Goal: Task Accomplishment & Management: Manage account settings

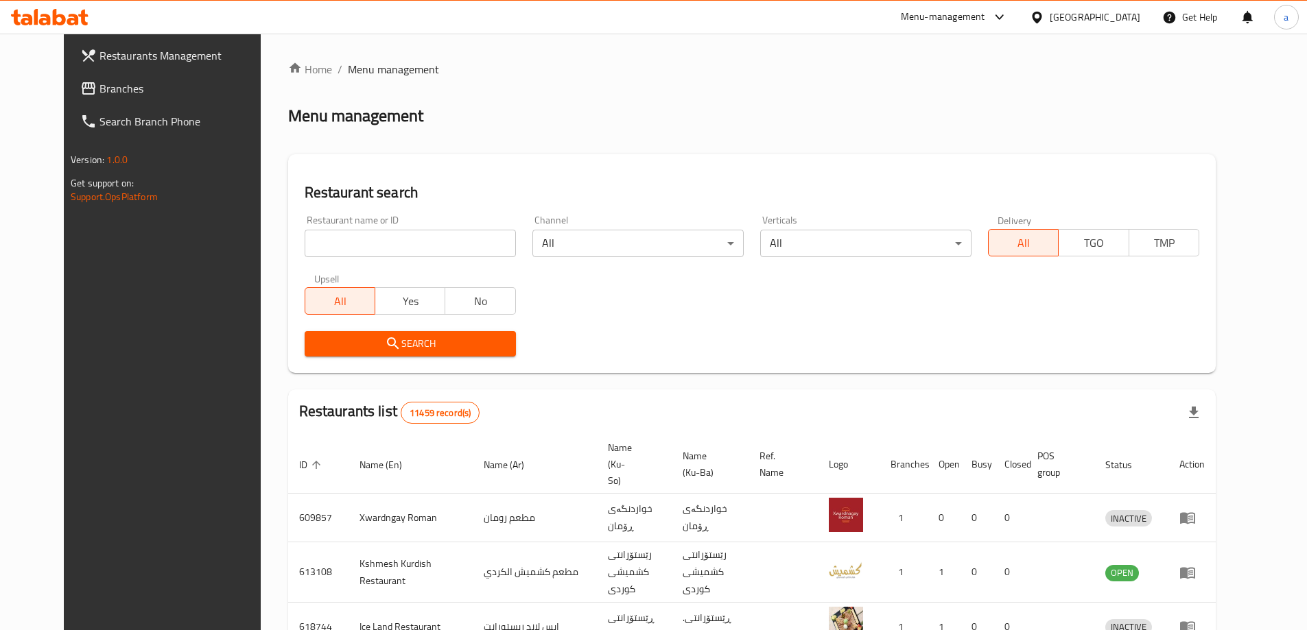
click at [335, 241] on input "search" at bounding box center [410, 243] width 211 height 27
paste input "meat up"
type input "meat up"
click button "Search" at bounding box center [410, 343] width 211 height 25
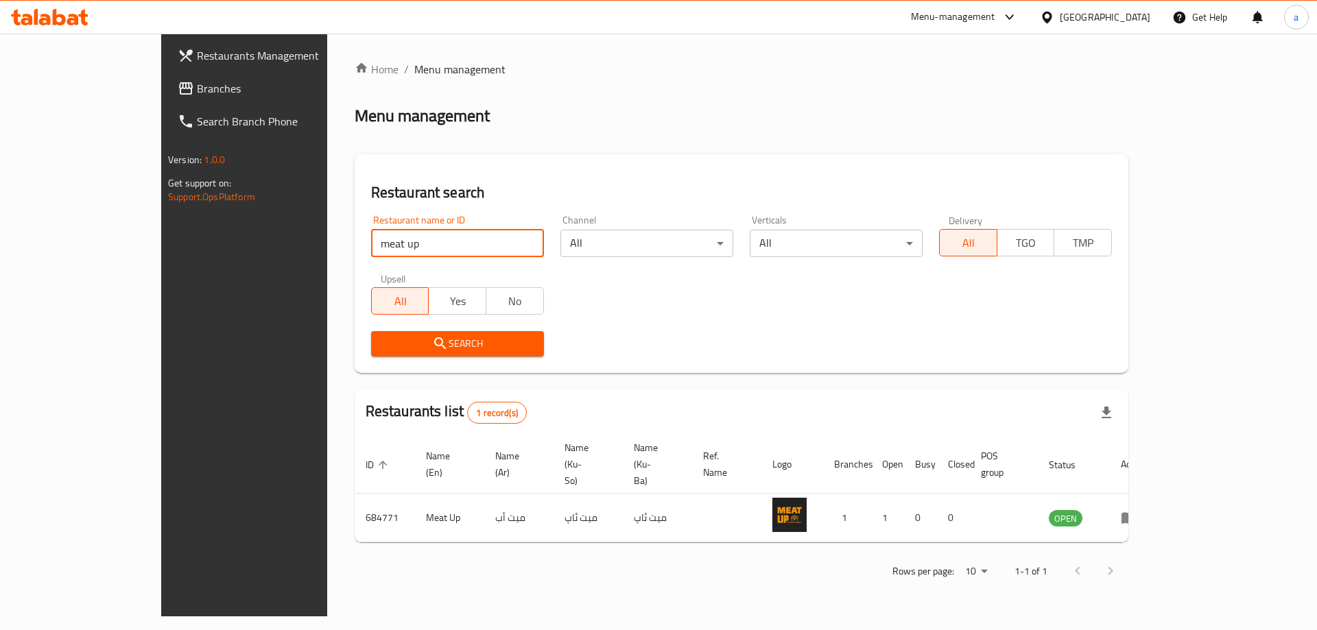
click at [197, 88] on span "Branches" at bounding box center [284, 88] width 174 height 16
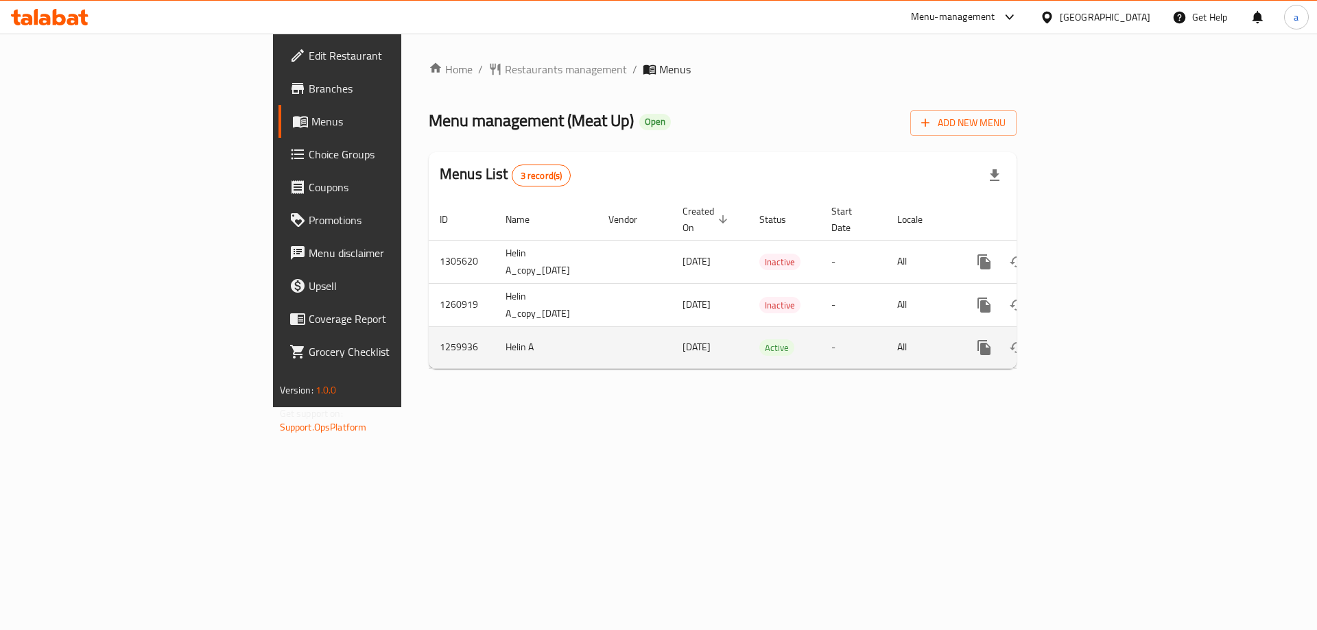
click at [1092, 340] on icon "enhanced table" at bounding box center [1083, 348] width 16 height 16
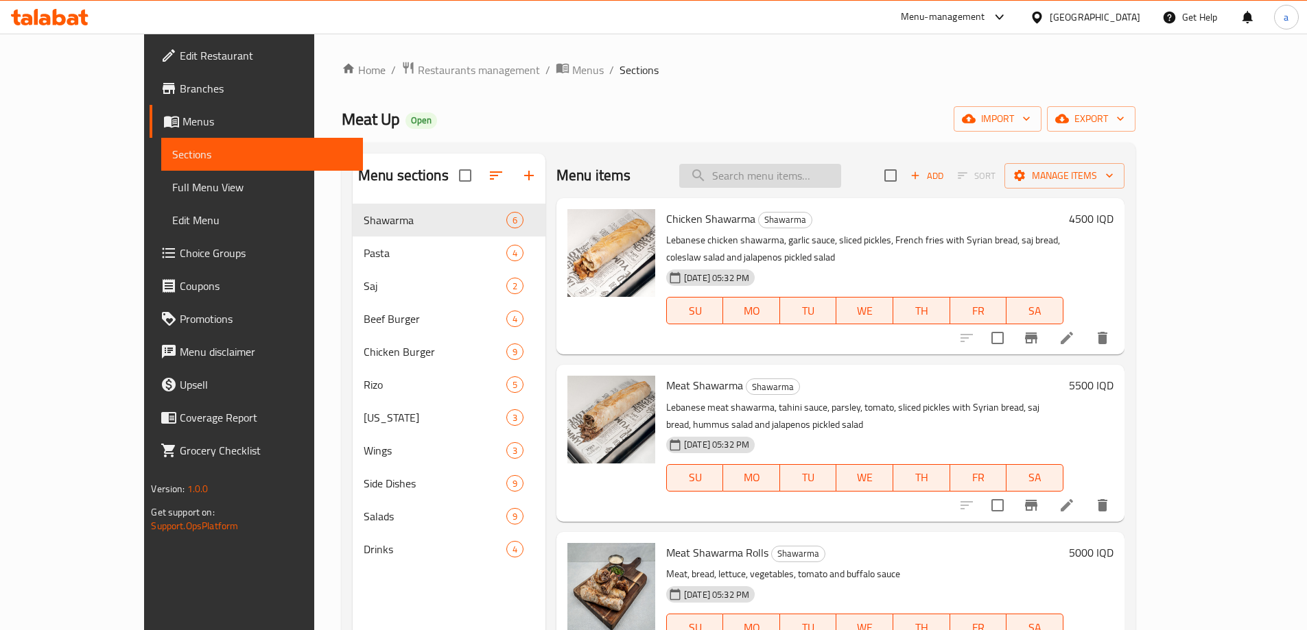
click at [778, 176] on input "search" at bounding box center [760, 176] width 162 height 24
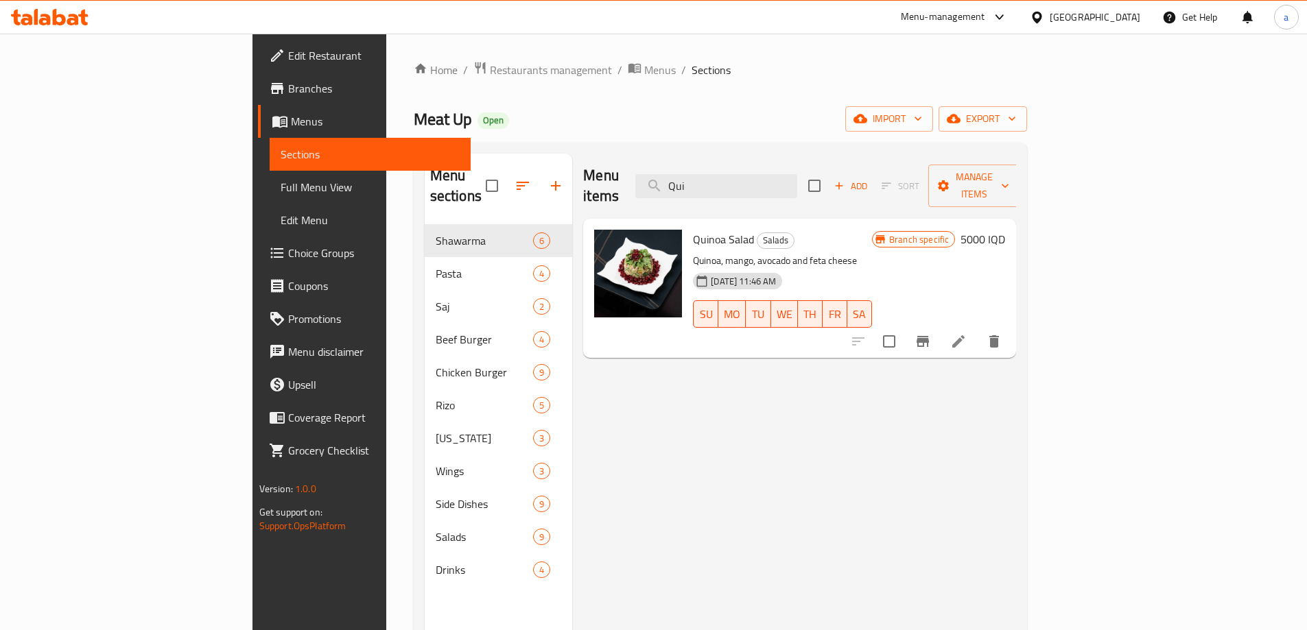
type input "Qui"
click at [1005, 230] on h6 "5000 IQD" at bounding box center [982, 239] width 45 height 19
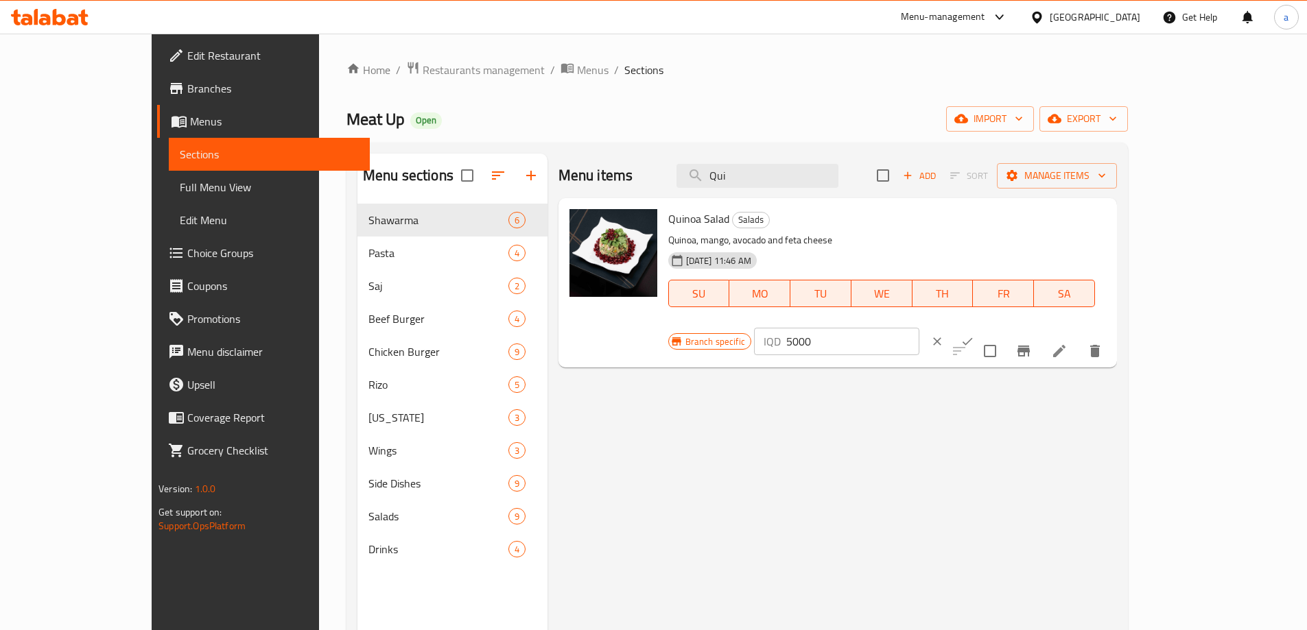
click at [919, 328] on input "5000" at bounding box center [852, 341] width 133 height 27
type input "12000"
click at [973, 338] on icon "ok" at bounding box center [968, 342] width 10 height 8
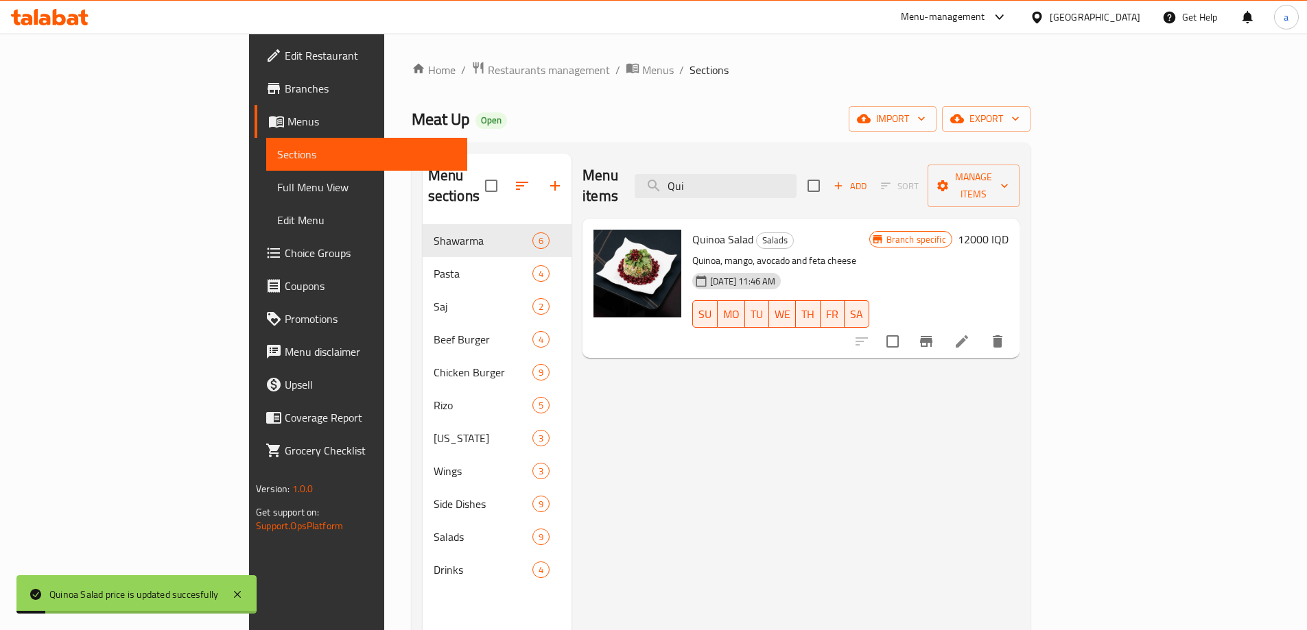
click at [932, 336] on icon "Branch-specific-item" at bounding box center [926, 341] width 12 height 11
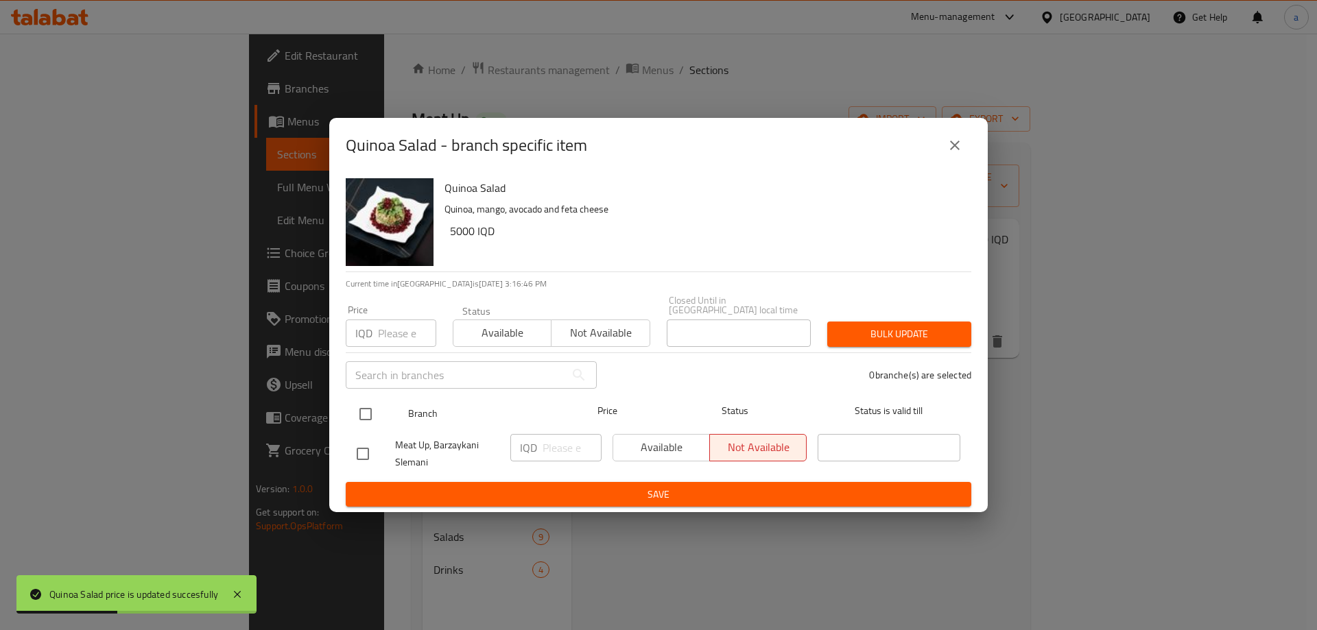
click at [373, 409] on input "checkbox" at bounding box center [365, 414] width 29 height 29
checkbox input "true"
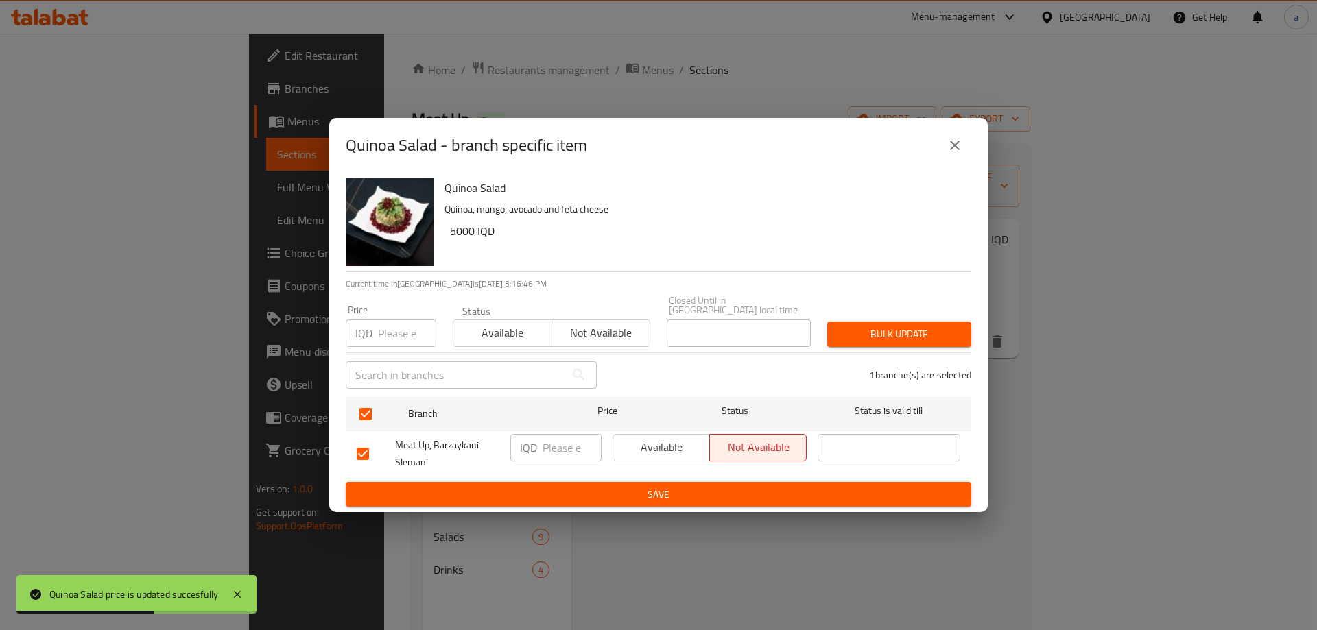
click at [570, 443] on input "number" at bounding box center [572, 447] width 59 height 27
paste input "12000"
type input "12000"
click at [557, 490] on span "Save" at bounding box center [659, 494] width 604 height 17
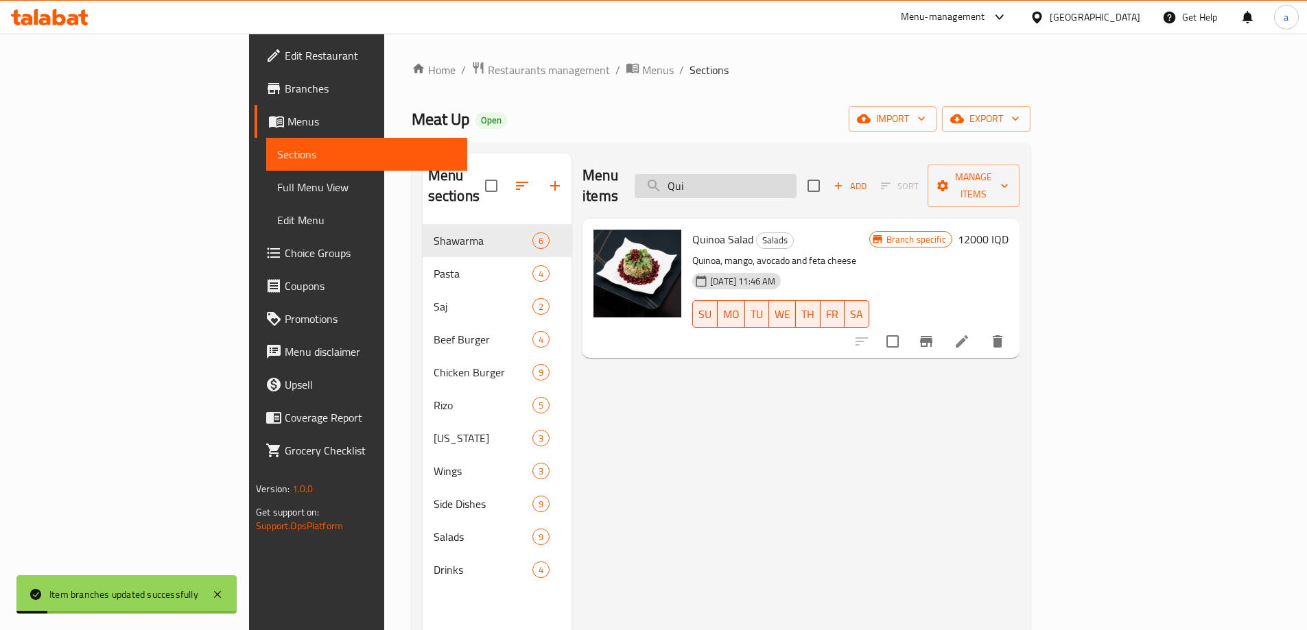
click at [797, 174] on input "Qui" at bounding box center [716, 186] width 162 height 24
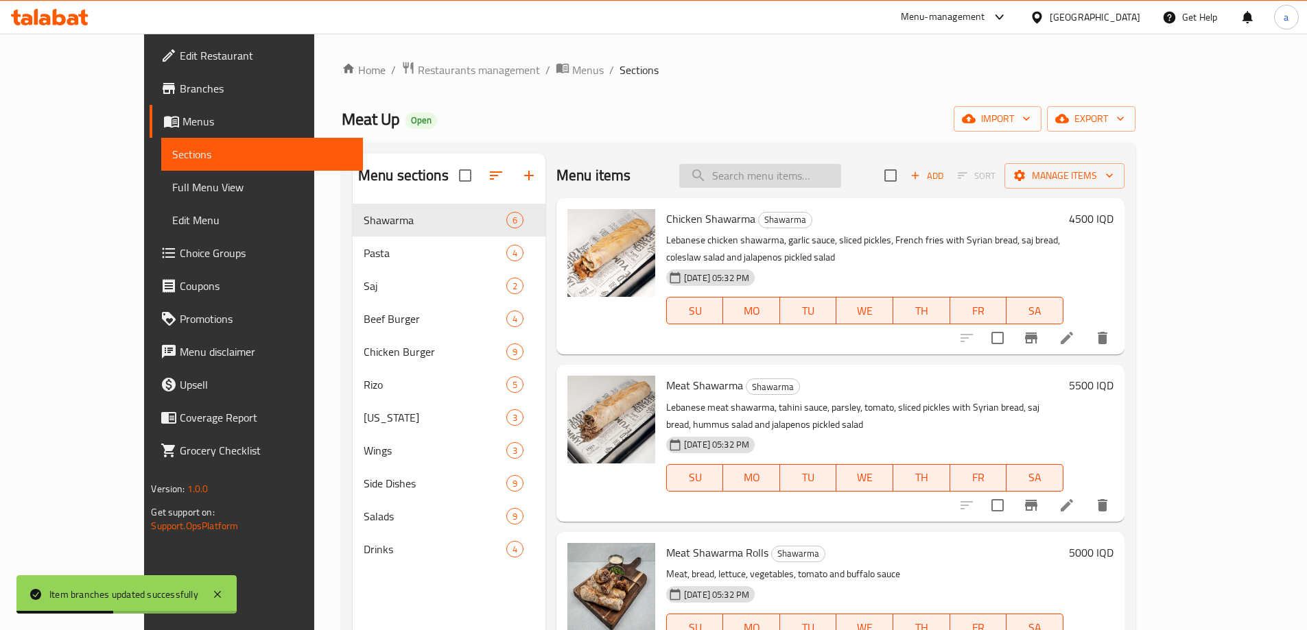
click at [791, 169] on input "search" at bounding box center [760, 176] width 162 height 24
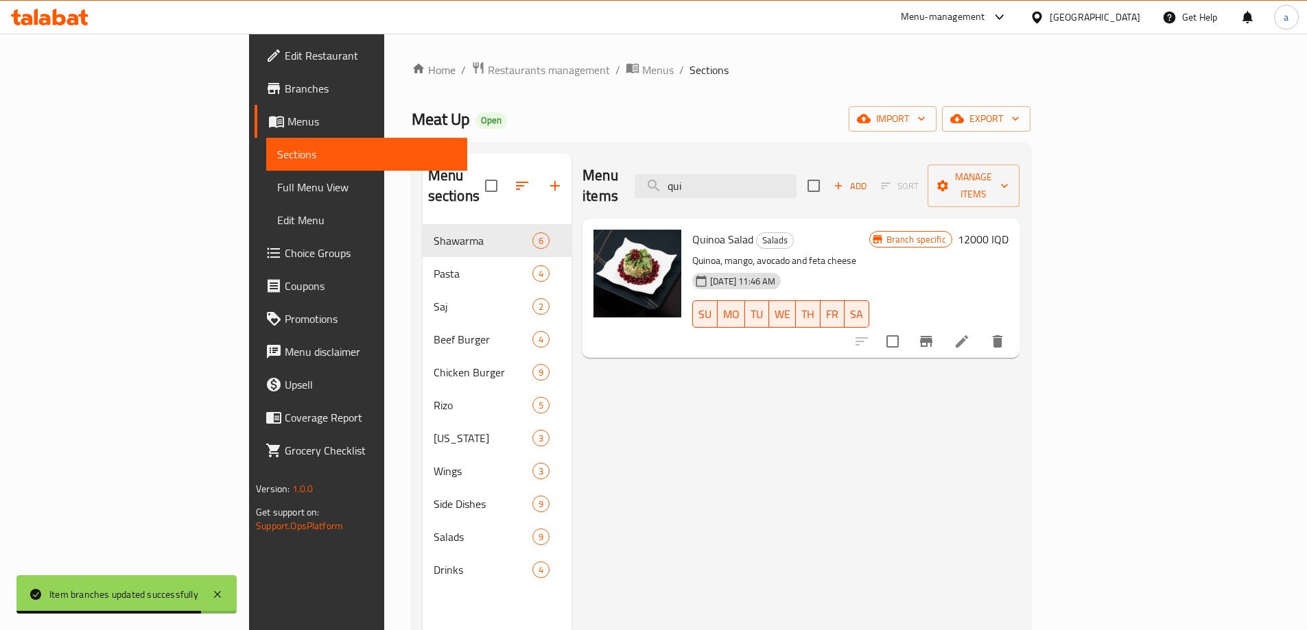
type input "qui"
click at [786, 181] on input "qui" at bounding box center [716, 186] width 162 height 24
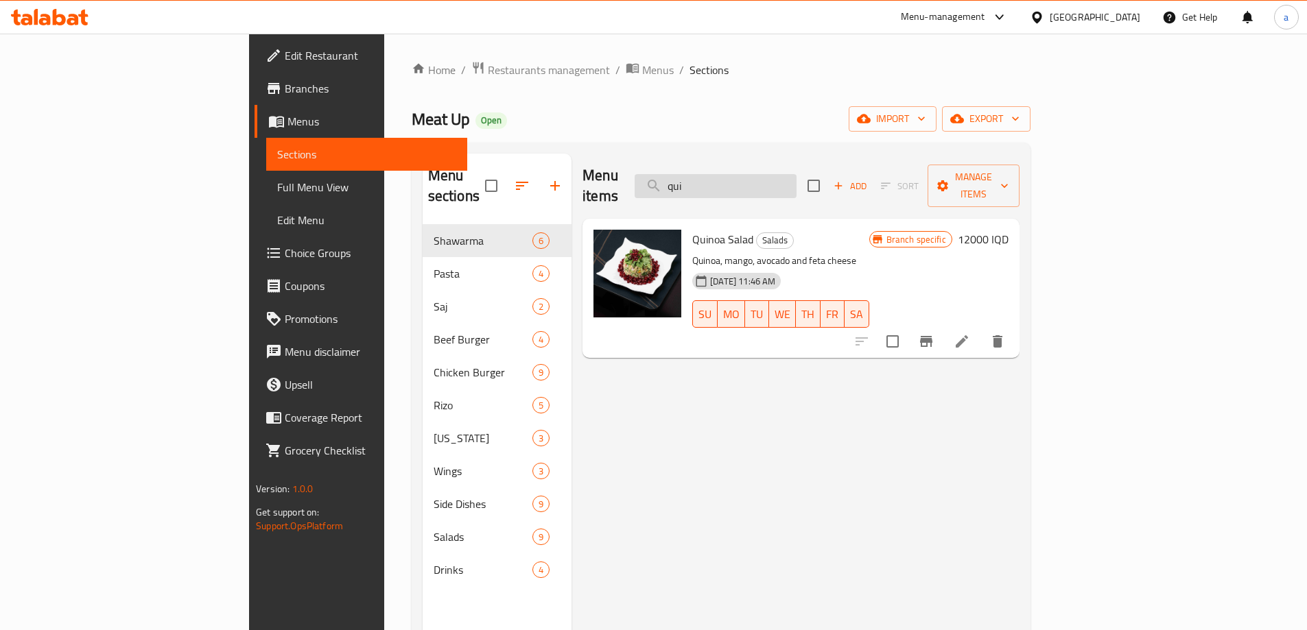
click at [786, 181] on input "qui" at bounding box center [716, 186] width 162 height 24
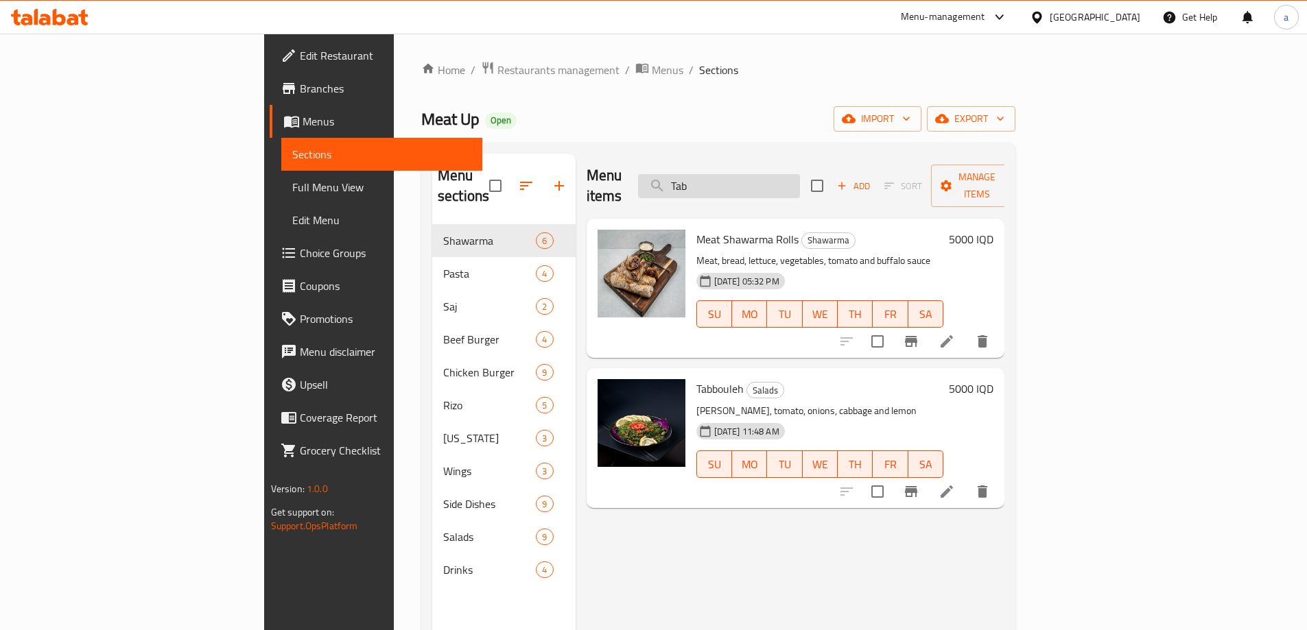
click at [788, 176] on input "Tab" at bounding box center [719, 186] width 162 height 24
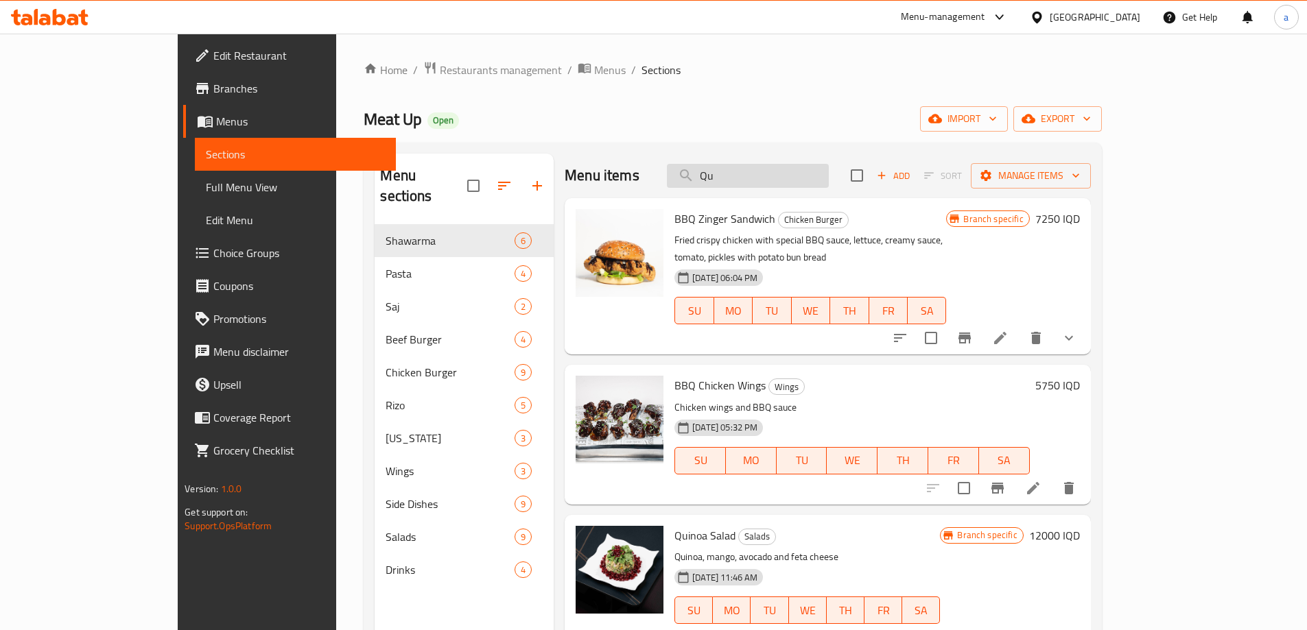
type input "Qui"
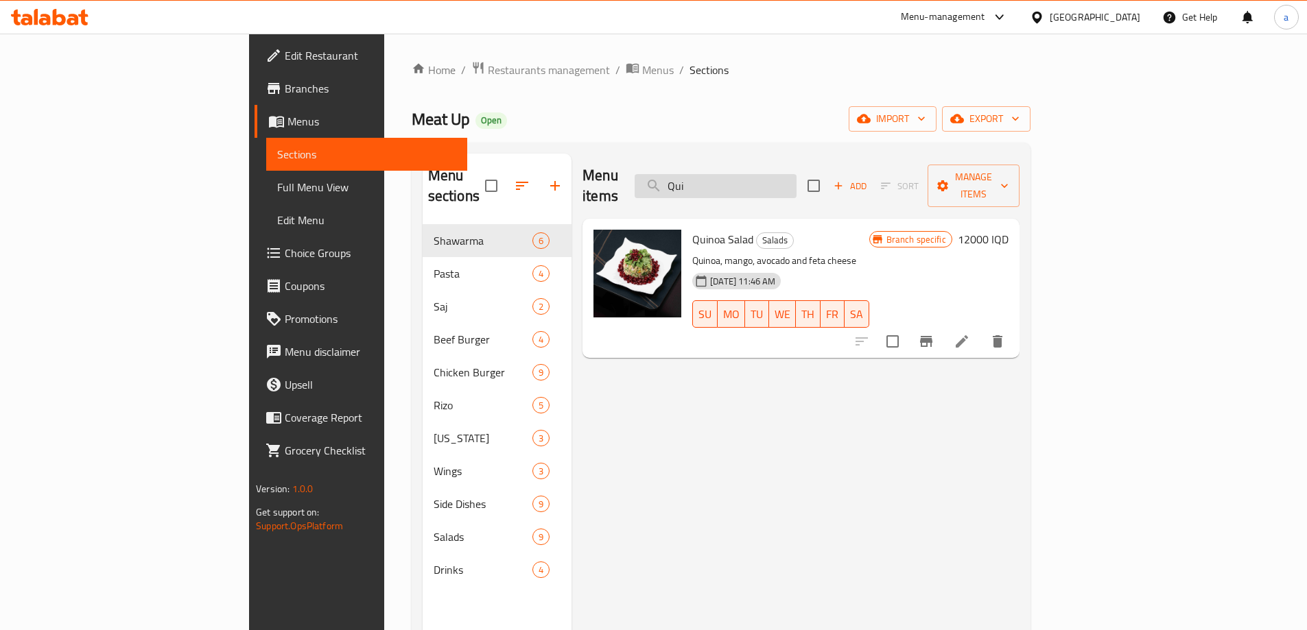
click at [788, 176] on input "Qui" at bounding box center [716, 186] width 162 height 24
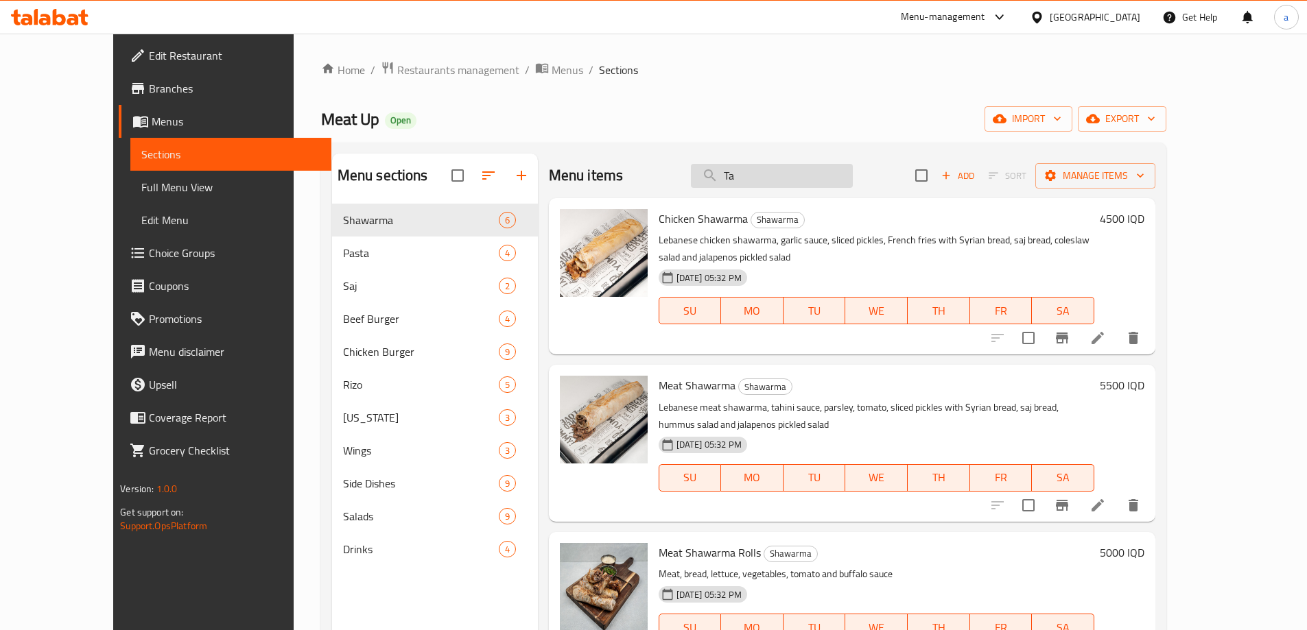
type input "Tab"
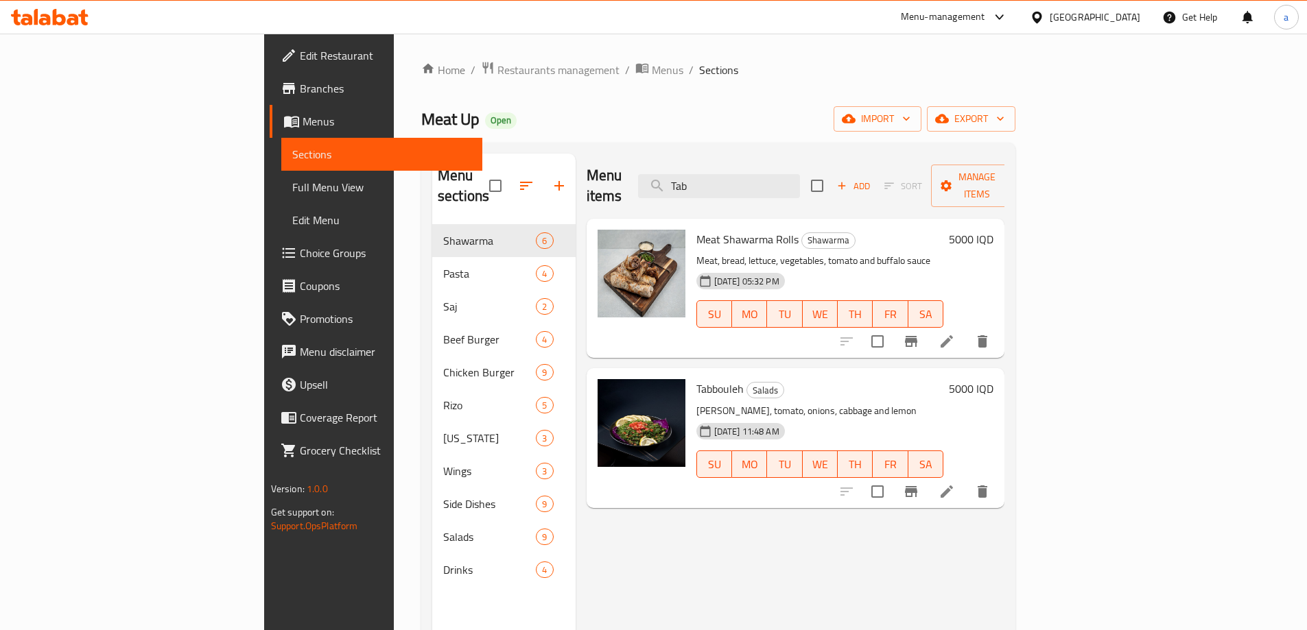
click at [993, 379] on h6 "5000 IQD" at bounding box center [971, 388] width 45 height 19
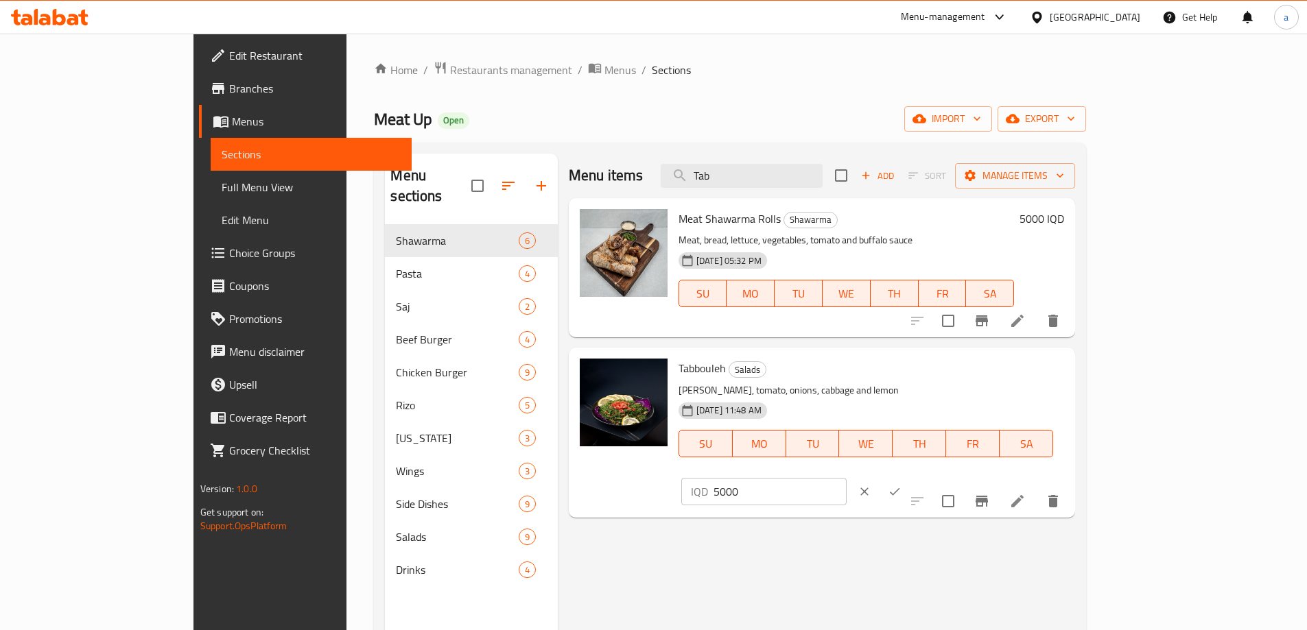
click at [847, 478] on input "5000" at bounding box center [780, 491] width 133 height 27
type input "6000"
click at [901, 485] on icon "ok" at bounding box center [895, 492] width 14 height 14
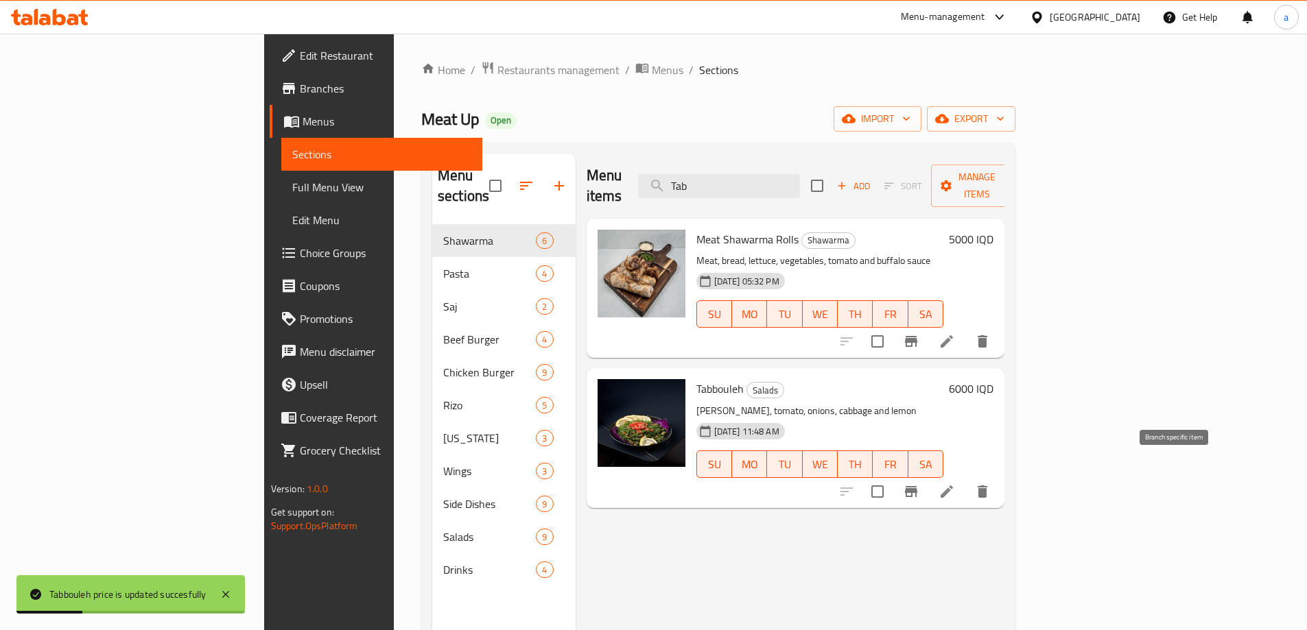
click at [917, 486] on icon "Branch-specific-item" at bounding box center [911, 491] width 12 height 11
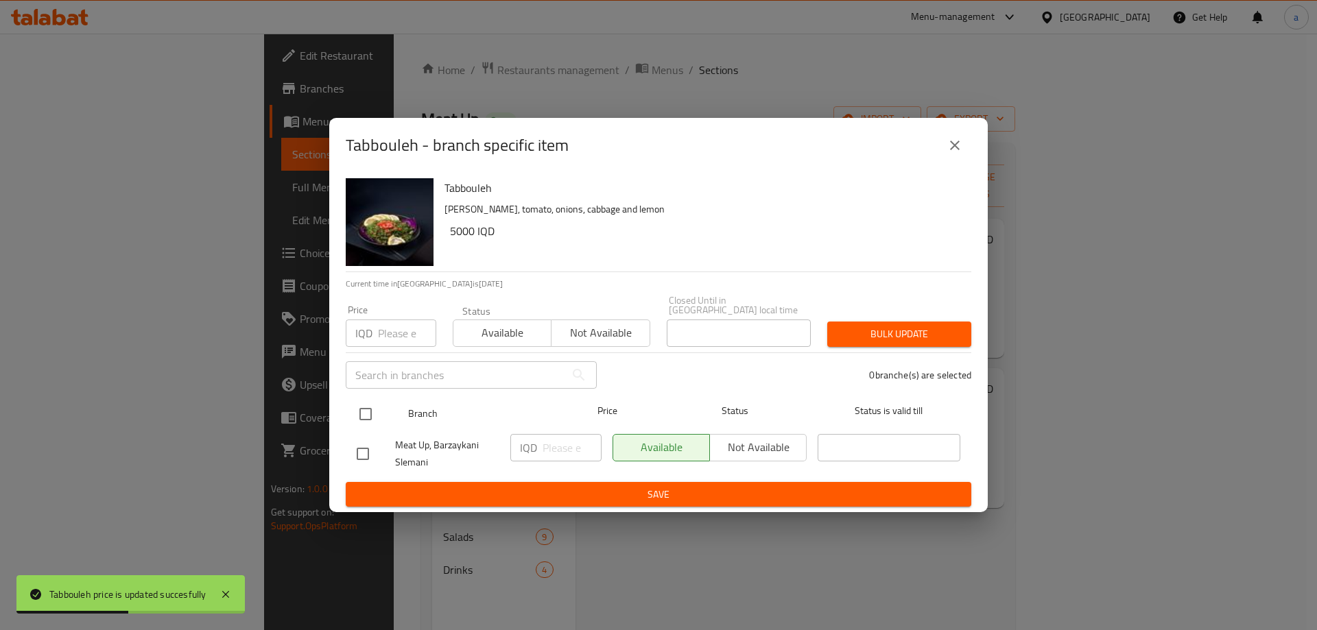
click at [359, 418] on input "checkbox" at bounding box center [365, 414] width 29 height 29
checkbox input "true"
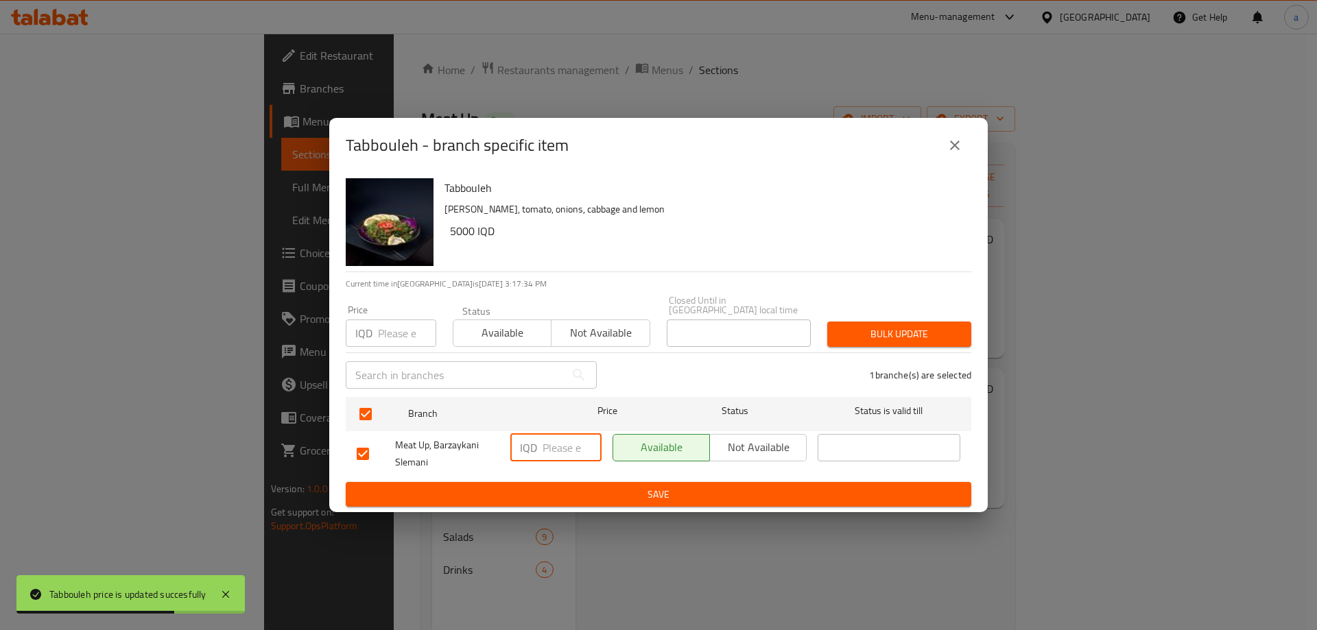
click at [553, 447] on input "number" at bounding box center [572, 447] width 59 height 27
paste input "6000"
type input "6000"
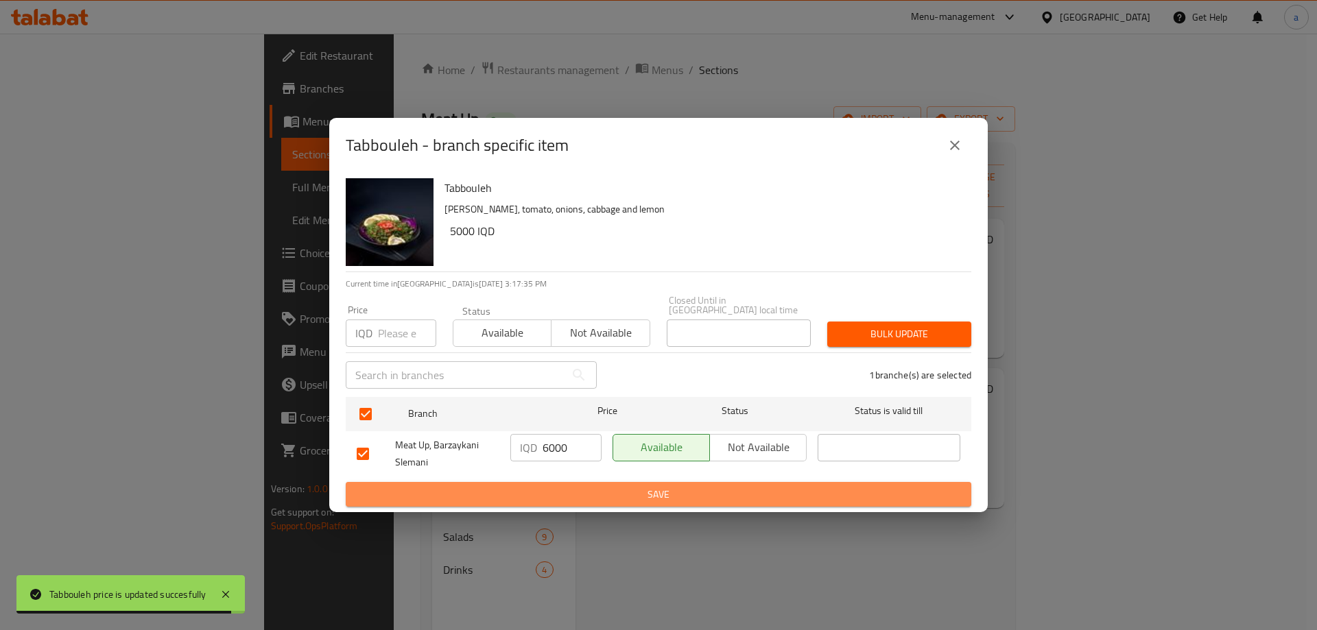
click at [595, 494] on span "Save" at bounding box center [659, 494] width 604 height 17
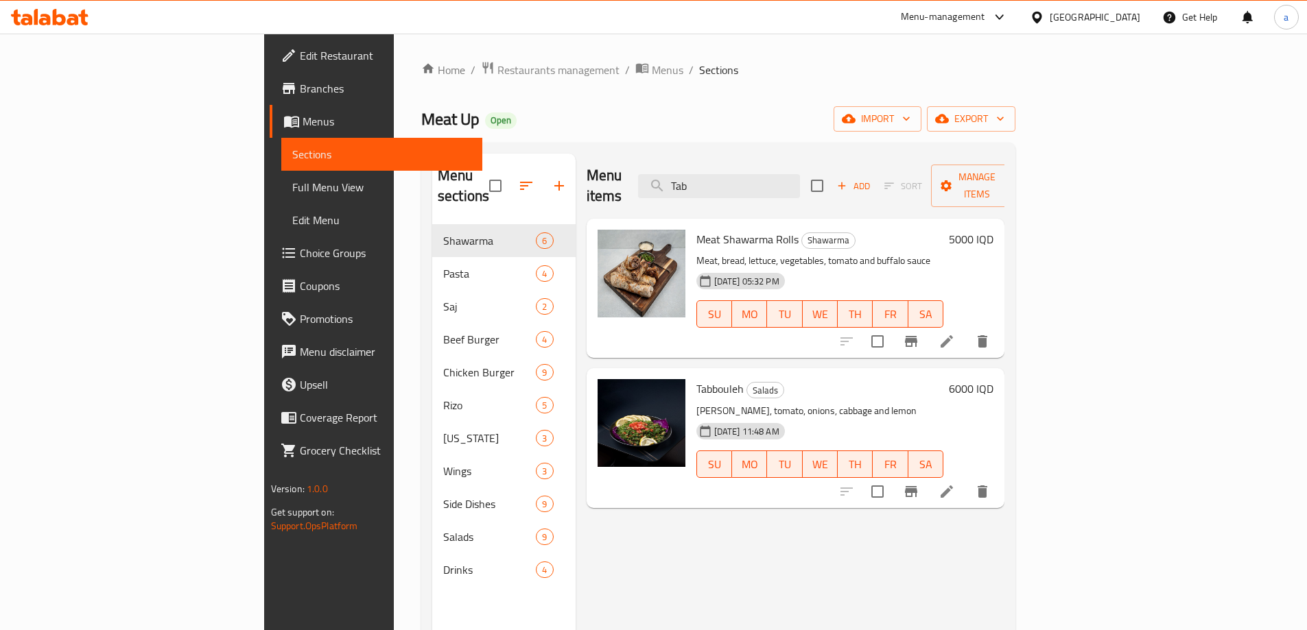
click at [292, 191] on span "Full Menu View" at bounding box center [381, 187] width 179 height 16
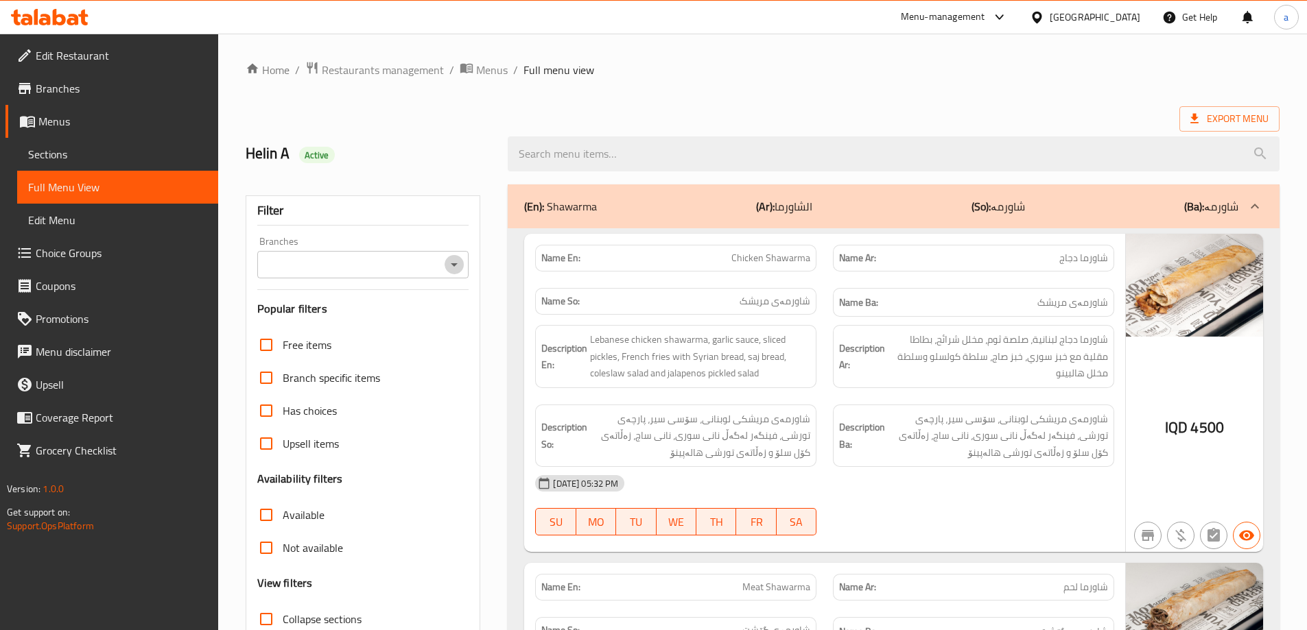
click at [458, 267] on icon "Open" at bounding box center [454, 265] width 16 height 16
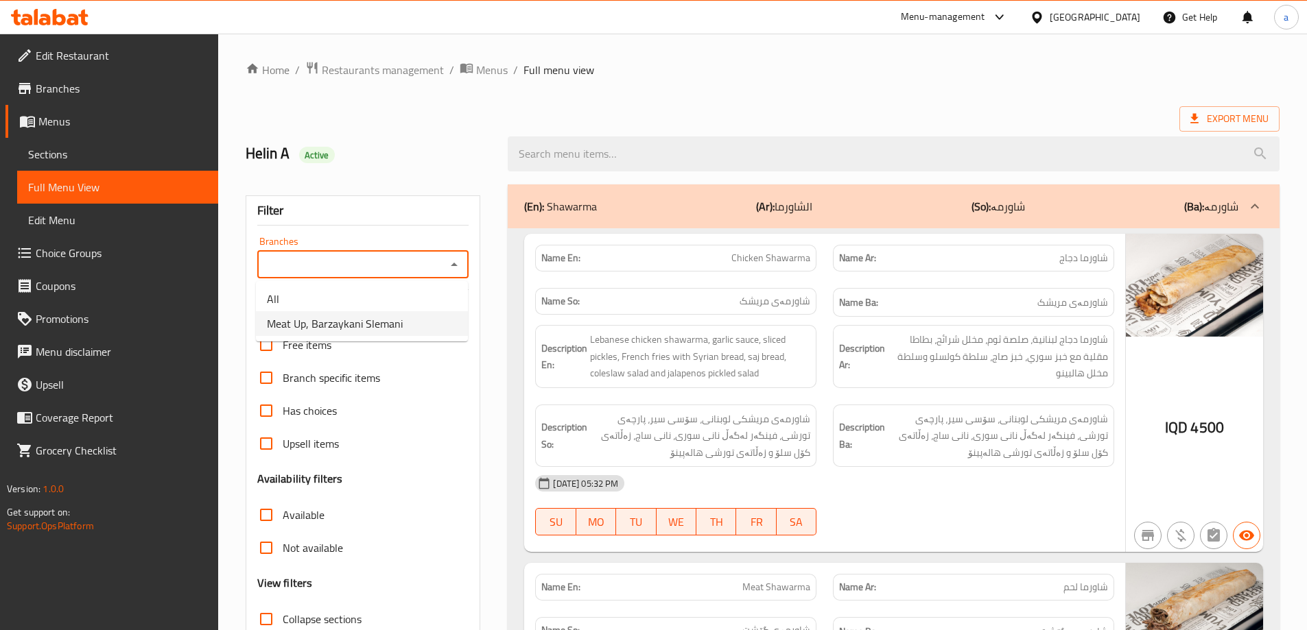
click at [331, 322] on span "Meat Up, Barzaykani Slemani" at bounding box center [335, 324] width 136 height 16
type input "Meat Up, Barzaykani Slemani"
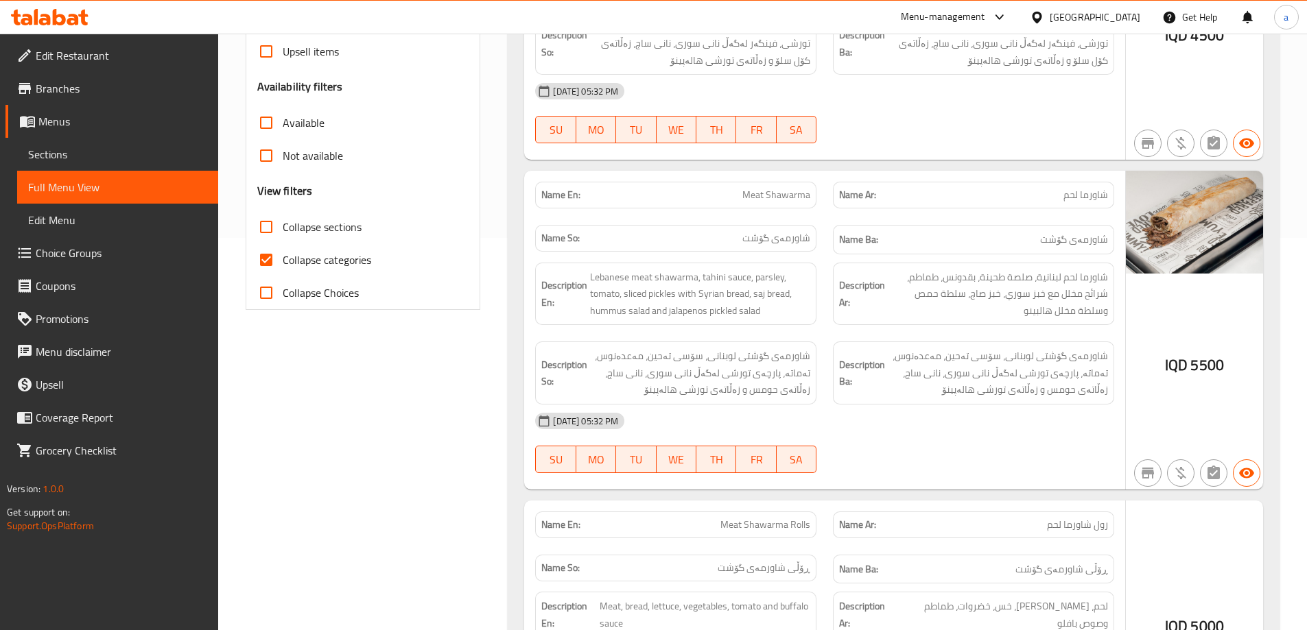
scroll to position [458, 0]
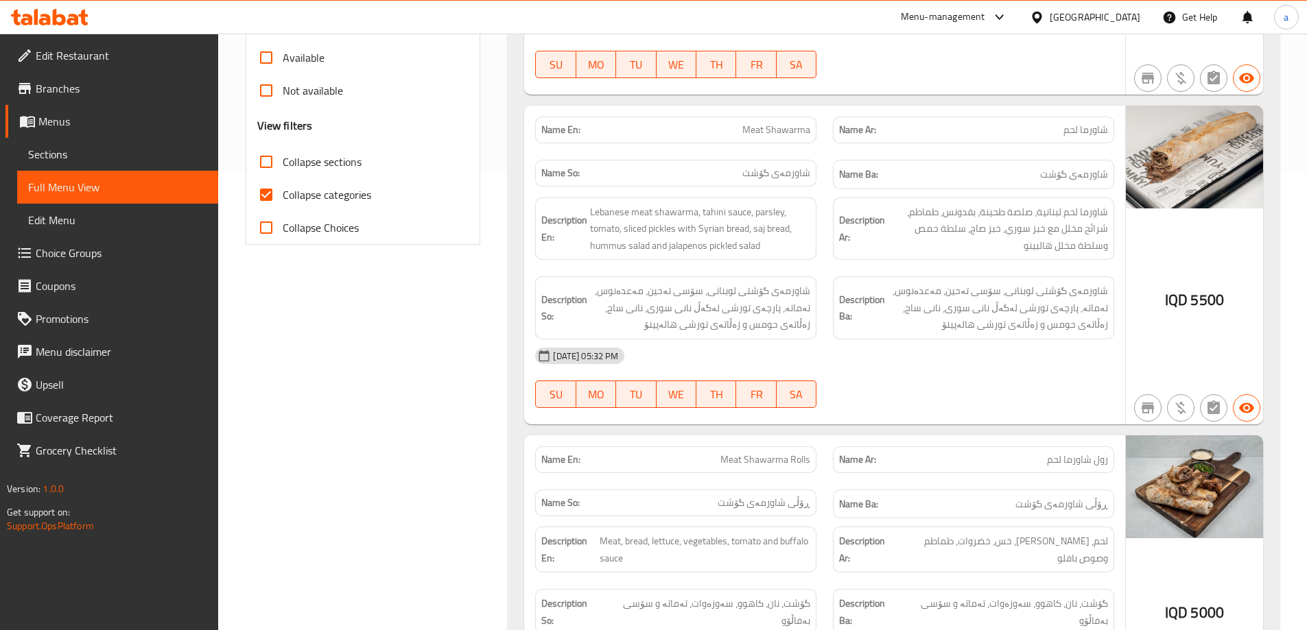
click at [269, 190] on input "Collapse categories" at bounding box center [266, 194] width 33 height 33
checkbox input "false"
click at [267, 154] on input "Collapse sections" at bounding box center [266, 161] width 33 height 33
checkbox input "true"
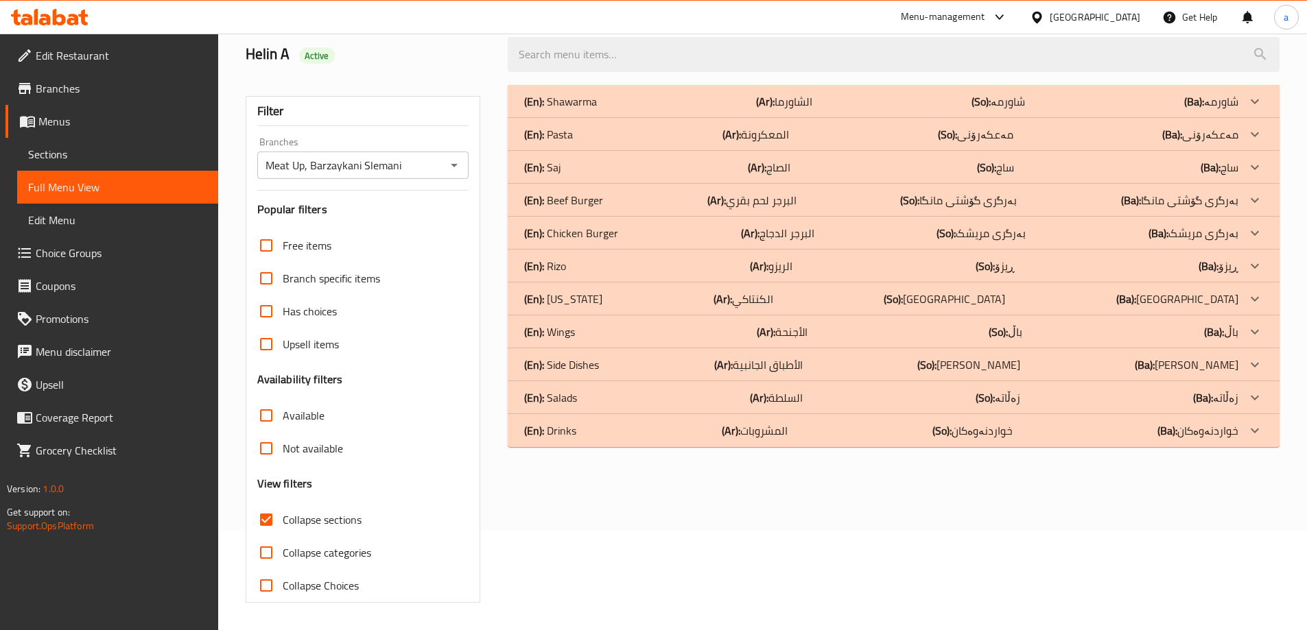
scroll to position [99, 0]
click at [575, 397] on p "(En): Salads" at bounding box center [550, 398] width 53 height 16
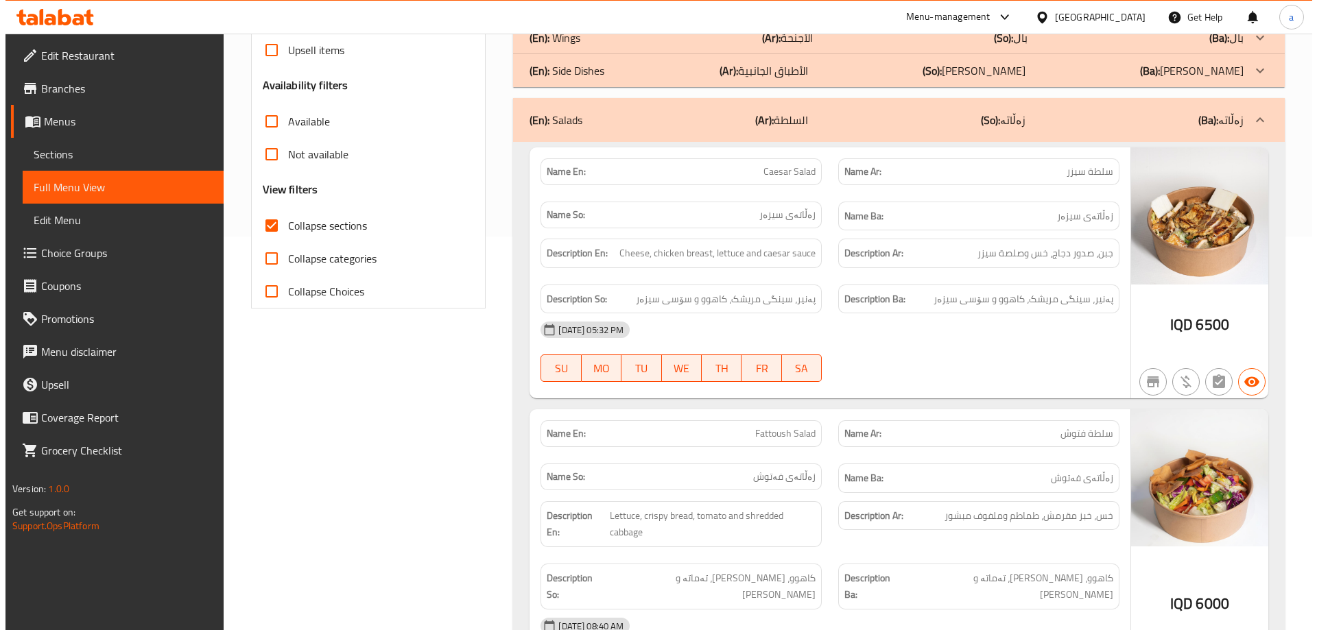
scroll to position [0, 0]
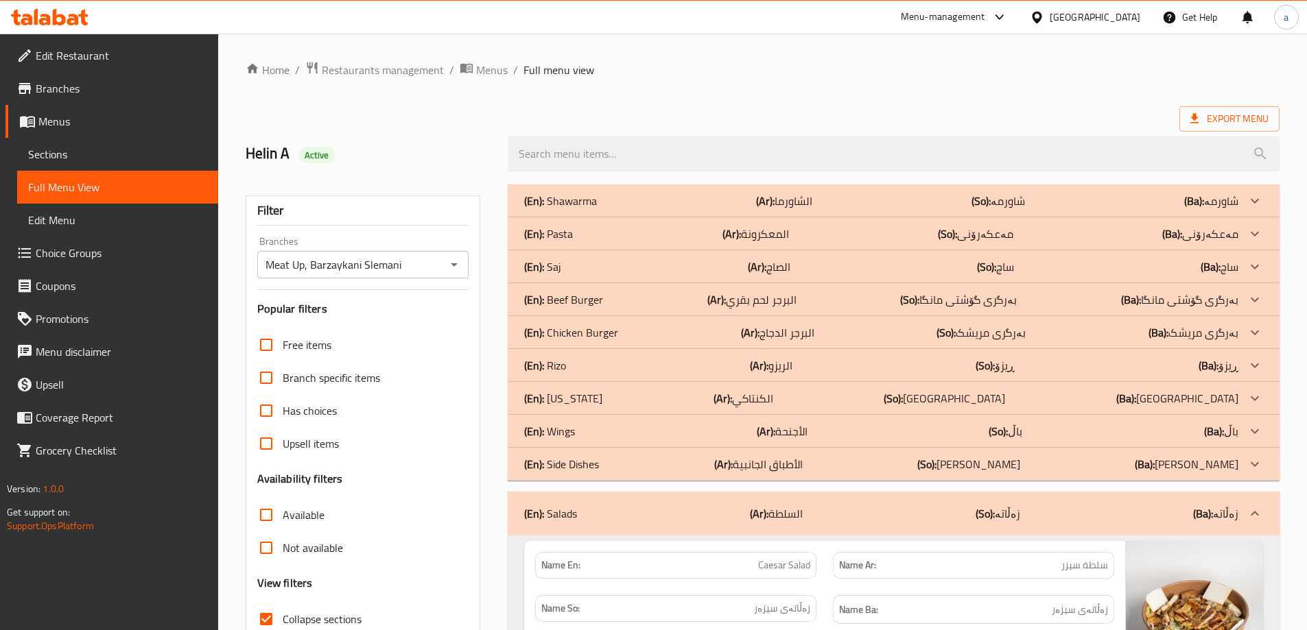
drag, startPoint x: 893, startPoint y: 397, endPoint x: 889, endPoint y: 207, distance: 189.4
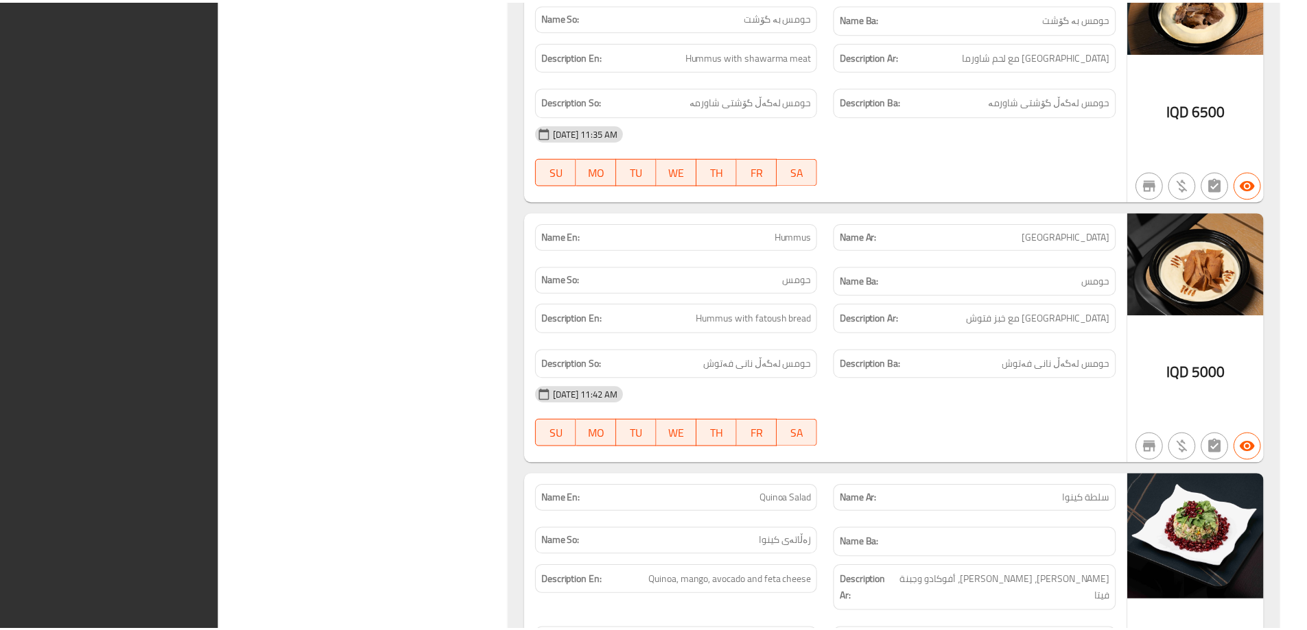
scroll to position [2419, 0]
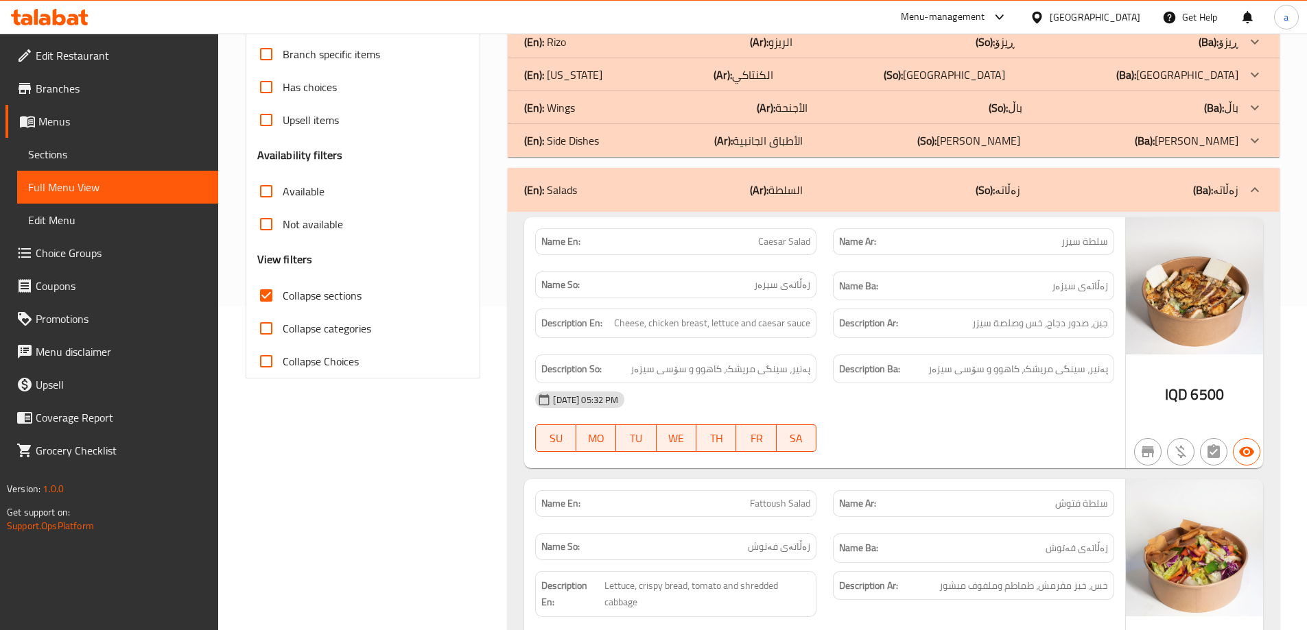
drag, startPoint x: 331, startPoint y: 123, endPoint x: 340, endPoint y: 32, distance: 91.0
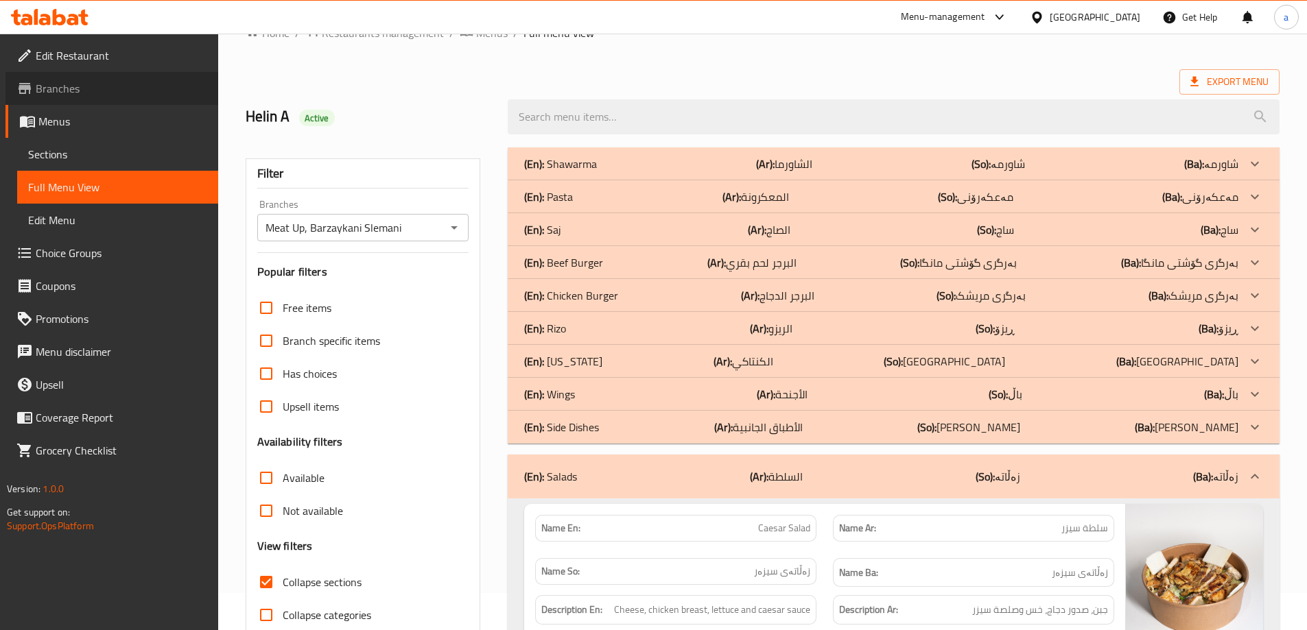
click at [62, 94] on span "Branches" at bounding box center [122, 88] width 172 height 16
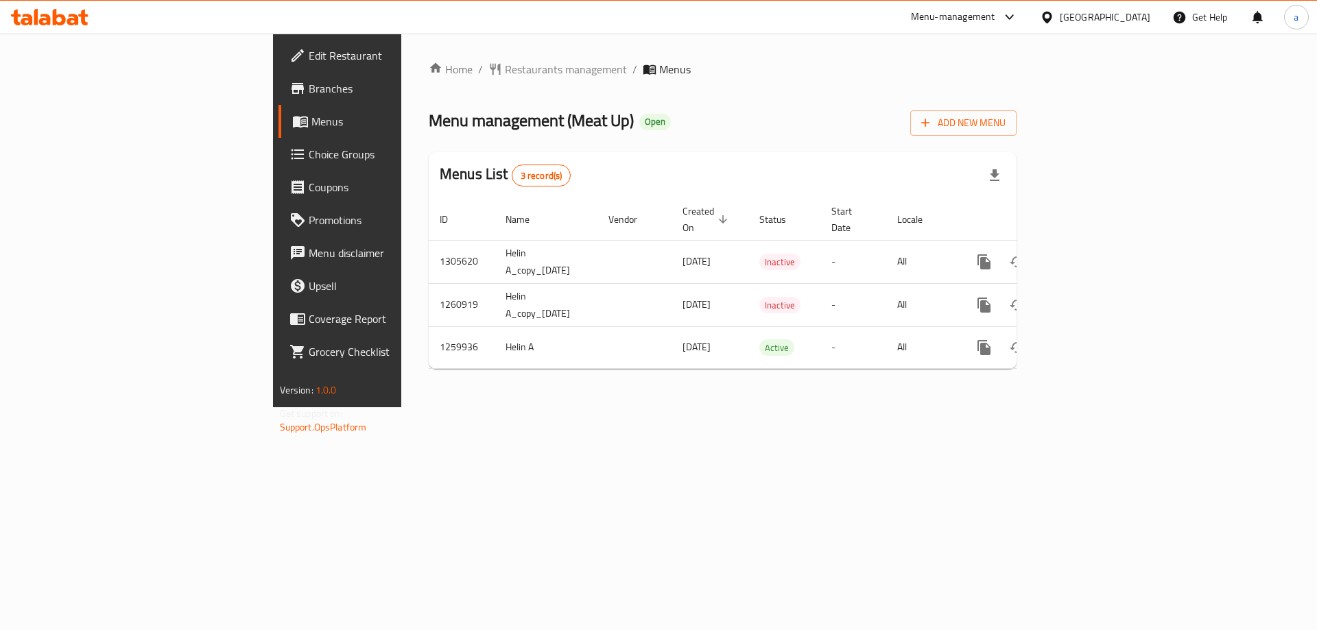
click at [311, 124] on span "Menus" at bounding box center [396, 121] width 171 height 16
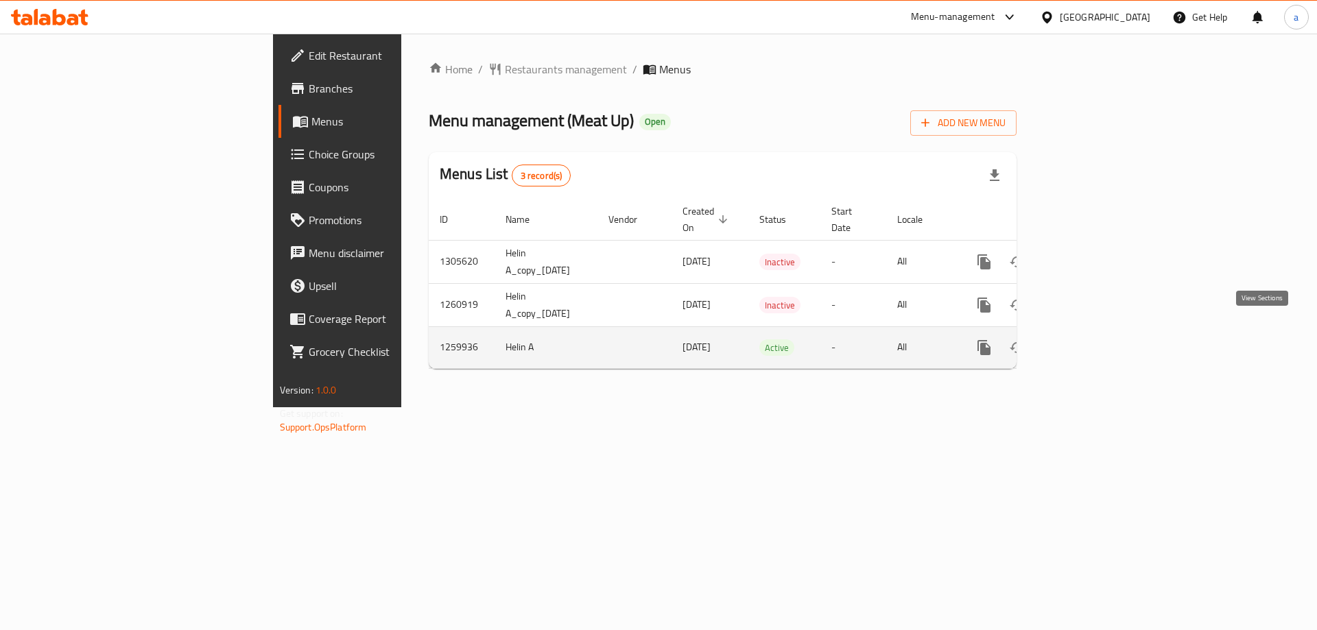
click at [1092, 340] on icon "enhanced table" at bounding box center [1083, 348] width 16 height 16
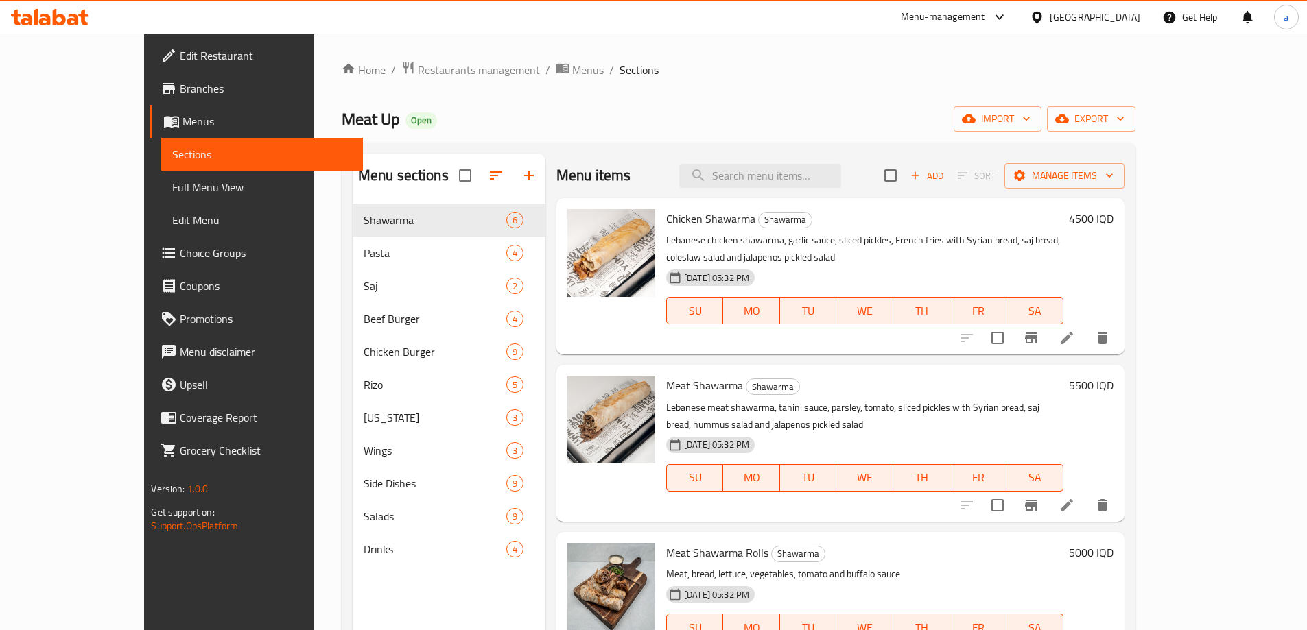
click at [172, 188] on span "Full Menu View" at bounding box center [261, 187] width 179 height 16
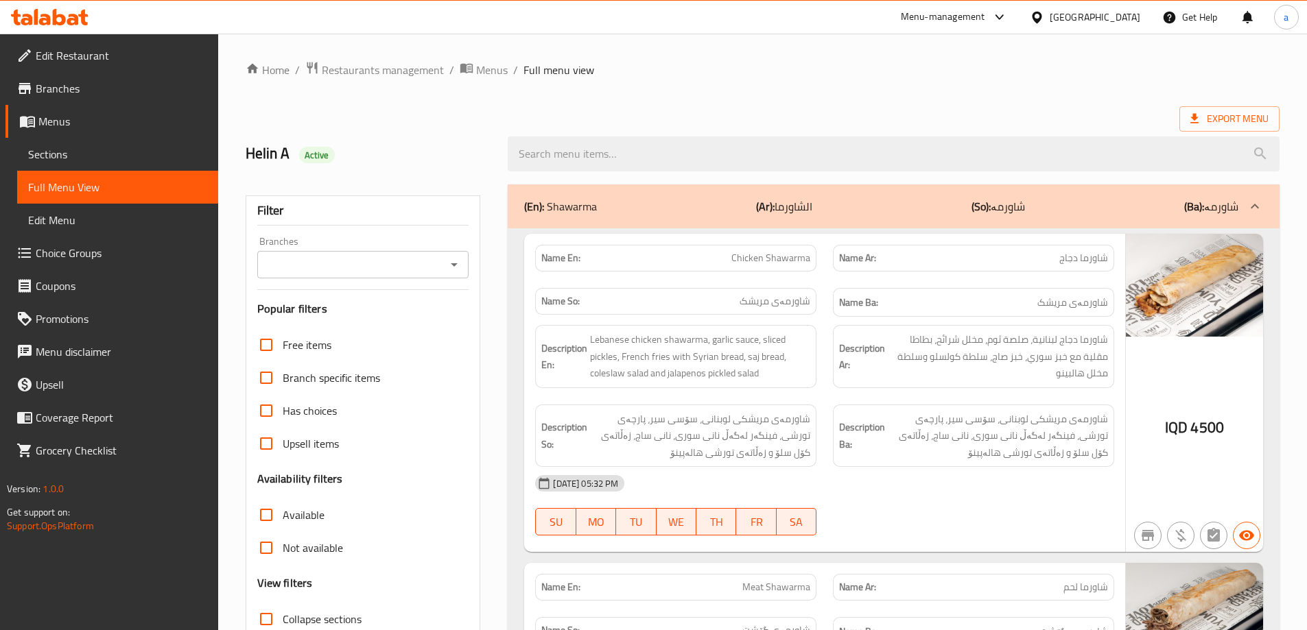
click at [453, 262] on icon "Open" at bounding box center [454, 265] width 16 height 16
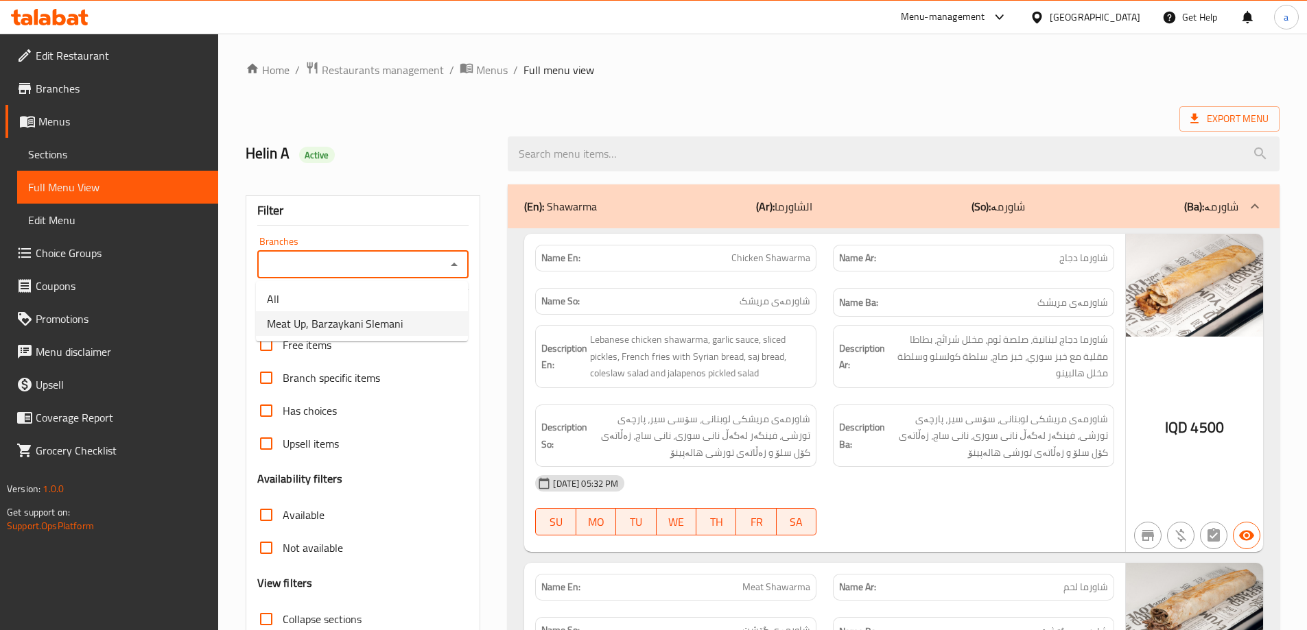
click at [320, 322] on span "Meat Up, Barzaykani Slemani" at bounding box center [335, 324] width 136 height 16
type input "Meat Up, Barzaykani Slemani"
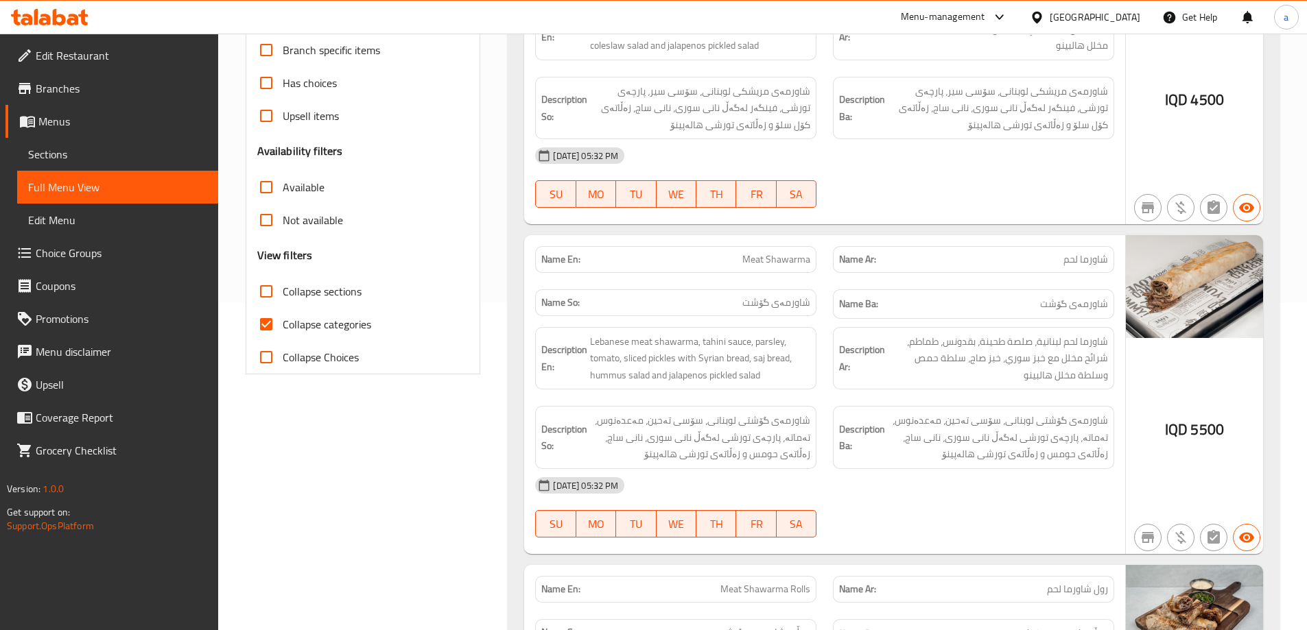
click at [266, 322] on input "Collapse categories" at bounding box center [266, 324] width 33 height 33
checkbox input "false"
click at [262, 288] on input "Collapse sections" at bounding box center [266, 291] width 33 height 33
checkbox input "true"
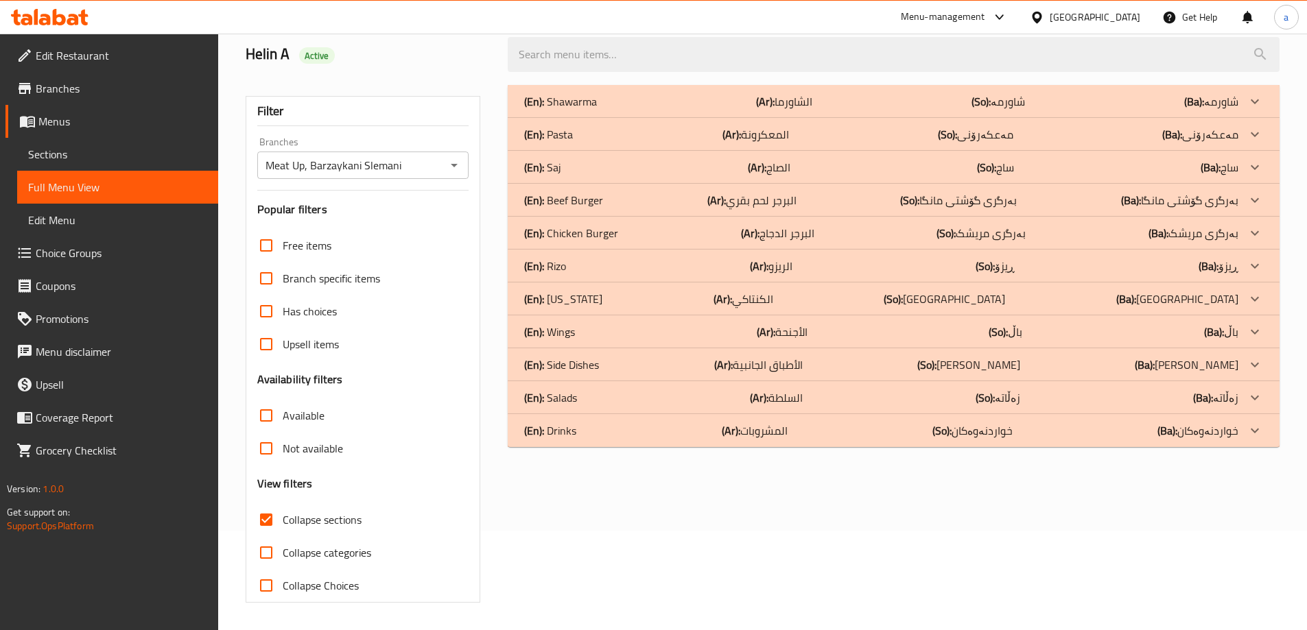
scroll to position [99, 0]
click at [585, 392] on div "(En): Salads (Ar): السلطة (So): زەڵاتە (Ba): زەڵاتە" at bounding box center [881, 398] width 714 height 16
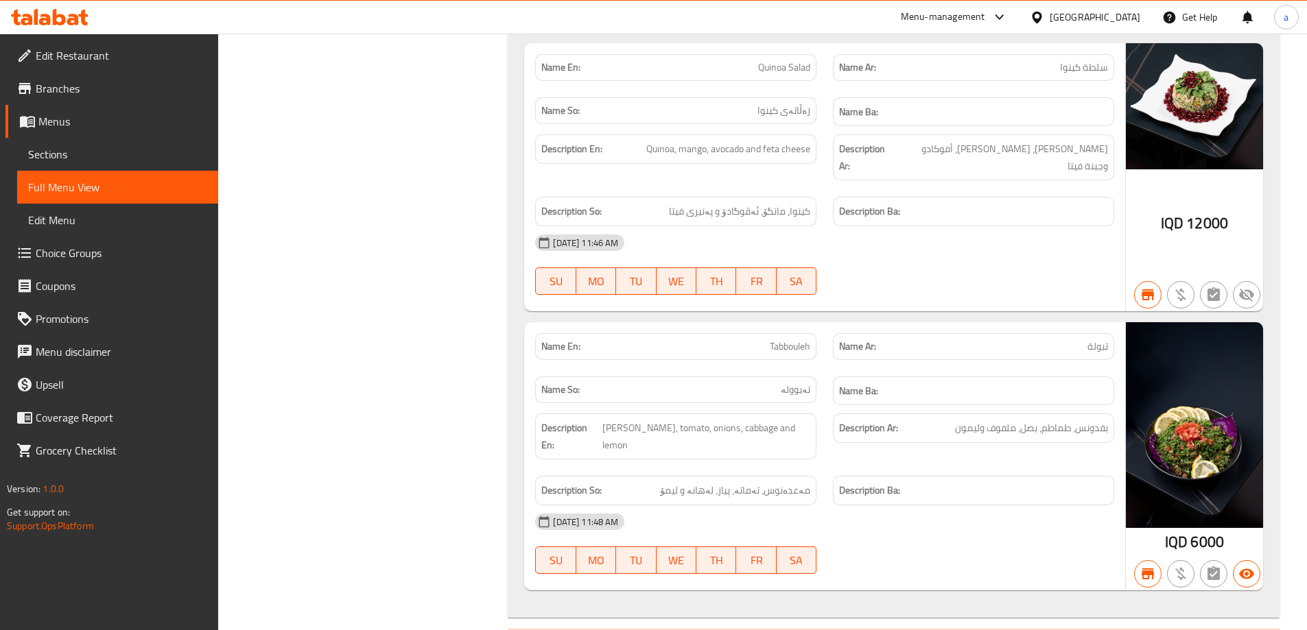
drag, startPoint x: 864, startPoint y: 259, endPoint x: 864, endPoint y: 464, distance: 205.8
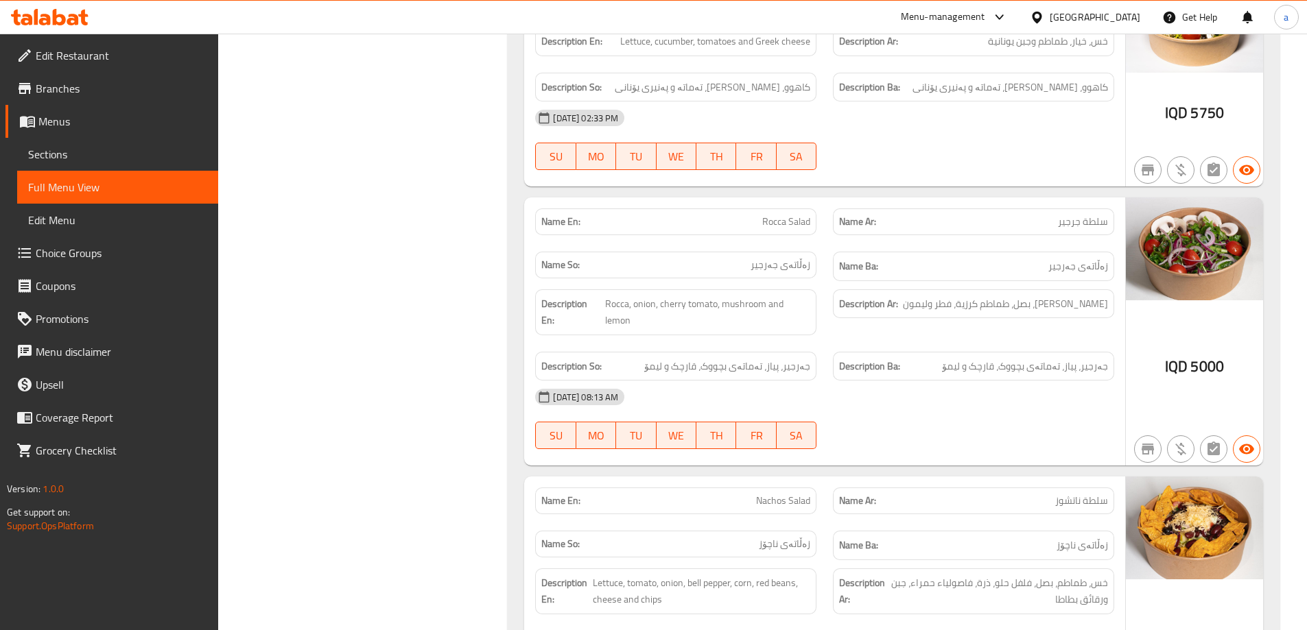
scroll to position [0, 0]
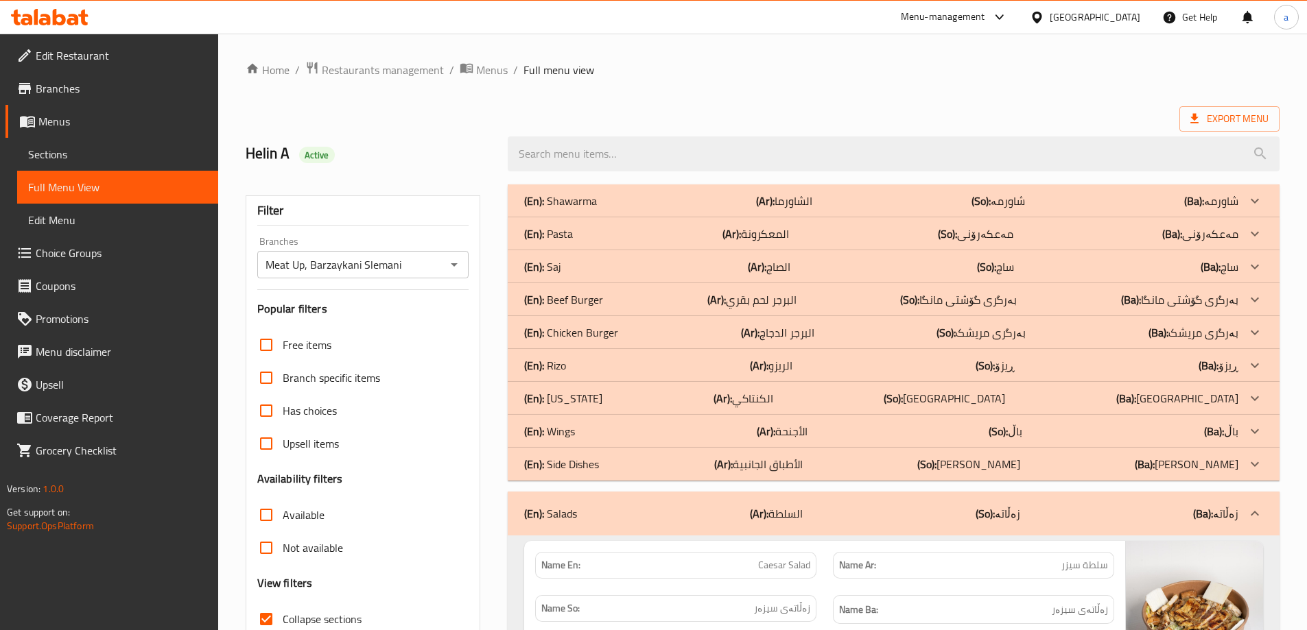
drag, startPoint x: 263, startPoint y: 237, endPoint x: 307, endPoint y: 30, distance: 212.5
click at [58, 26] on div at bounding box center [49, 16] width 99 height 27
click at [75, 14] on icon at bounding box center [50, 17] width 78 height 16
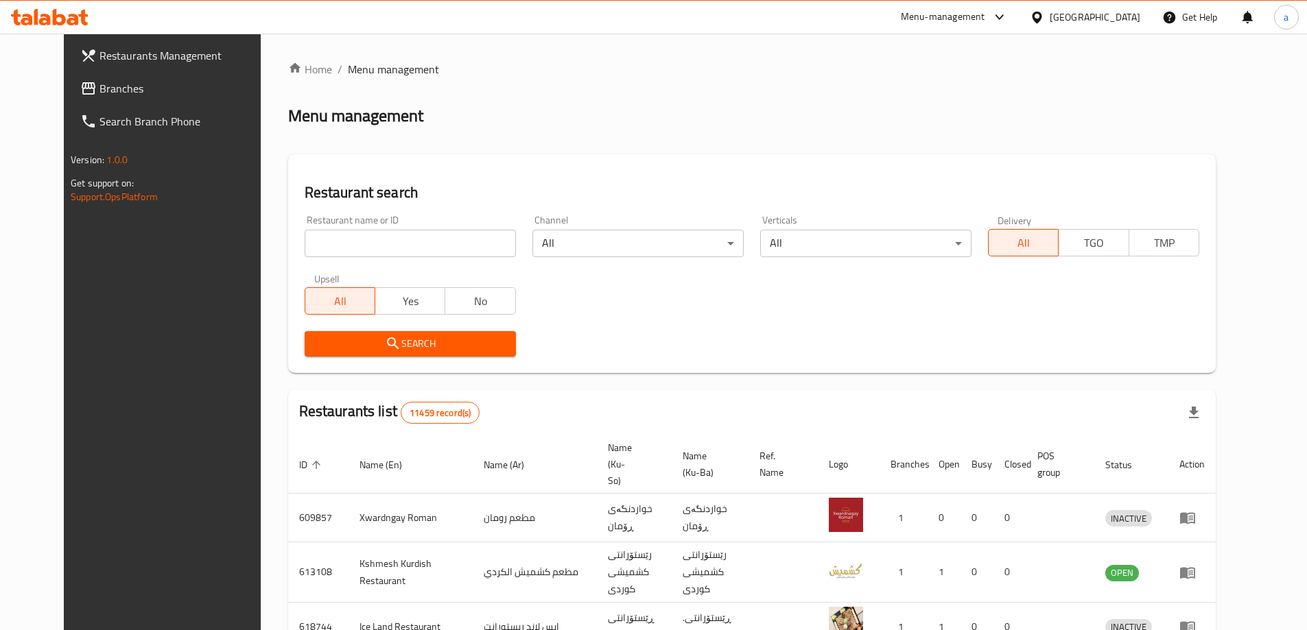
click at [99, 83] on span "Branches" at bounding box center [185, 88] width 172 height 16
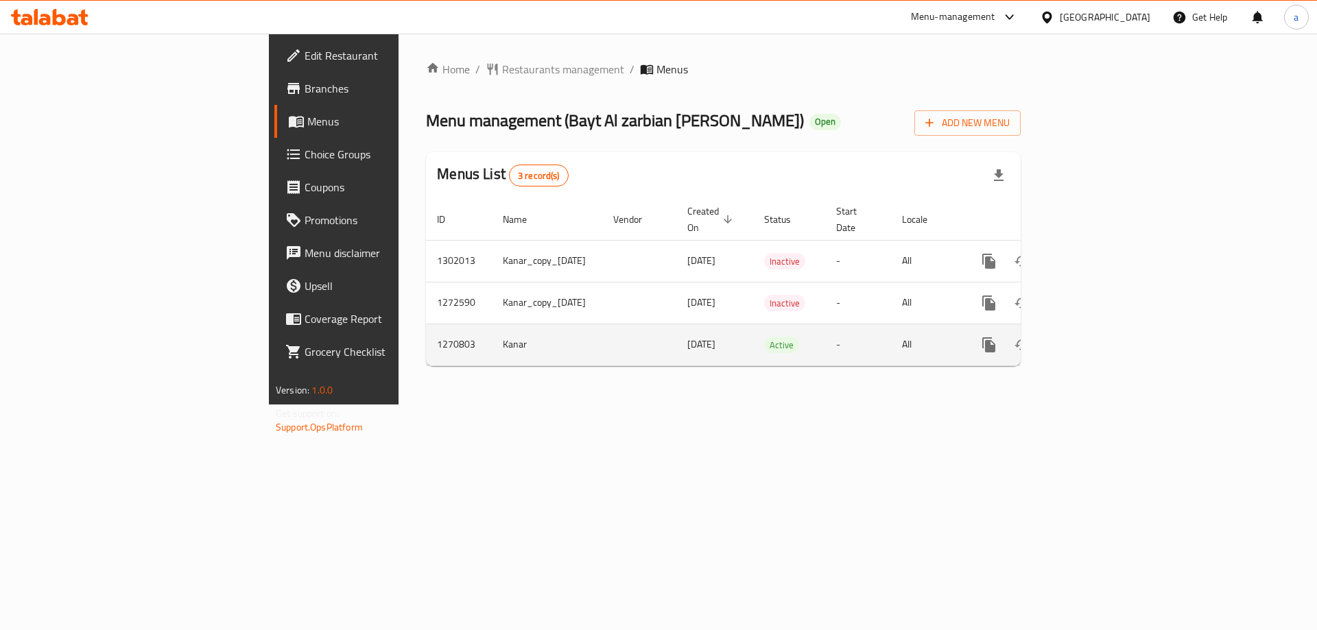
click at [1096, 337] on icon "enhanced table" at bounding box center [1088, 345] width 16 height 16
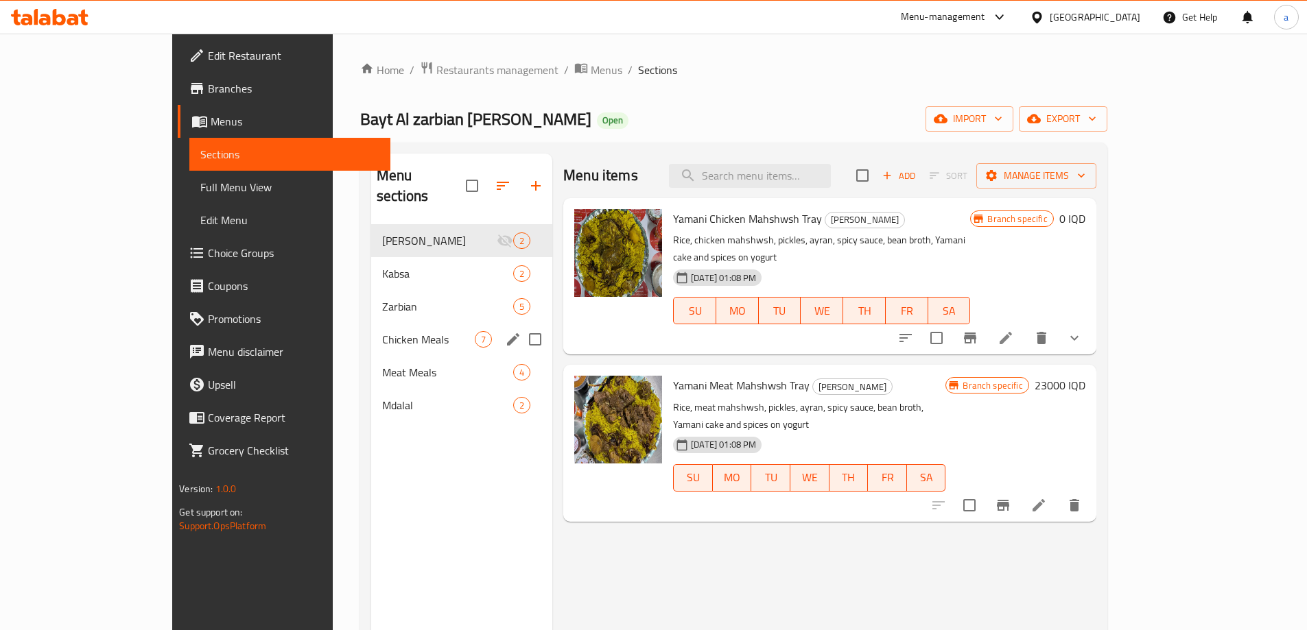
click at [382, 331] on span "Chicken Meals" at bounding box center [428, 339] width 93 height 16
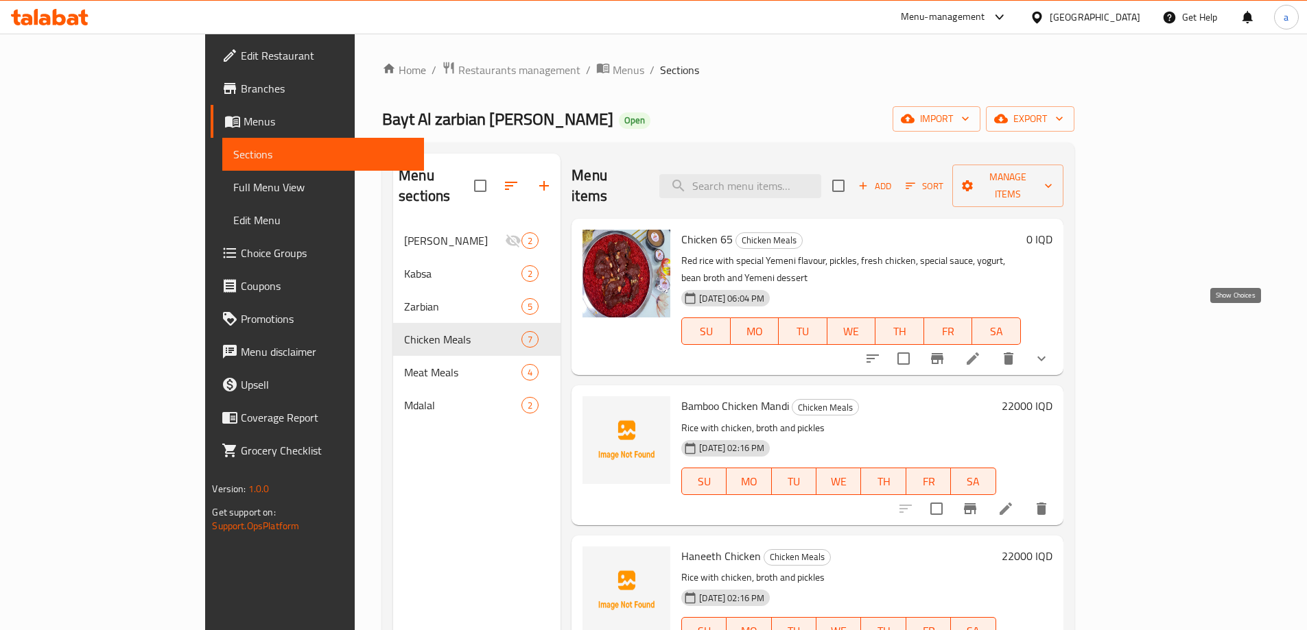
click at [1050, 351] on icon "show more" at bounding box center [1041, 359] width 16 height 16
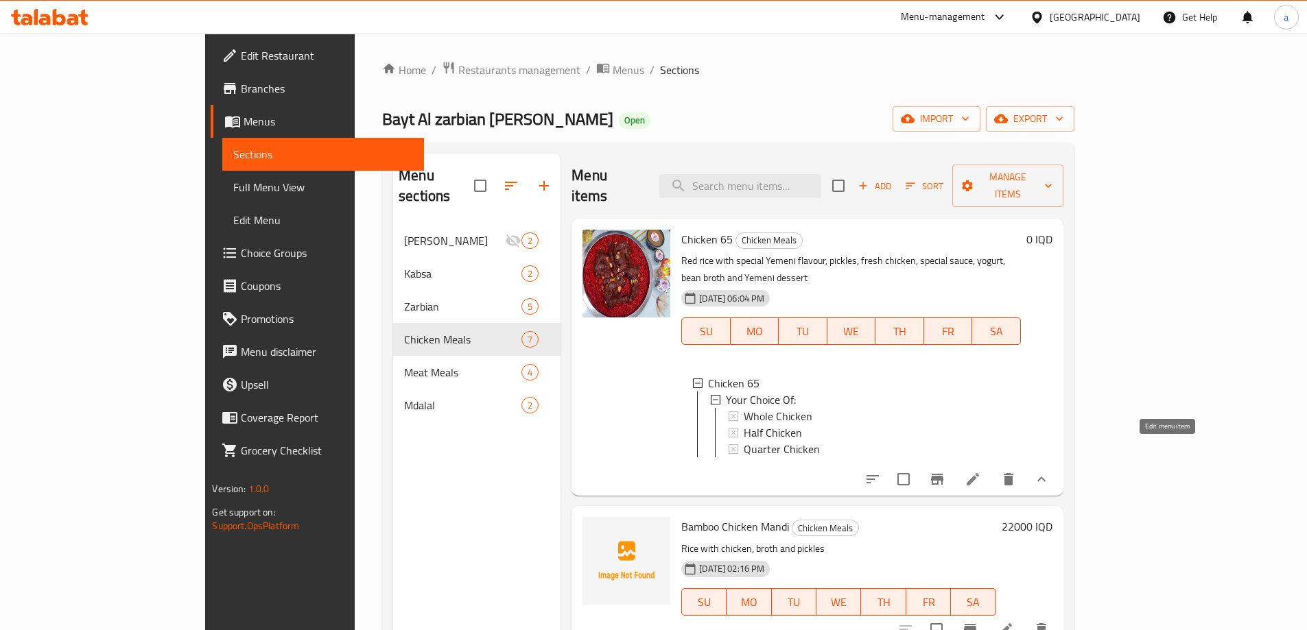
click at [981, 471] on icon at bounding box center [973, 479] width 16 height 16
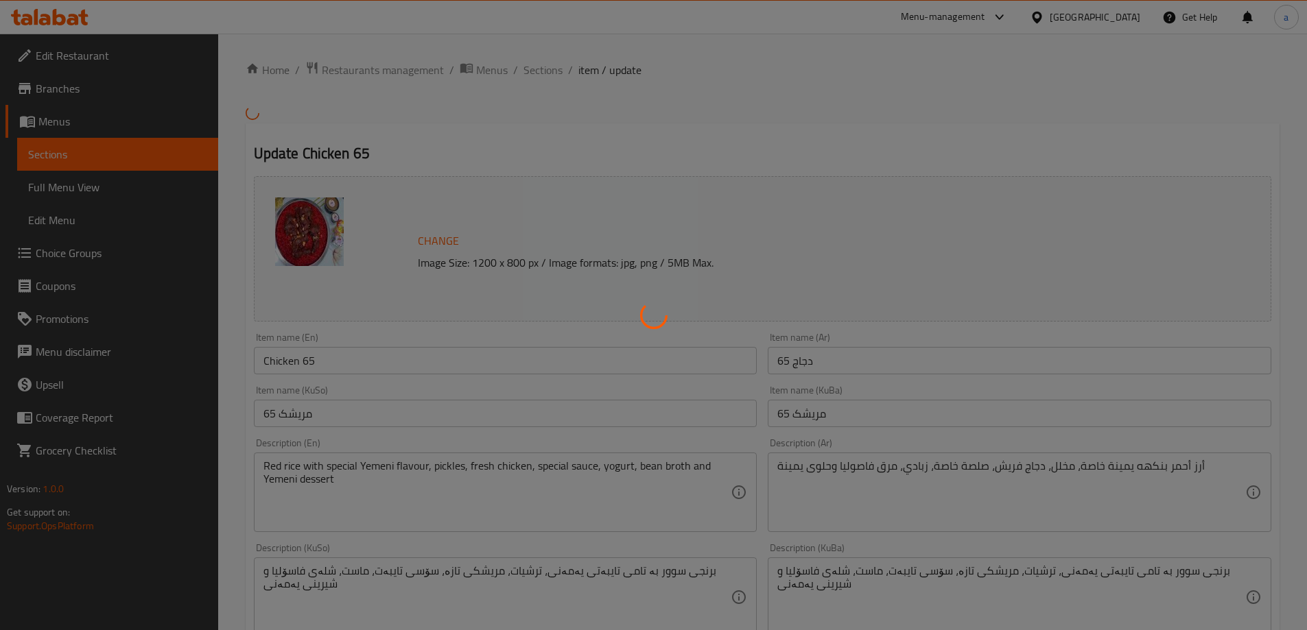
type input "إختيارك من:"
type input "هەڵبژاردنت لە:"
type input "1"
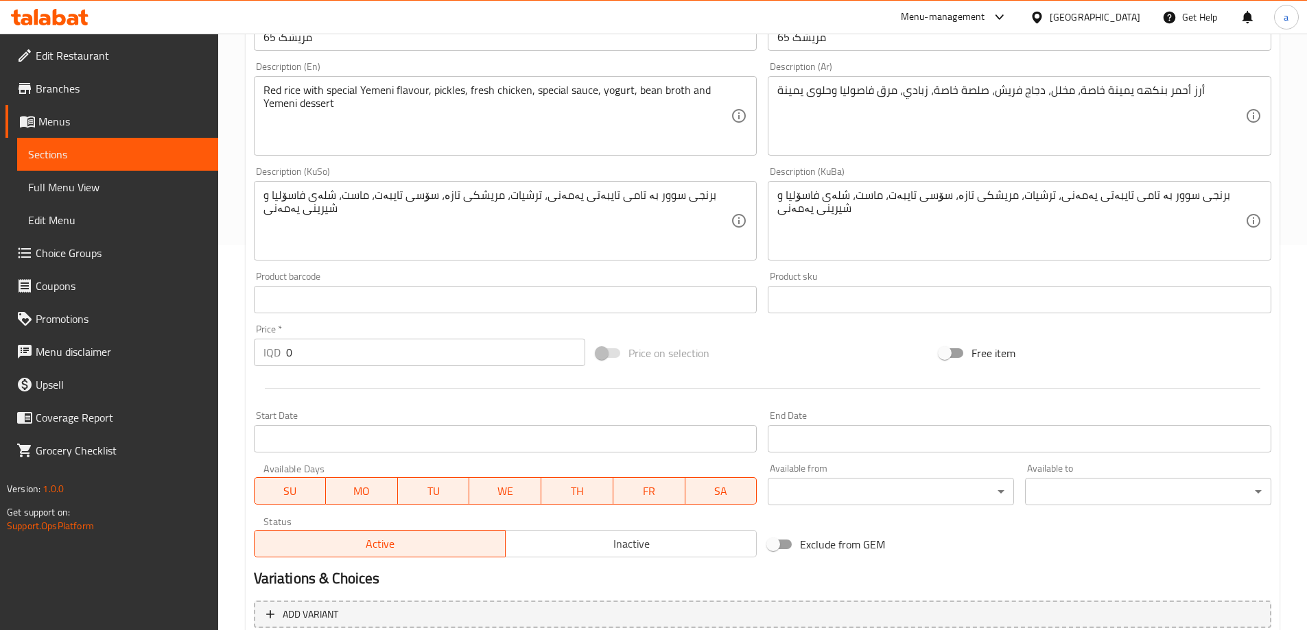
scroll to position [572, 0]
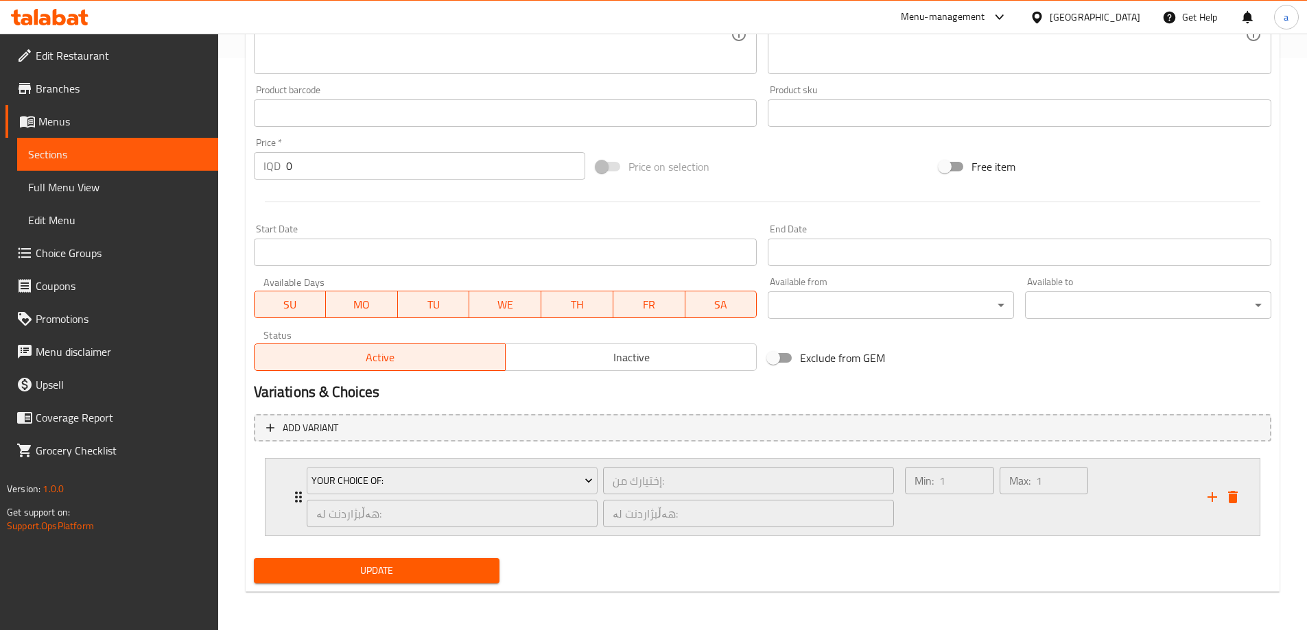
click at [293, 494] on icon "Expand" at bounding box center [298, 497] width 16 height 16
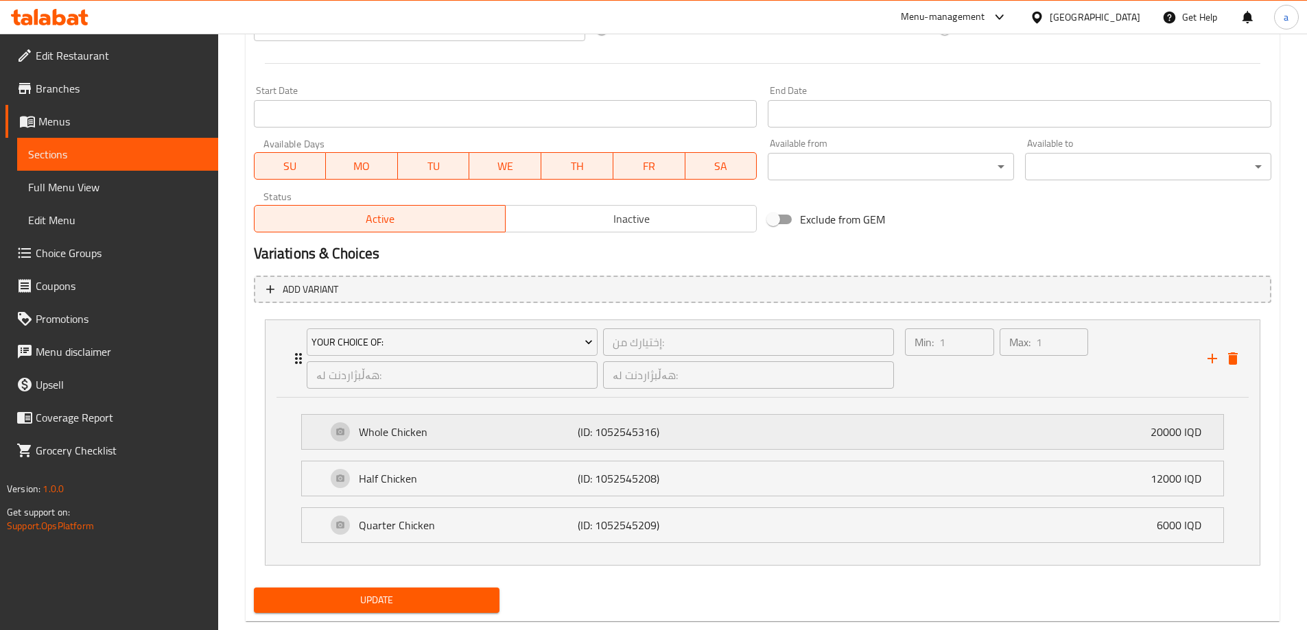
scroll to position [740, 0]
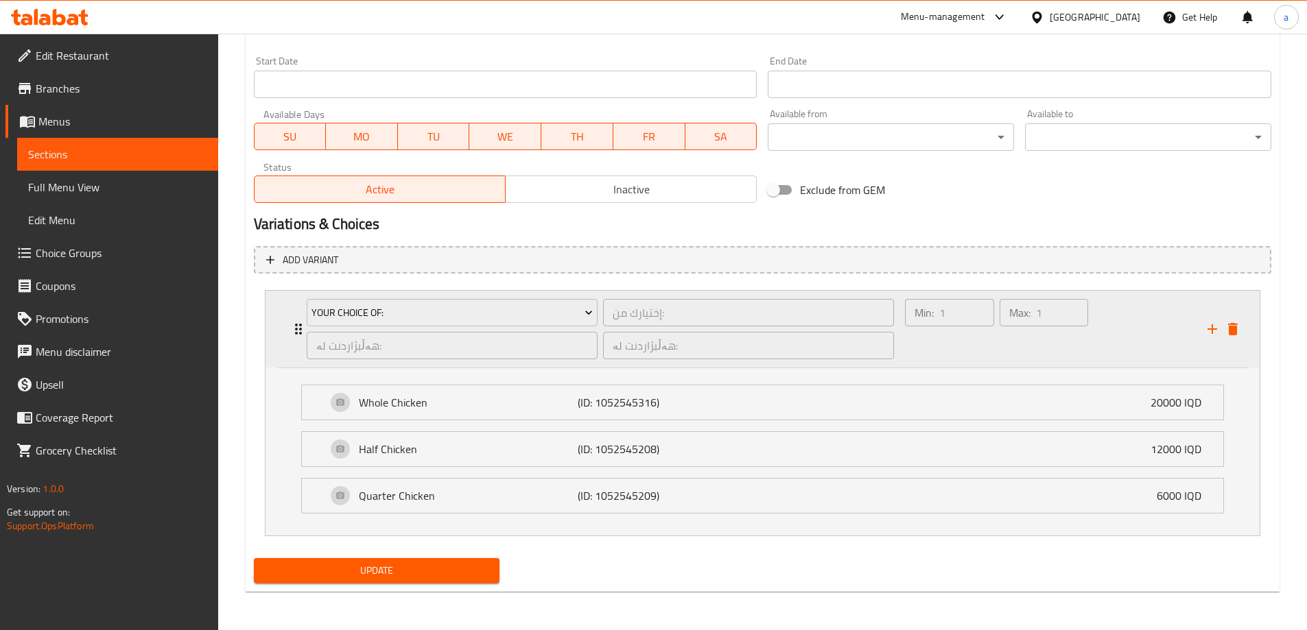
click at [298, 327] on div "Your Choice Of: إختيارك من: ​ هەڵبژاردنت لە: ​ هەڵبژاردنت لە: ​" at bounding box center [600, 329] width 604 height 77
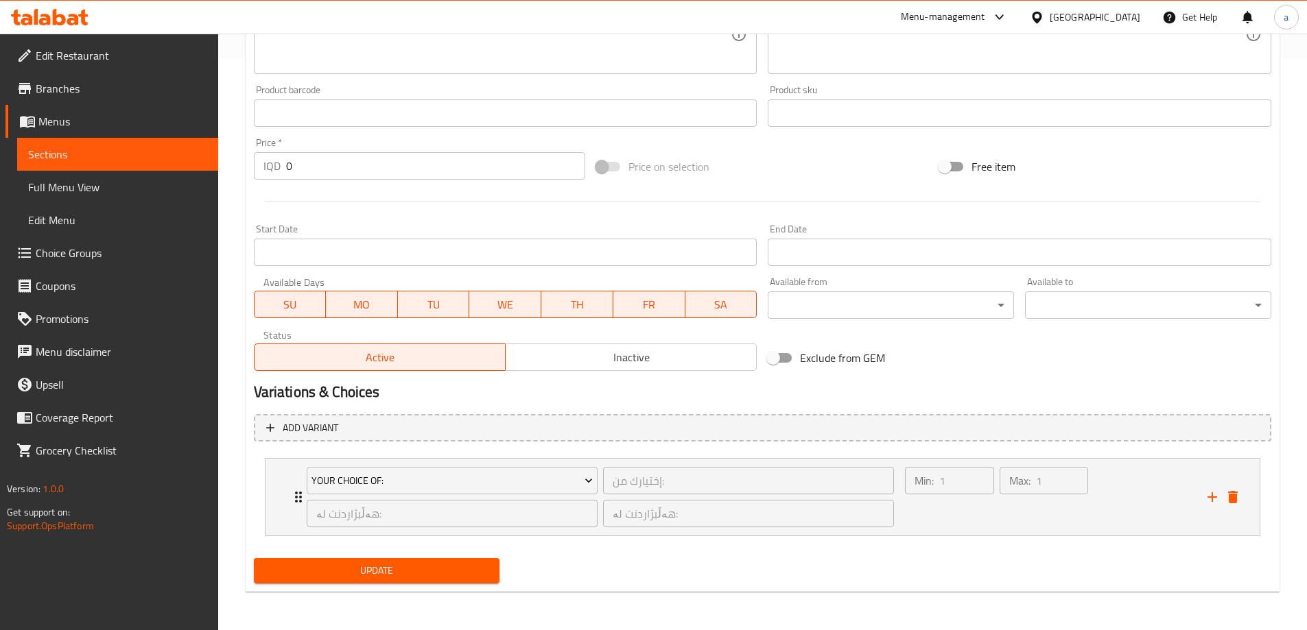
scroll to position [572, 0]
click at [73, 125] on span "Menus" at bounding box center [122, 121] width 169 height 16
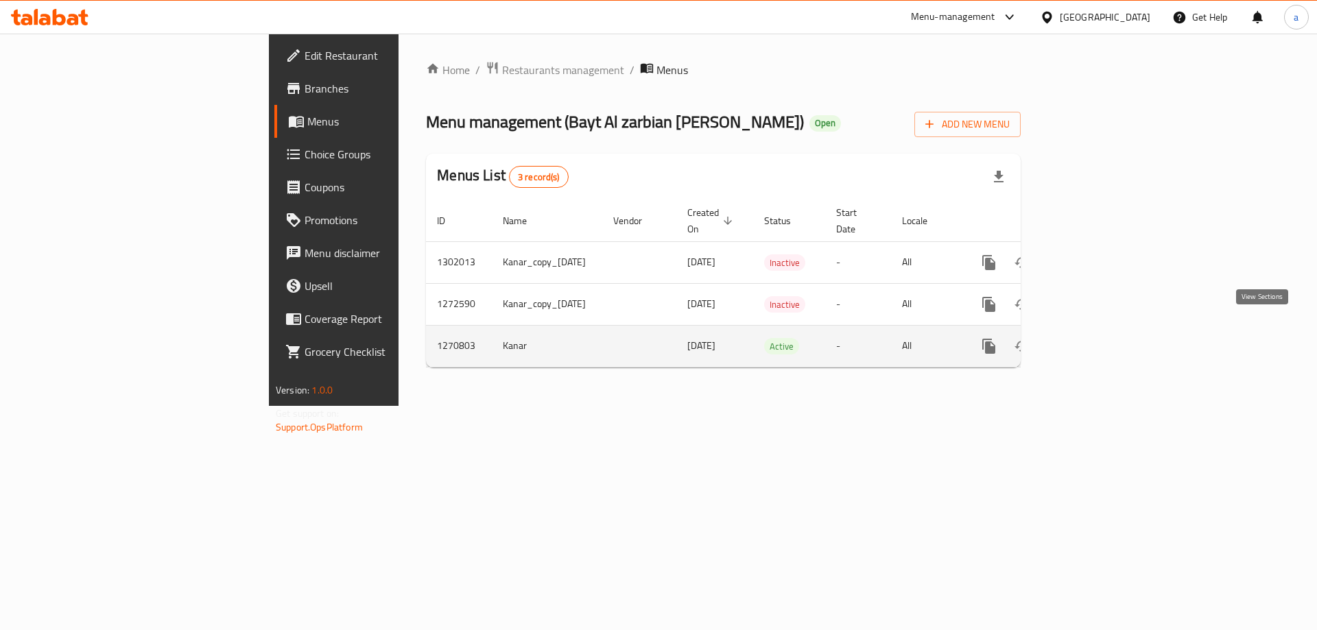
click at [1096, 338] on icon "enhanced table" at bounding box center [1088, 346] width 16 height 16
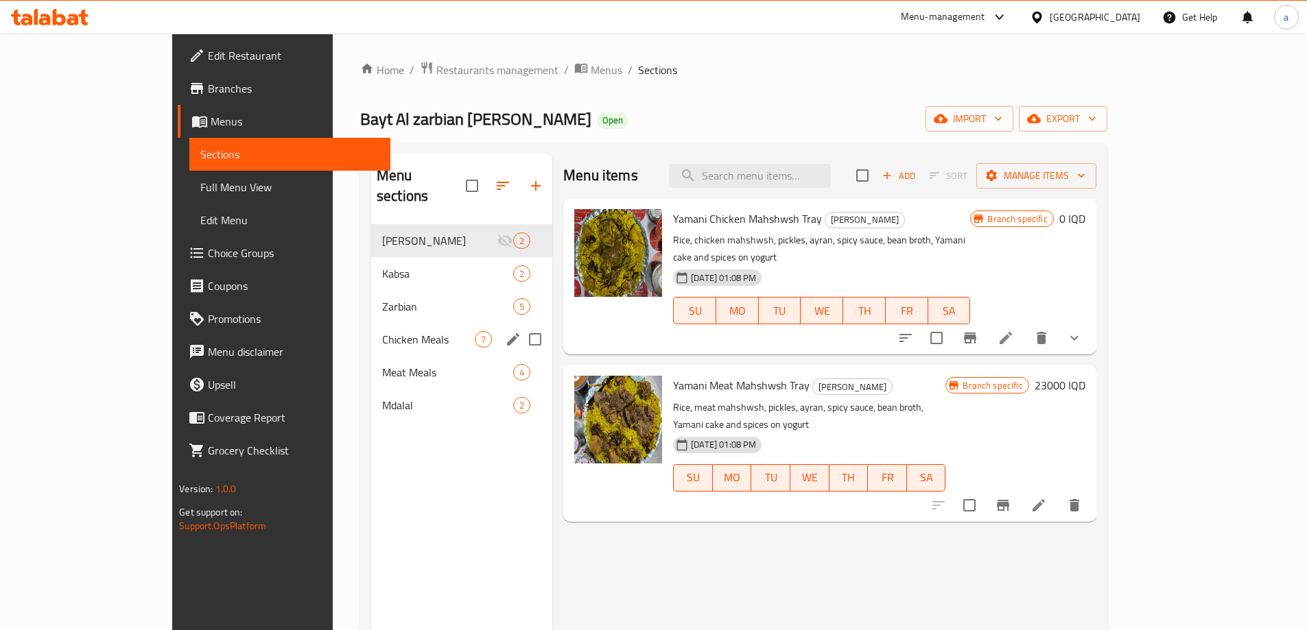
click at [382, 298] on span "Zarbian" at bounding box center [447, 306] width 131 height 16
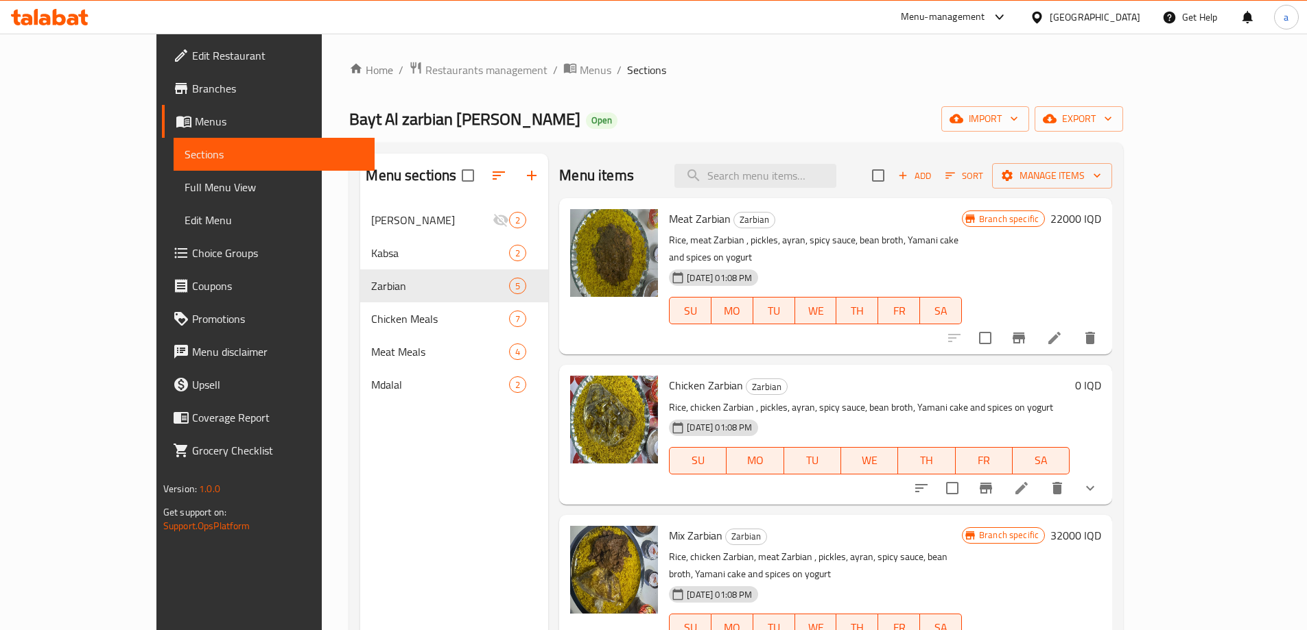
scroll to position [153, 0]
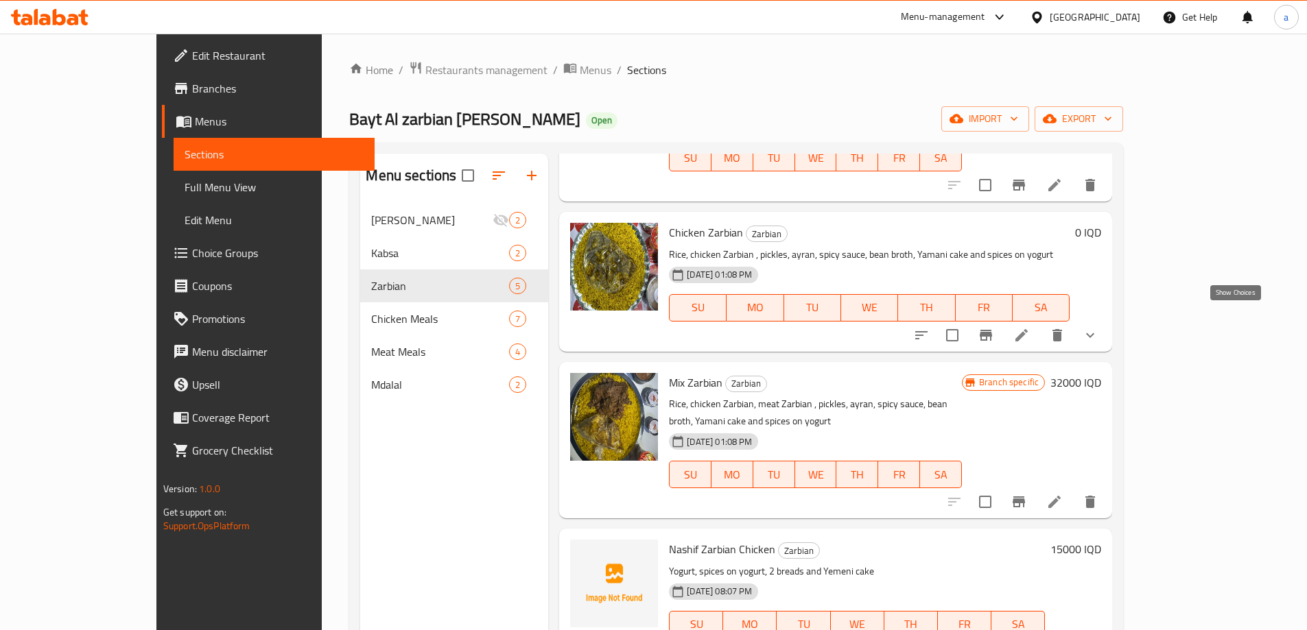
click at [1098, 327] on icon "show more" at bounding box center [1090, 335] width 16 height 16
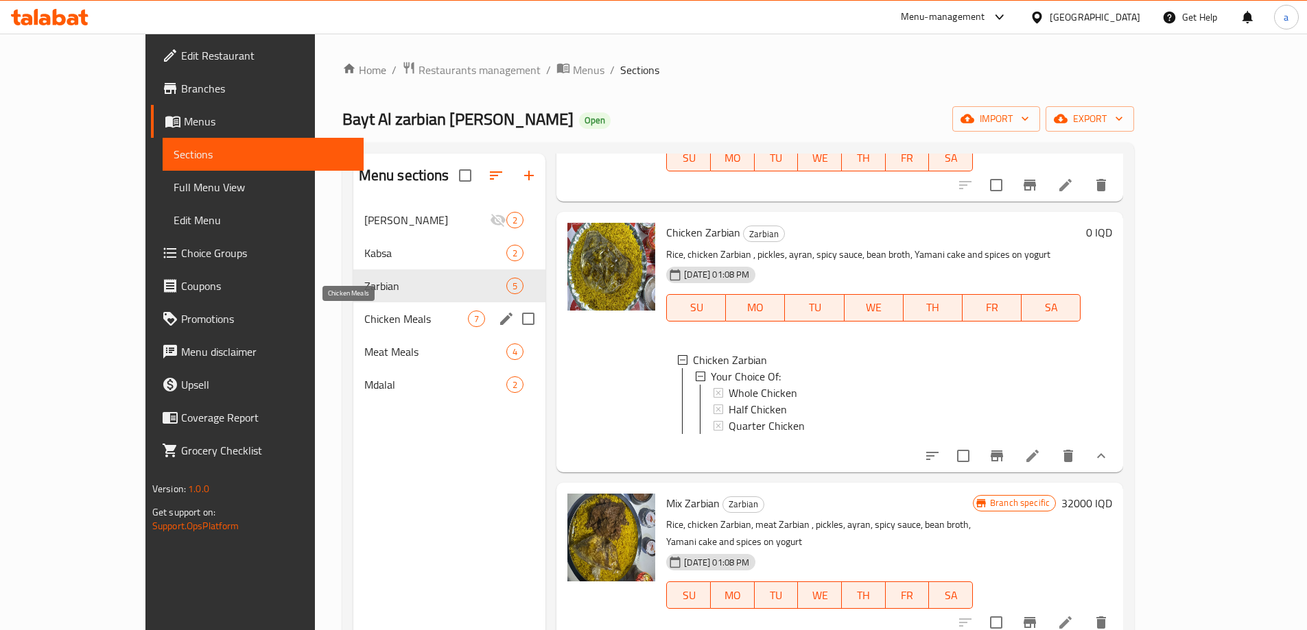
click at [364, 318] on span "Chicken Meals" at bounding box center [416, 319] width 104 height 16
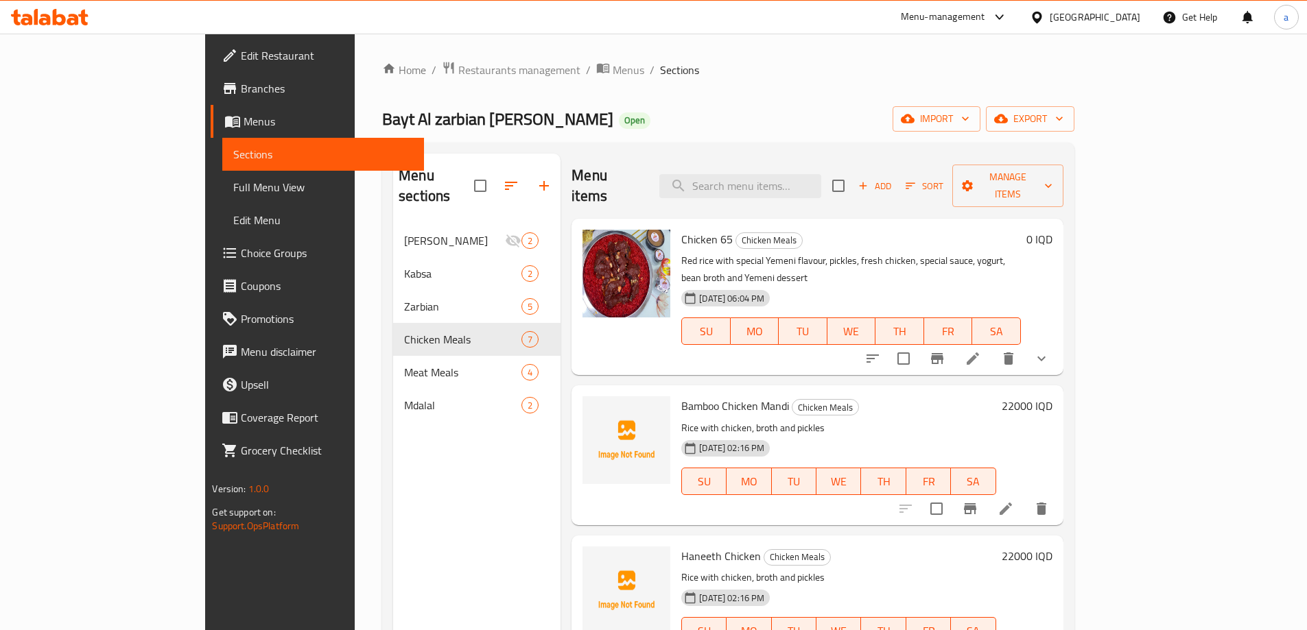
click at [1050, 351] on icon "show more" at bounding box center [1041, 359] width 16 height 16
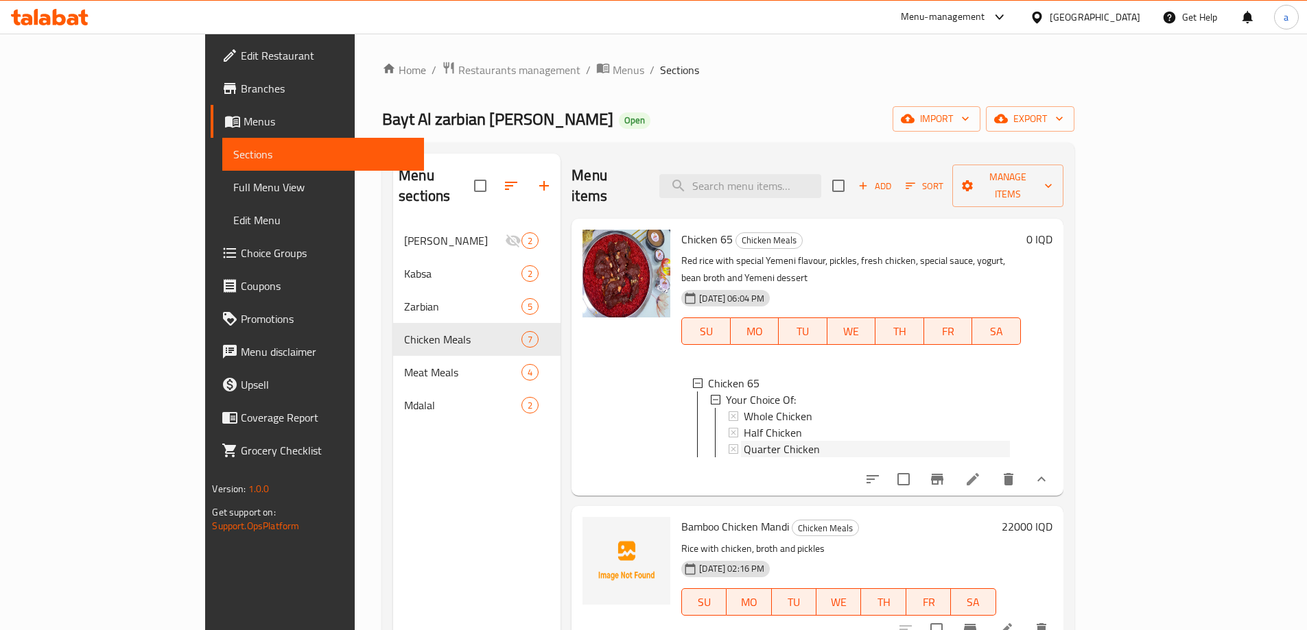
click at [744, 441] on span "Quarter Chicken" at bounding box center [782, 449] width 76 height 16
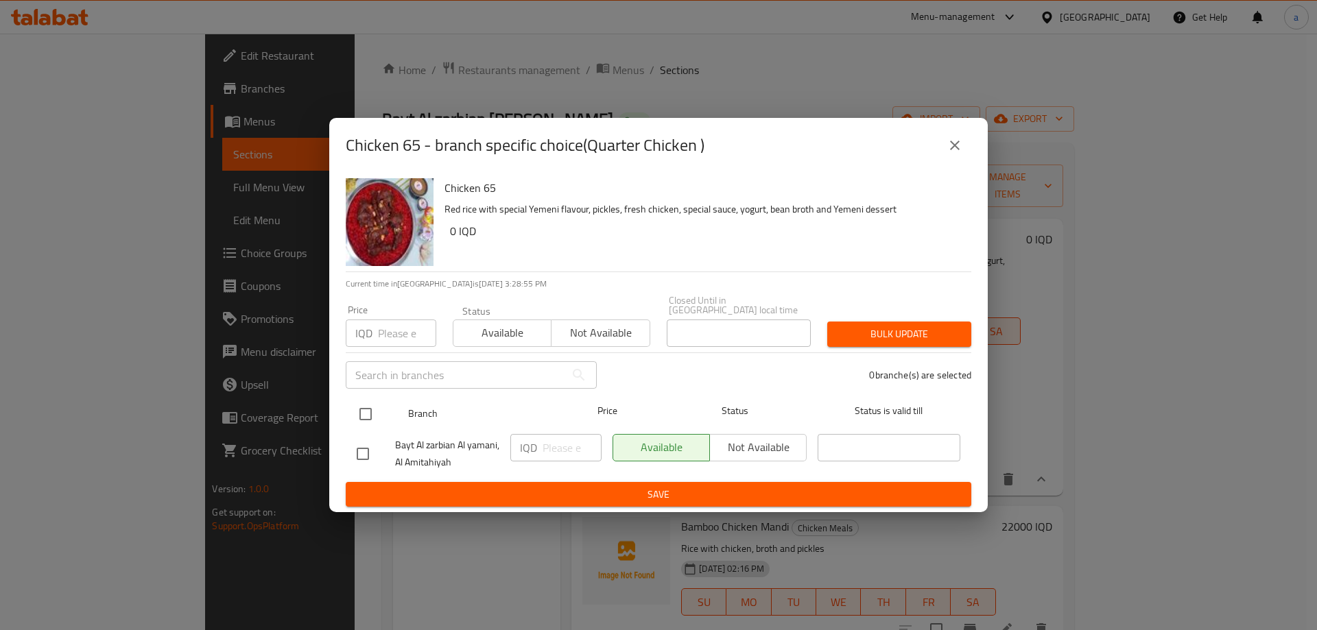
click at [363, 401] on input "checkbox" at bounding box center [365, 414] width 29 height 29
checkbox input "true"
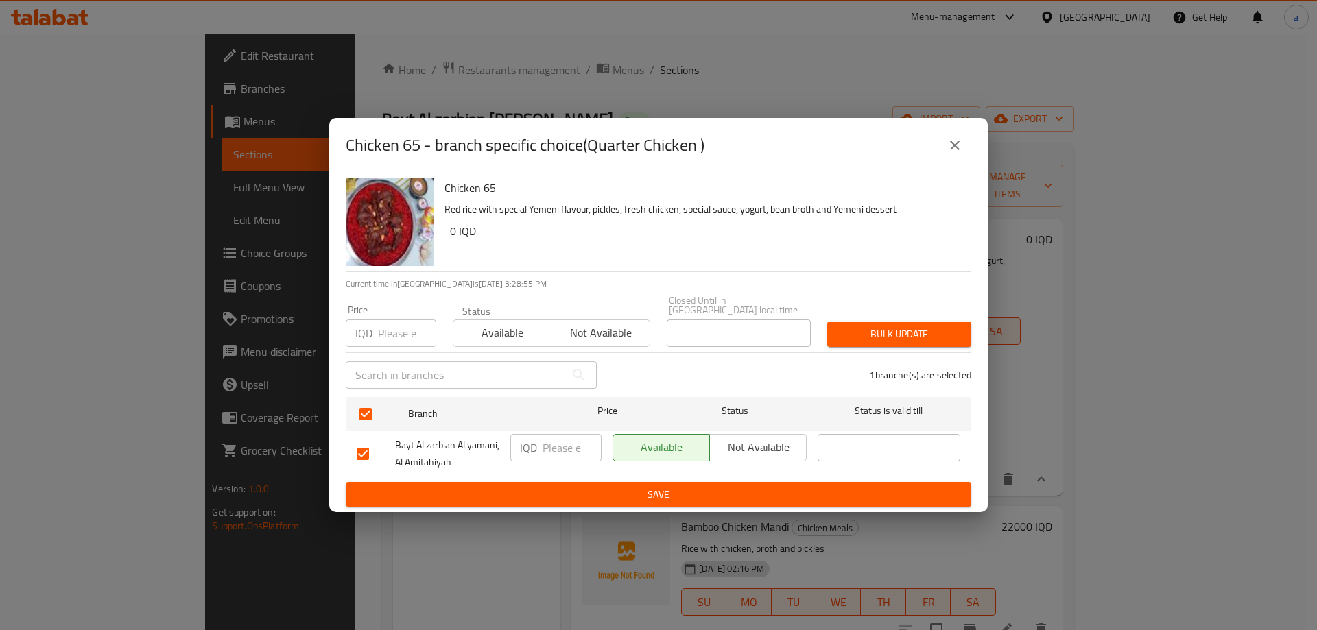
click at [547, 447] on input "number" at bounding box center [572, 447] width 59 height 27
paste input "8000"
type input "8000"
click at [580, 486] on span "Save" at bounding box center [659, 494] width 604 height 17
click at [948, 144] on icon "close" at bounding box center [955, 145] width 16 height 16
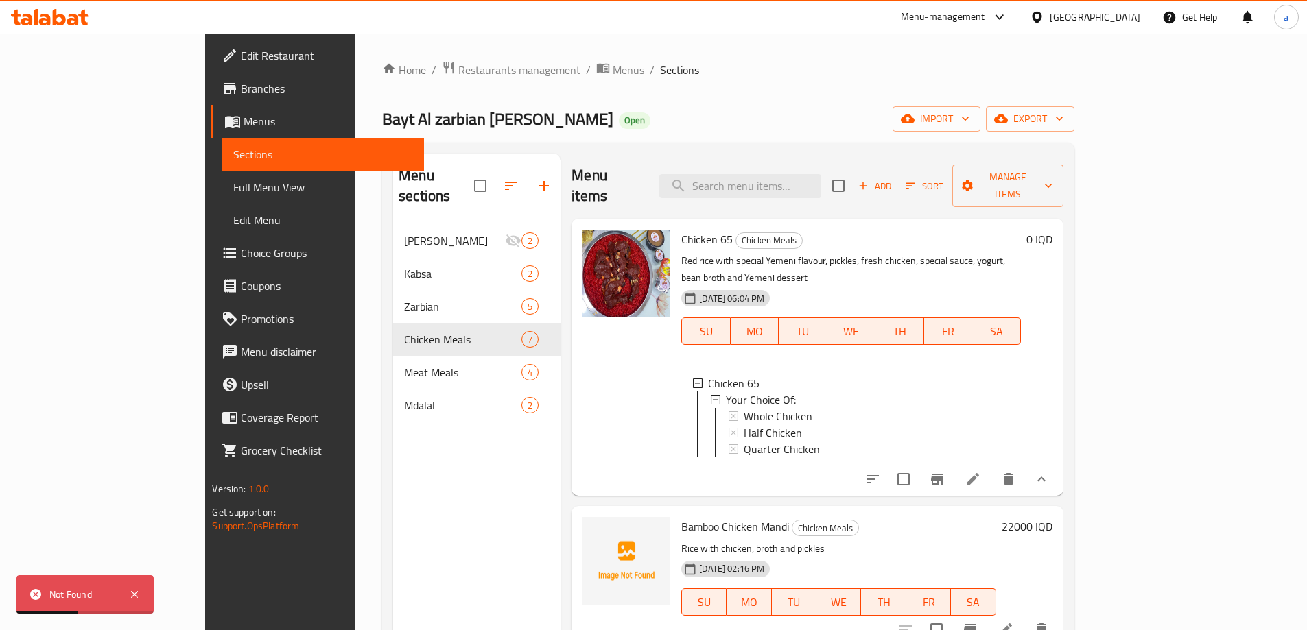
click at [241, 255] on span "Choice Groups" at bounding box center [327, 253] width 172 height 16
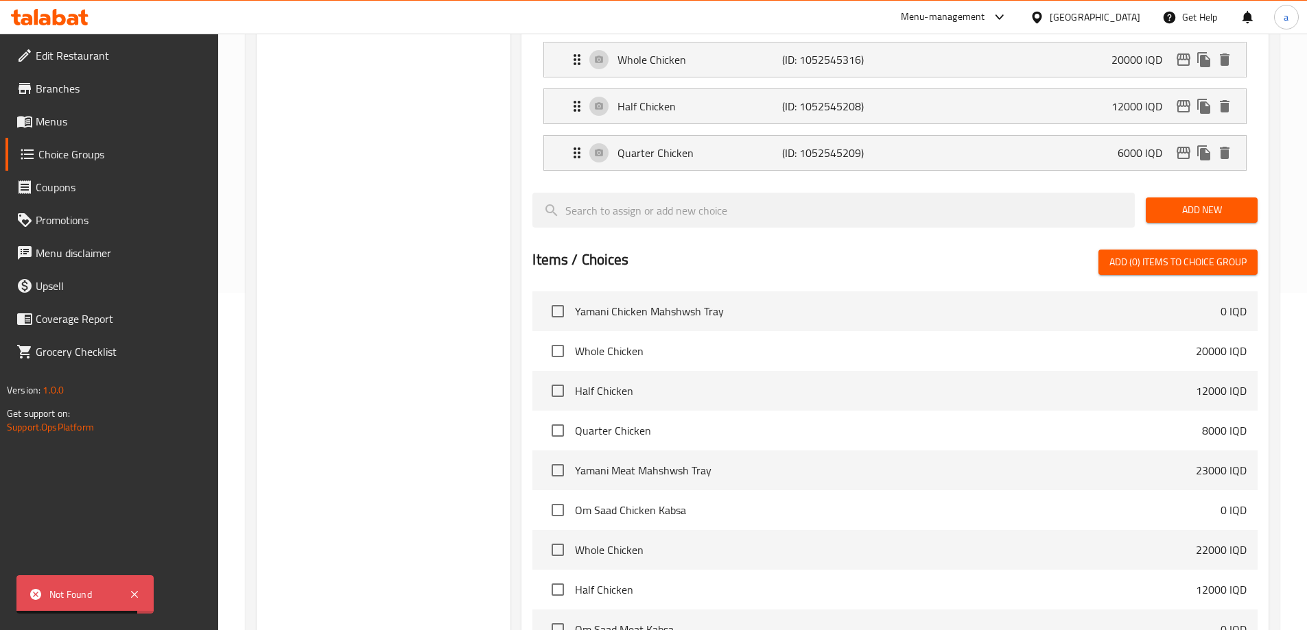
scroll to position [484, 0]
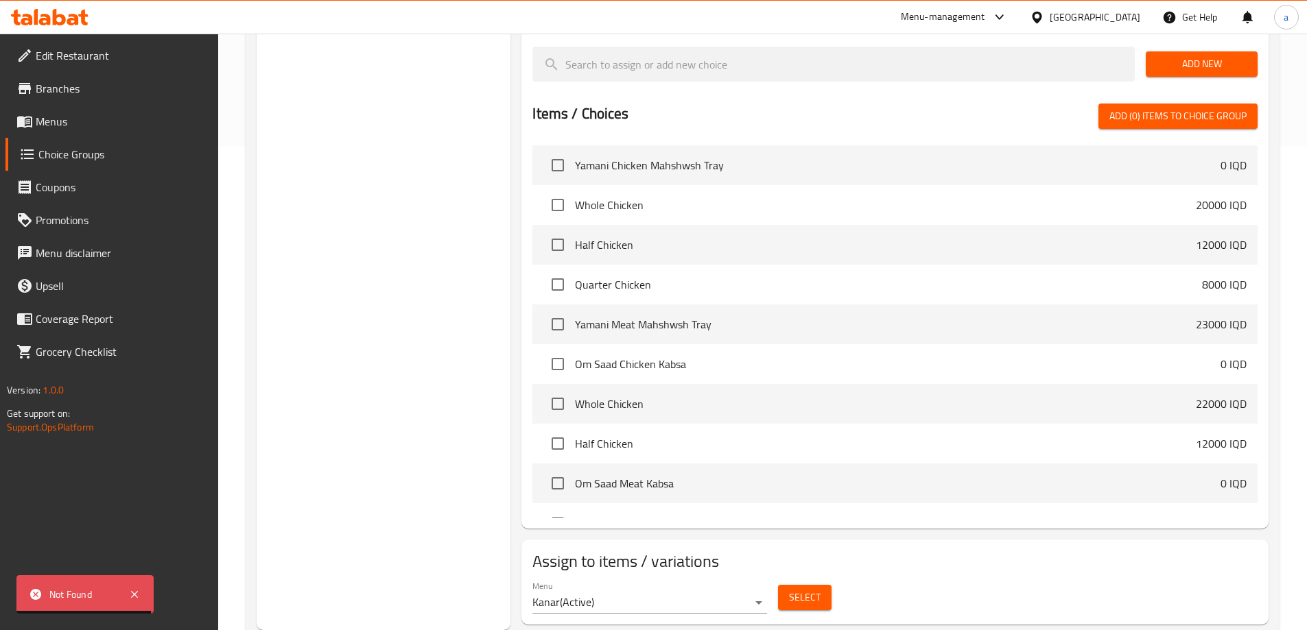
click at [788, 585] on button "Select" at bounding box center [805, 597] width 54 height 25
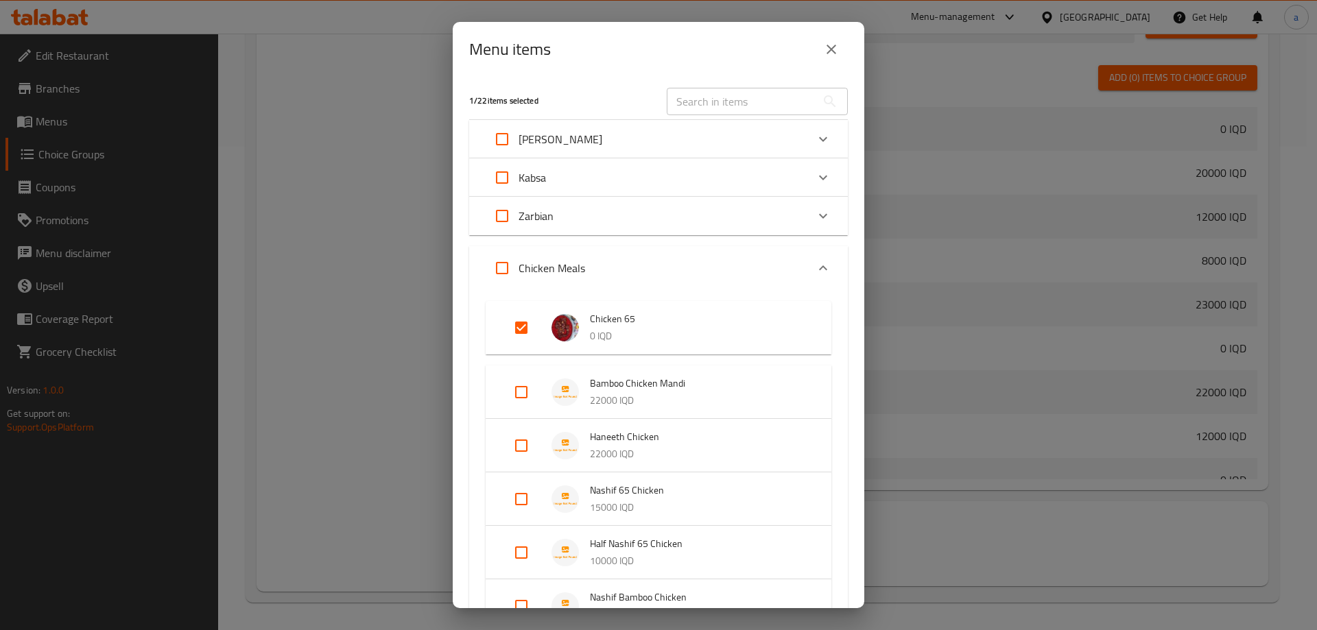
click at [838, 45] on icon "close" at bounding box center [831, 49] width 16 height 16
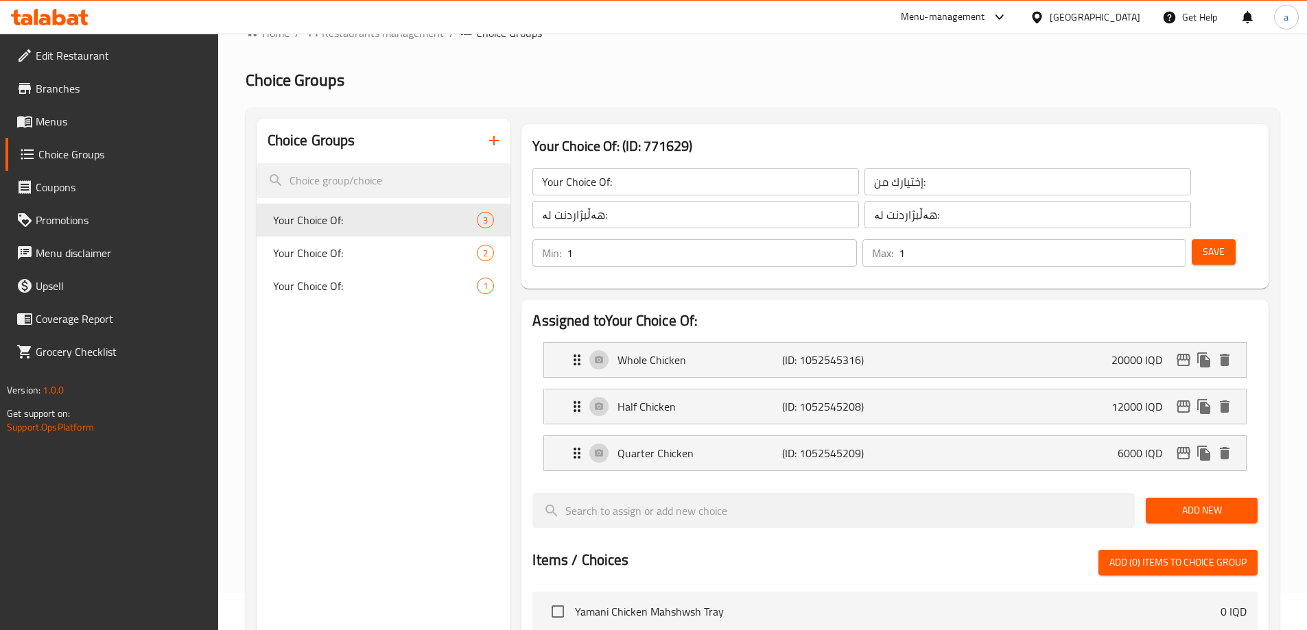
scroll to position [0, 0]
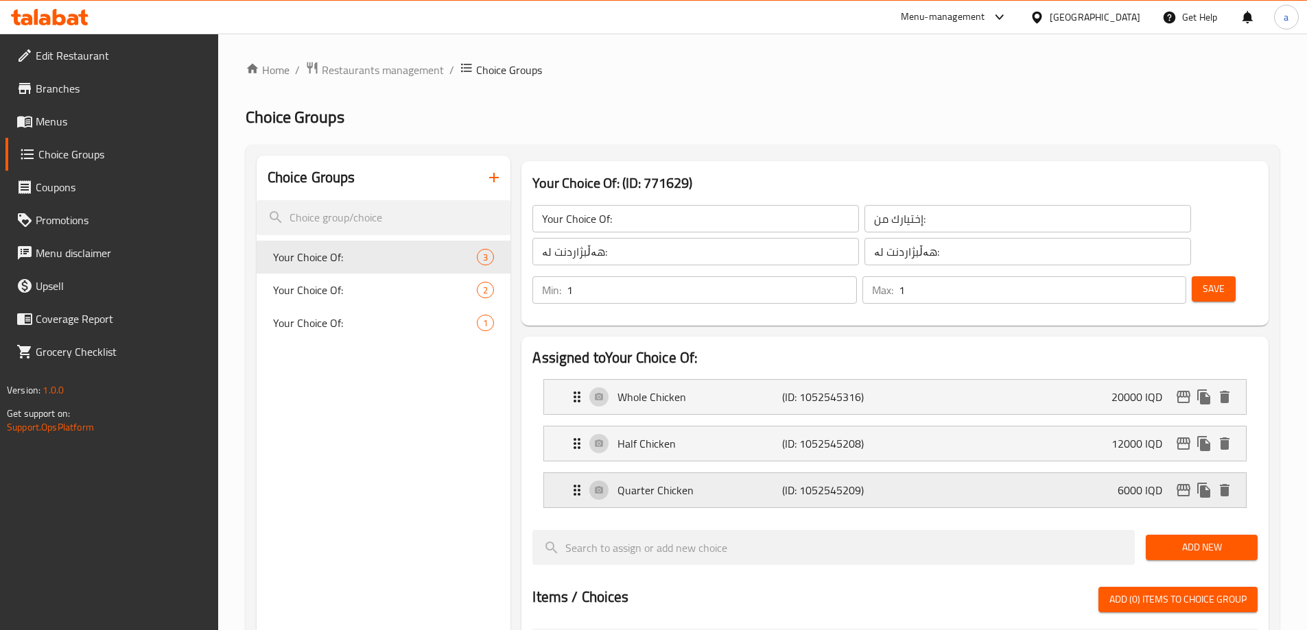
click at [1046, 473] on div "Quarter Chicken (ID: 1052545209) 6000 IQD" at bounding box center [899, 490] width 661 height 34
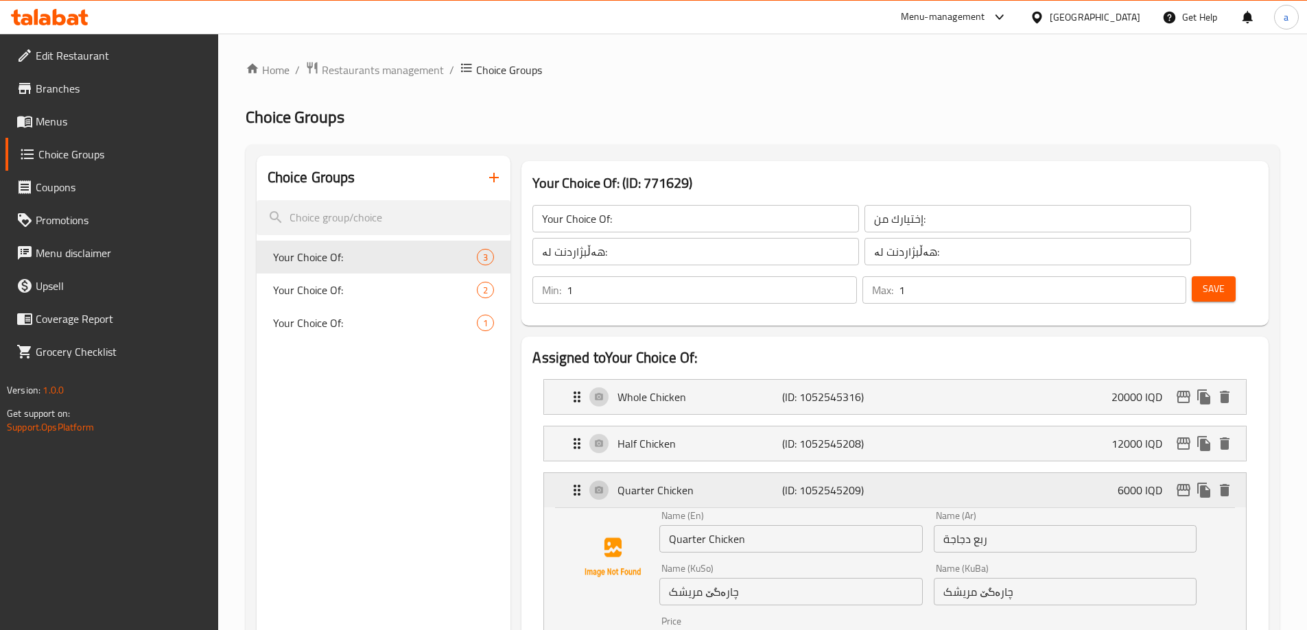
scroll to position [228, 0]
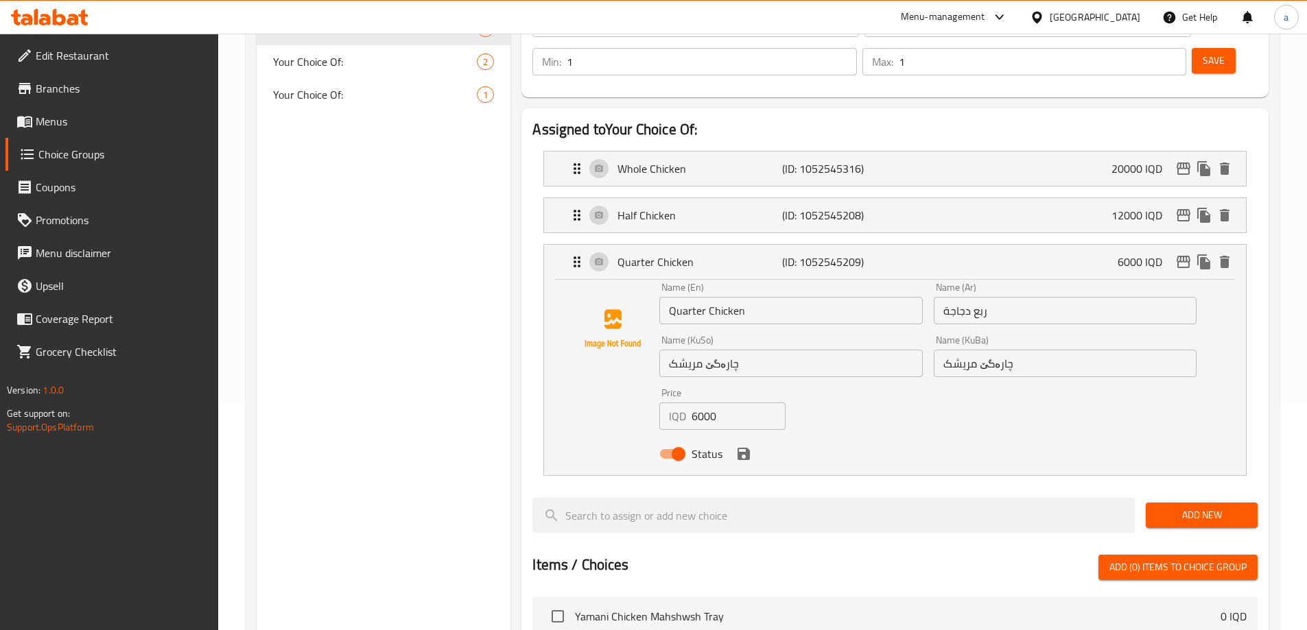
click at [706, 403] on input "6000" at bounding box center [739, 416] width 94 height 27
paste input "8"
click at [744, 446] on icon "save" at bounding box center [743, 454] width 16 height 16
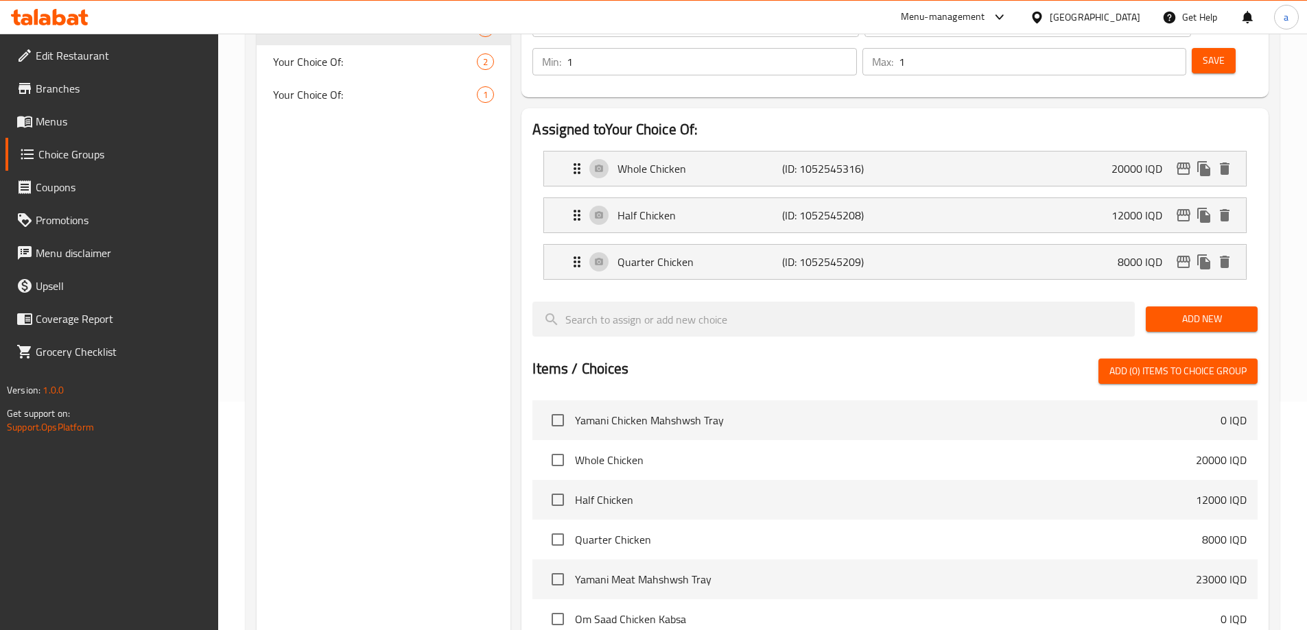
type input "8000"
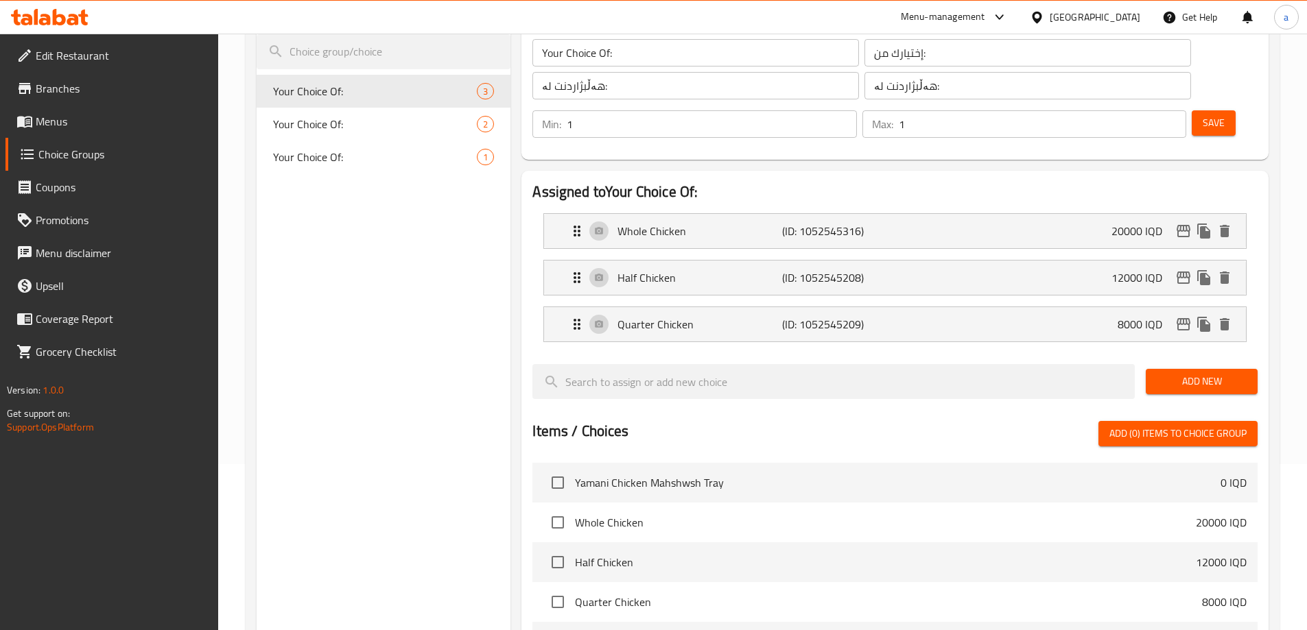
scroll to position [0, 0]
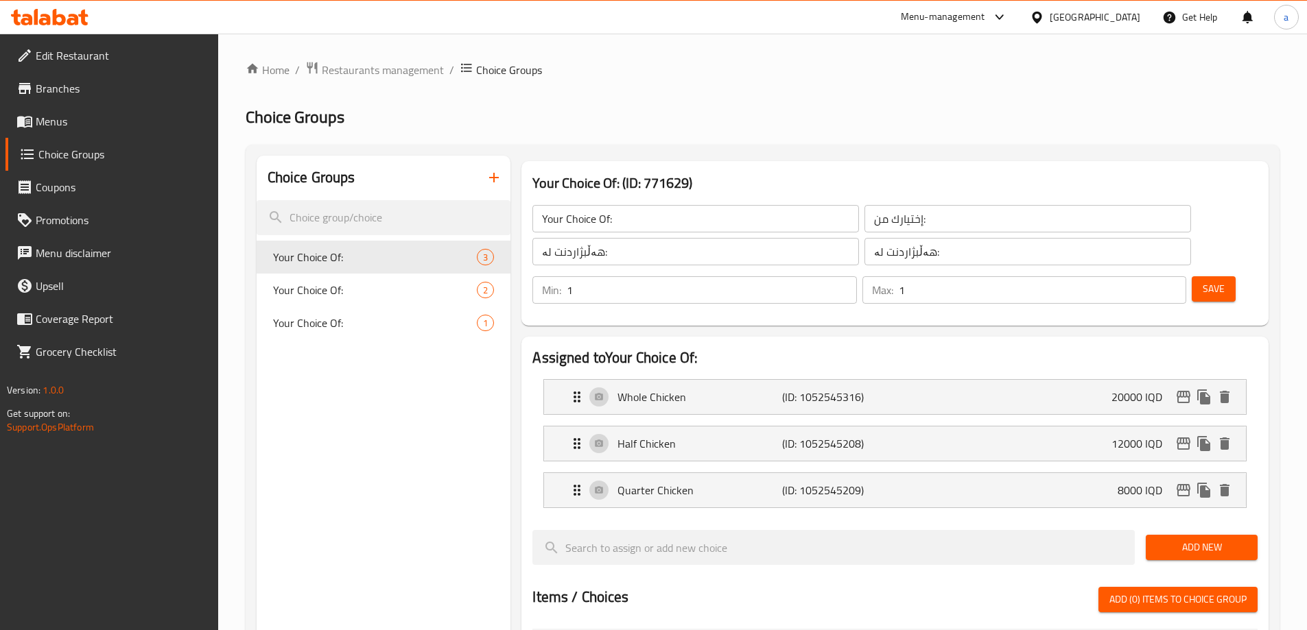
click at [1203, 281] on span "Save" at bounding box center [1214, 289] width 22 height 17
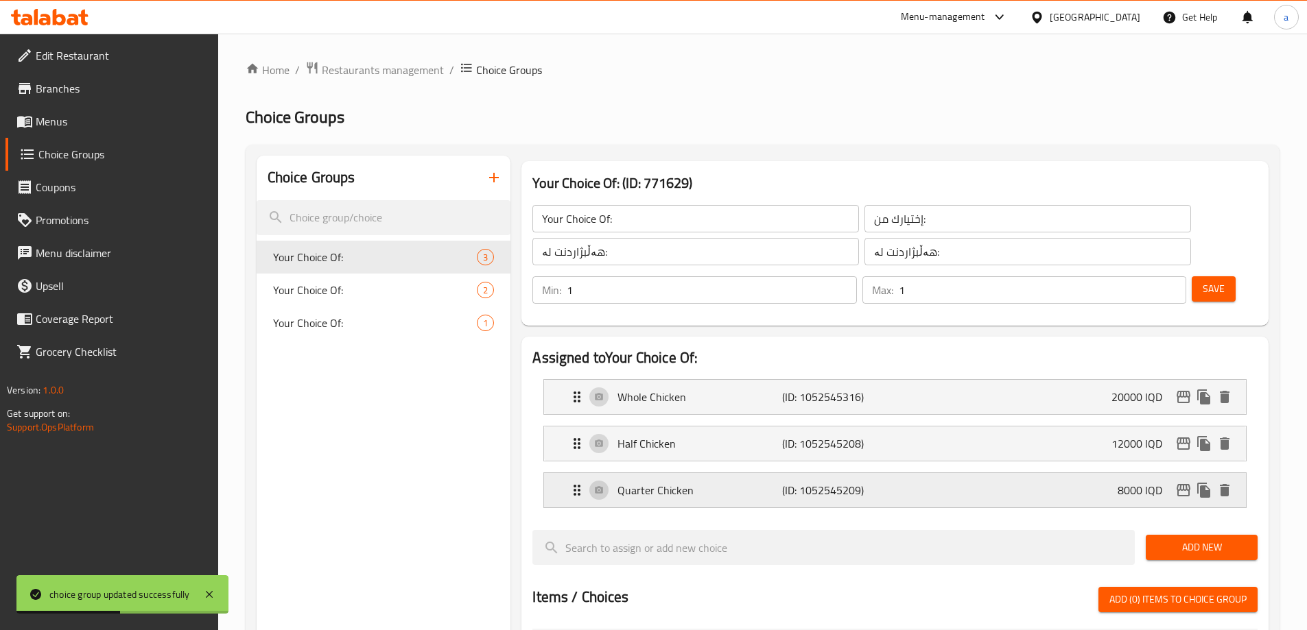
click at [657, 482] on p "Quarter Chicken" at bounding box center [699, 490] width 164 height 16
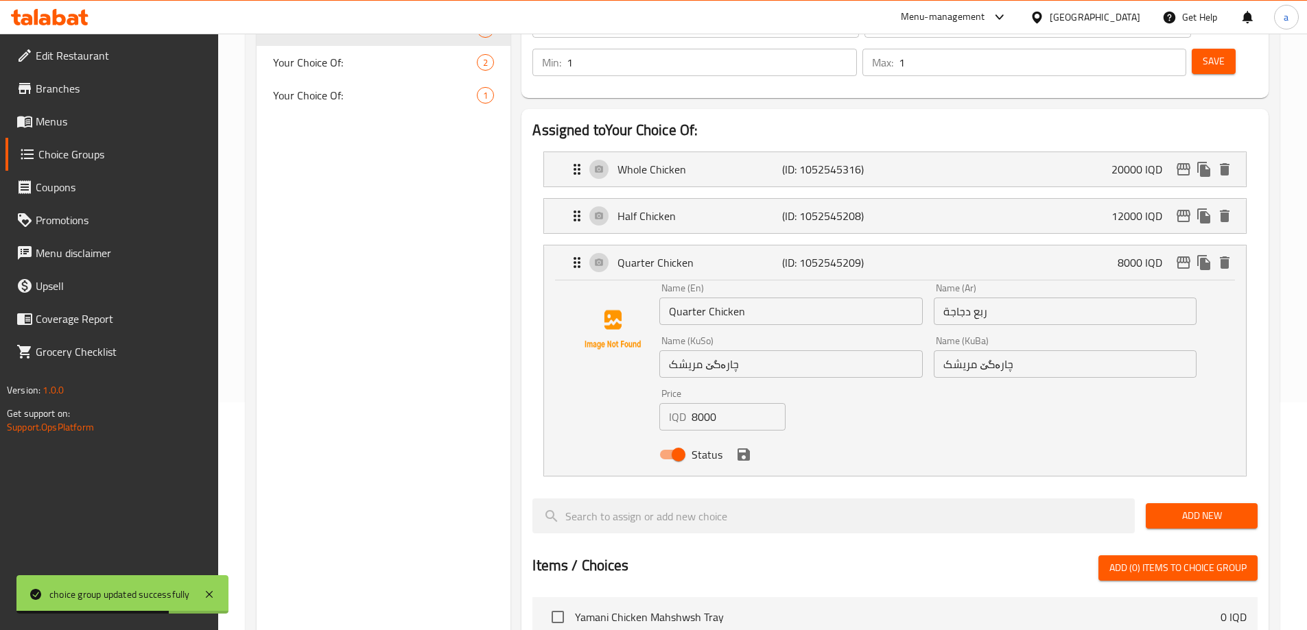
scroll to position [228, 0]
click at [577, 254] on icon "Expand" at bounding box center [577, 262] width 16 height 16
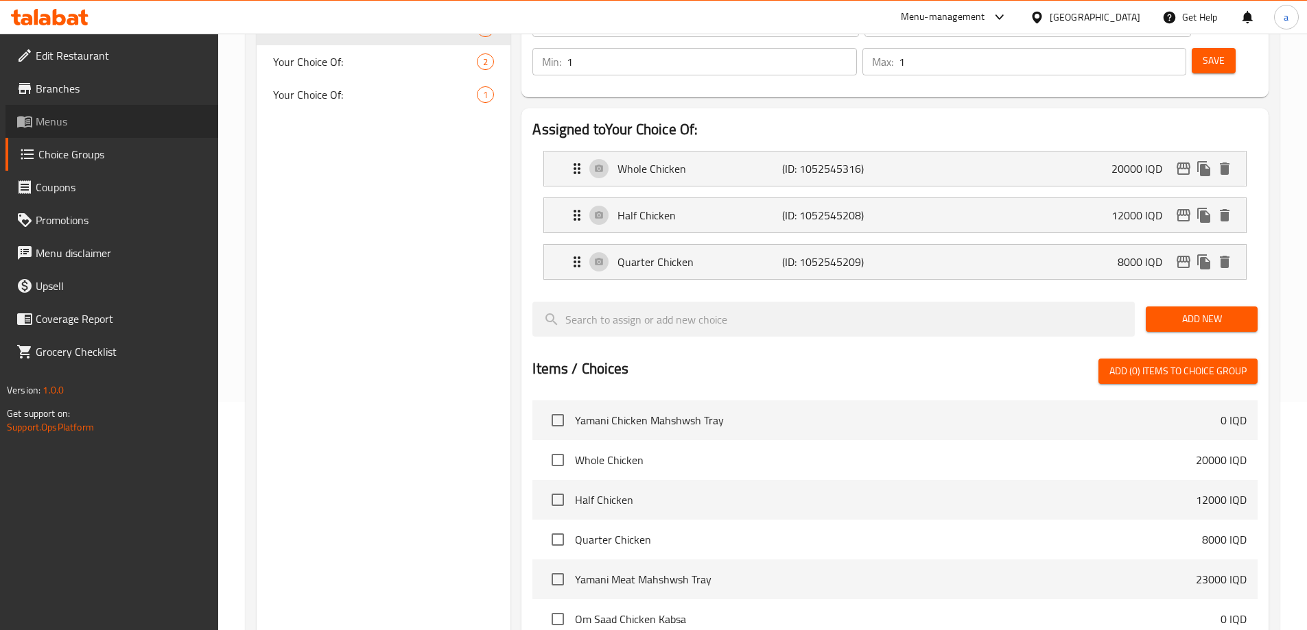
click at [77, 116] on span "Menus" at bounding box center [122, 121] width 172 height 16
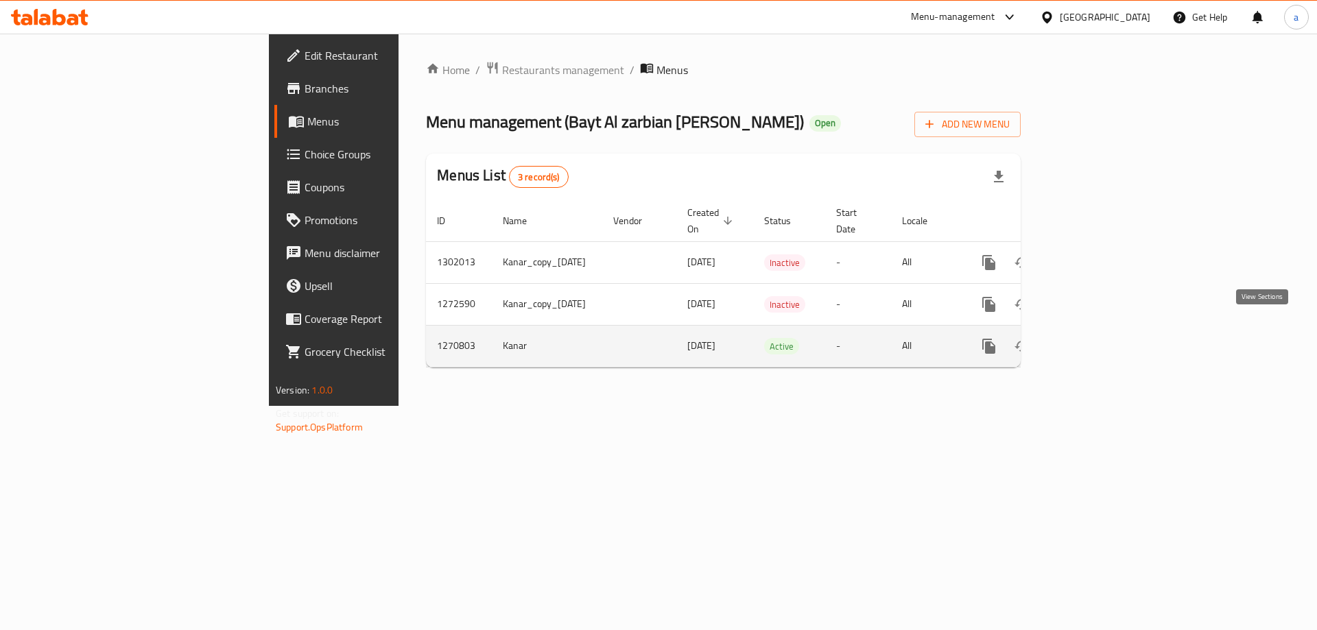
click at [1105, 330] on link "enhanced table" at bounding box center [1088, 346] width 33 height 33
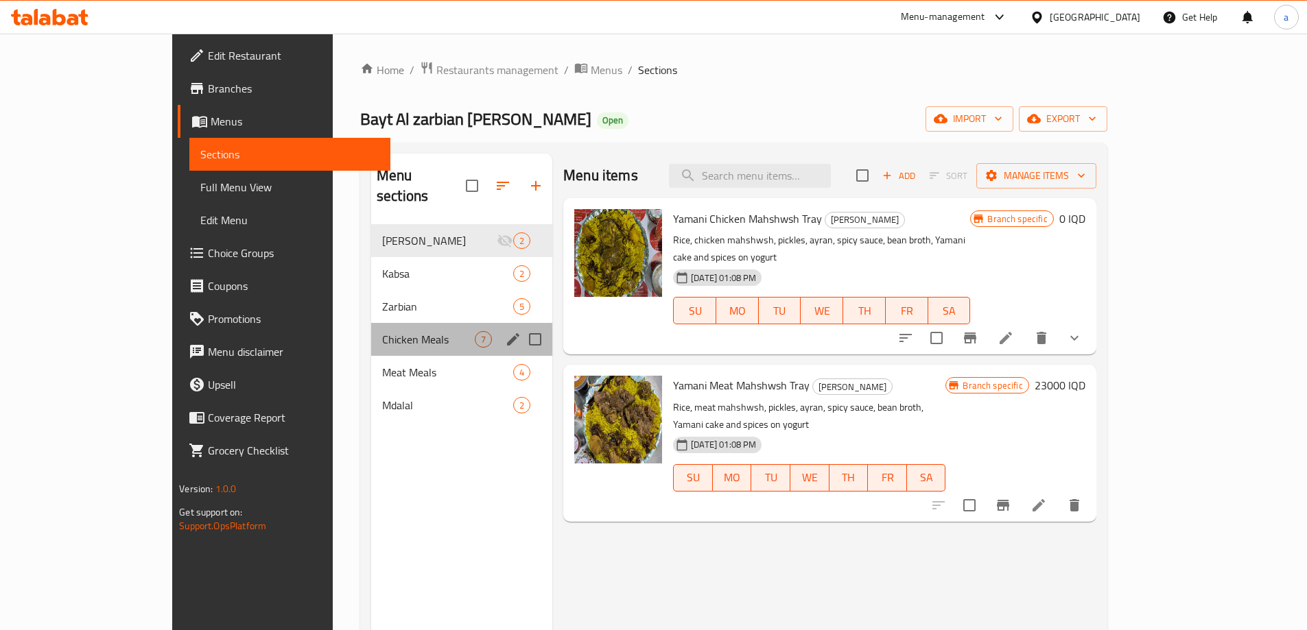
click at [371, 323] on div "Chicken Meals 7" at bounding box center [461, 339] width 181 height 33
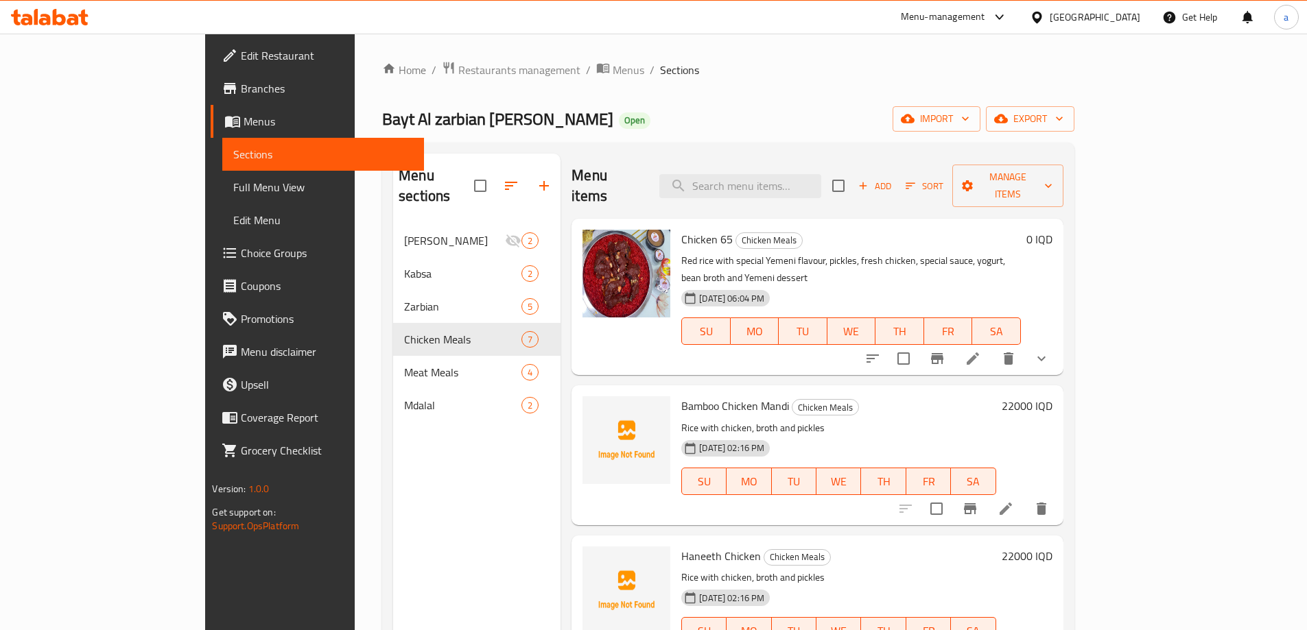
click at [1058, 342] on button "show more" at bounding box center [1041, 358] width 33 height 33
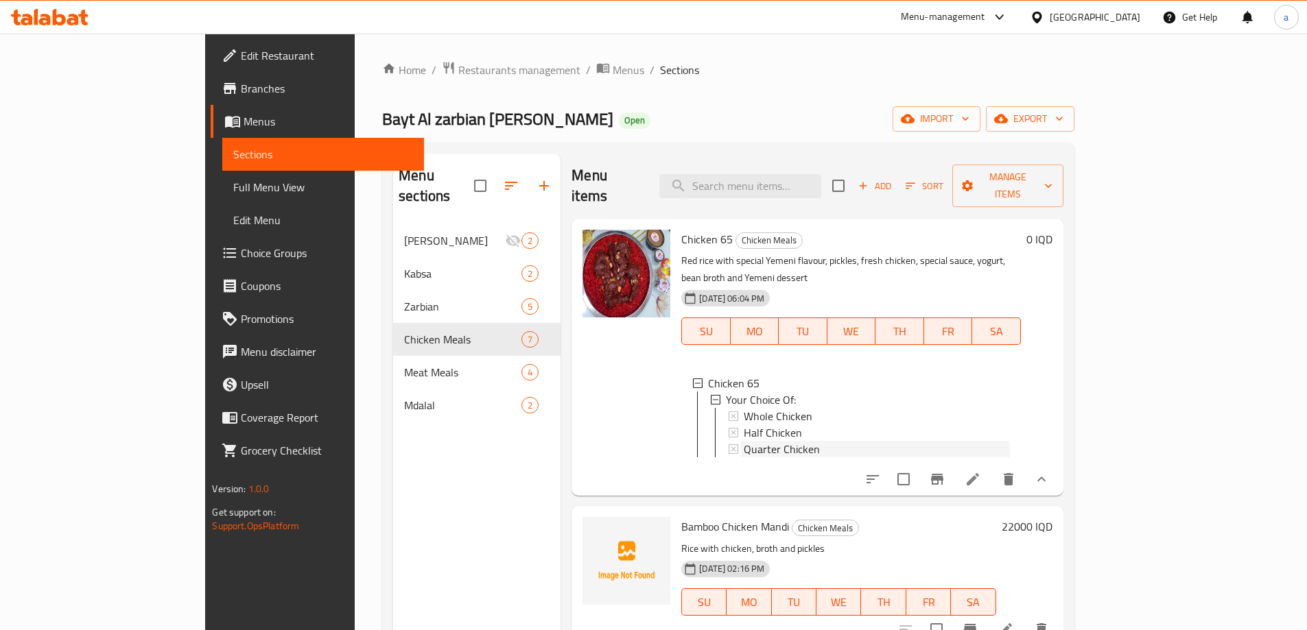
click at [744, 441] on span "Quarter Chicken" at bounding box center [782, 449] width 76 height 16
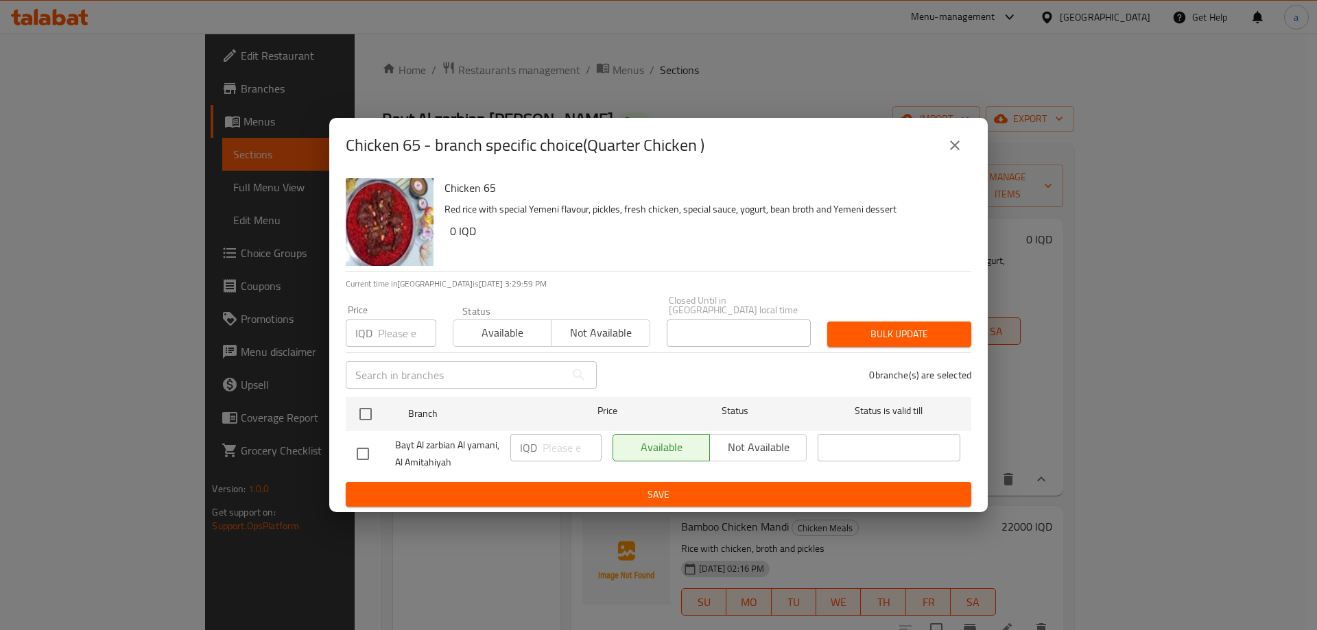
click at [965, 140] on button "close" at bounding box center [955, 145] width 33 height 33
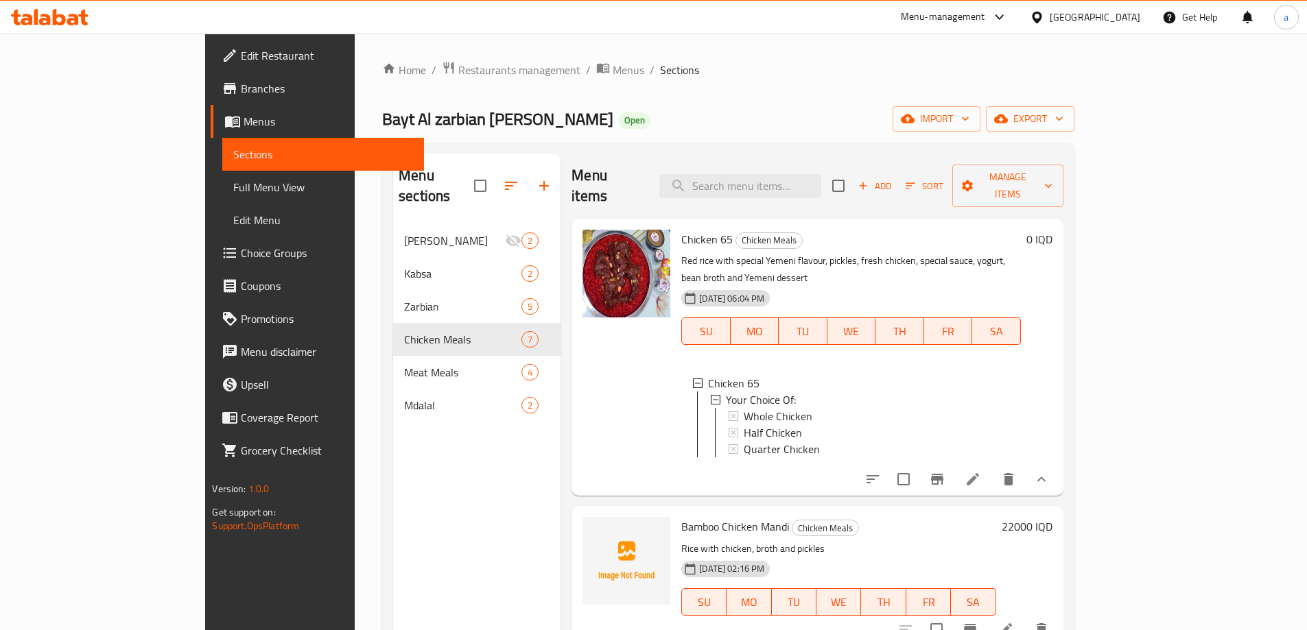
click at [233, 188] on span "Full Menu View" at bounding box center [322, 187] width 179 height 16
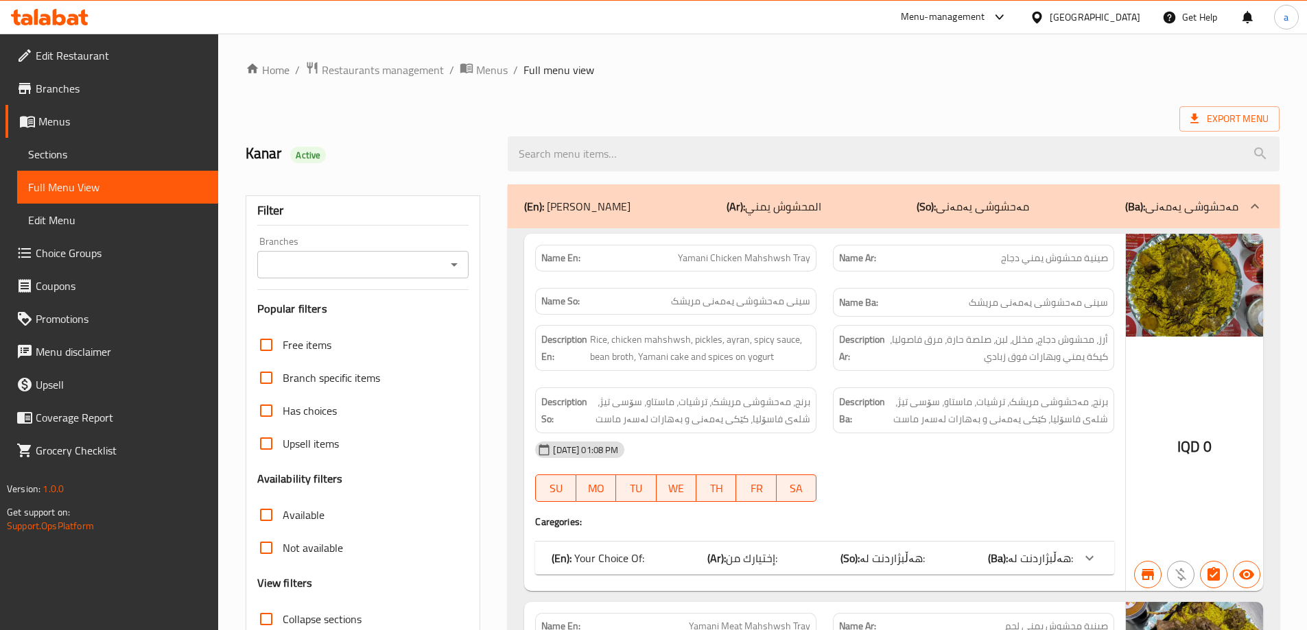
click at [62, 258] on span "Choice Groups" at bounding box center [122, 253] width 172 height 16
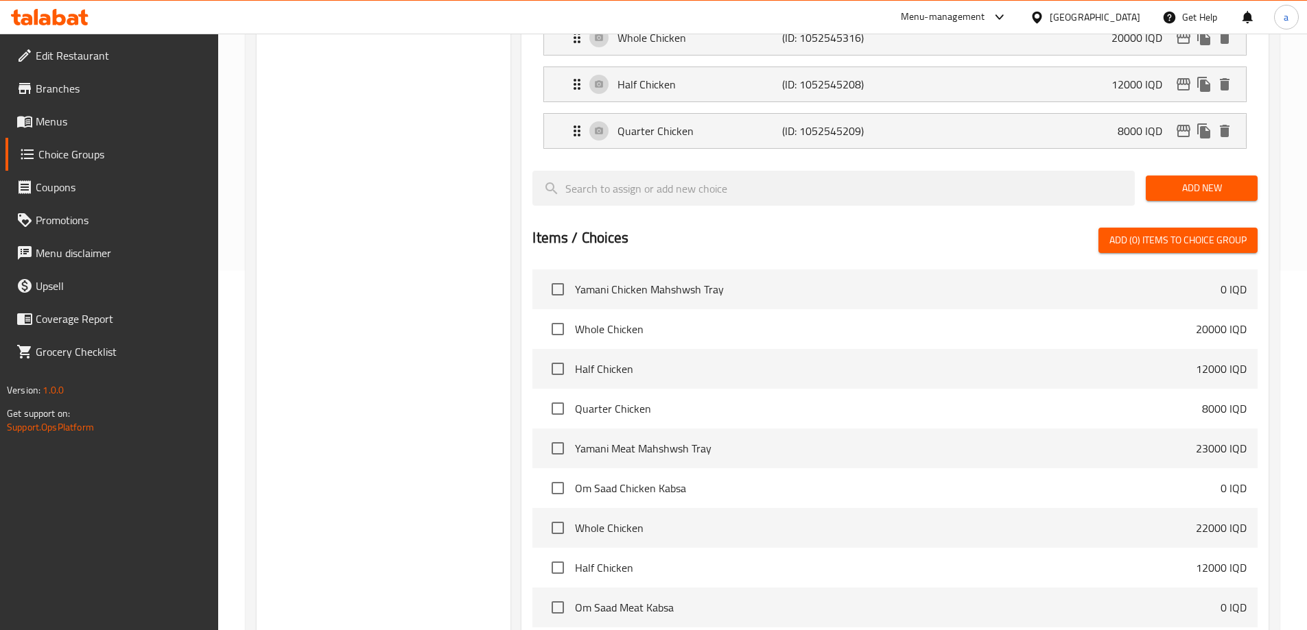
scroll to position [458, 0]
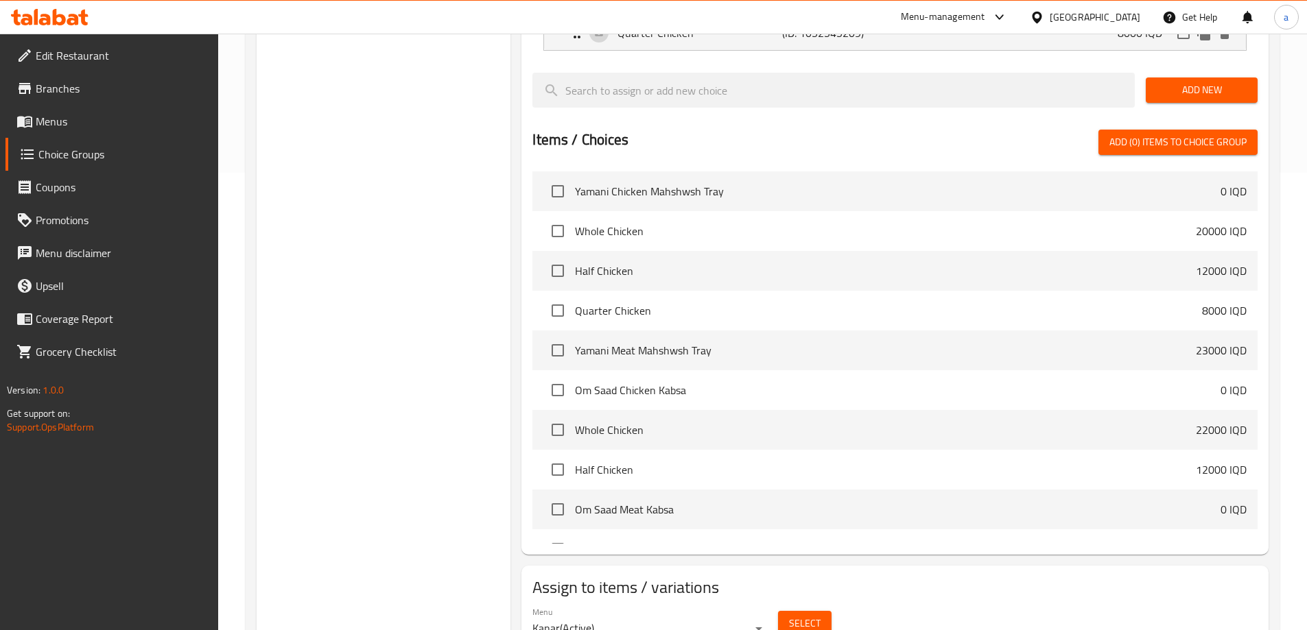
click at [43, 121] on span "Menus" at bounding box center [122, 121] width 172 height 16
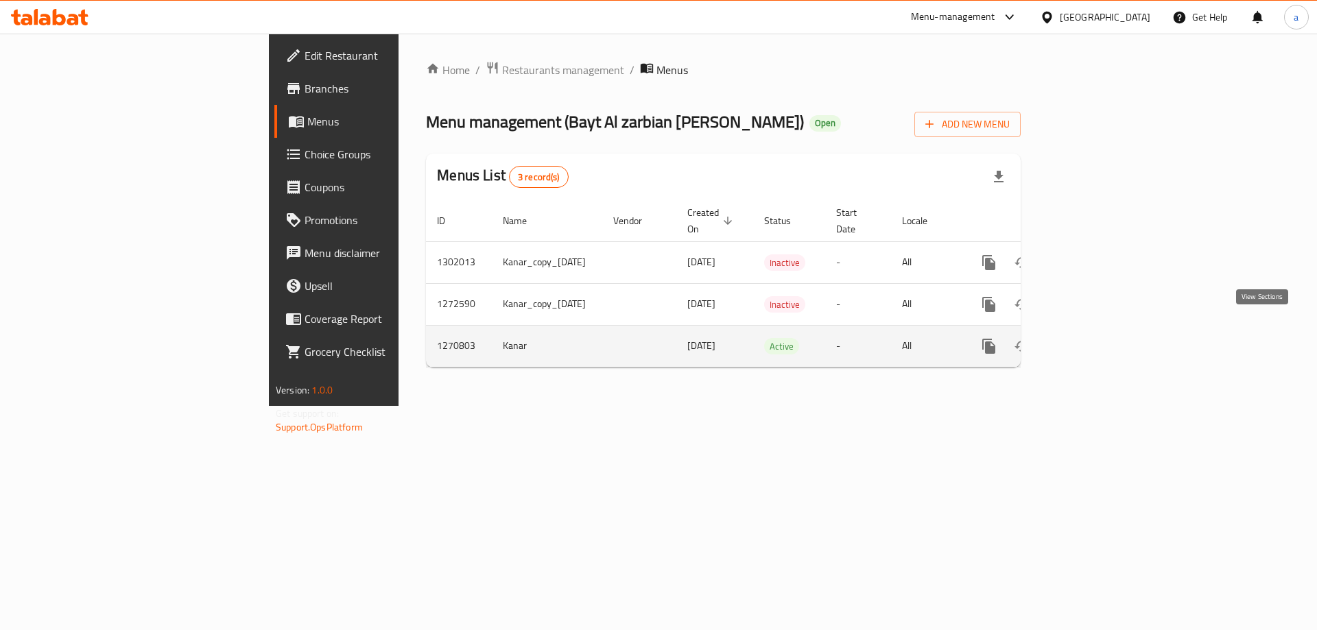
click at [1105, 334] on link "enhanced table" at bounding box center [1088, 346] width 33 height 33
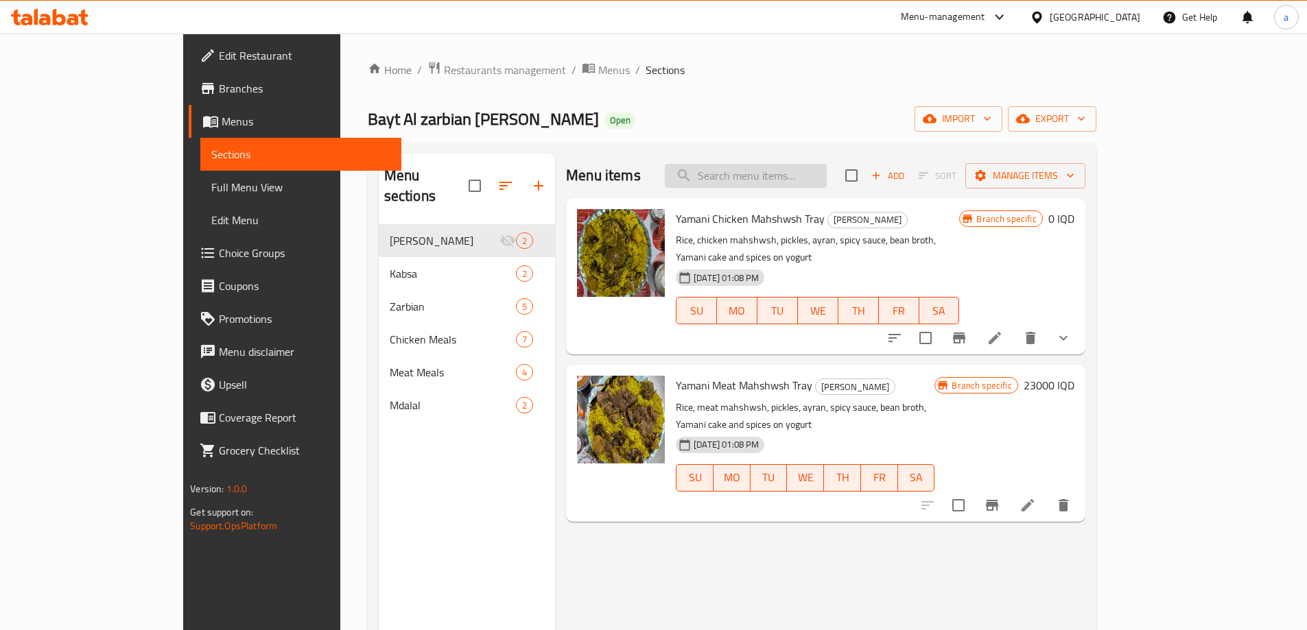
click at [801, 175] on input "search" at bounding box center [746, 176] width 162 height 24
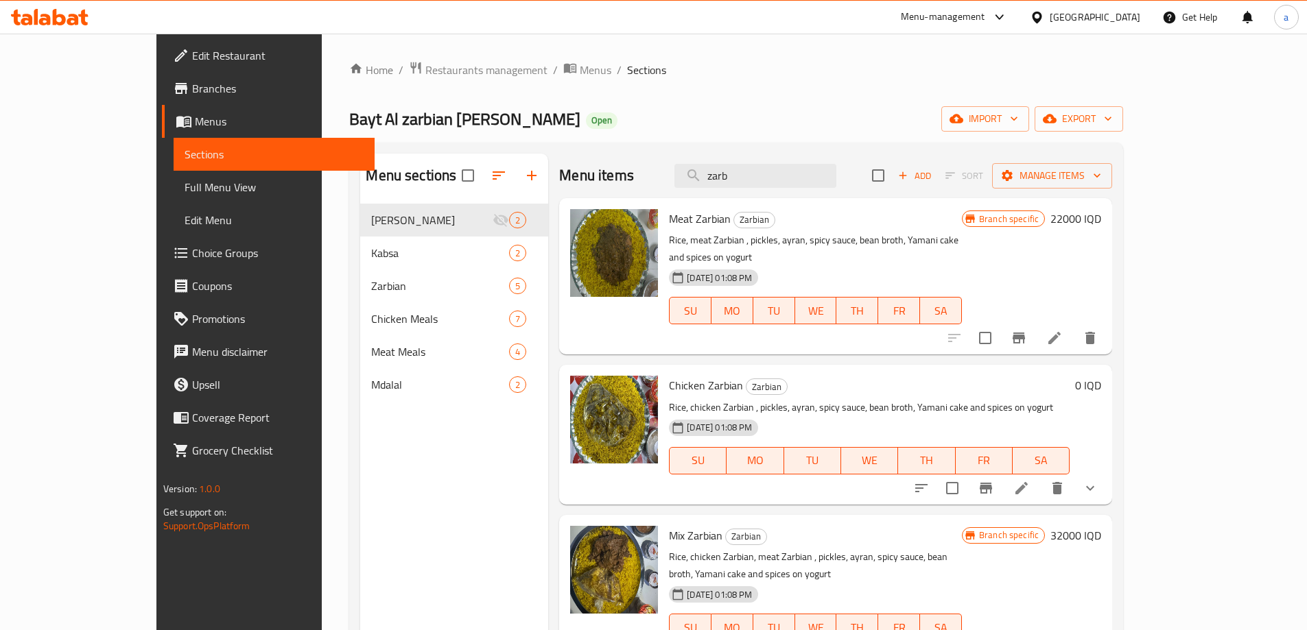
type input "zarb"
click at [1107, 472] on button "show more" at bounding box center [1090, 488] width 33 height 33
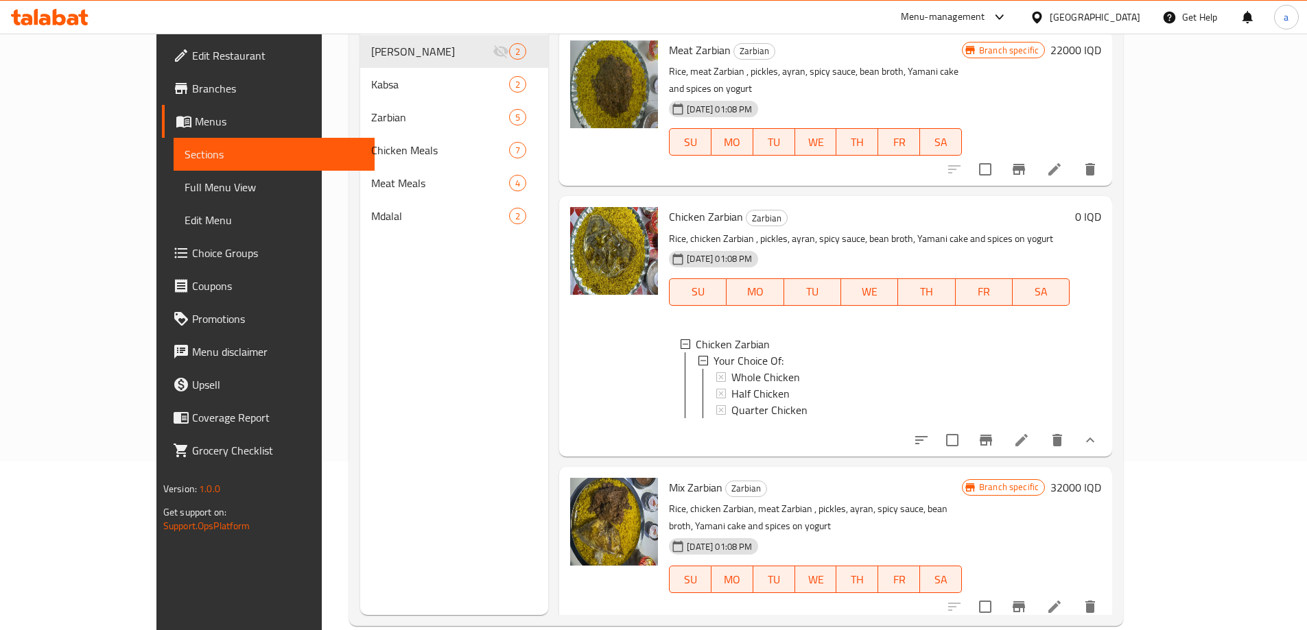
scroll to position [192, 0]
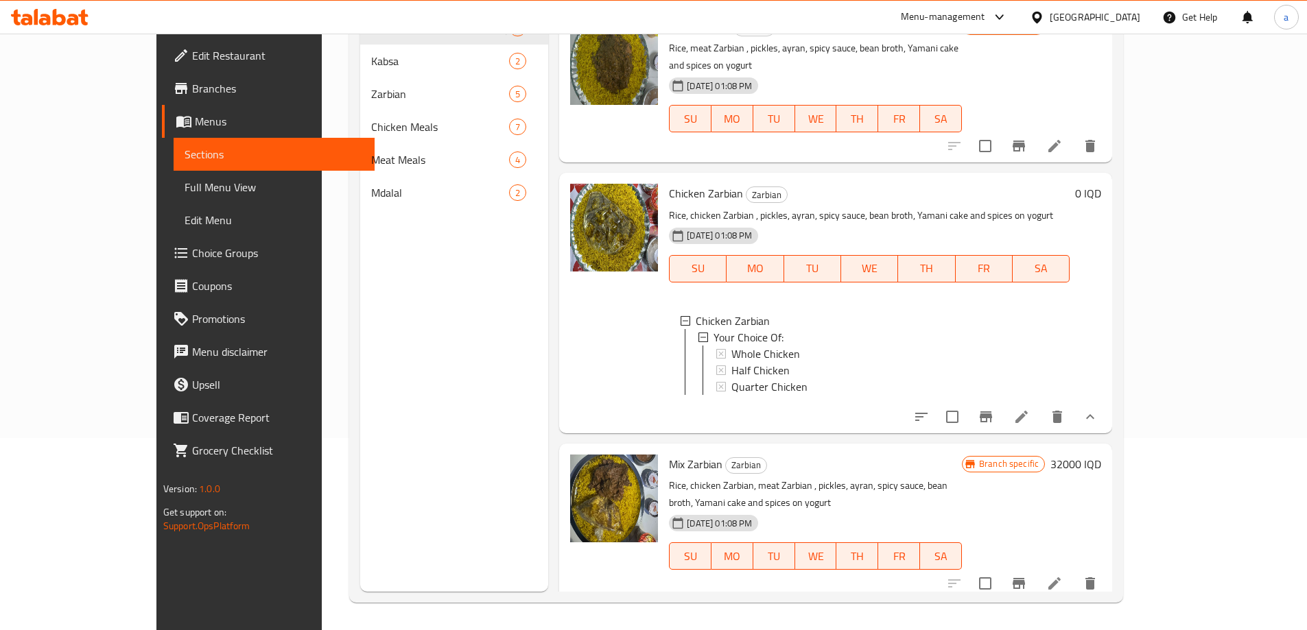
click at [192, 250] on span "Choice Groups" at bounding box center [278, 253] width 172 height 16
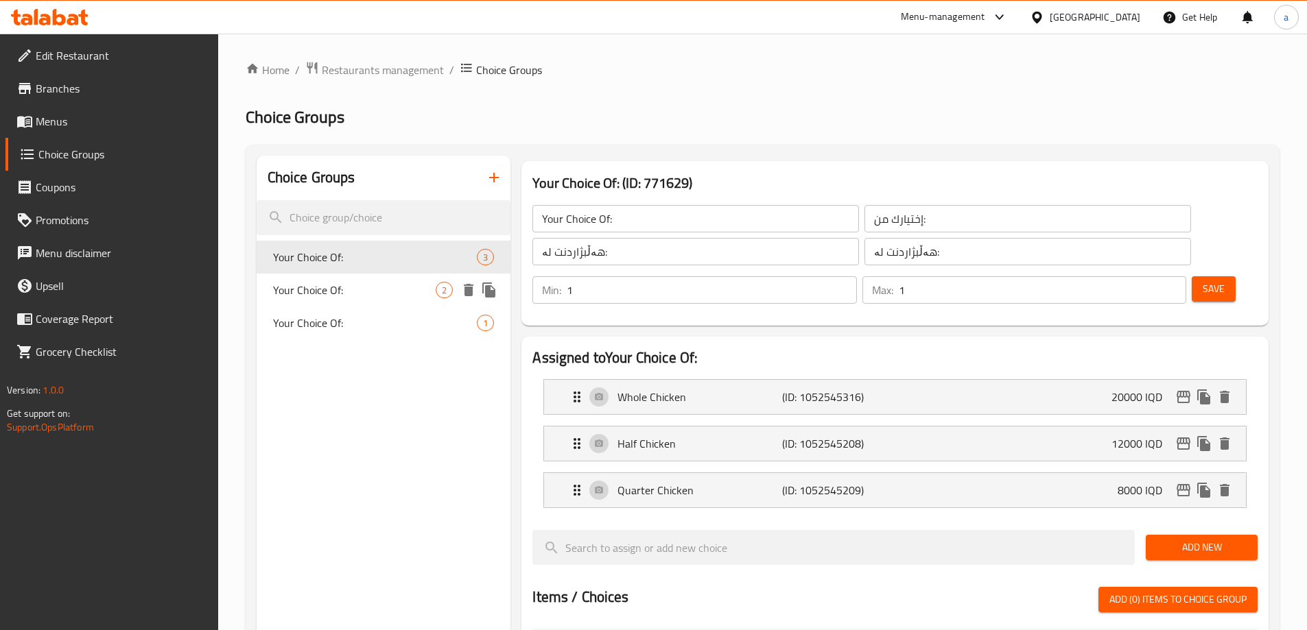
click at [348, 287] on span "Your Choice Of:" at bounding box center [354, 290] width 163 height 16
type input "Your Choice Of:"
type input "إختيارك من:"
type input "هەڵبژاردنت لە:"
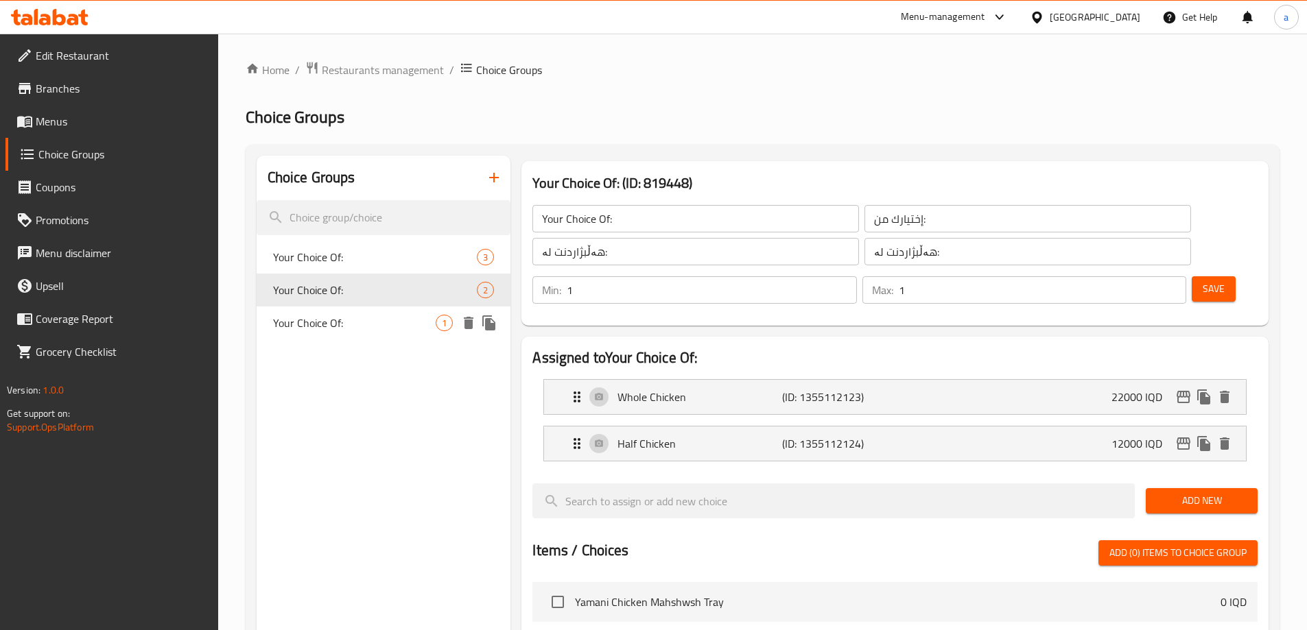
click at [343, 329] on span "Your Choice Of:" at bounding box center [354, 323] width 163 height 16
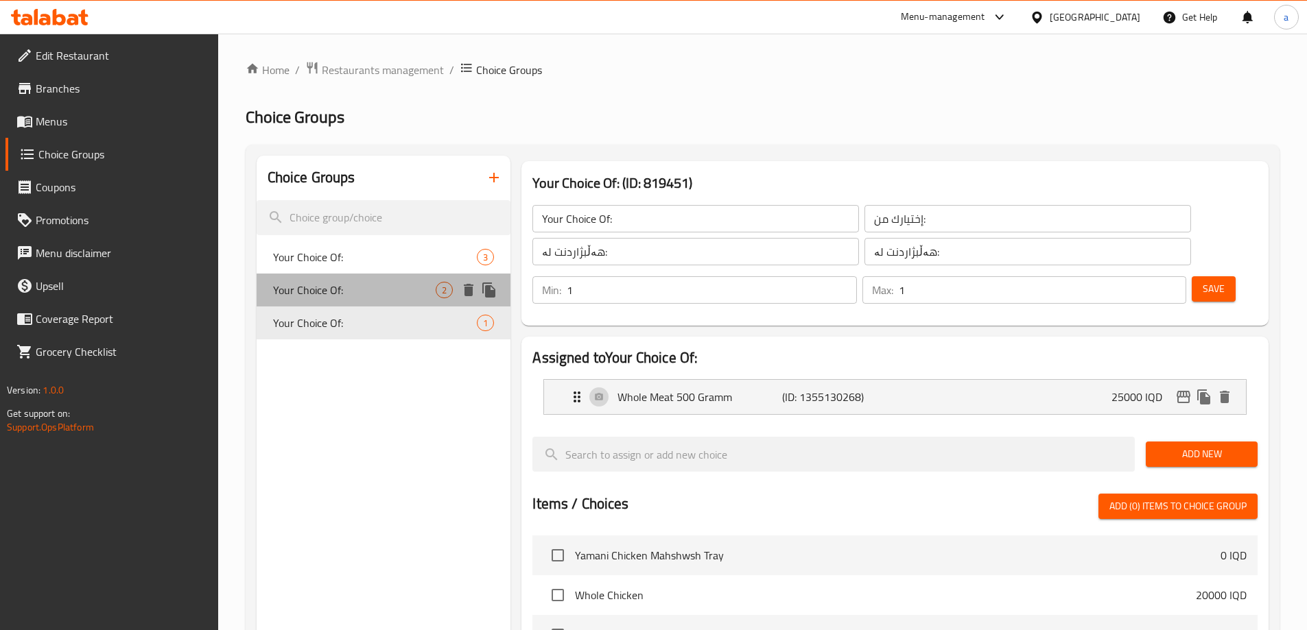
click at [351, 279] on div "Your Choice Of: 2" at bounding box center [384, 290] width 255 height 33
type input "Your Choice Of:"
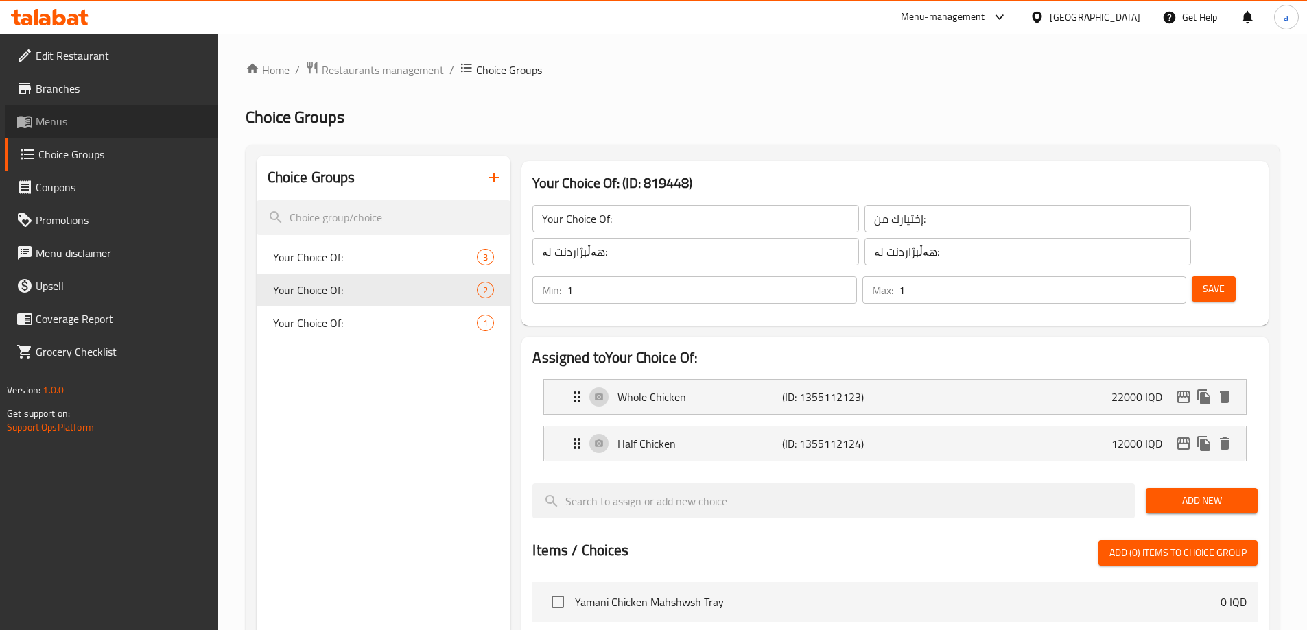
click at [45, 119] on span "Menus" at bounding box center [122, 121] width 172 height 16
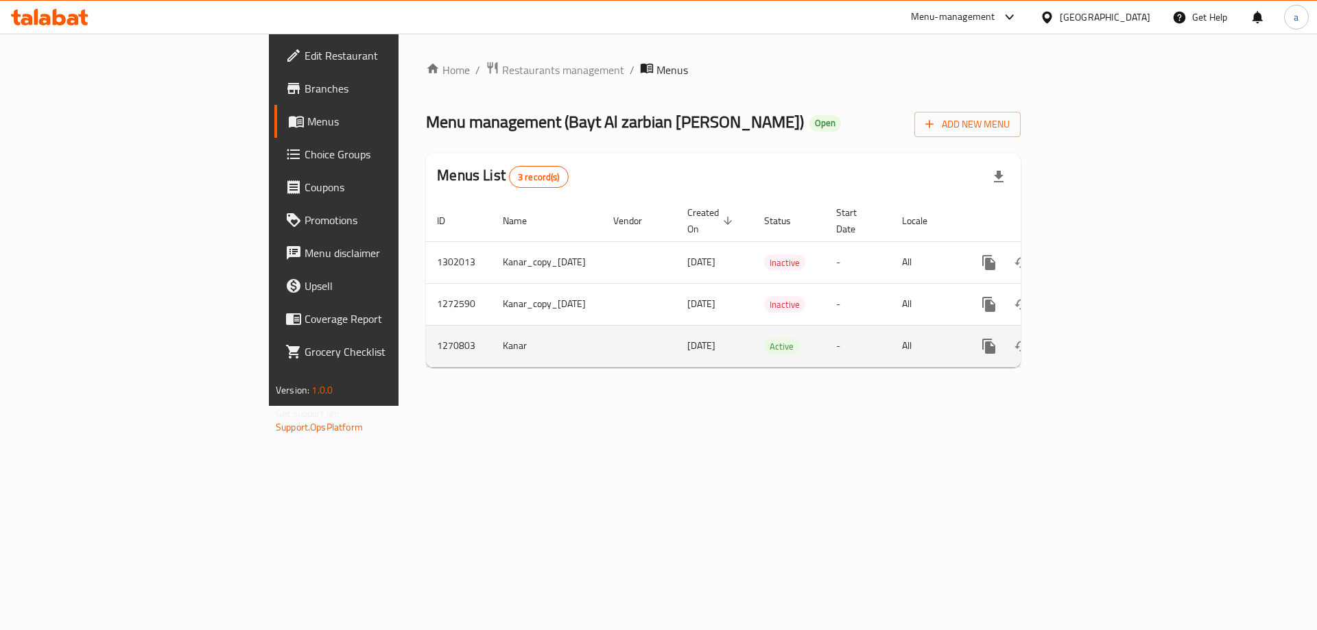
click at [1096, 338] on icon "enhanced table" at bounding box center [1088, 346] width 16 height 16
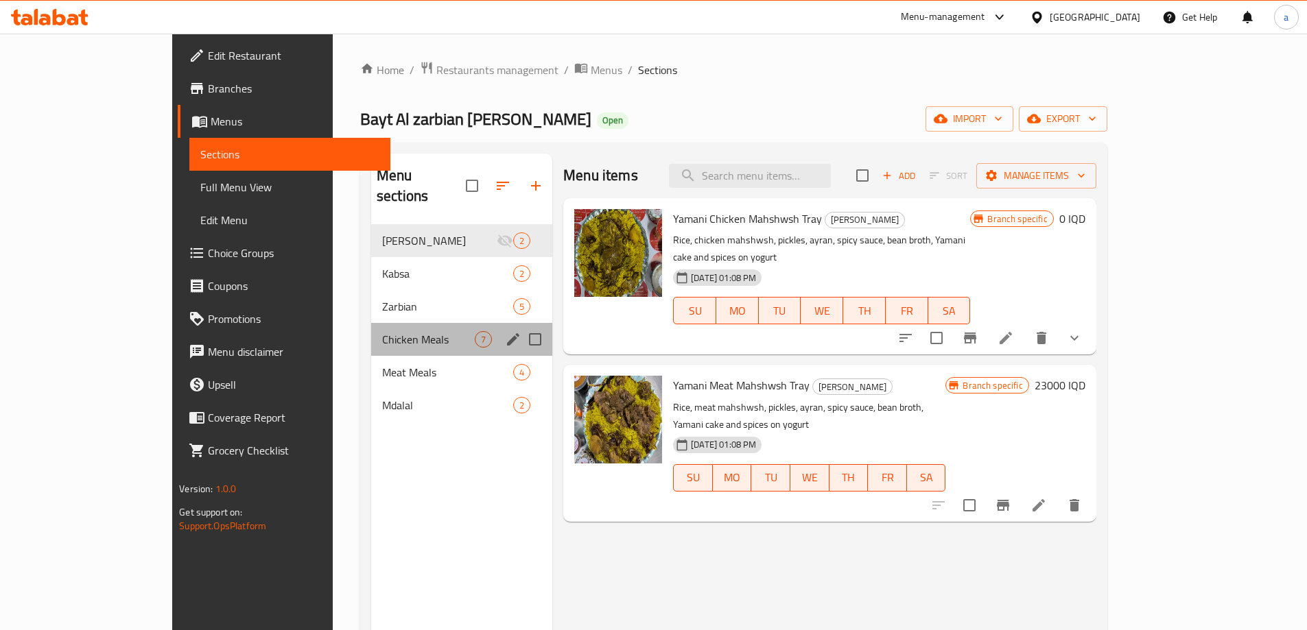
click at [371, 323] on div "Chicken Meals 7" at bounding box center [461, 339] width 181 height 33
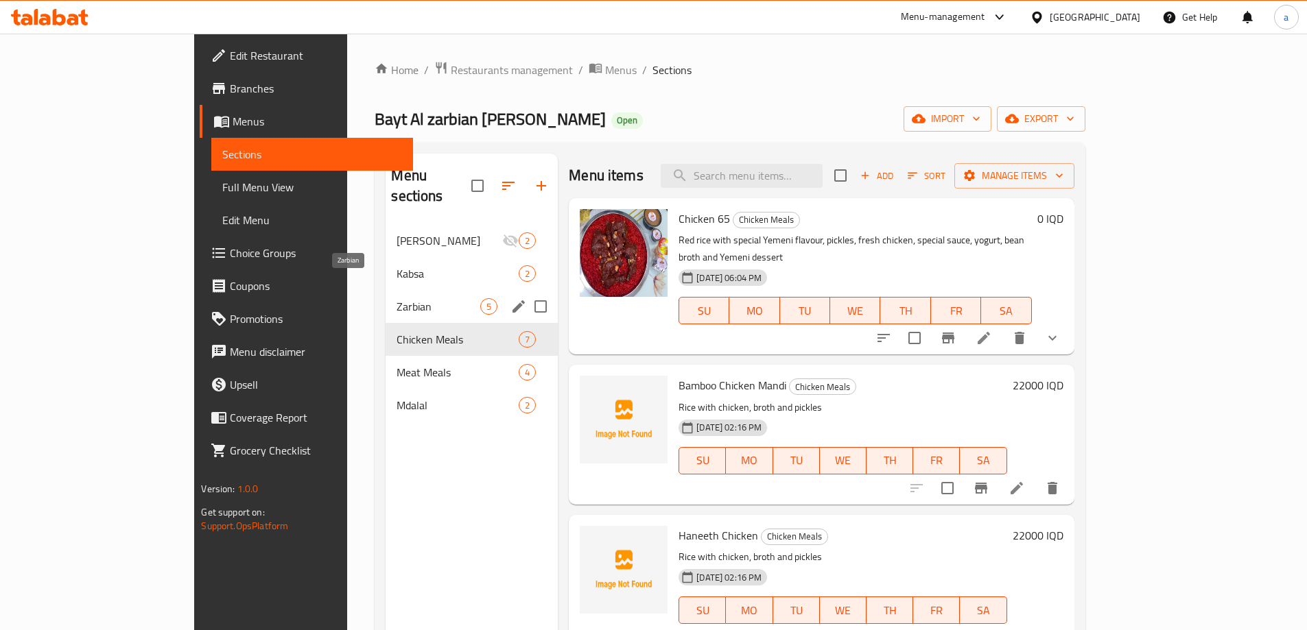
click at [397, 298] on span "Zarbian" at bounding box center [439, 306] width 84 height 16
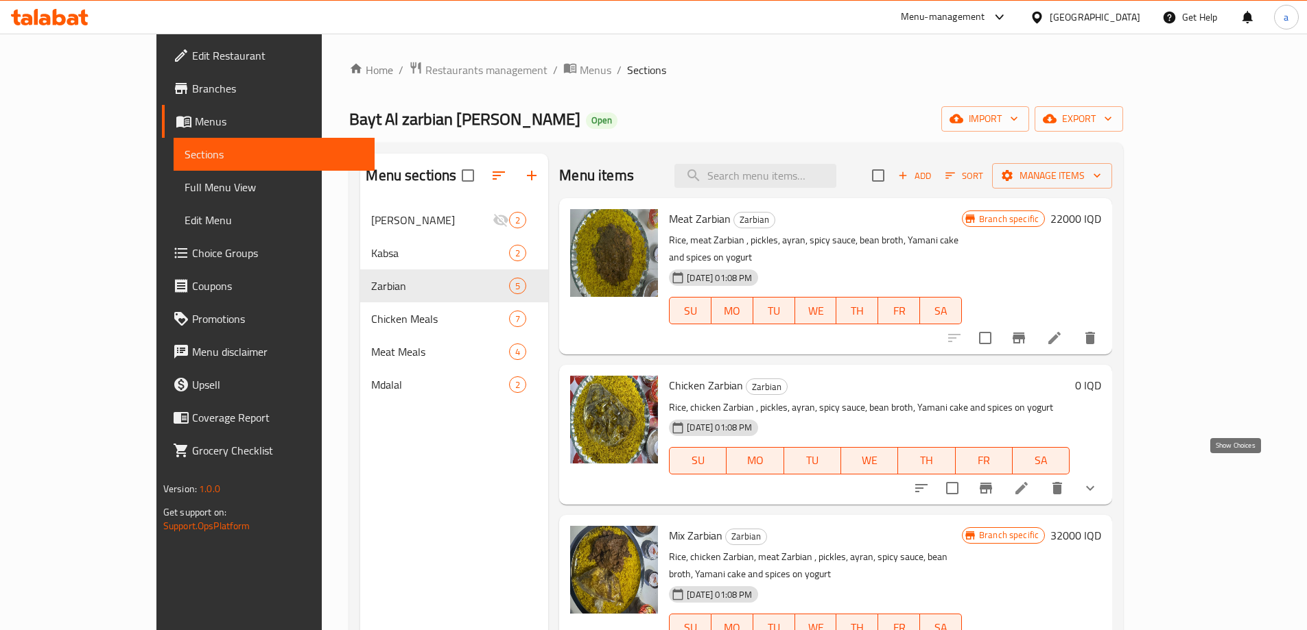
click at [1098, 480] on icon "show more" at bounding box center [1090, 488] width 16 height 16
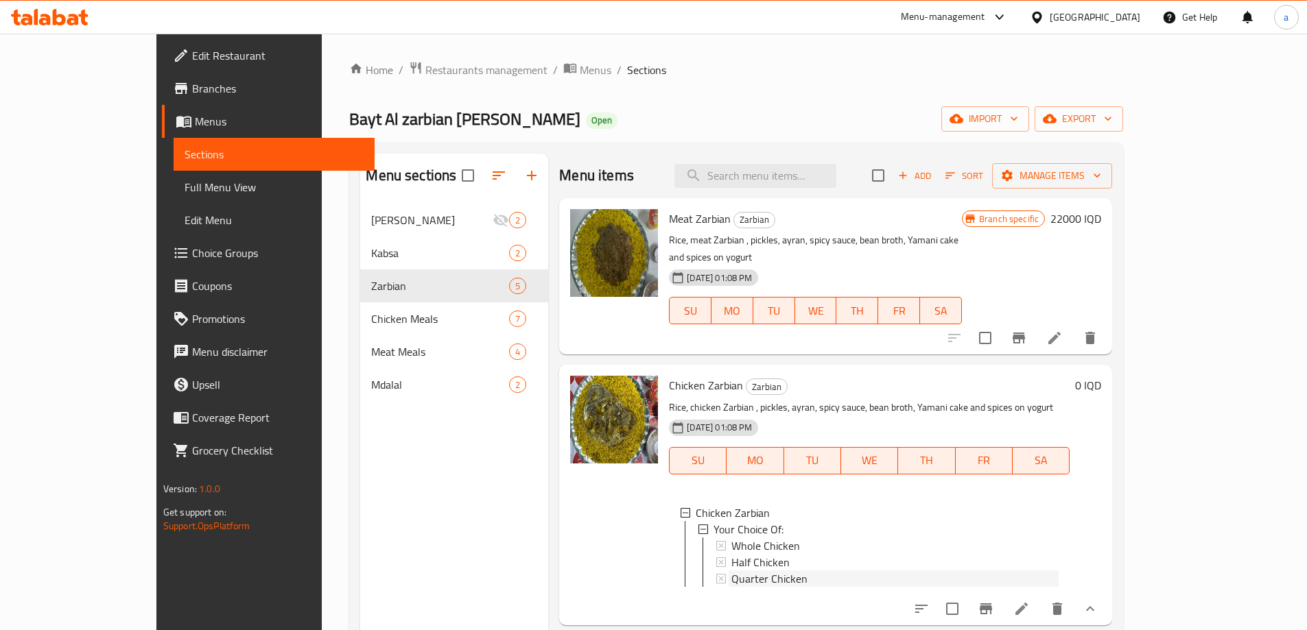
click at [731, 571] on span "Quarter Chicken" at bounding box center [769, 579] width 76 height 16
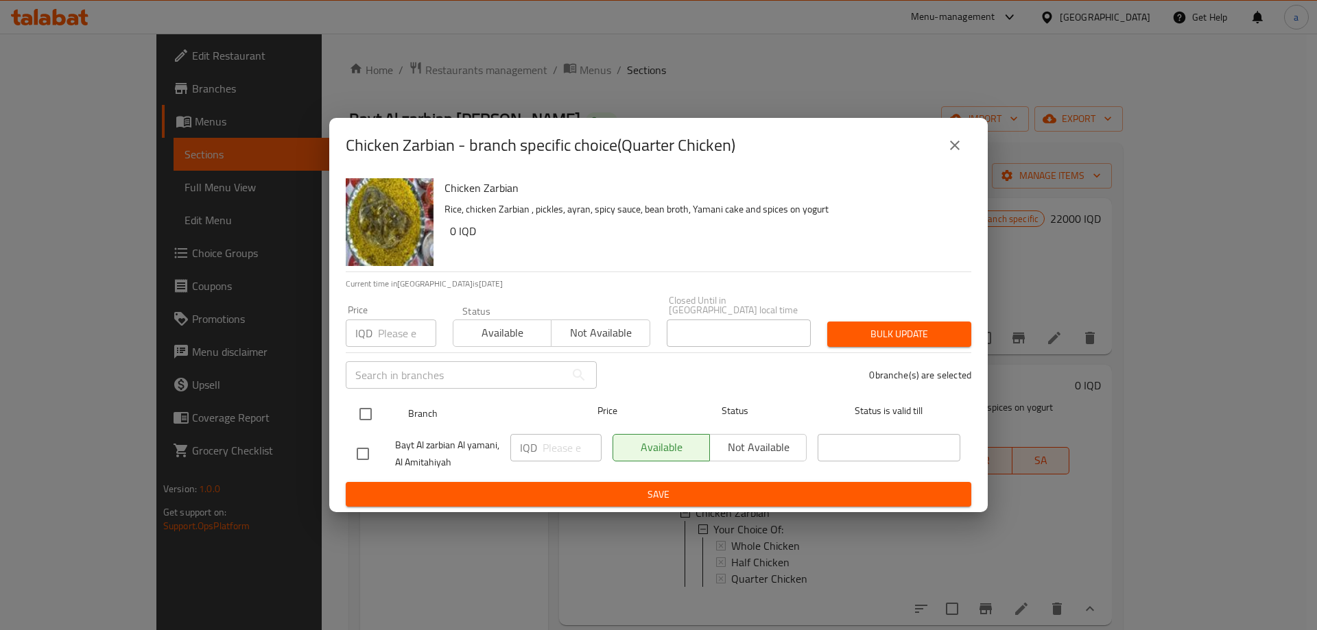
click at [364, 405] on input "checkbox" at bounding box center [365, 414] width 29 height 29
checkbox input "true"
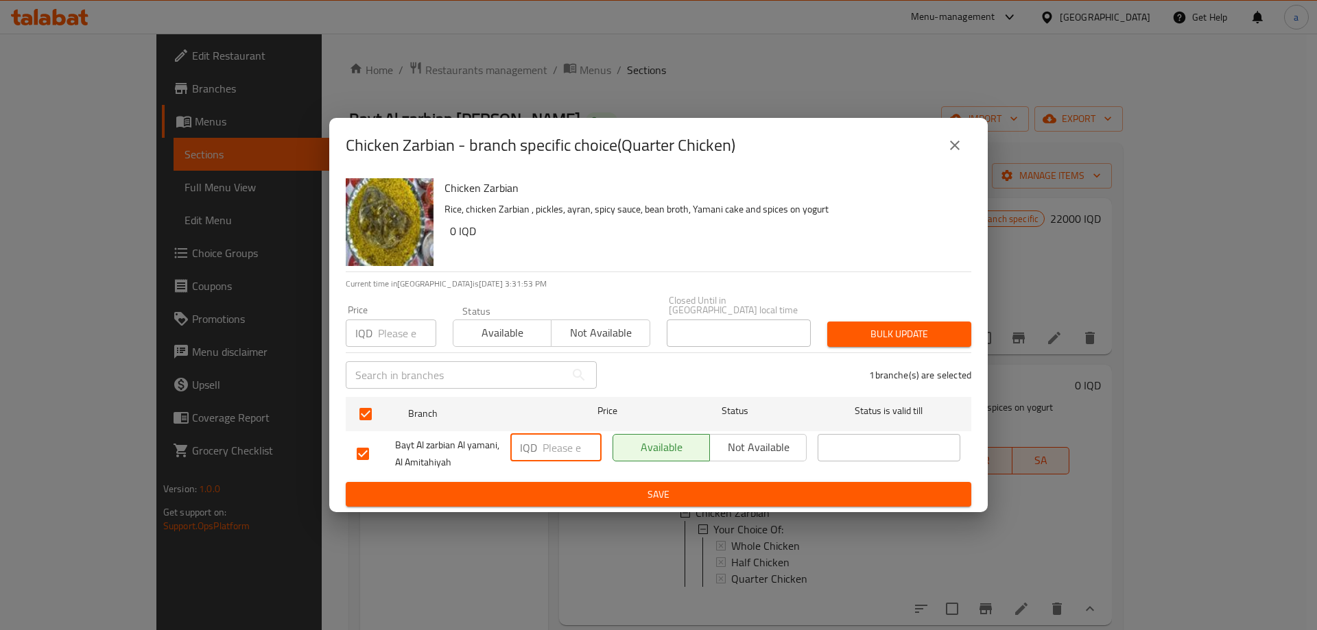
click at [565, 451] on input "number" at bounding box center [572, 447] width 59 height 27
paste input "8000"
type input "8000"
click at [953, 154] on icon "close" at bounding box center [955, 145] width 16 height 16
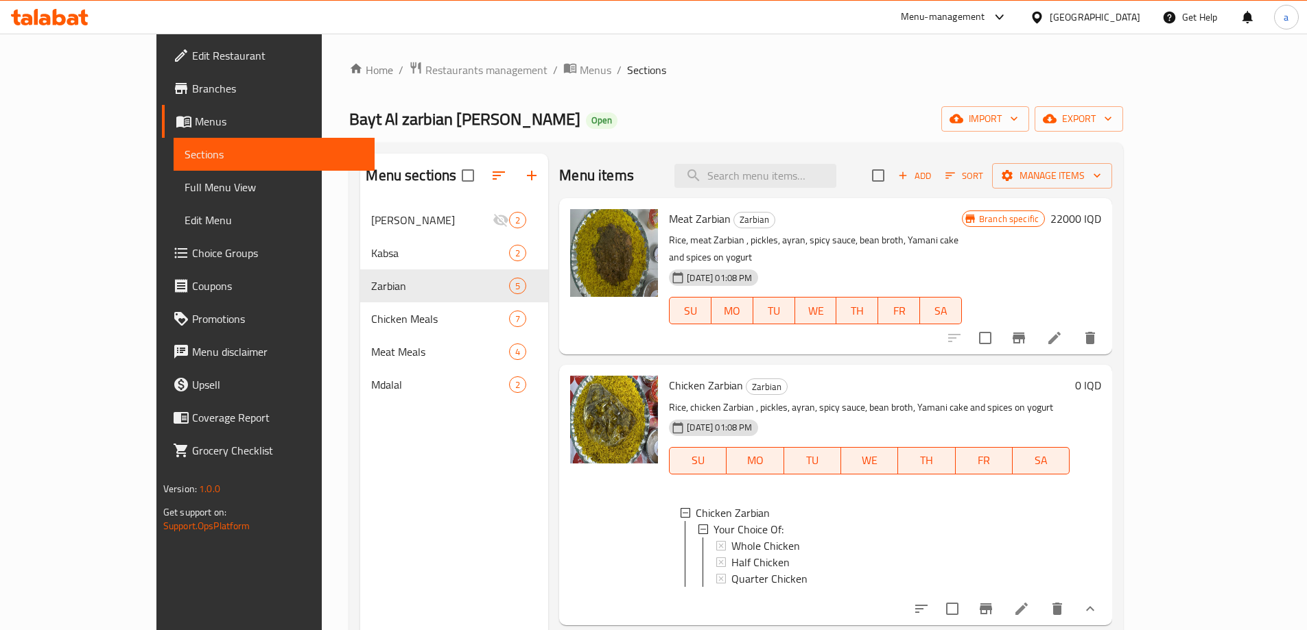
scroll to position [228, 0]
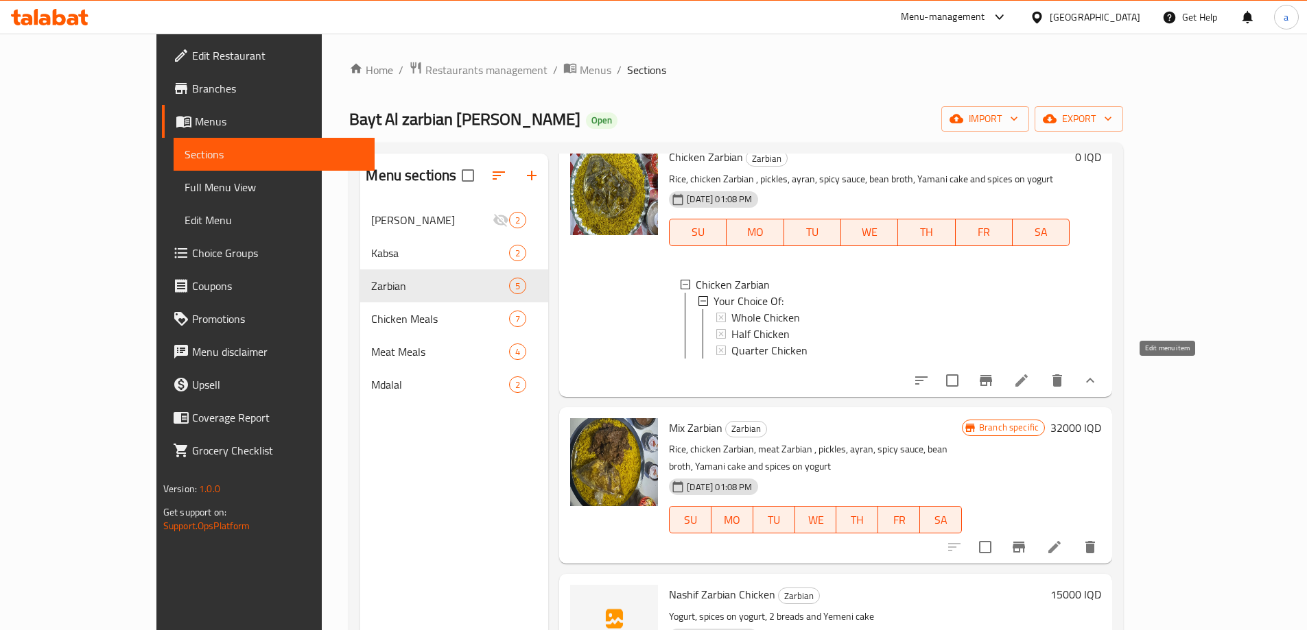
click at [1030, 378] on icon at bounding box center [1021, 381] width 16 height 16
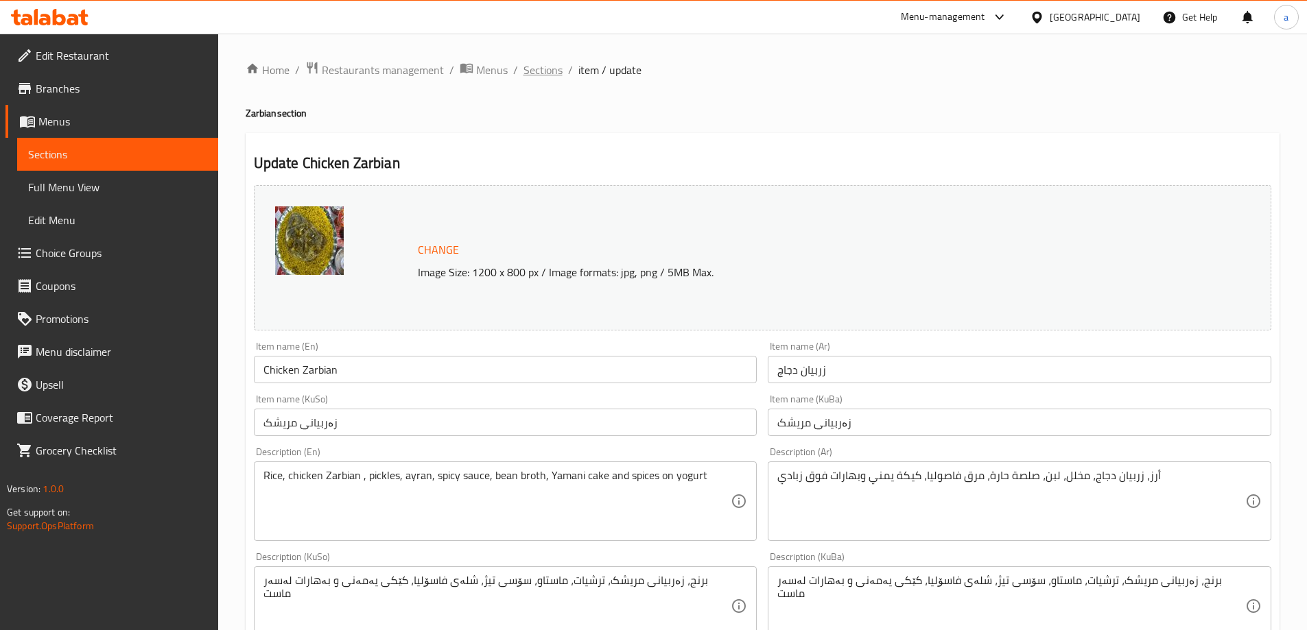
click at [553, 74] on span "Sections" at bounding box center [542, 70] width 39 height 16
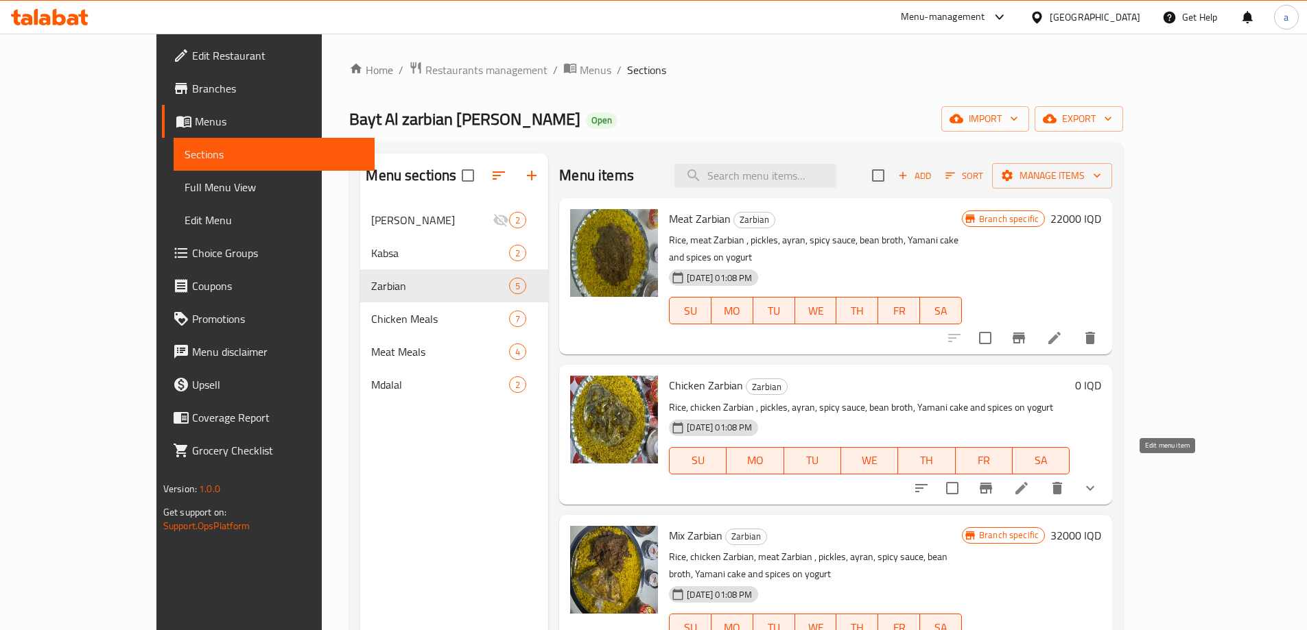
click at [1030, 480] on icon at bounding box center [1021, 488] width 16 height 16
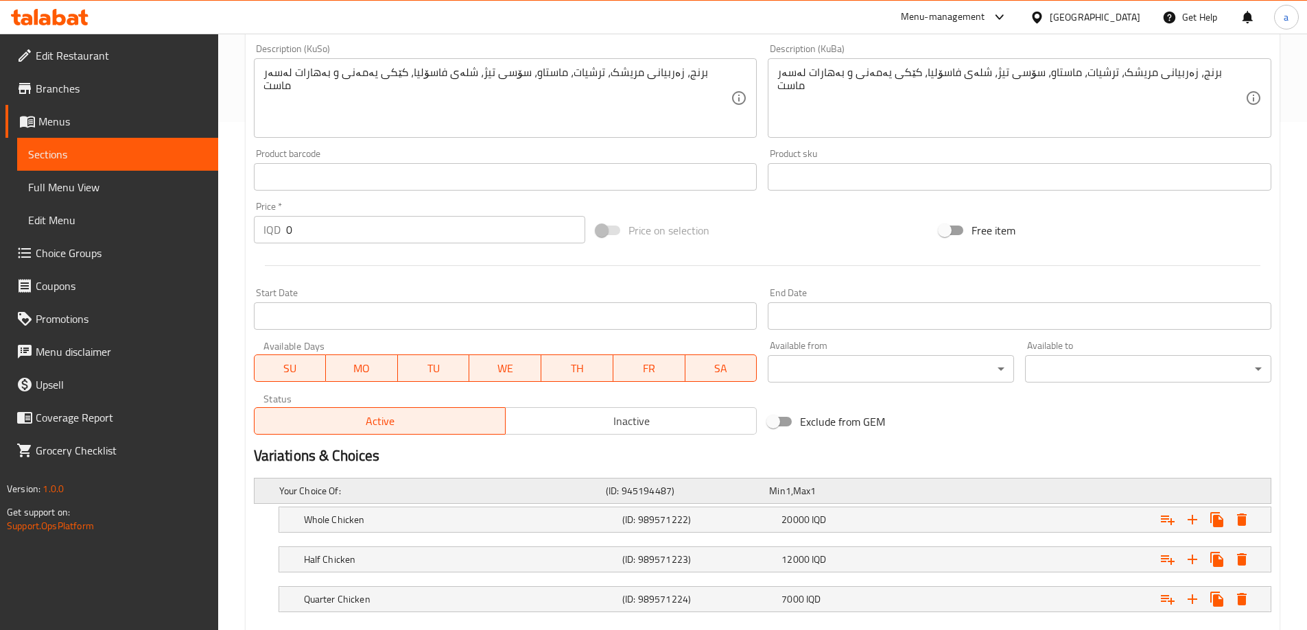
scroll to position [587, 0]
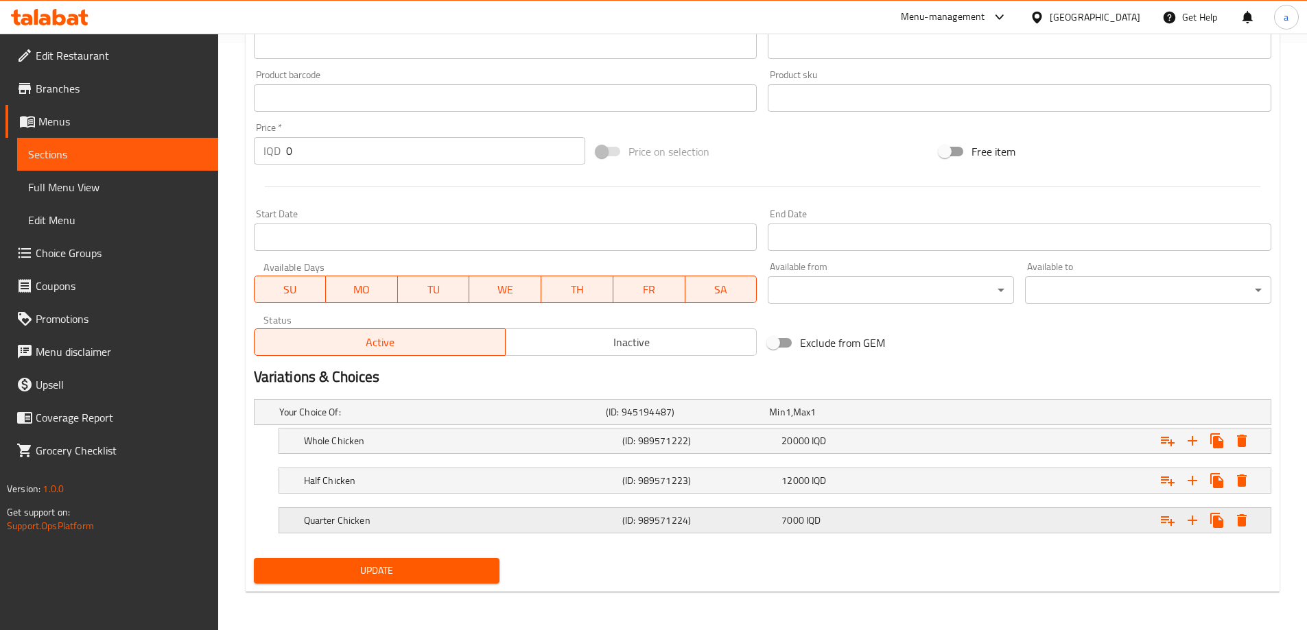
click at [415, 517] on h5 "Quarter Chicken" at bounding box center [460, 521] width 313 height 14
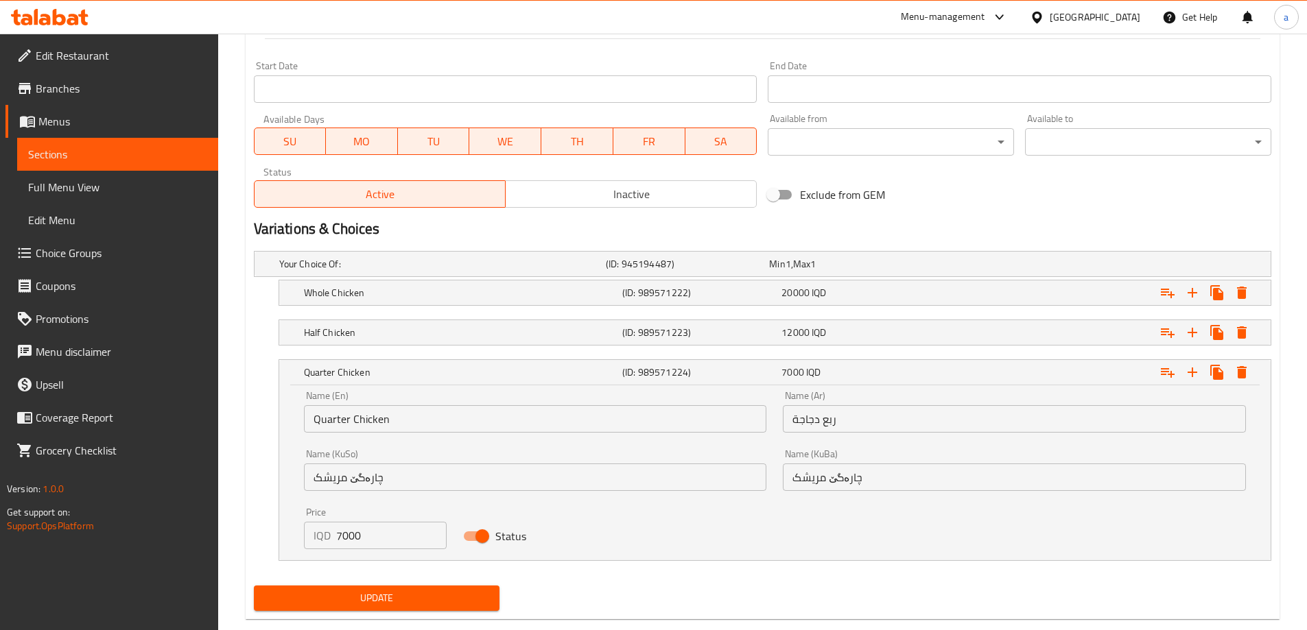
scroll to position [763, 0]
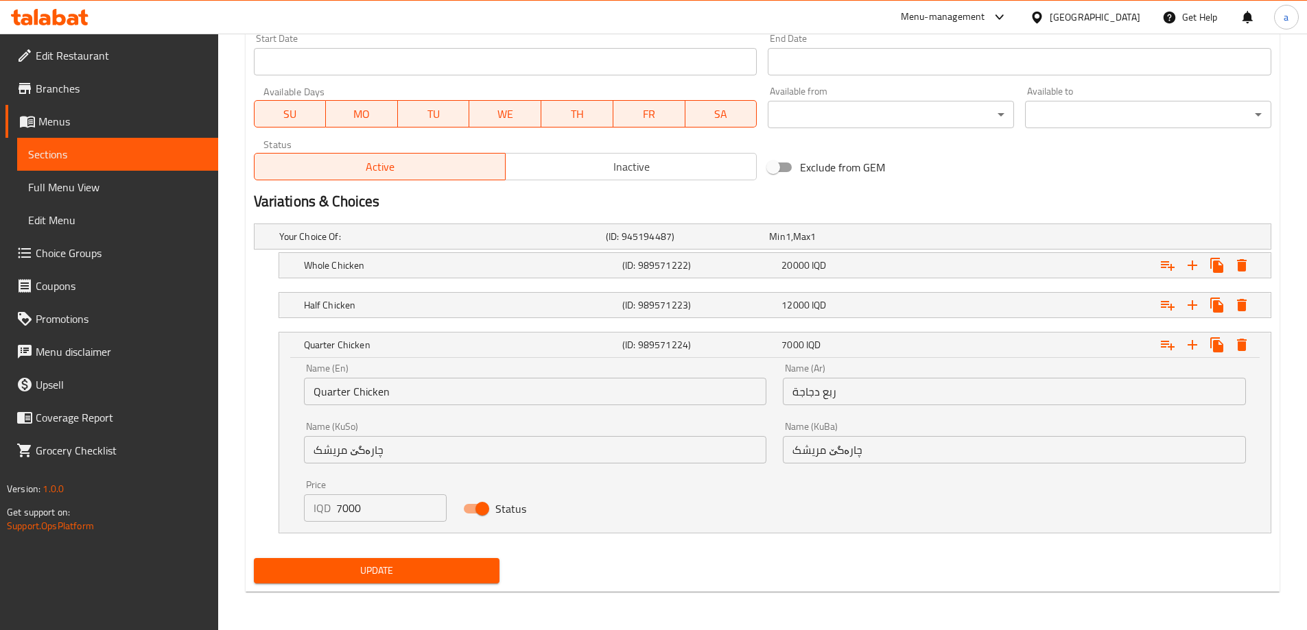
click at [342, 510] on input "7000" at bounding box center [391, 508] width 111 height 27
paste input "8"
type input "8000"
click at [410, 574] on span "Update" at bounding box center [377, 571] width 224 height 17
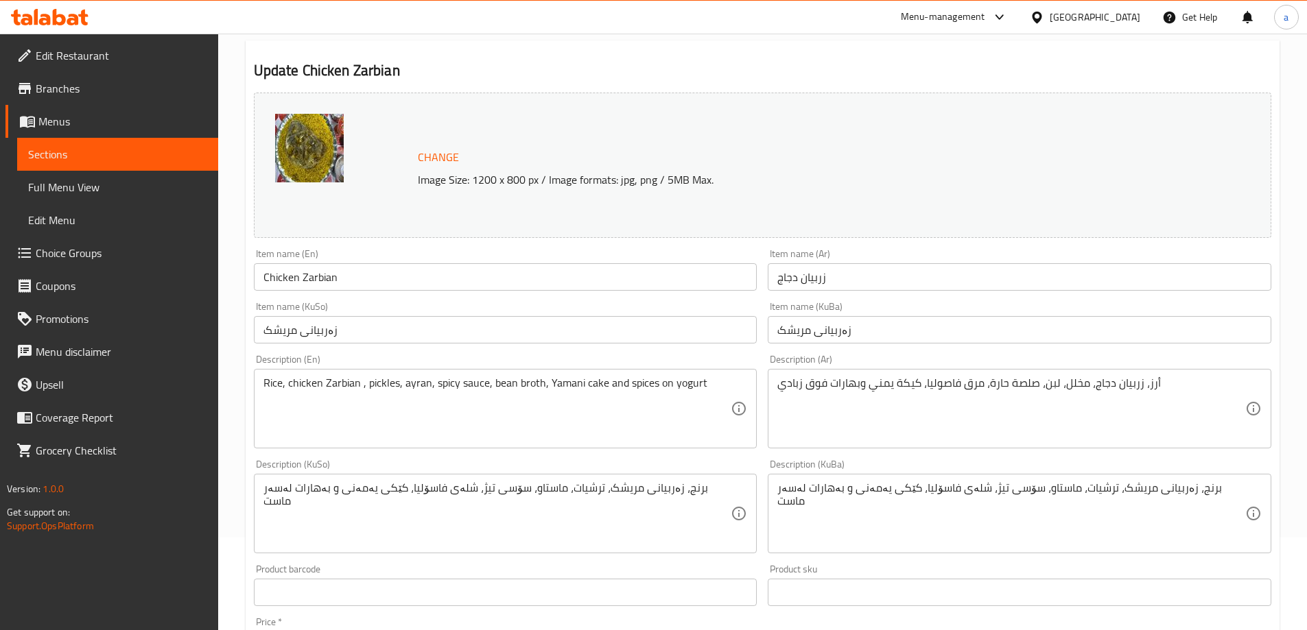
scroll to position [0, 0]
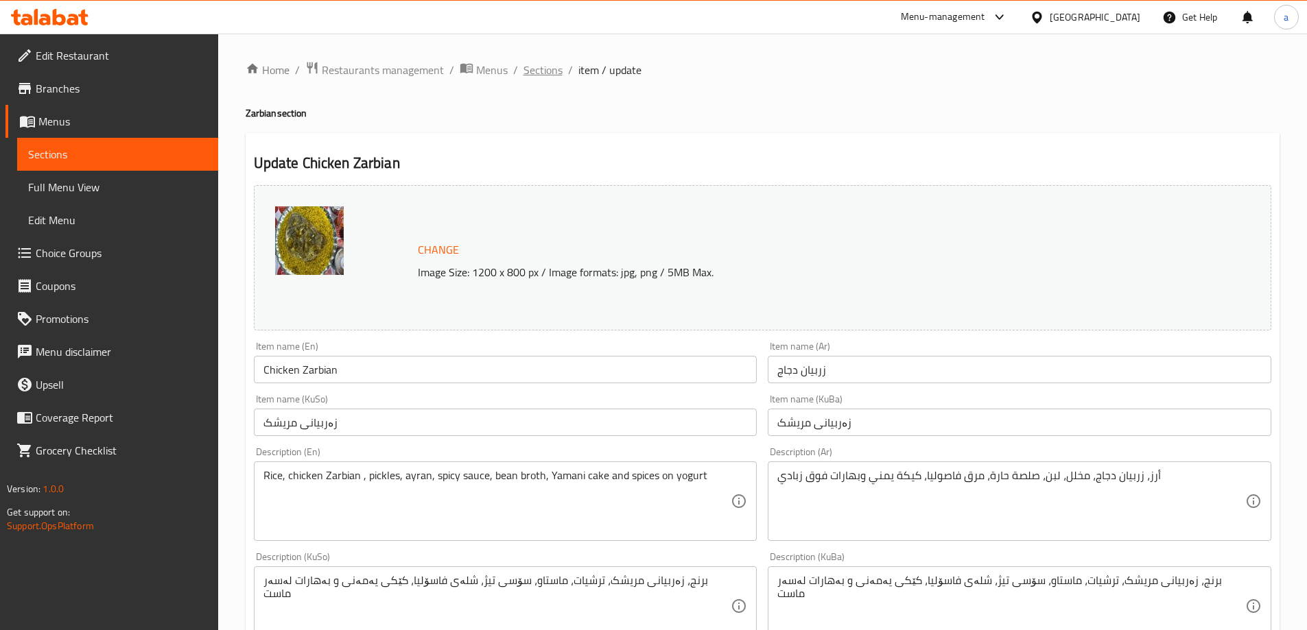
click at [532, 72] on span "Sections" at bounding box center [542, 70] width 39 height 16
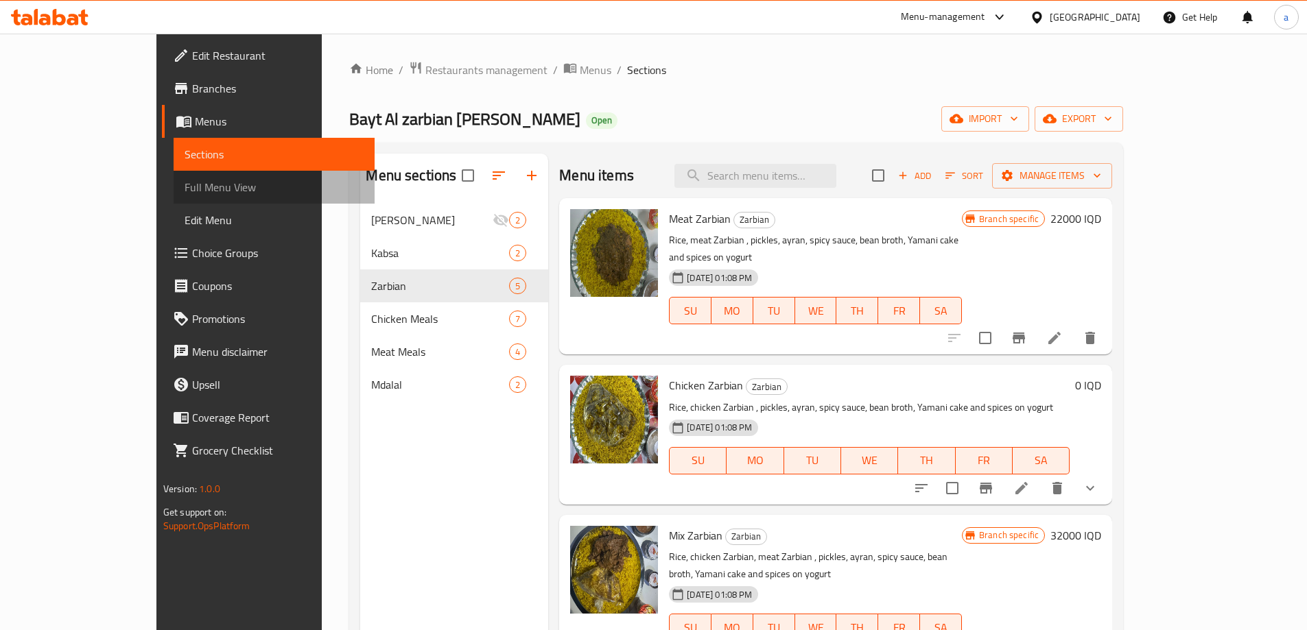
click at [185, 193] on span "Full Menu View" at bounding box center [274, 187] width 179 height 16
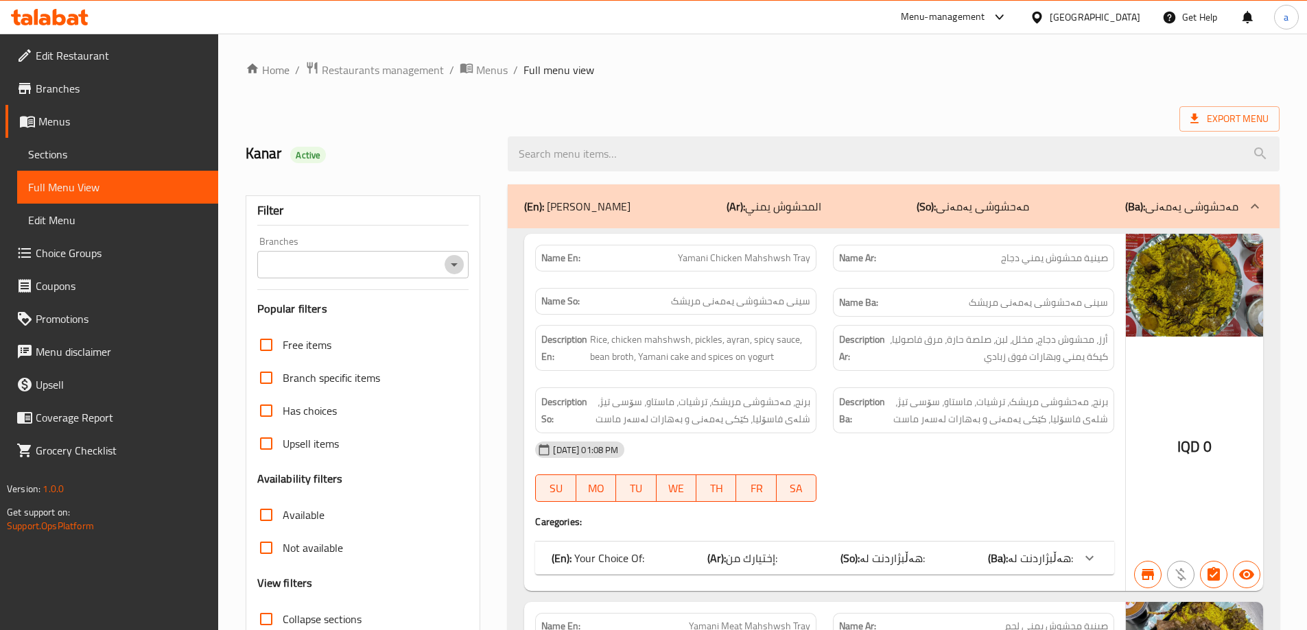
click at [451, 261] on icon "Open" at bounding box center [454, 265] width 16 height 16
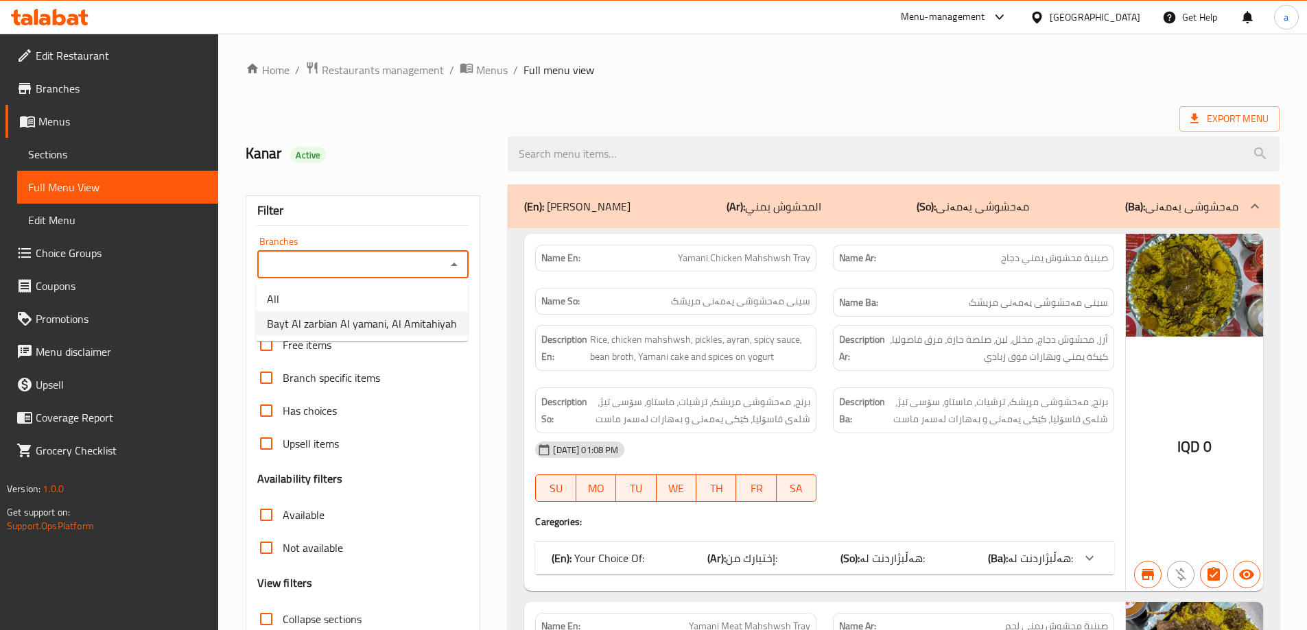
click at [357, 325] on span "Bayt Al zarbian Al yamani, Al Amitahiyah" at bounding box center [362, 324] width 190 height 16
type input "Bayt Al zarbian Al yamani, Al Amitahiyah"
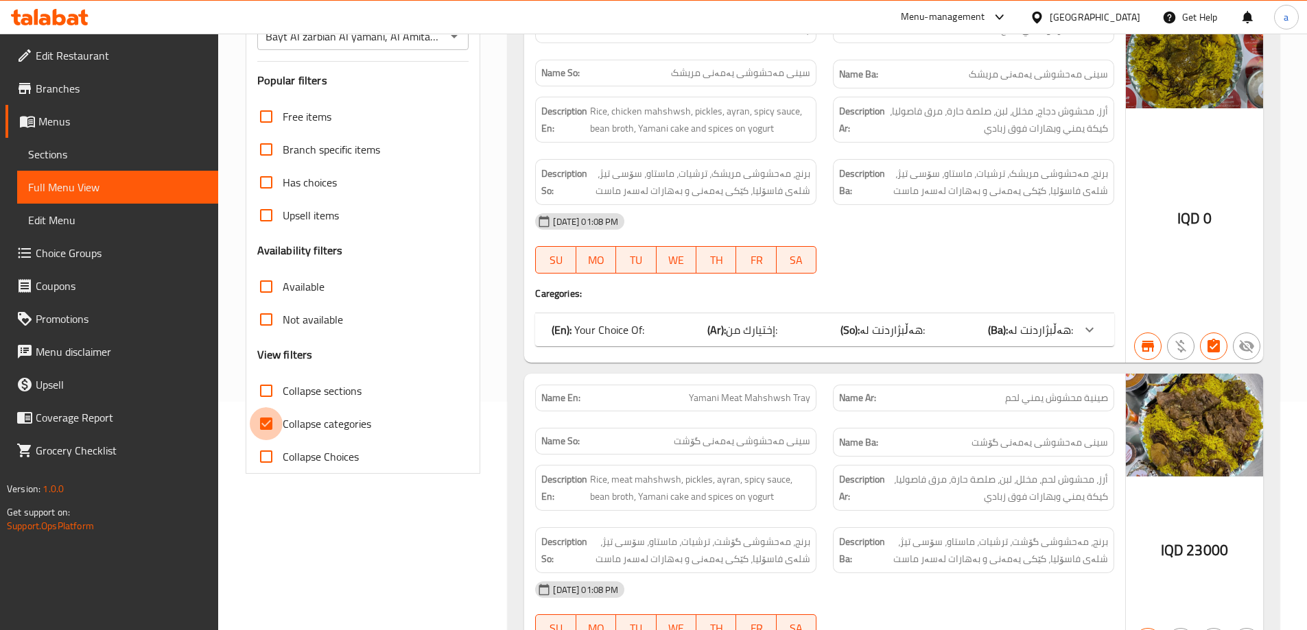
click at [266, 425] on input "Collapse categories" at bounding box center [266, 424] width 33 height 33
checkbox input "false"
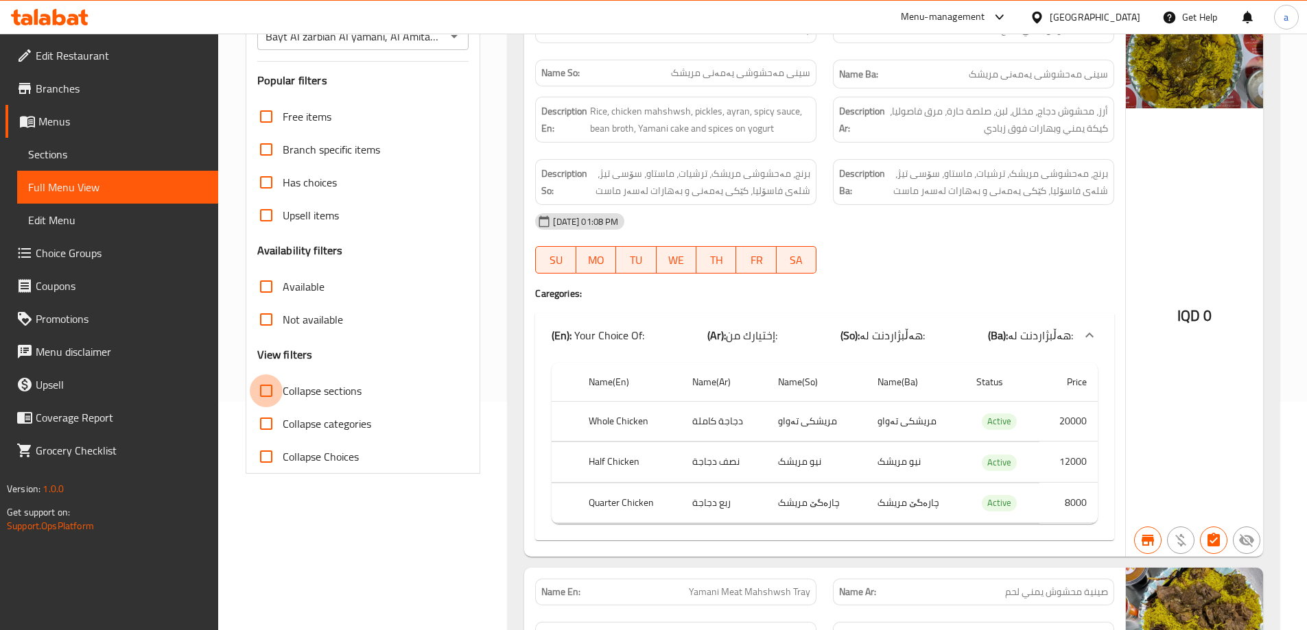
click at [267, 392] on input "Collapse sections" at bounding box center [266, 391] width 33 height 33
checkbox input "true"
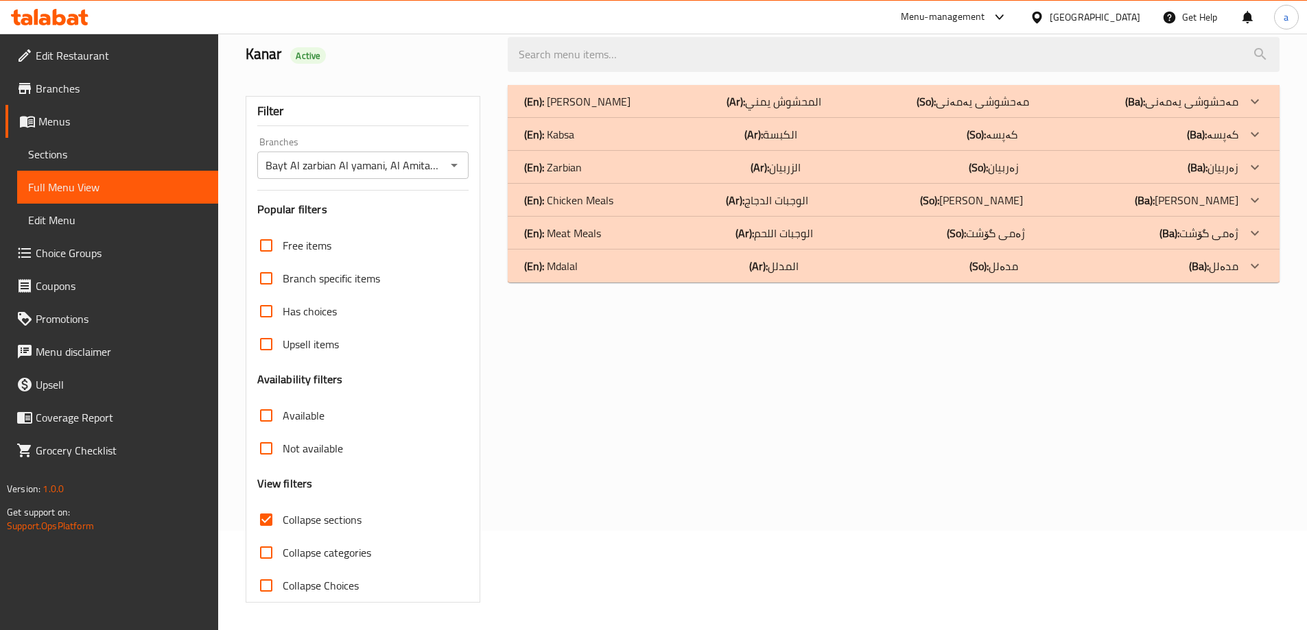
scroll to position [99, 0]
click at [586, 169] on div "(En): Zarbian (Ar): الزربيان (So): زەربیان (Ba): زەربیان" at bounding box center [881, 167] width 714 height 16
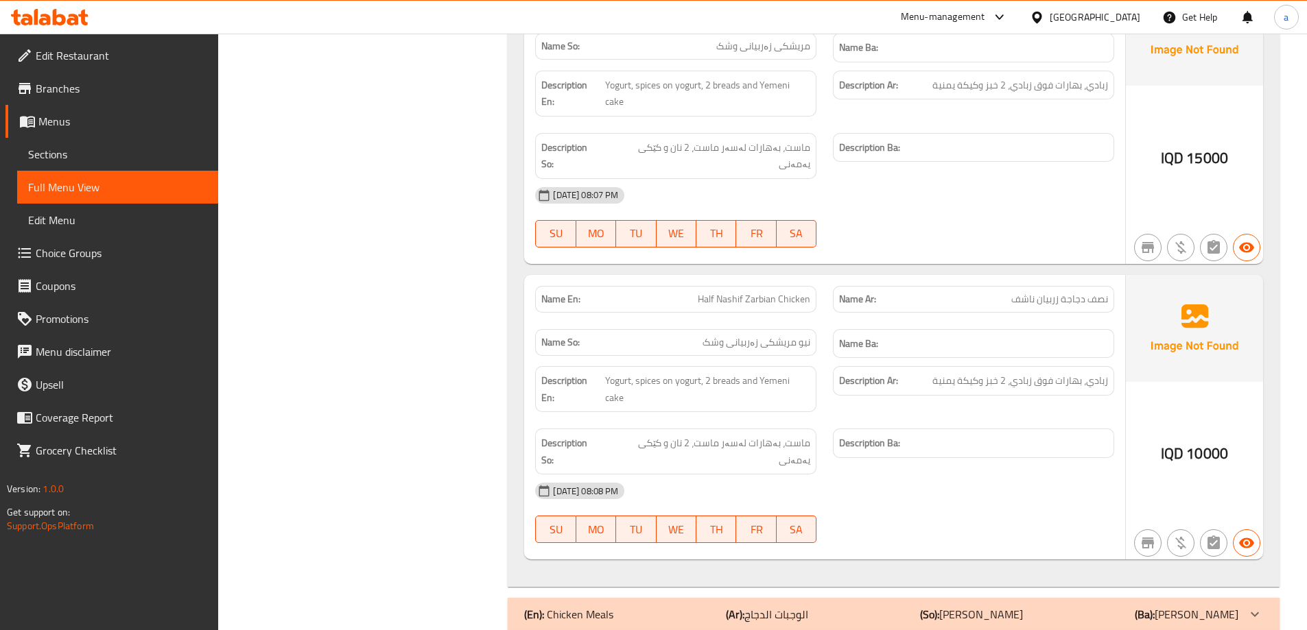
scroll to position [1547, 0]
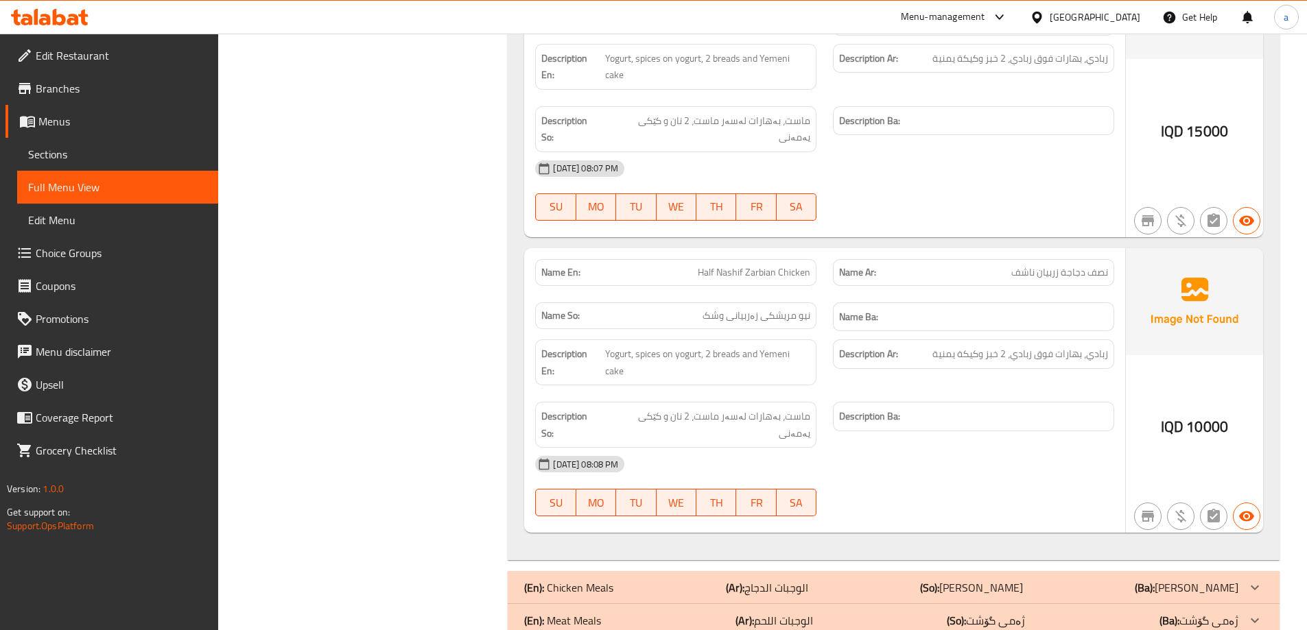
click at [567, 580] on p "(En): Chicken Meals" at bounding box center [568, 588] width 89 height 16
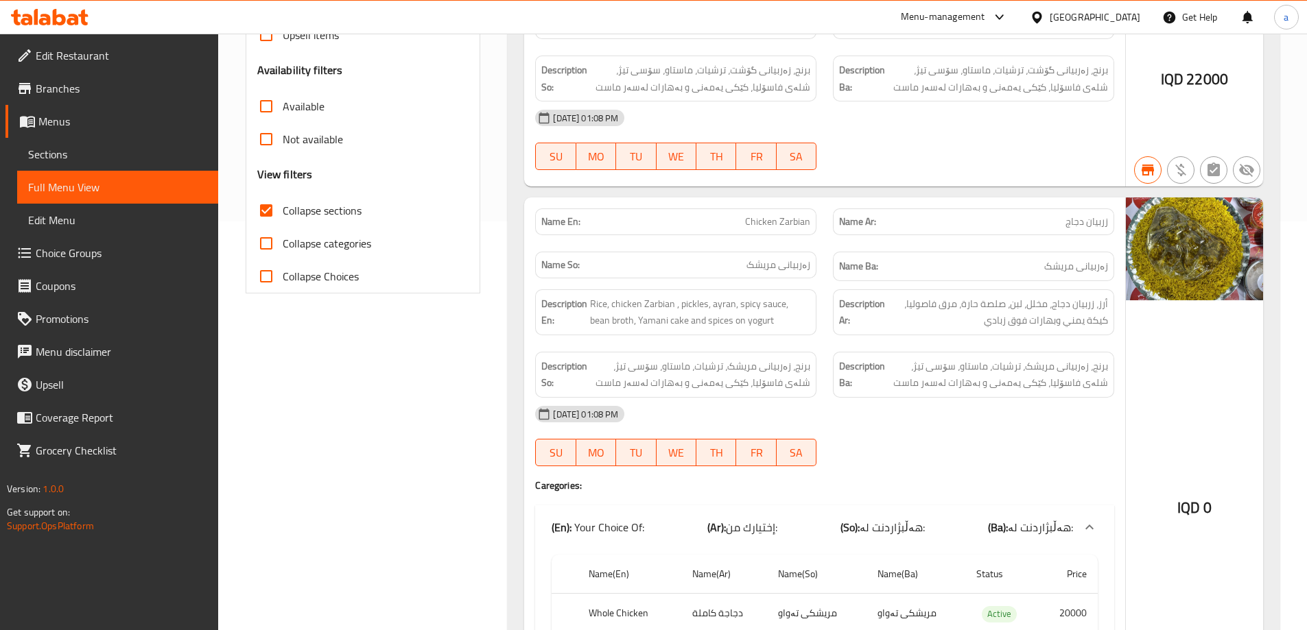
scroll to position [0, 0]
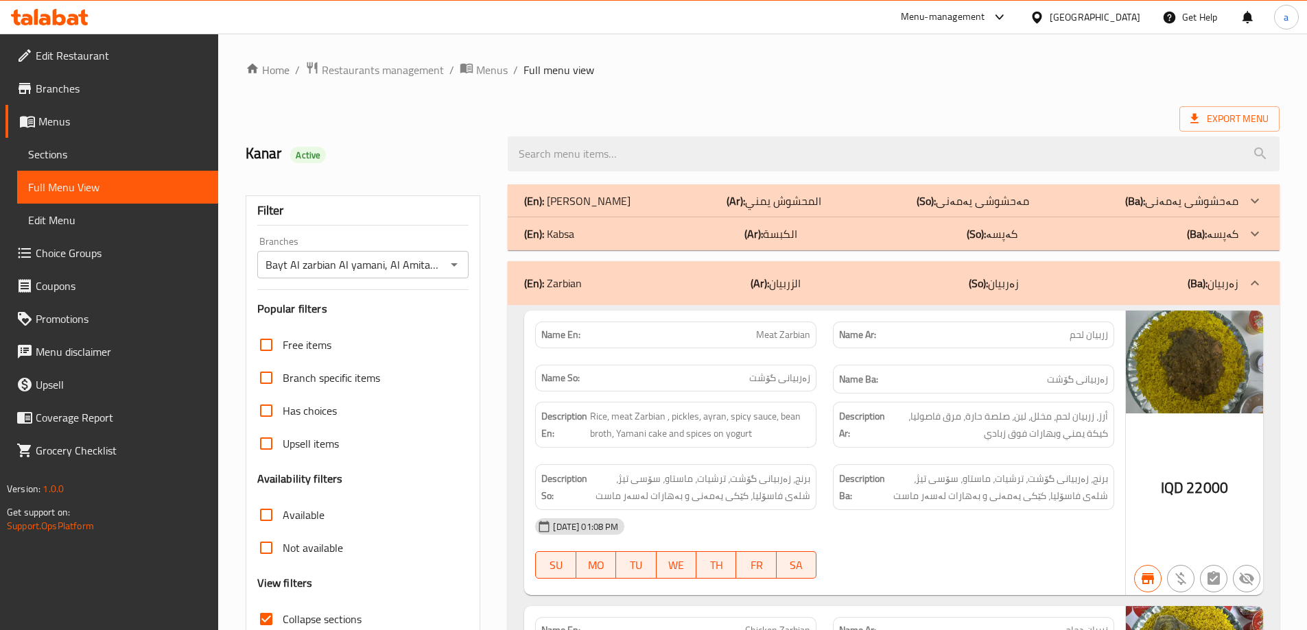
drag, startPoint x: 614, startPoint y: 385, endPoint x: 617, endPoint y: 224, distance: 161.3
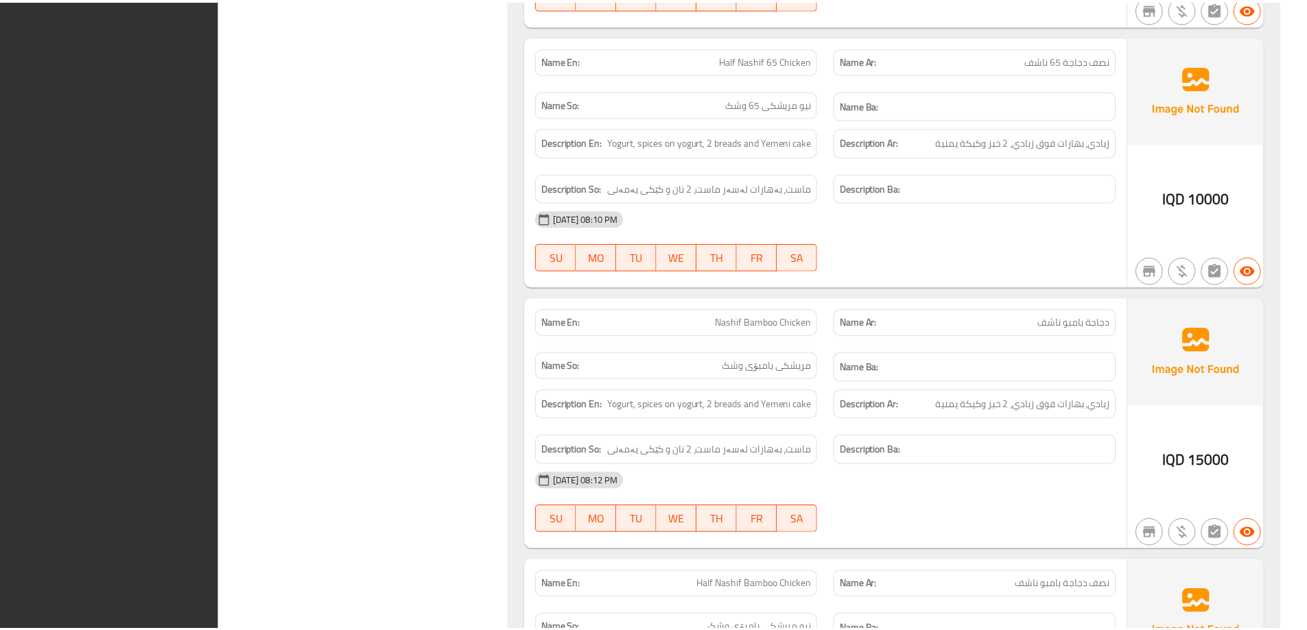
scroll to position [3762, 0]
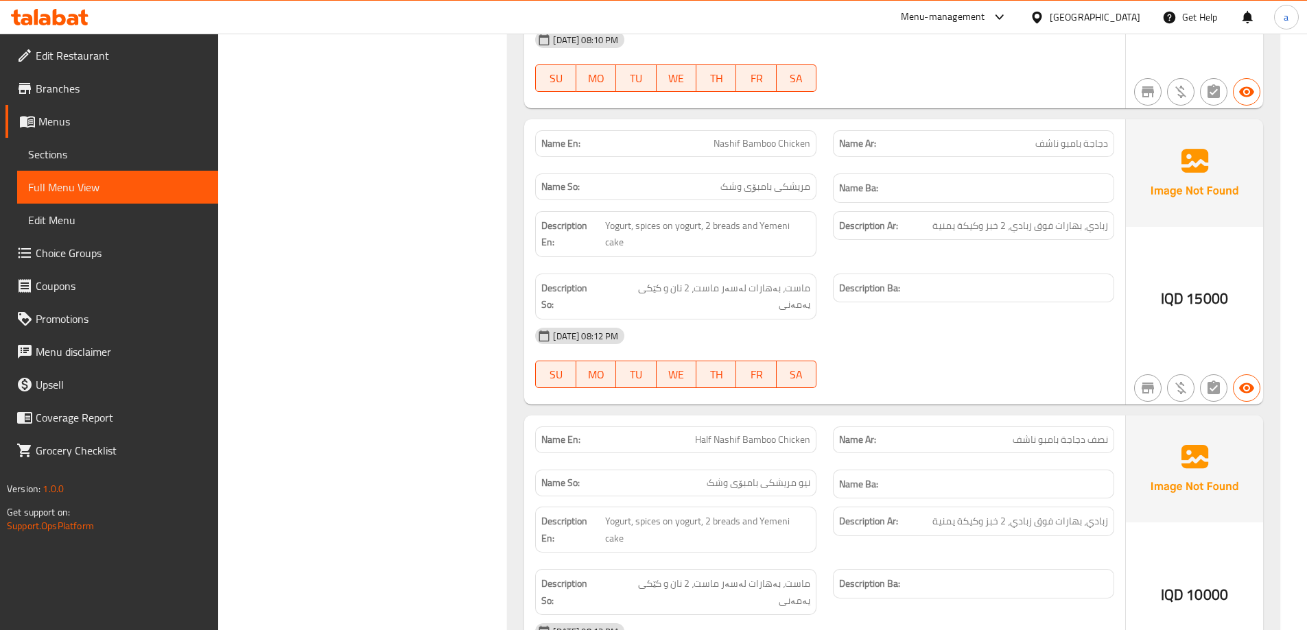
click at [72, 85] on span "Branches" at bounding box center [122, 88] width 172 height 16
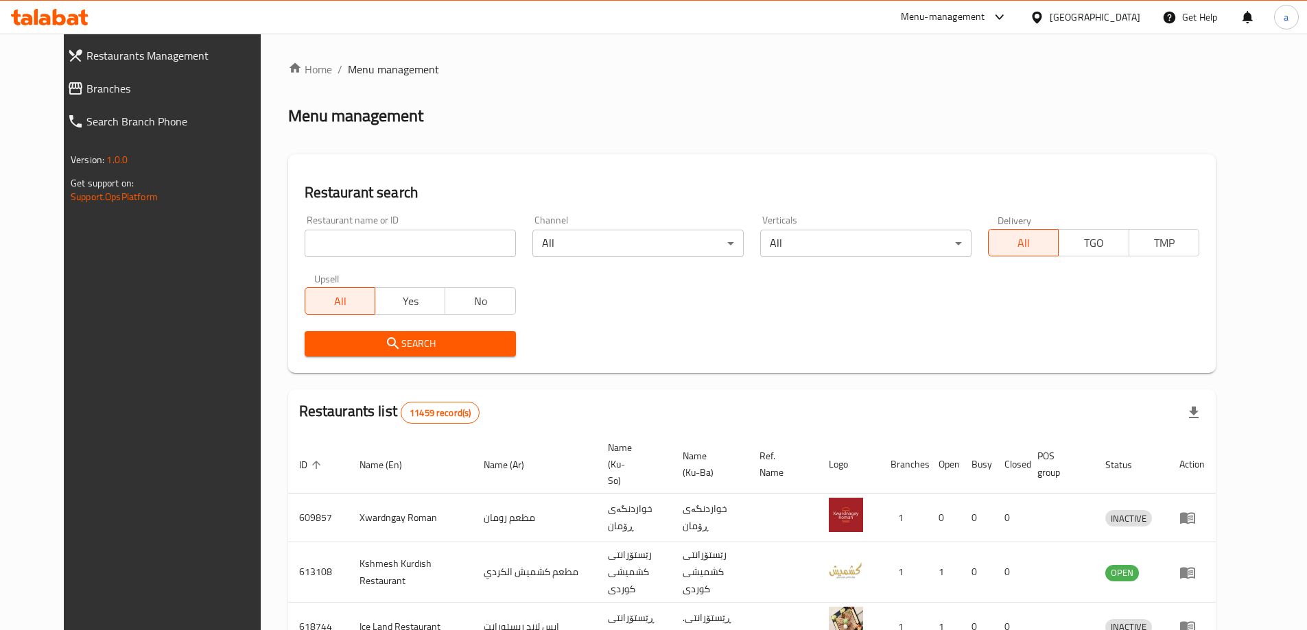
click at [86, 86] on span "Branches" at bounding box center [178, 88] width 185 height 16
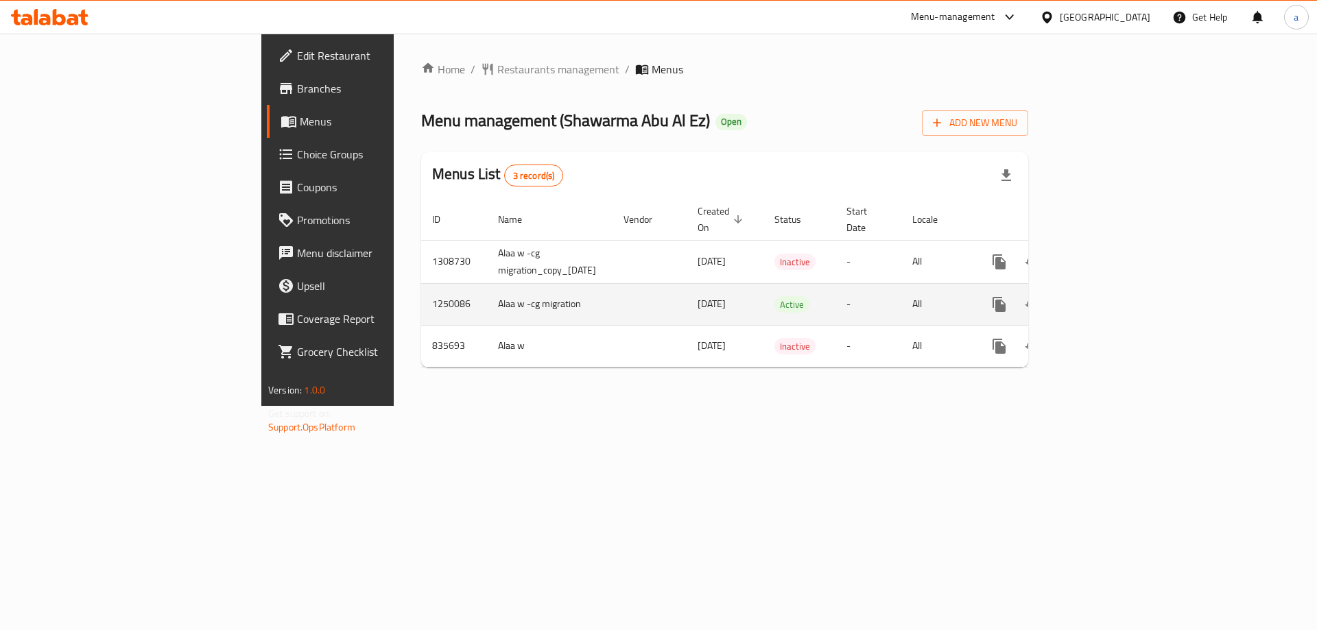
click at [1105, 298] on icon "enhanced table" at bounding box center [1098, 304] width 12 height 12
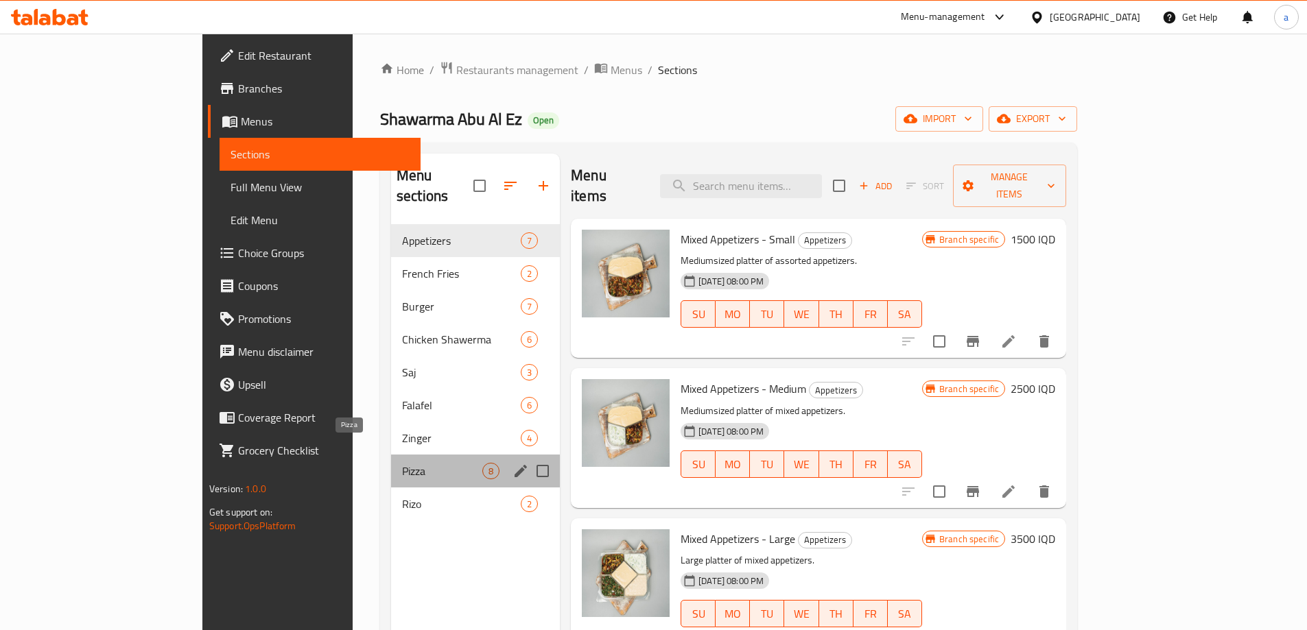
click at [402, 463] on span "Pizza" at bounding box center [442, 471] width 80 height 16
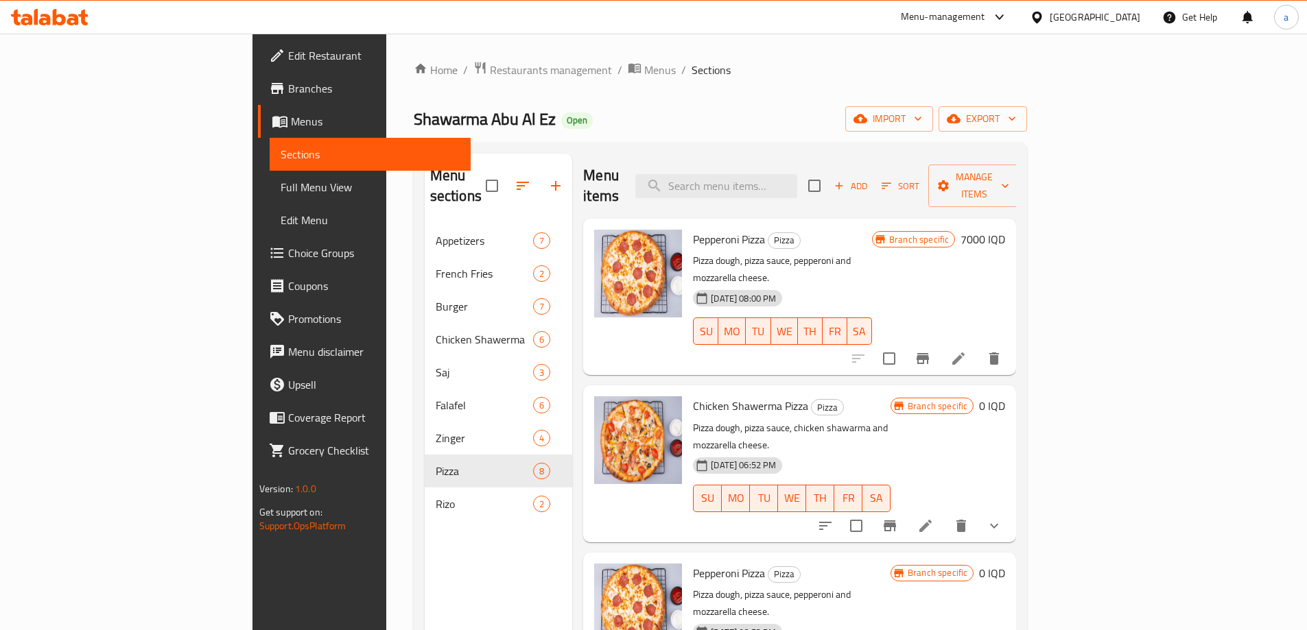
click at [1002, 518] on icon "show more" at bounding box center [994, 526] width 16 height 16
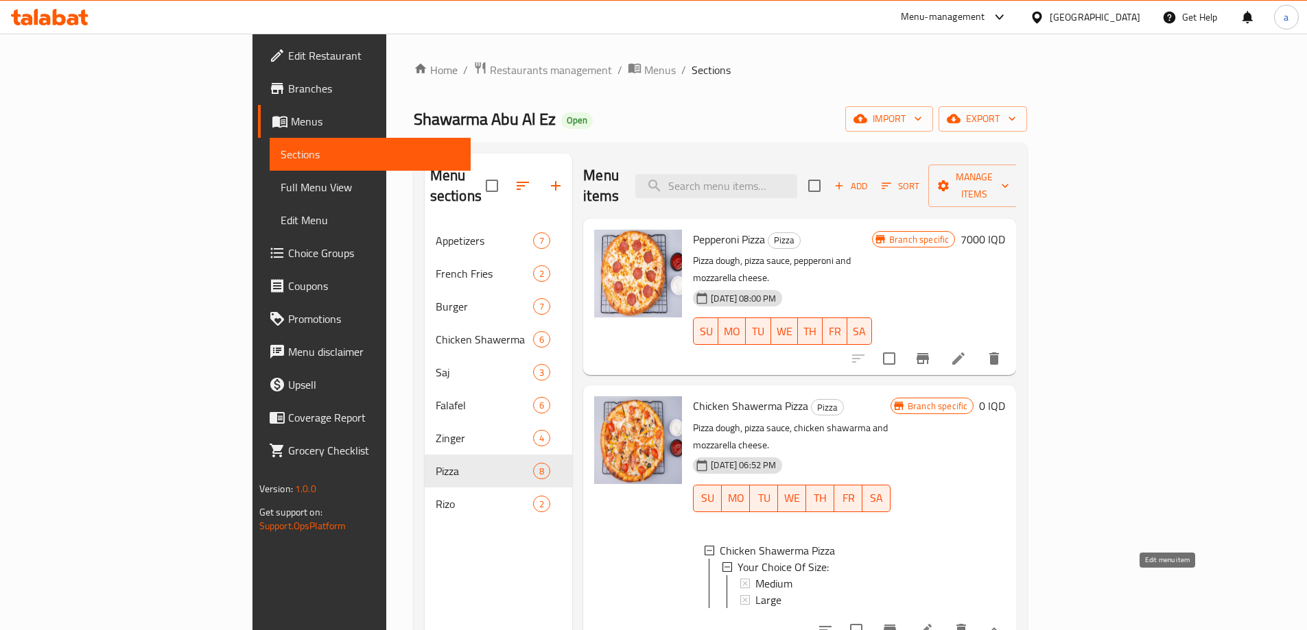
click at [934, 622] on icon at bounding box center [925, 630] width 16 height 16
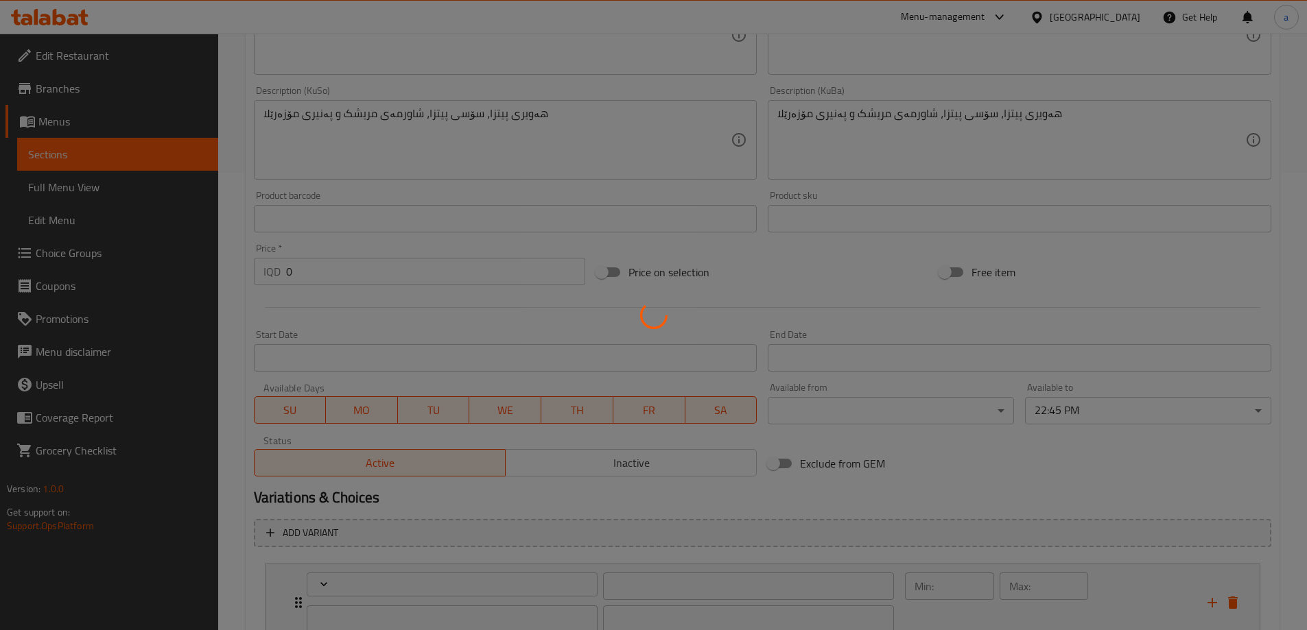
type input "إختيارك من الحجم:"
type input "هەڵبژاردنت لە قەبارە:"
type input "1"
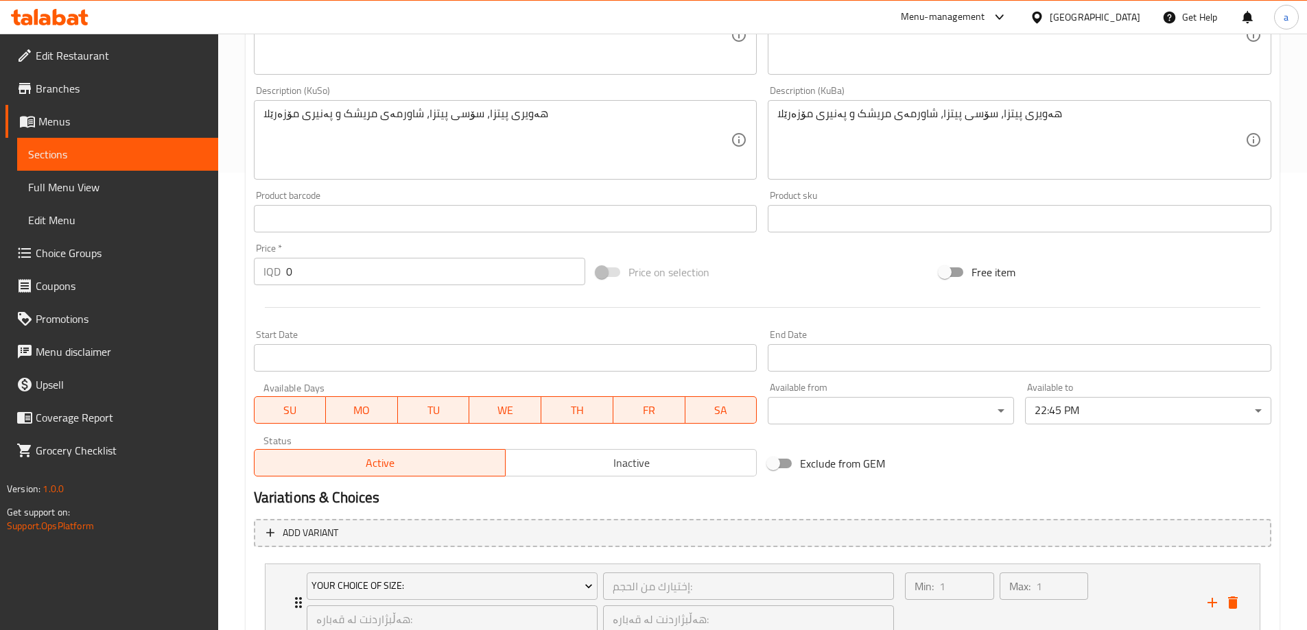
scroll to position [563, 0]
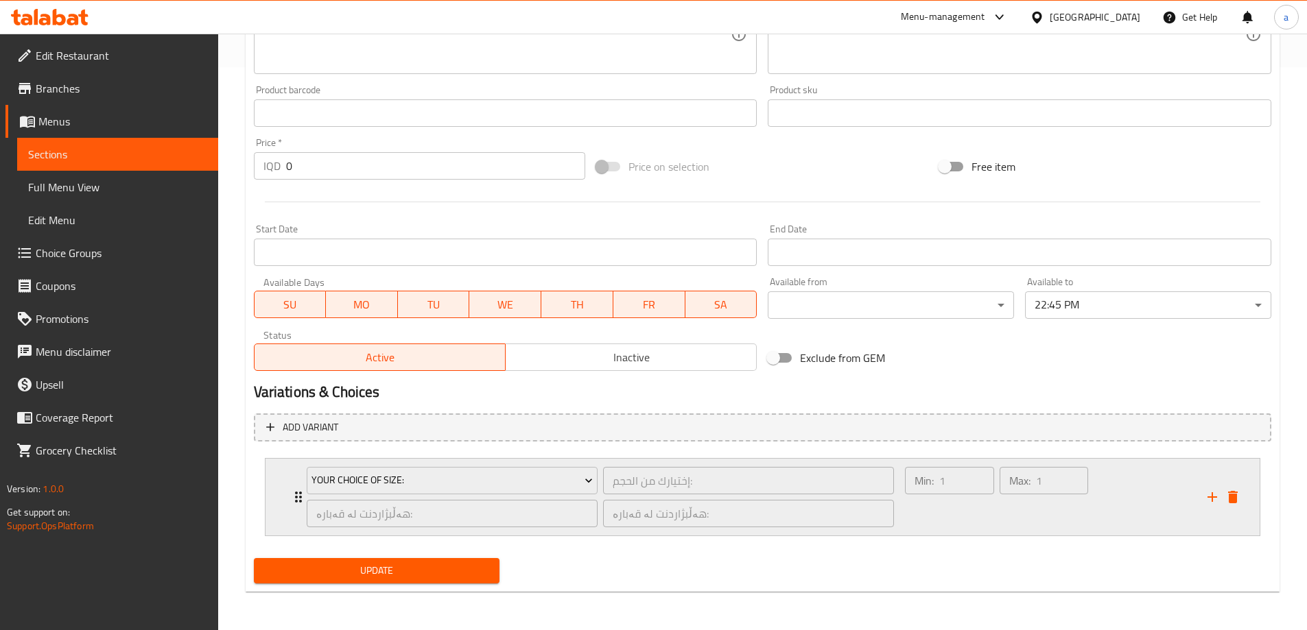
click at [284, 504] on div "Your Choice Of Size: إختيارك من الحجم: ​ هەڵبژاردنت لە قەبارە: ​ هەڵبژاردنت لە …" at bounding box center [763, 497] width 994 height 77
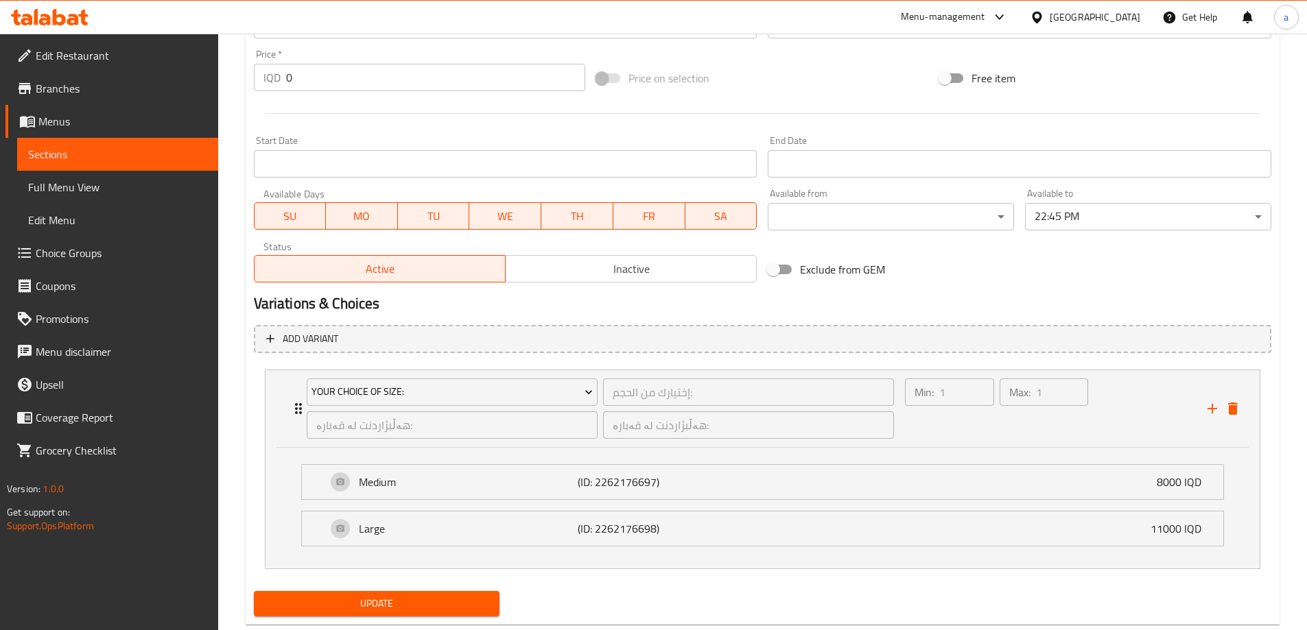
scroll to position [685, 0]
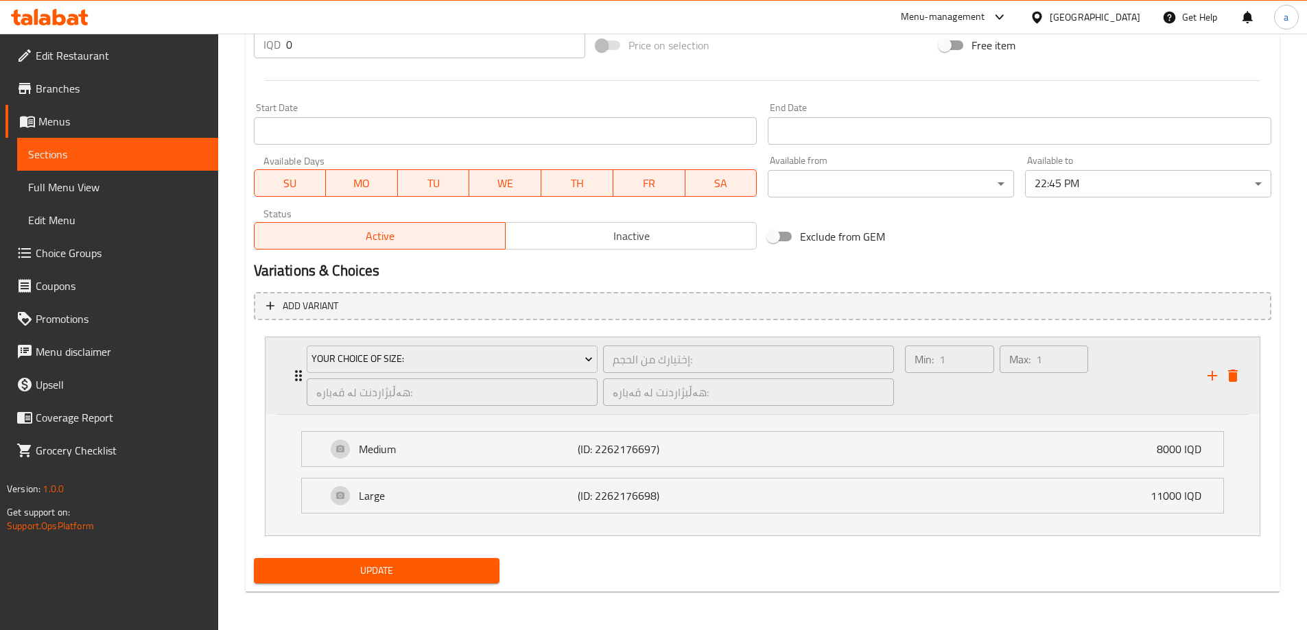
click at [296, 379] on icon "Expand" at bounding box center [298, 375] width 7 height 11
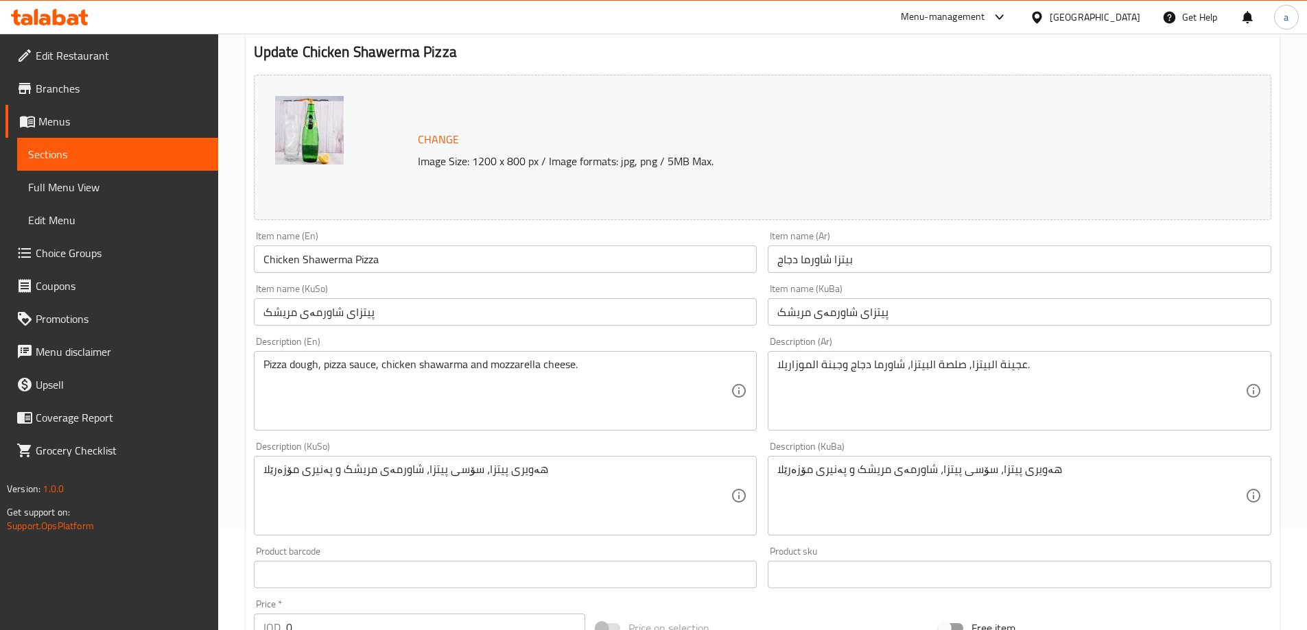
scroll to position [0, 0]
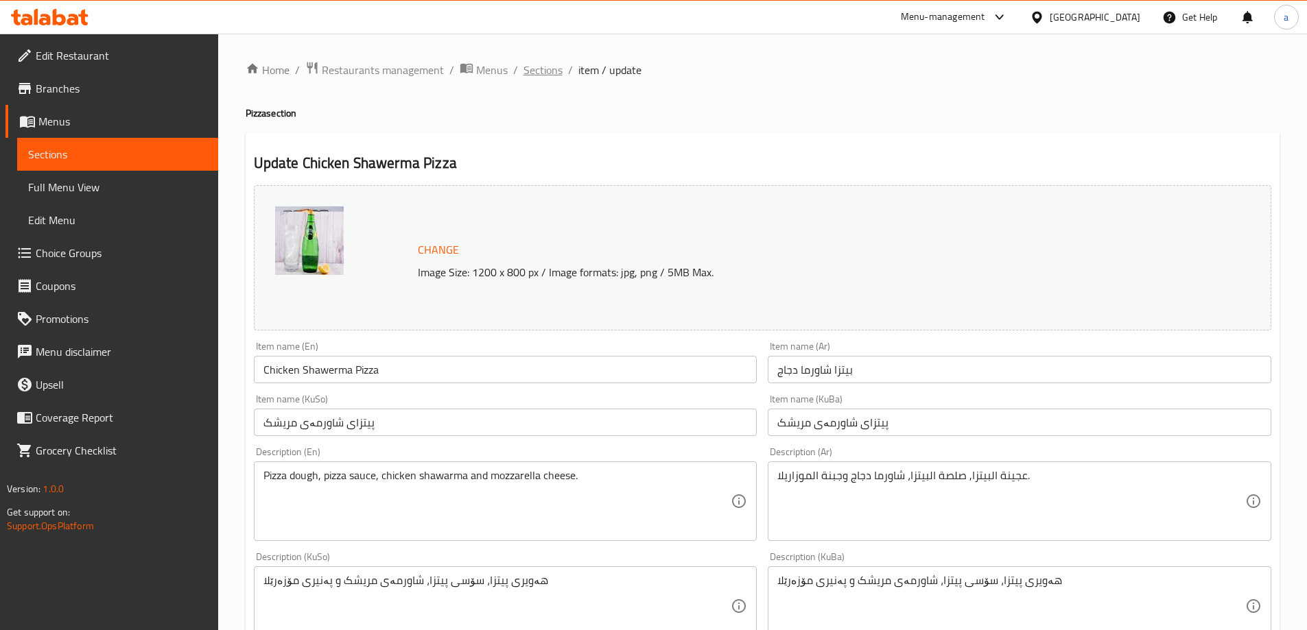
click at [558, 71] on span "Sections" at bounding box center [542, 70] width 39 height 16
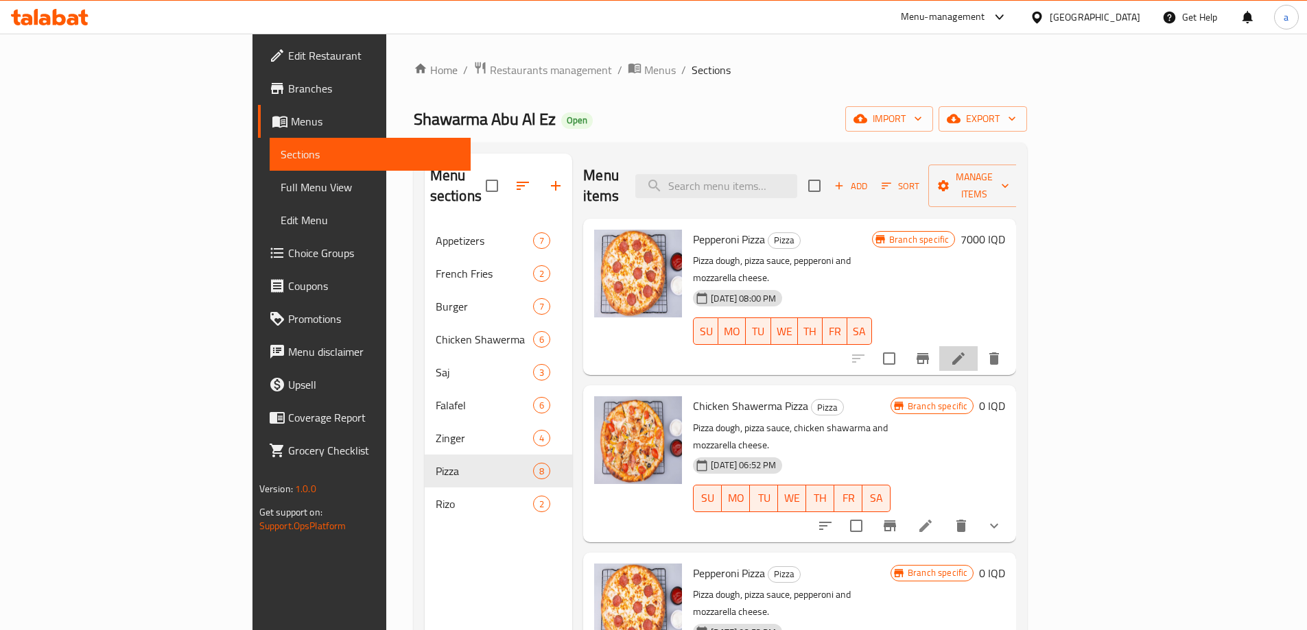
click at [978, 346] on li at bounding box center [958, 358] width 38 height 25
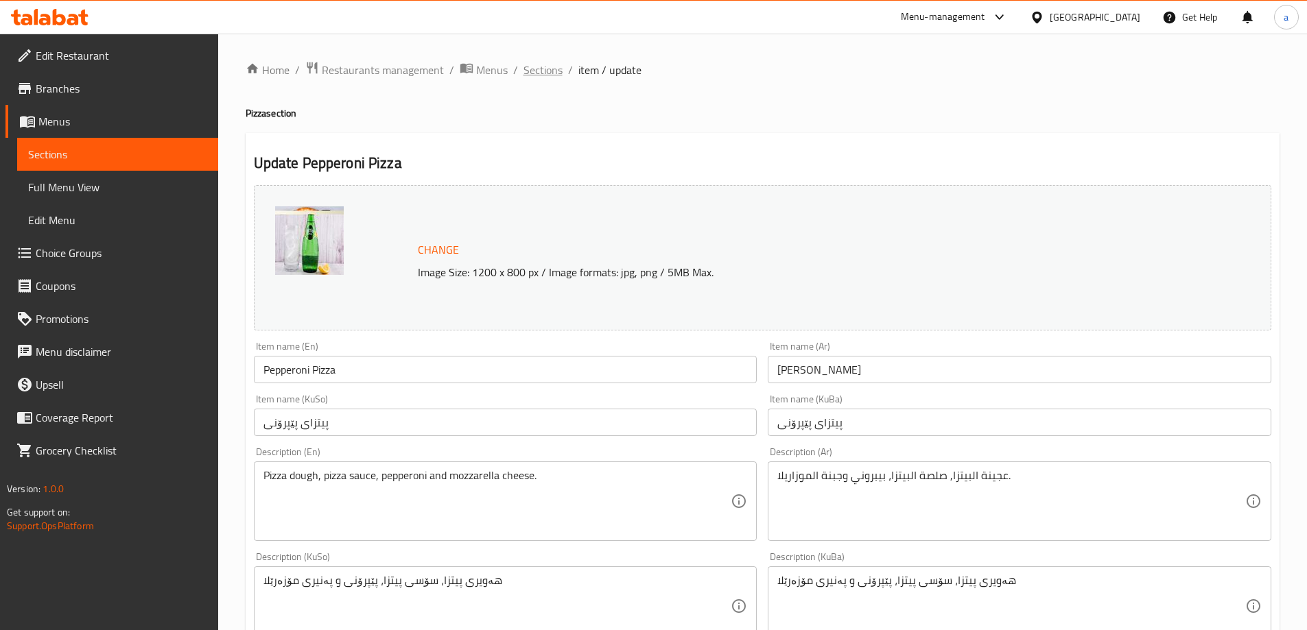
click at [543, 64] on span "Sections" at bounding box center [542, 70] width 39 height 16
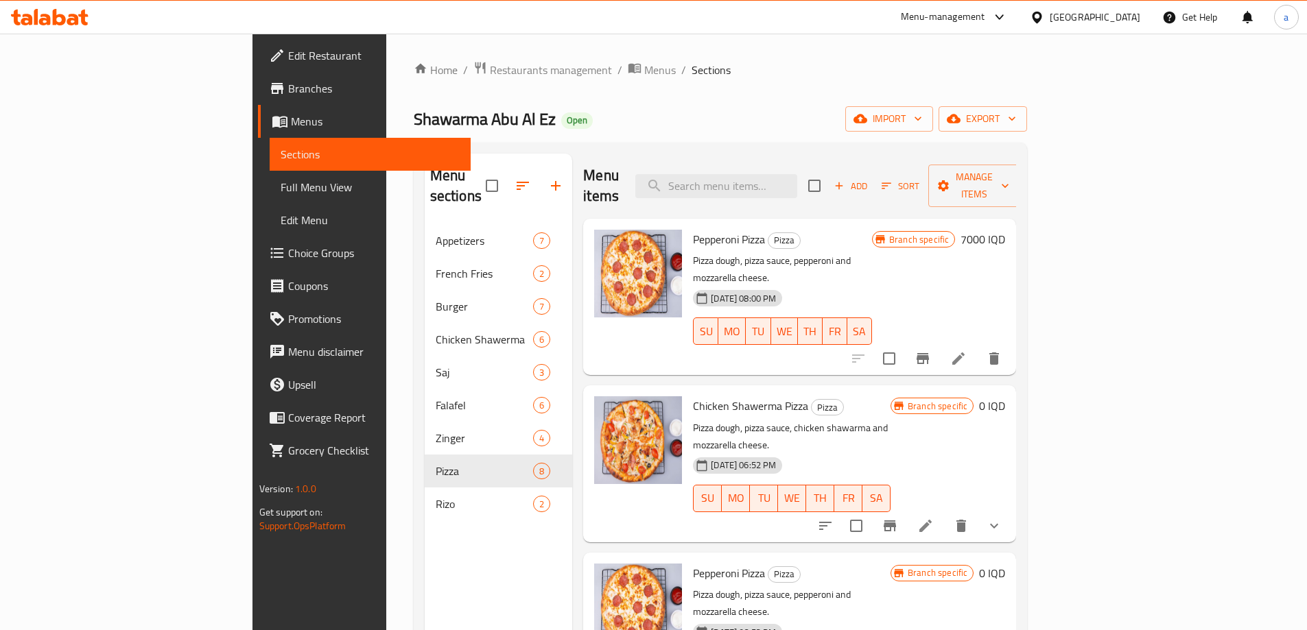
click at [934, 518] on icon at bounding box center [925, 526] width 16 height 16
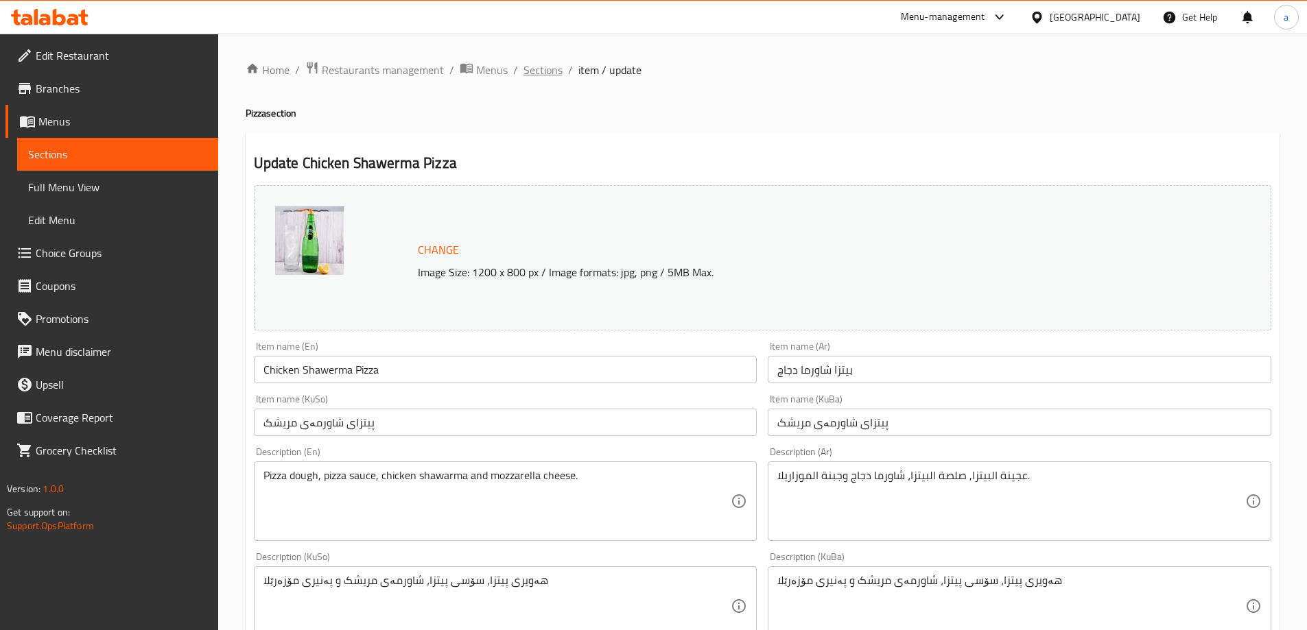
click at [545, 63] on span "Sections" at bounding box center [542, 70] width 39 height 16
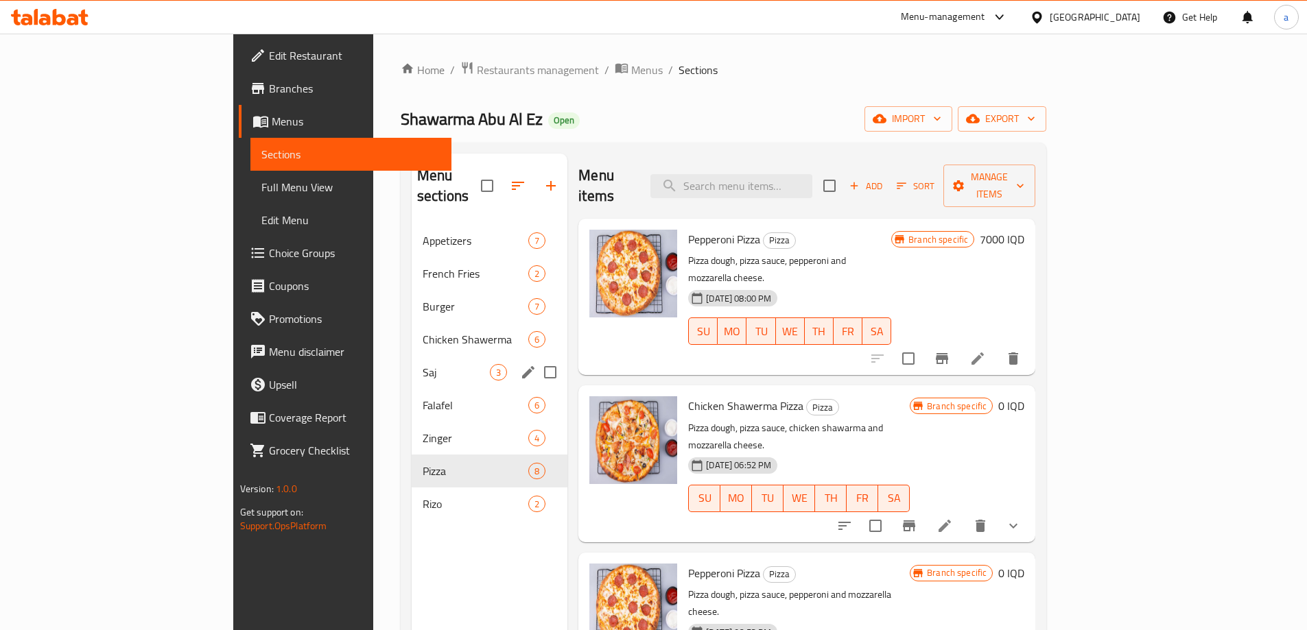
click at [412, 356] on div "Saj 3" at bounding box center [490, 372] width 156 height 33
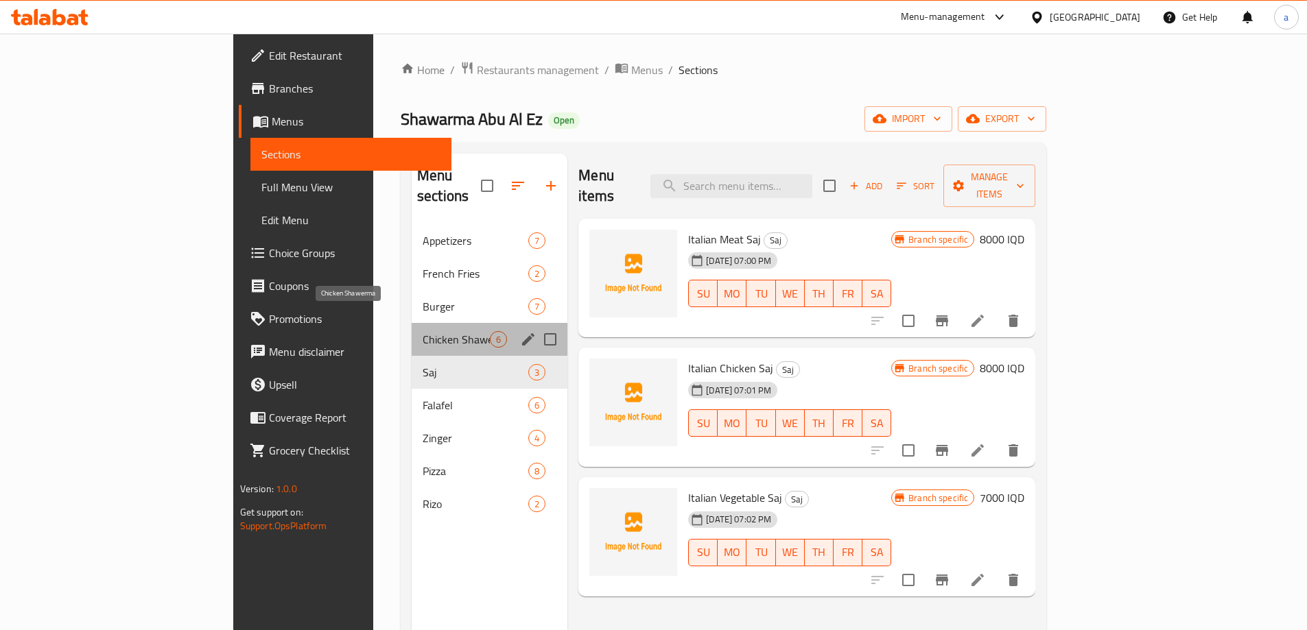
click at [423, 331] on span "Chicken Shawerma" at bounding box center [456, 339] width 67 height 16
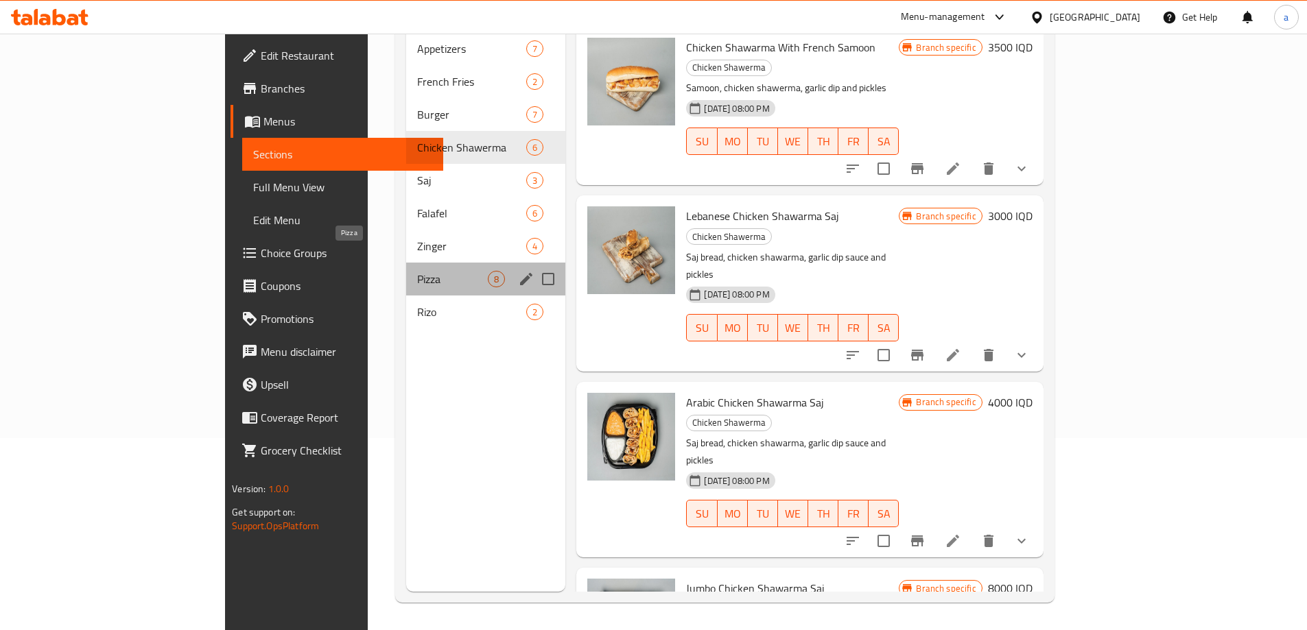
click at [417, 271] on span "Pizza" at bounding box center [452, 279] width 71 height 16
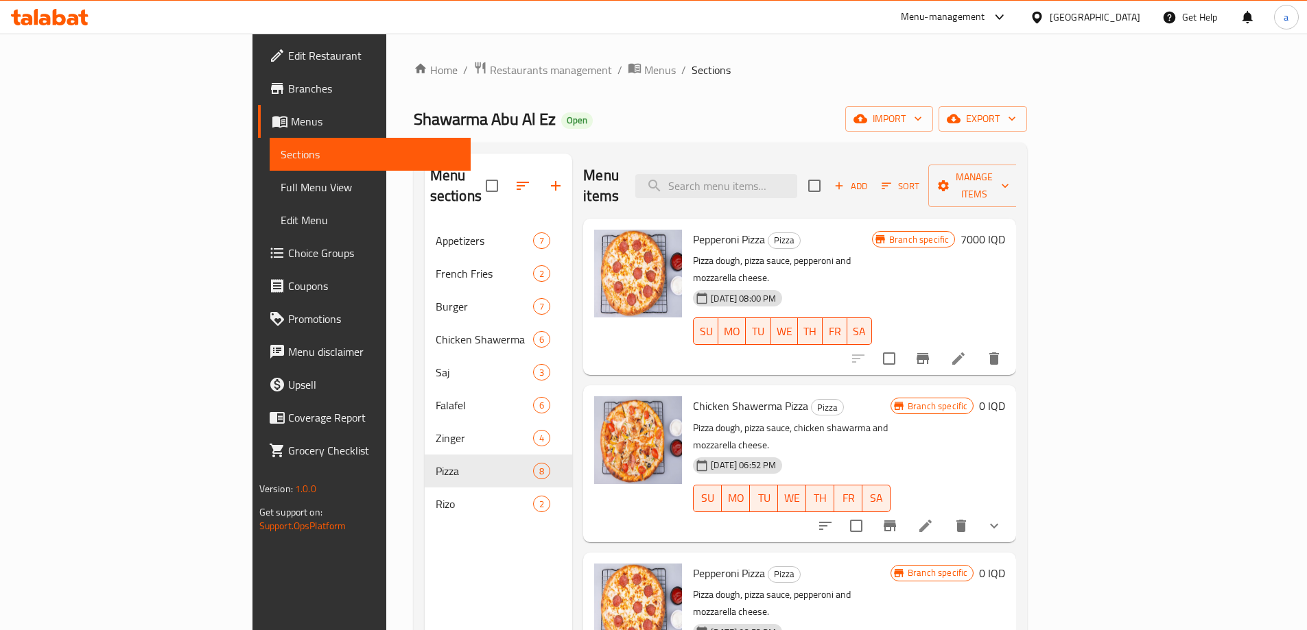
click at [291, 121] on span "Menus" at bounding box center [375, 121] width 169 height 16
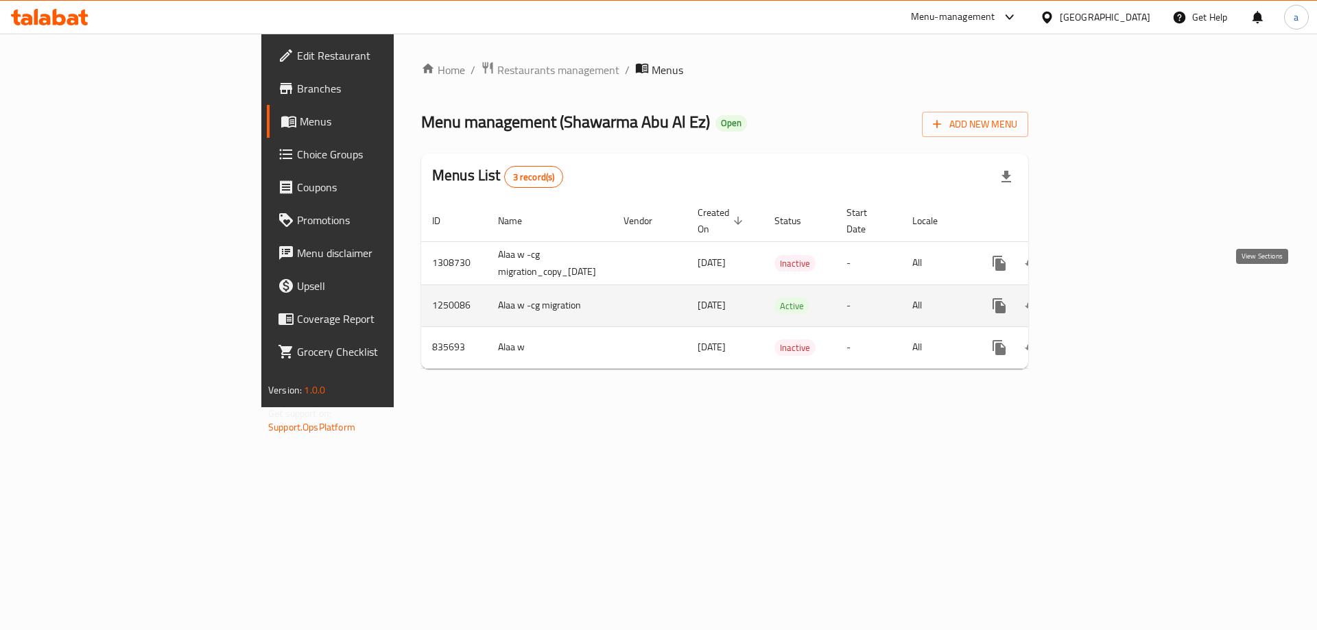
click at [1107, 298] on icon "enhanced table" at bounding box center [1098, 306] width 16 height 16
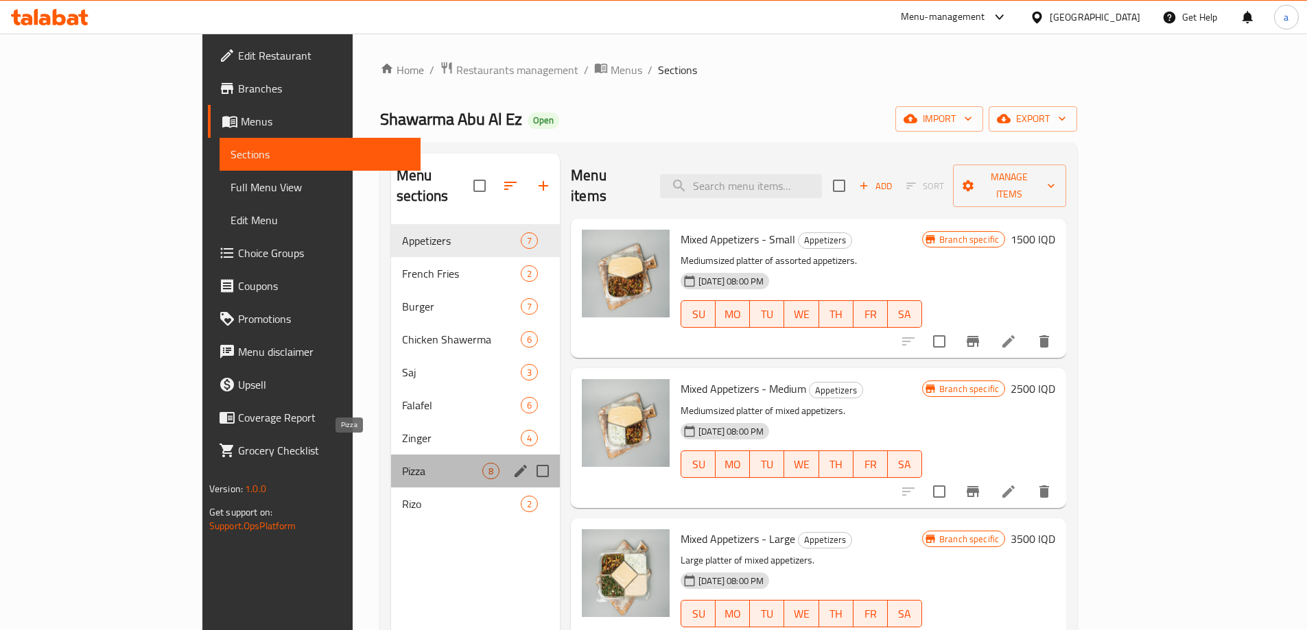
click at [402, 463] on span "Pizza" at bounding box center [442, 471] width 80 height 16
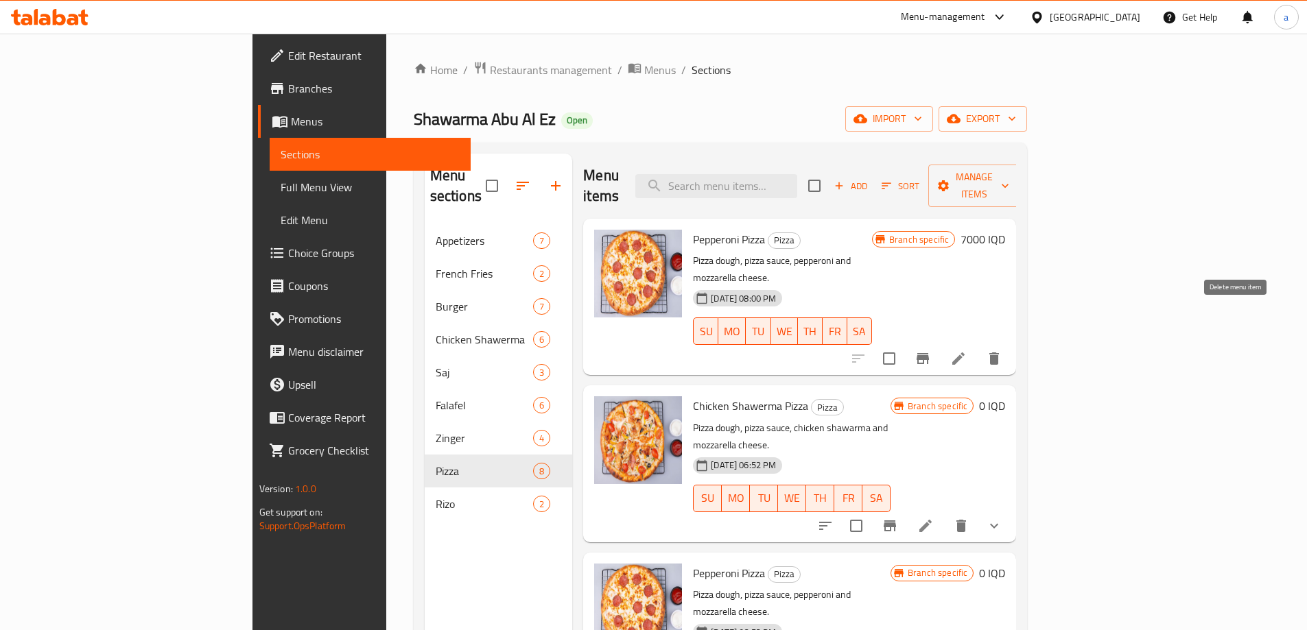
click at [1002, 351] on icon "delete" at bounding box center [994, 359] width 16 height 16
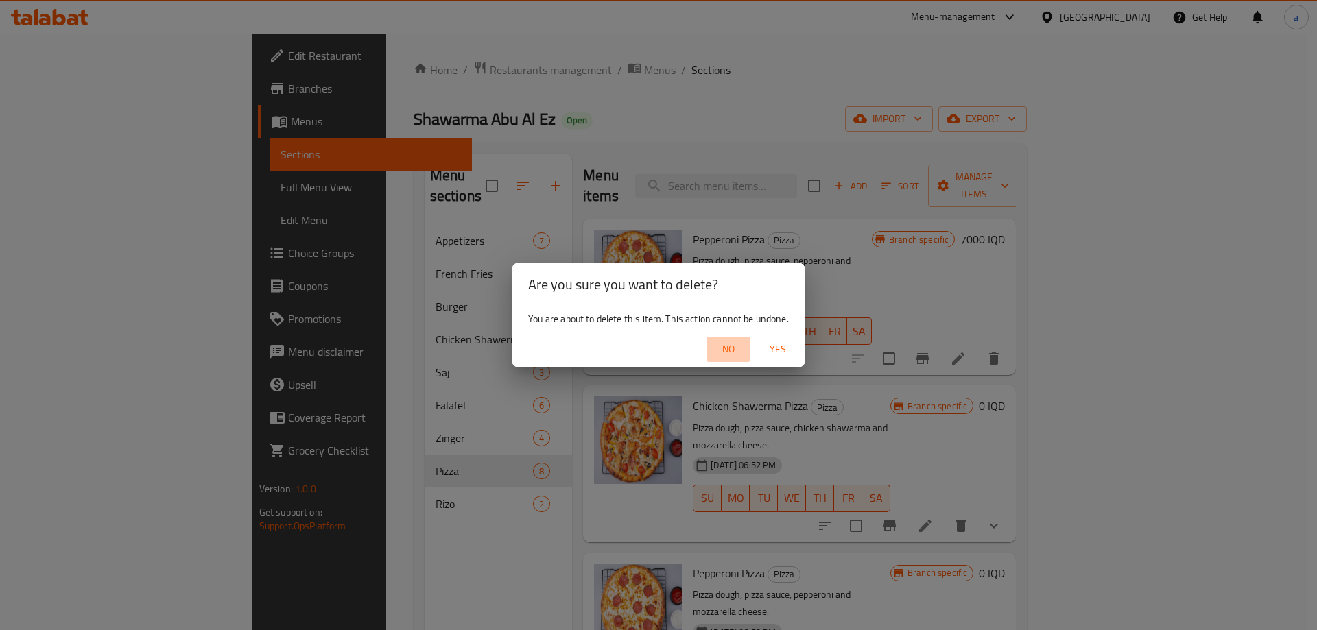
click at [733, 345] on span "No" at bounding box center [728, 349] width 33 height 17
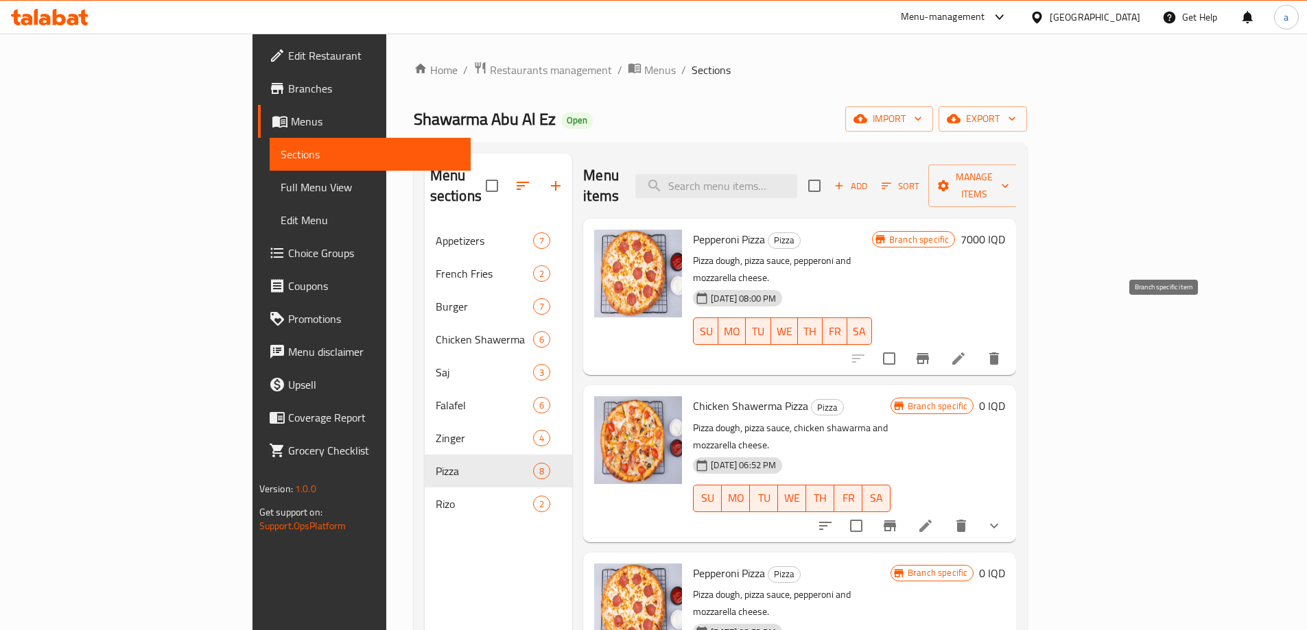
click at [939, 342] on button "Branch-specific-item" at bounding box center [922, 358] width 33 height 33
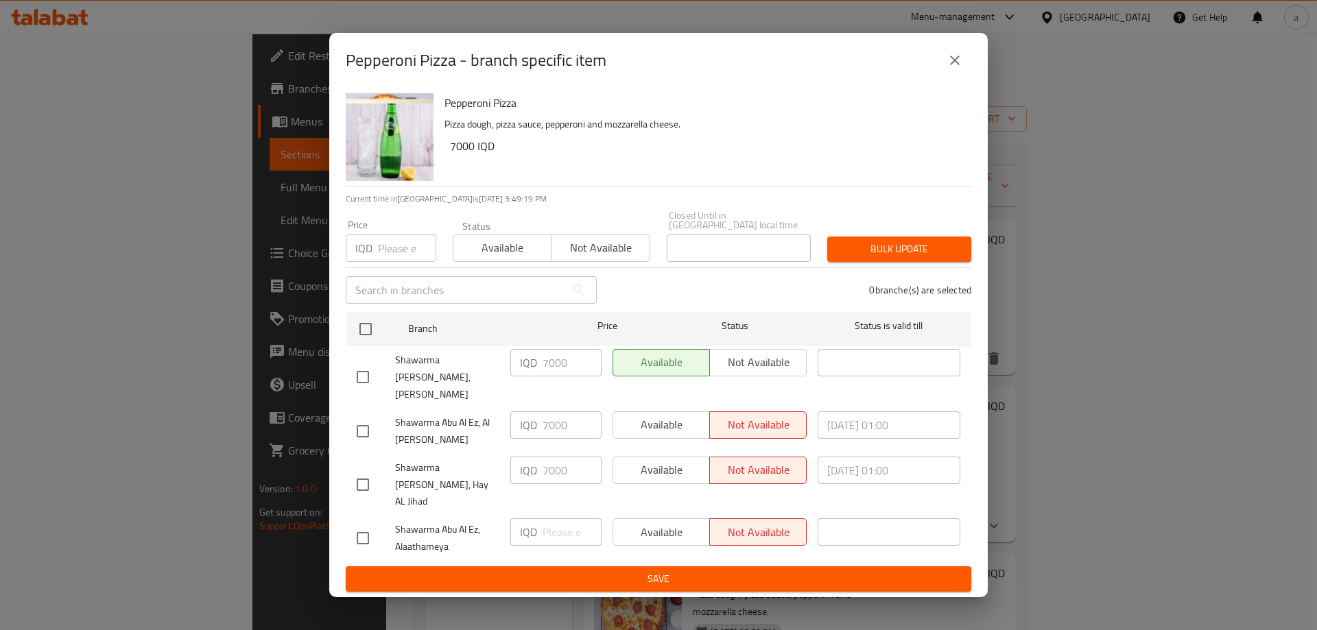
click at [944, 75] on button "close" at bounding box center [955, 60] width 33 height 33
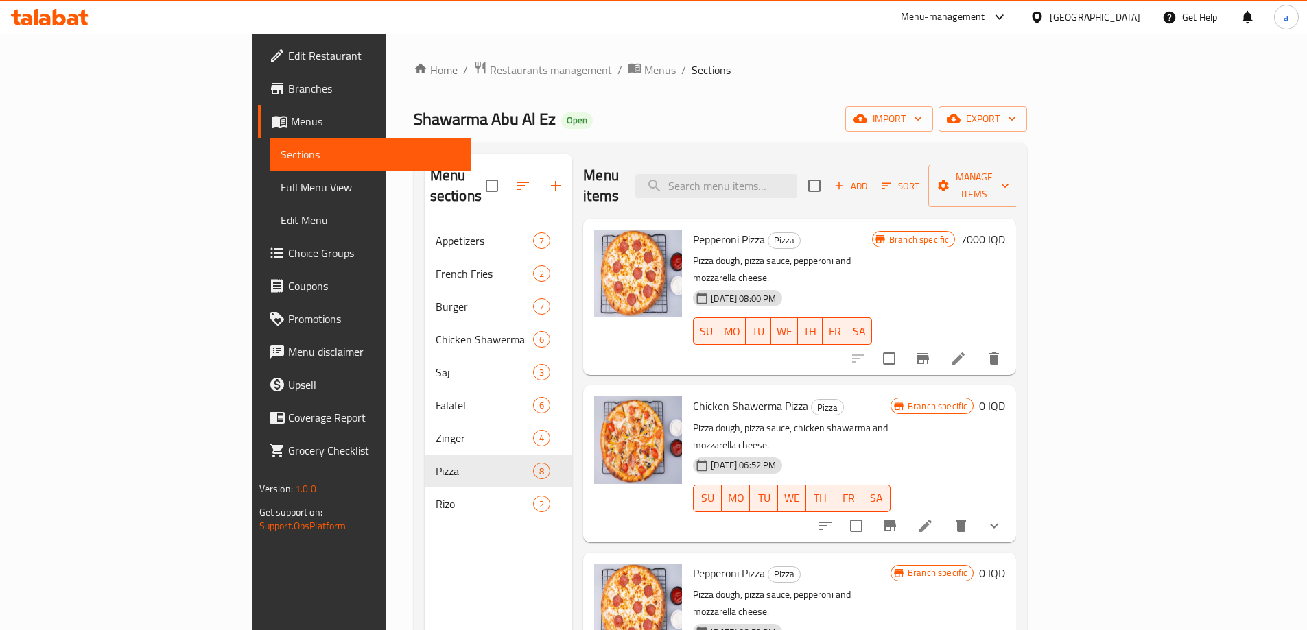
click at [288, 89] on span "Branches" at bounding box center [374, 88] width 172 height 16
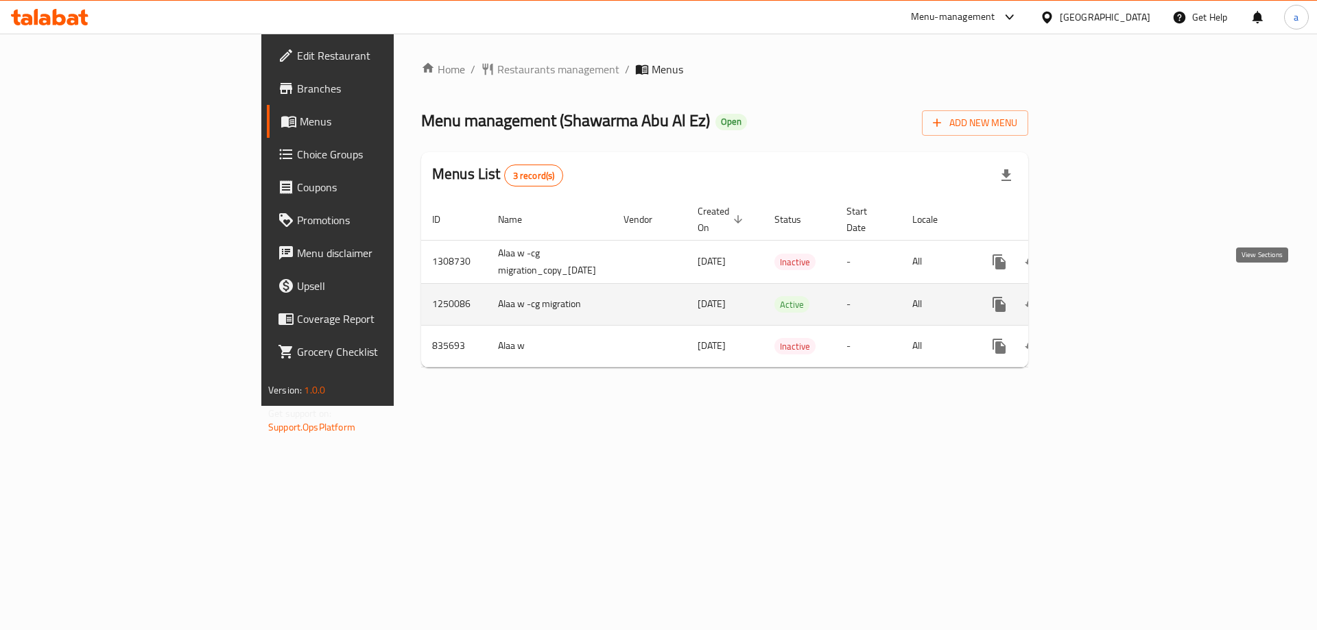
click at [1107, 296] on icon "enhanced table" at bounding box center [1098, 304] width 16 height 16
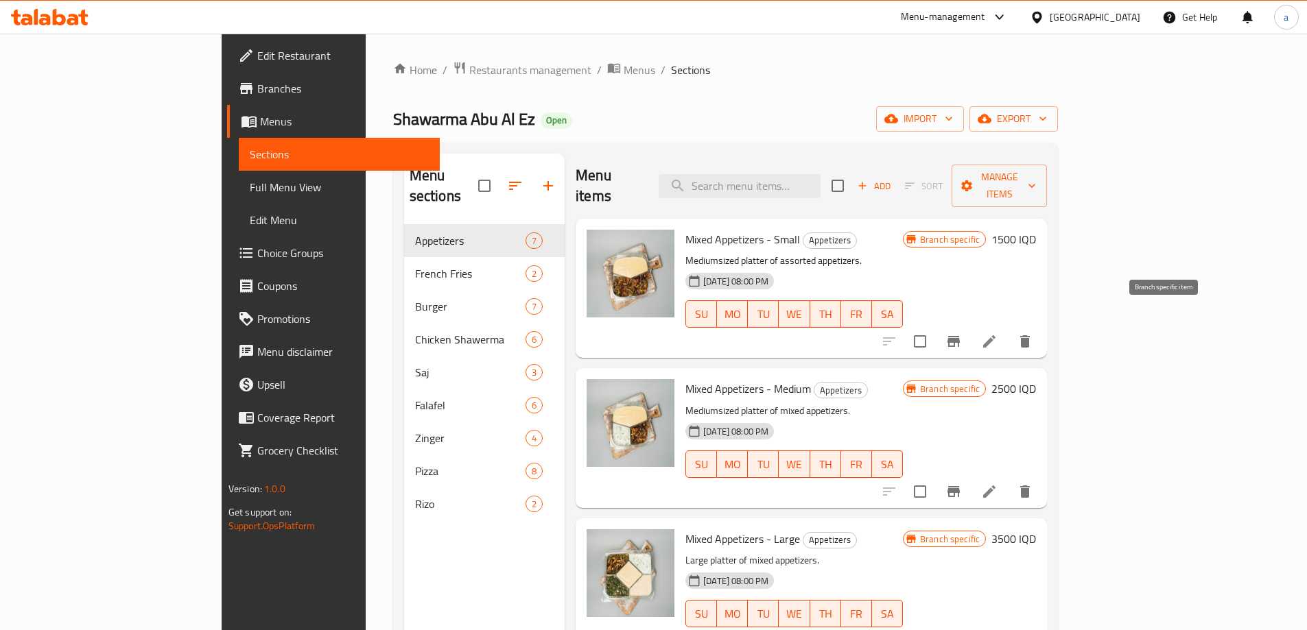
click at [960, 336] on icon "Branch-specific-item" at bounding box center [953, 341] width 12 height 11
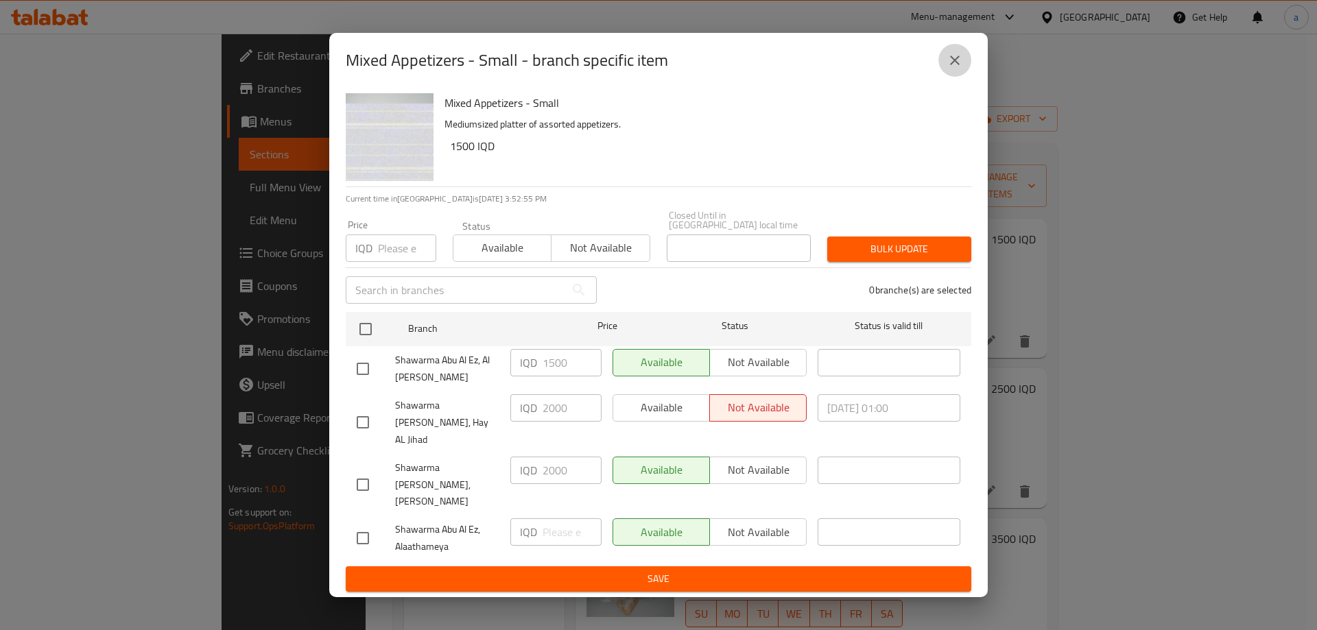
click at [954, 69] on icon "close" at bounding box center [955, 60] width 16 height 16
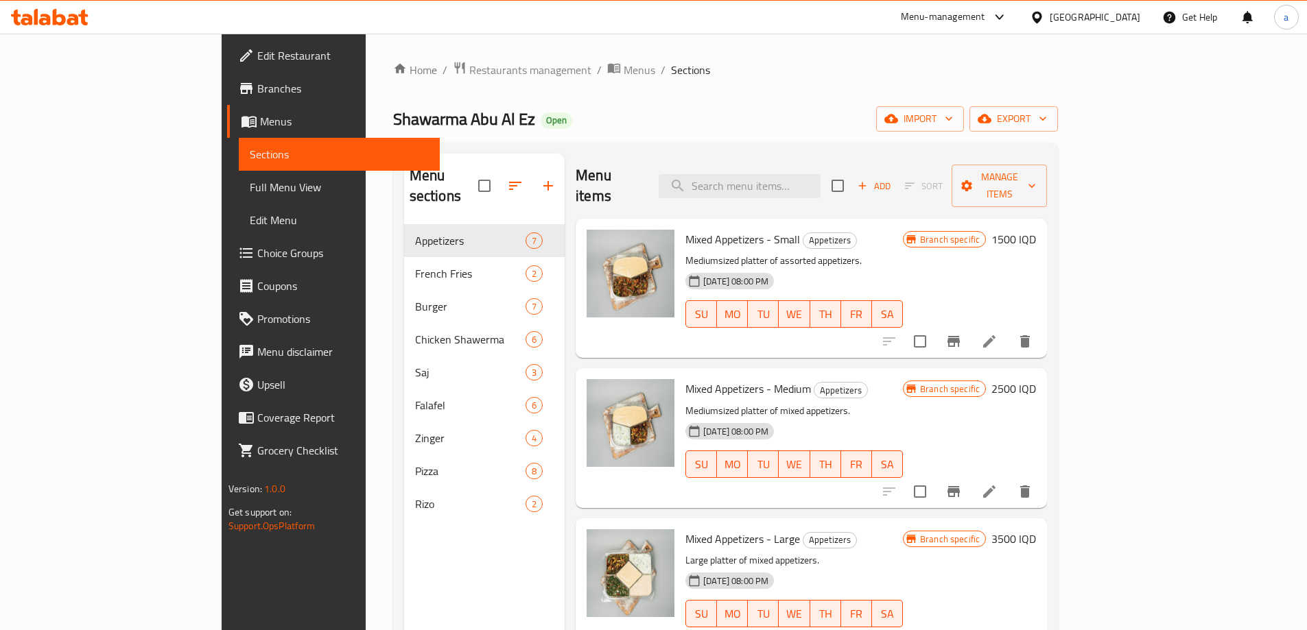
click at [257, 91] on span "Branches" at bounding box center [343, 88] width 172 height 16
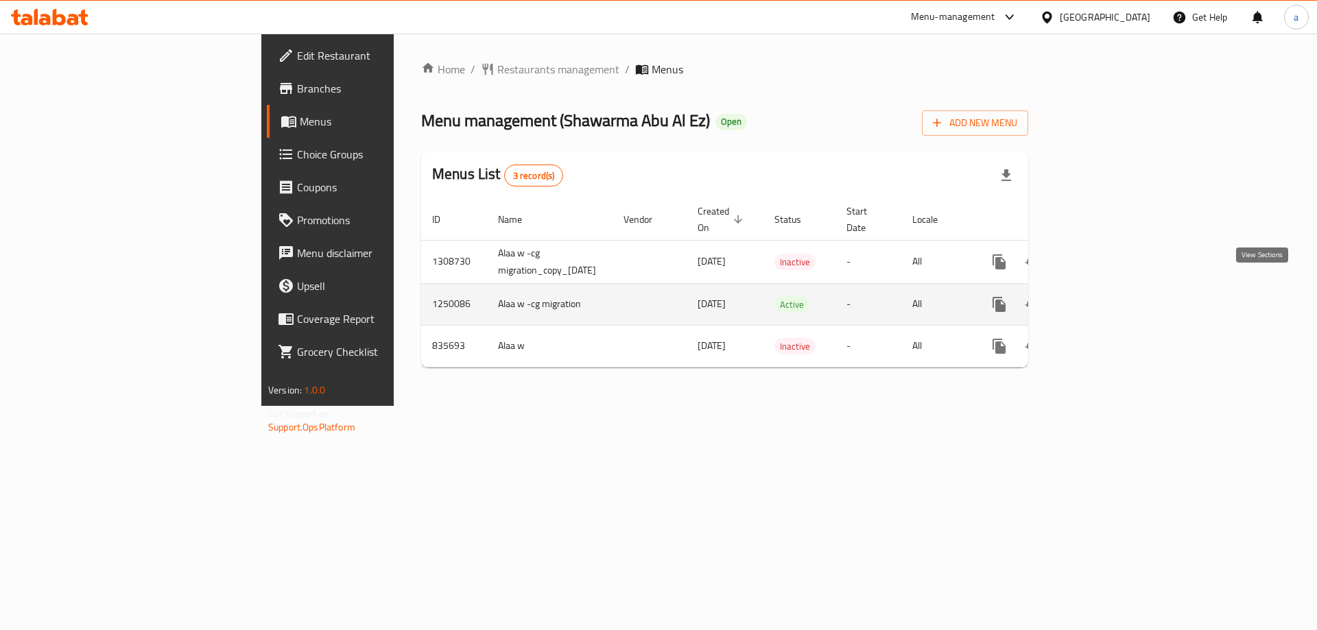
click at [1115, 288] on link "enhanced table" at bounding box center [1098, 304] width 33 height 33
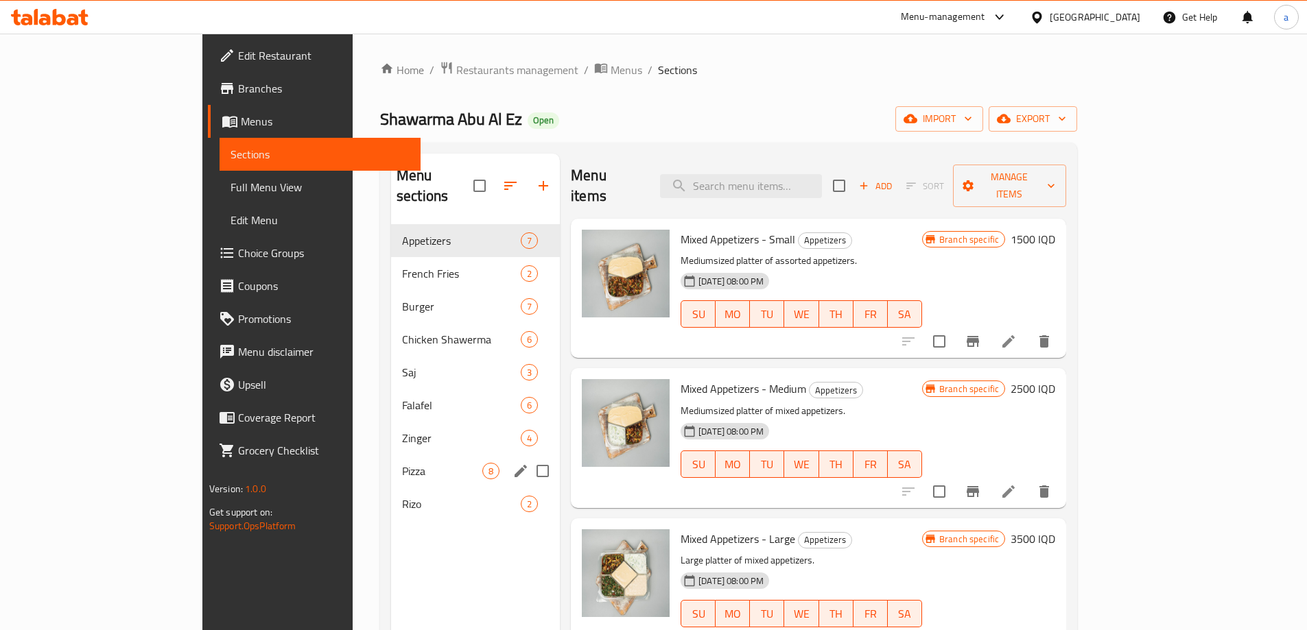
click at [391, 455] on div "Pizza 8" at bounding box center [475, 471] width 169 height 33
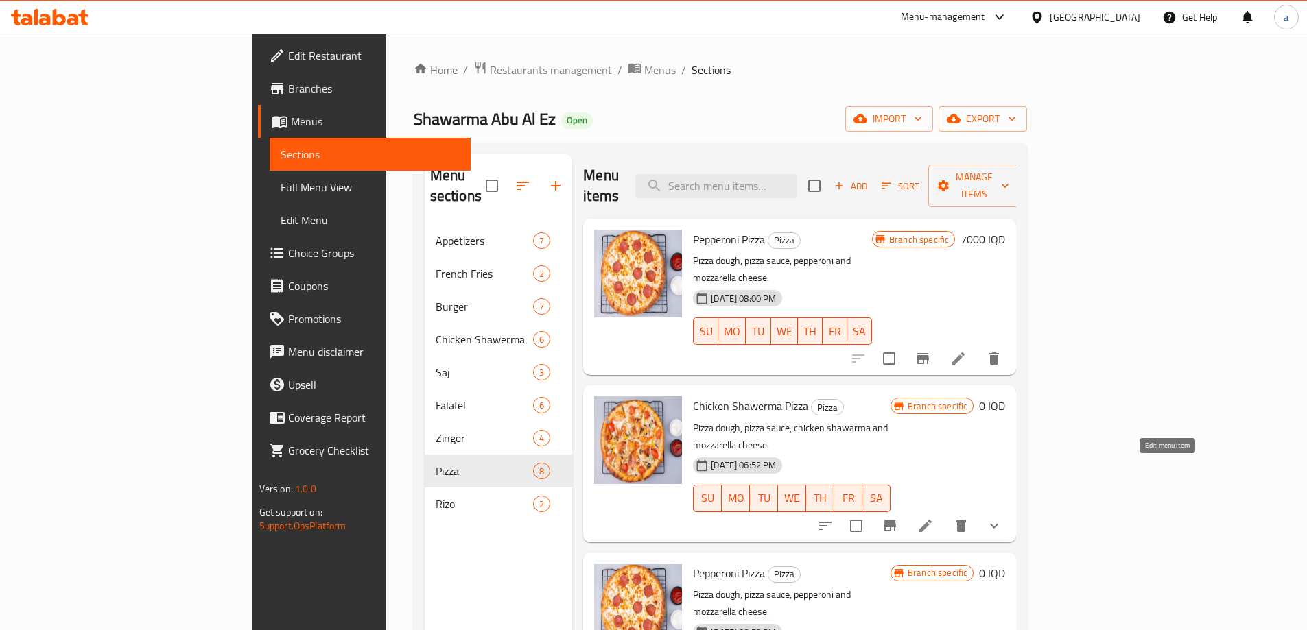
click at [934, 518] on icon at bounding box center [925, 526] width 16 height 16
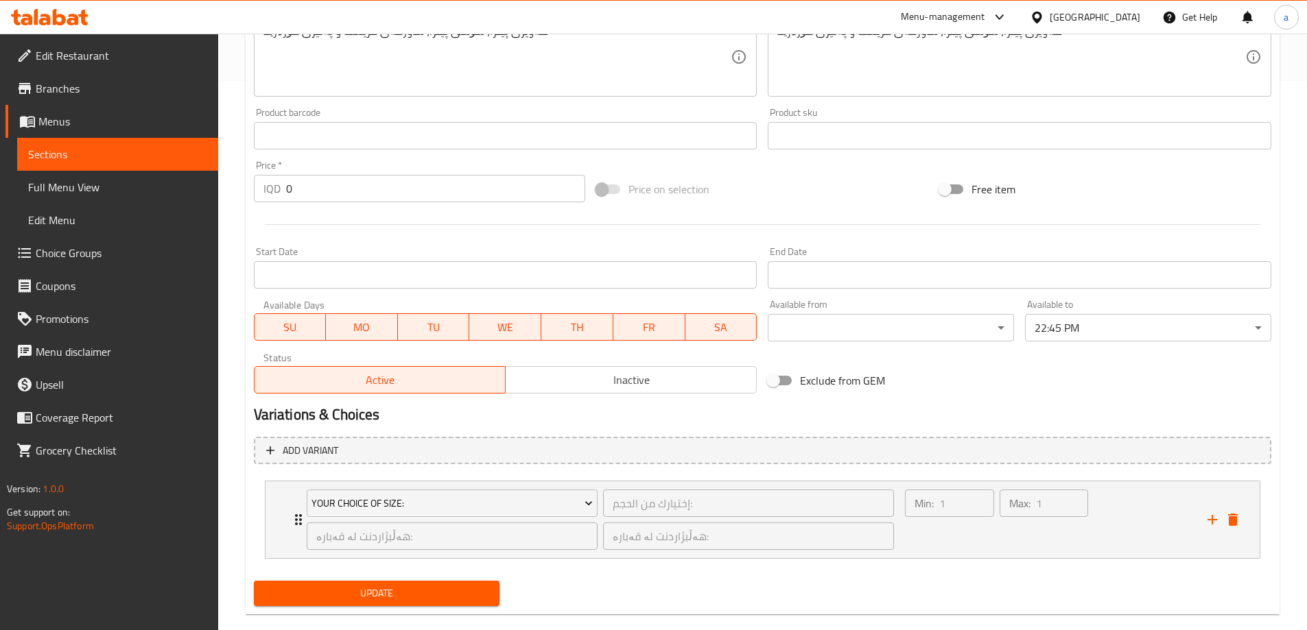
scroll to position [572, 0]
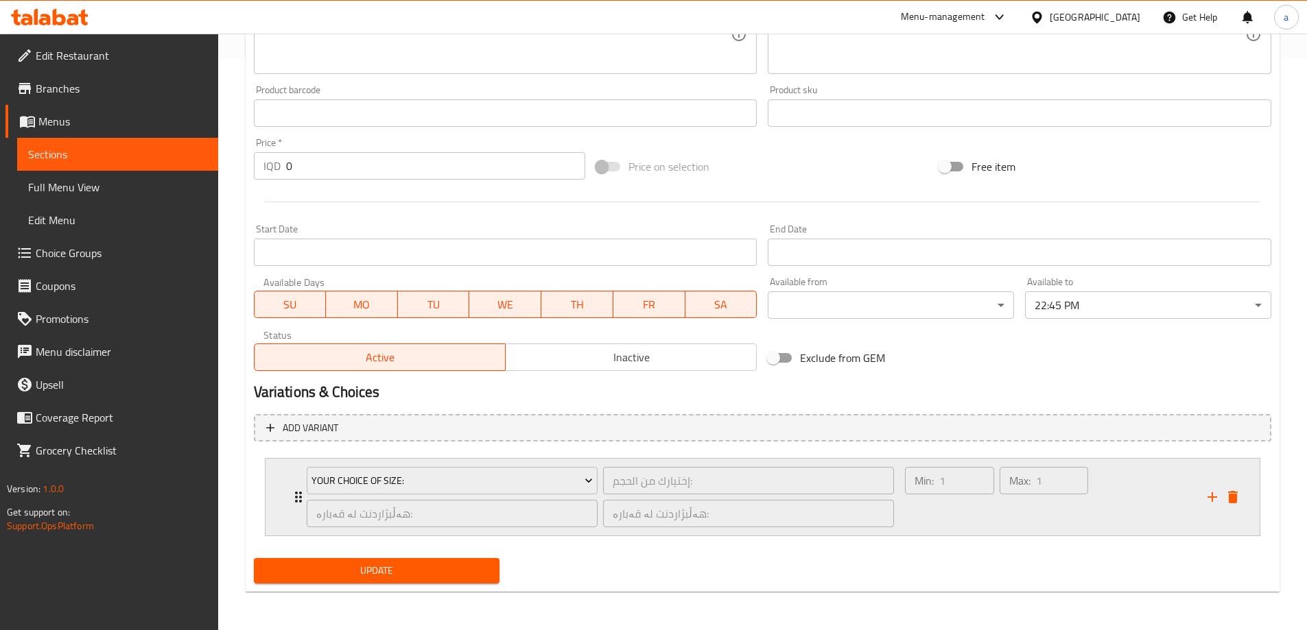
click at [298, 497] on div "Your Choice Of Size: إختيارك من الحجم: ​ هەڵبژاردنت لە قەبارە: ​ هەڵبژاردنت لە …" at bounding box center [600, 497] width 604 height 77
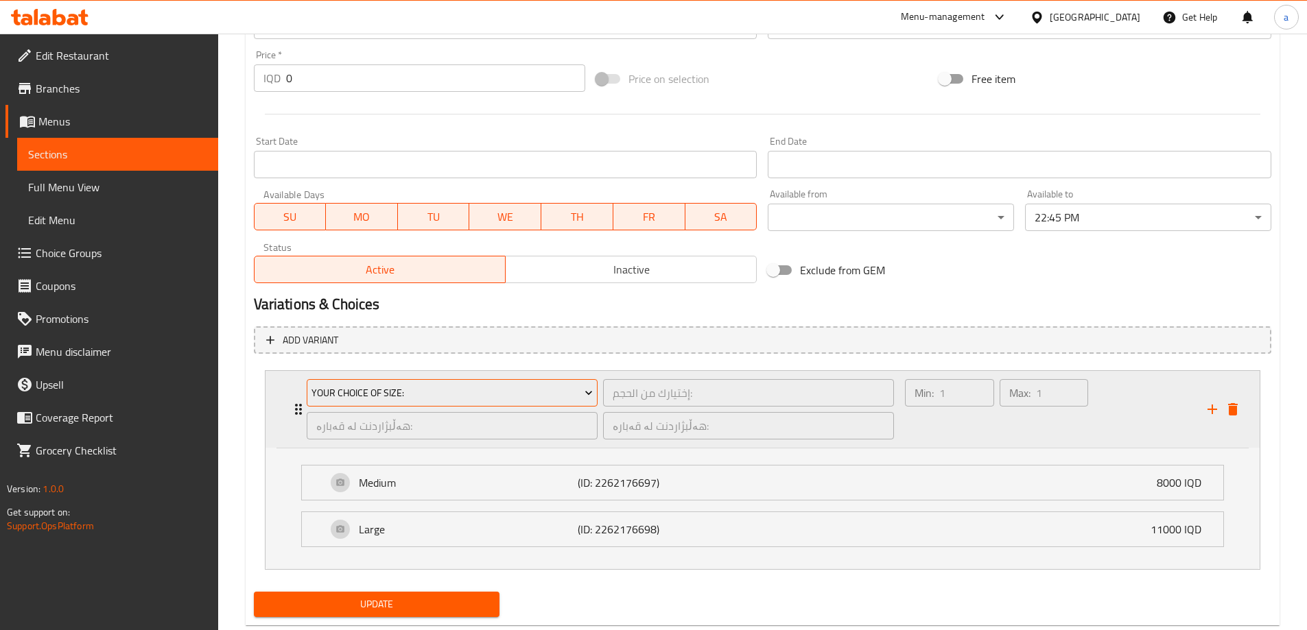
scroll to position [694, 0]
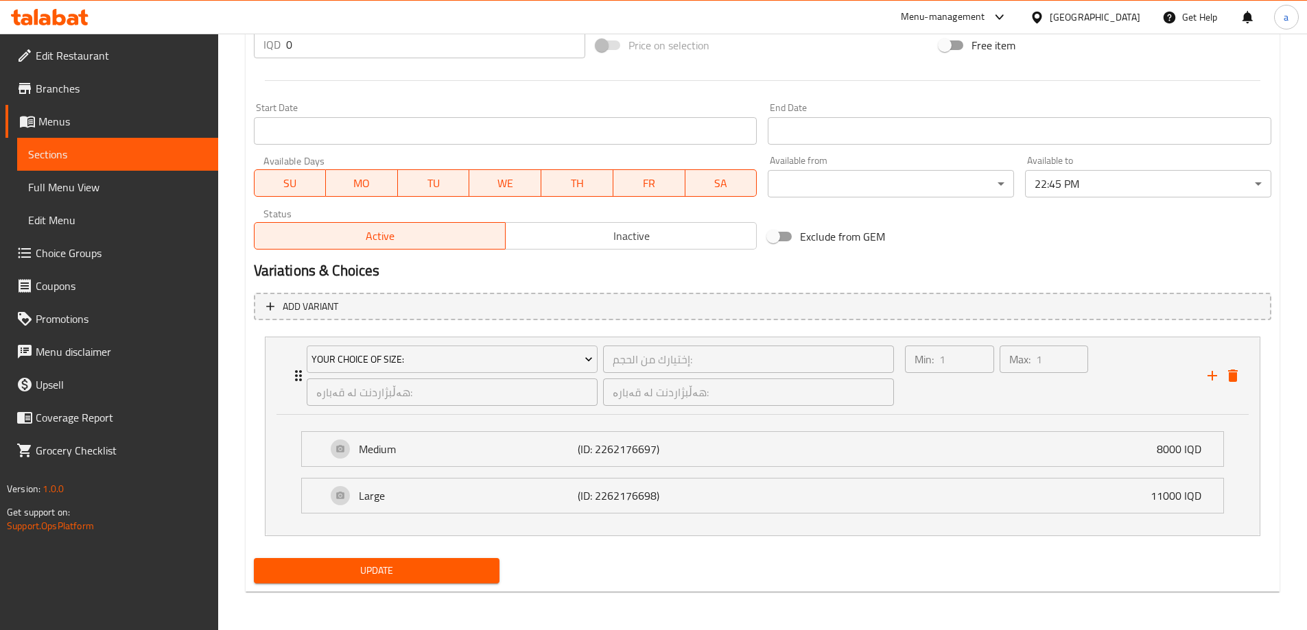
click at [51, 84] on span "Branches" at bounding box center [122, 88] width 172 height 16
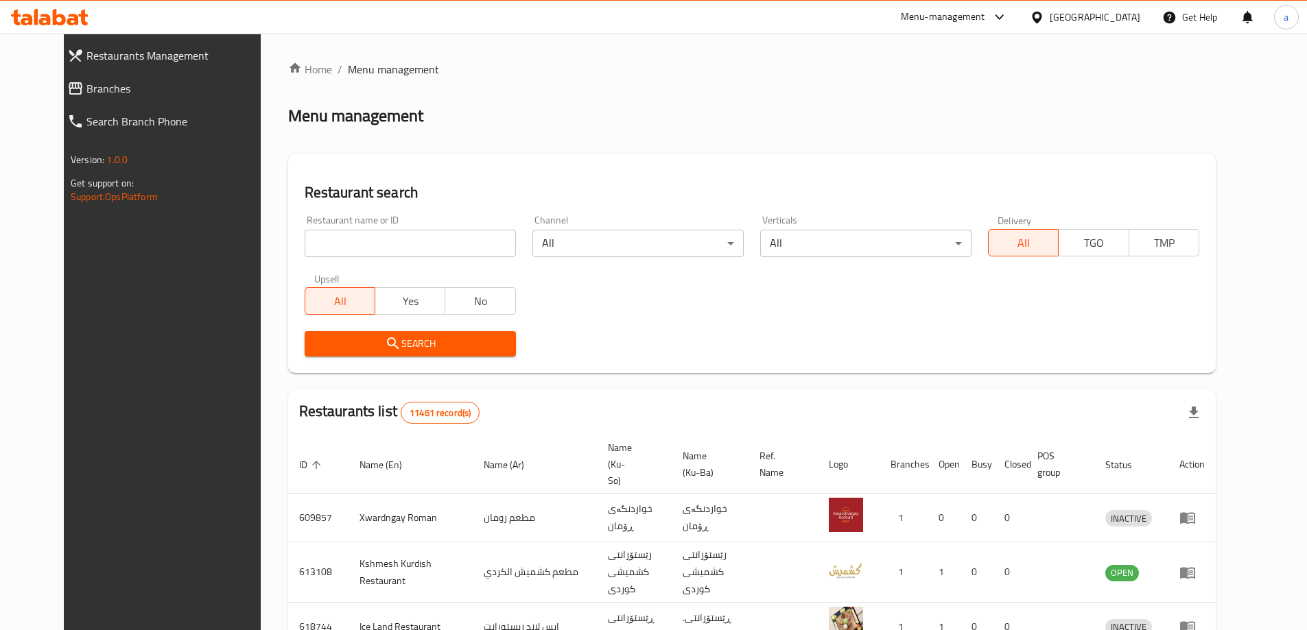
click at [86, 90] on span "Branches" at bounding box center [178, 88] width 185 height 16
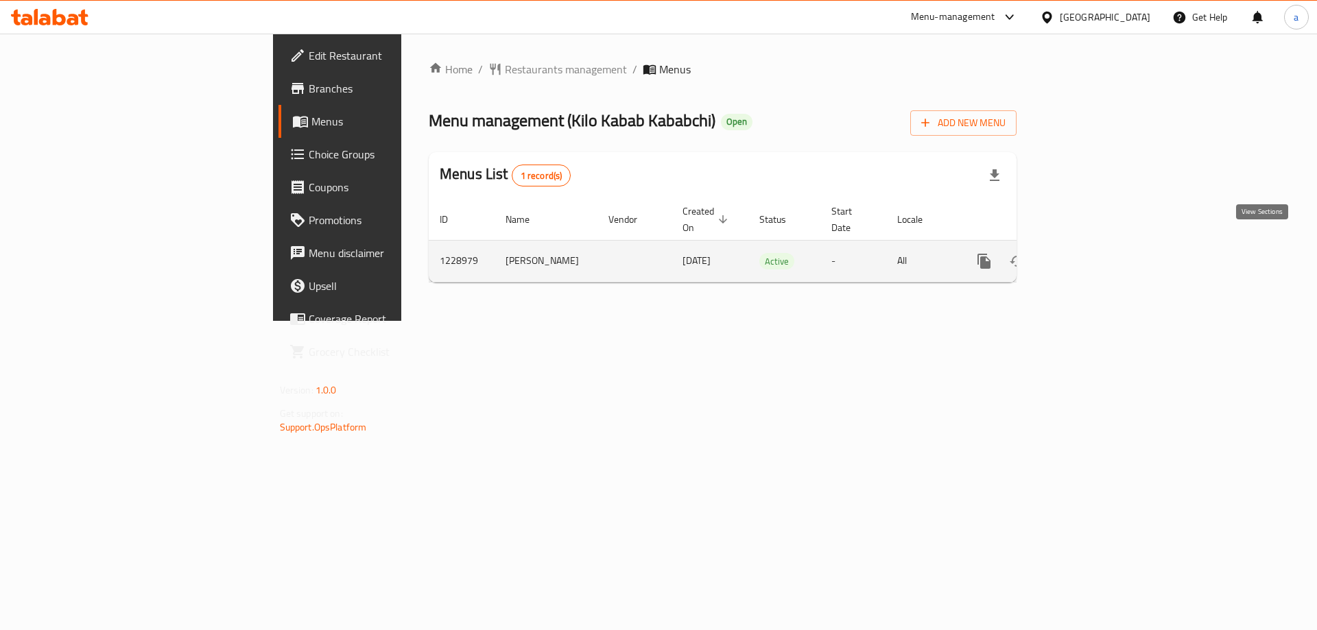
click at [1100, 250] on link "enhanced table" at bounding box center [1083, 261] width 33 height 33
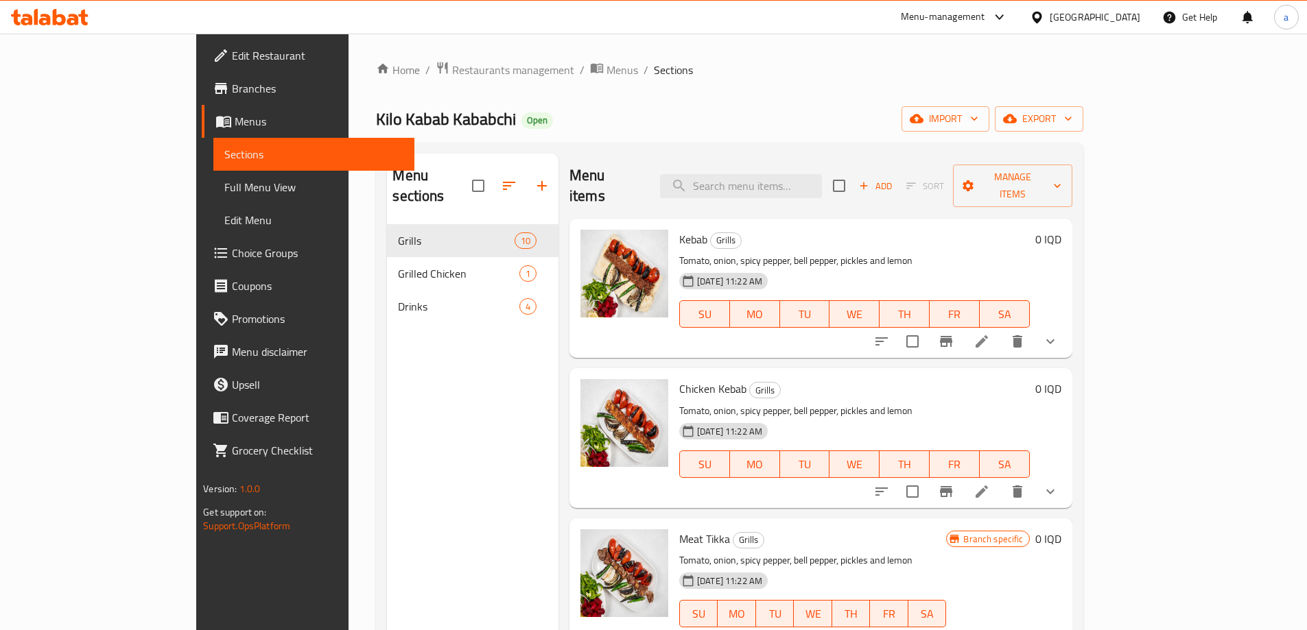
click at [1067, 325] on button "show more" at bounding box center [1050, 341] width 33 height 33
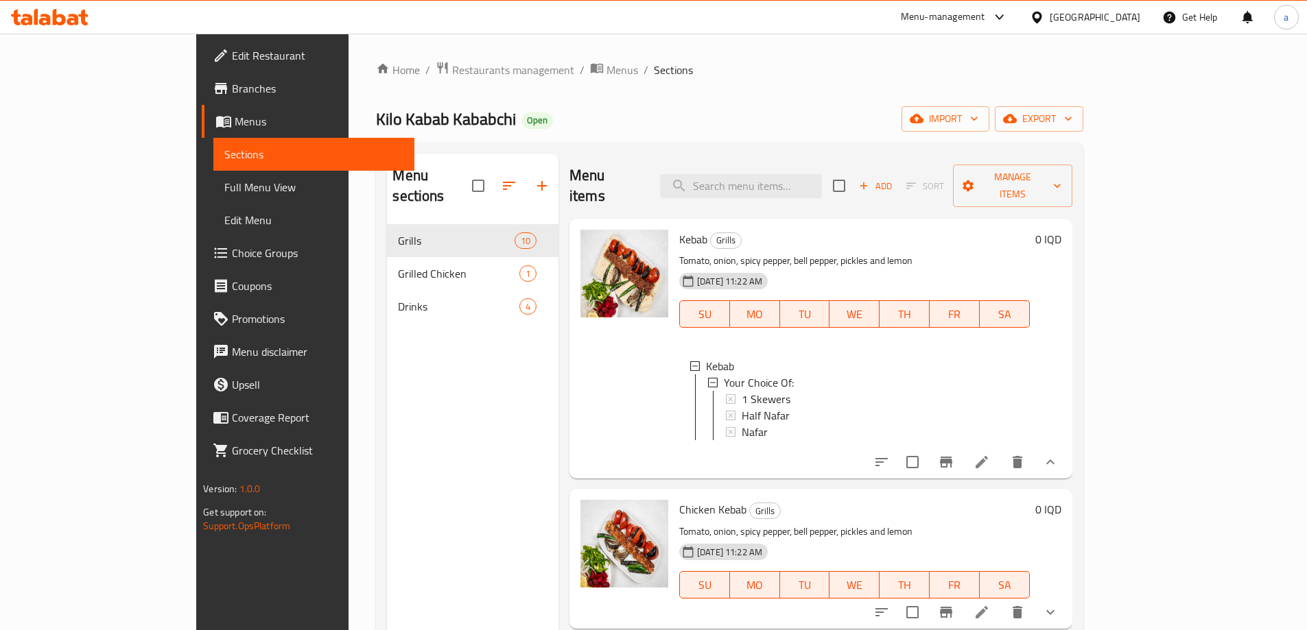
click at [990, 458] on icon at bounding box center [982, 462] width 16 height 16
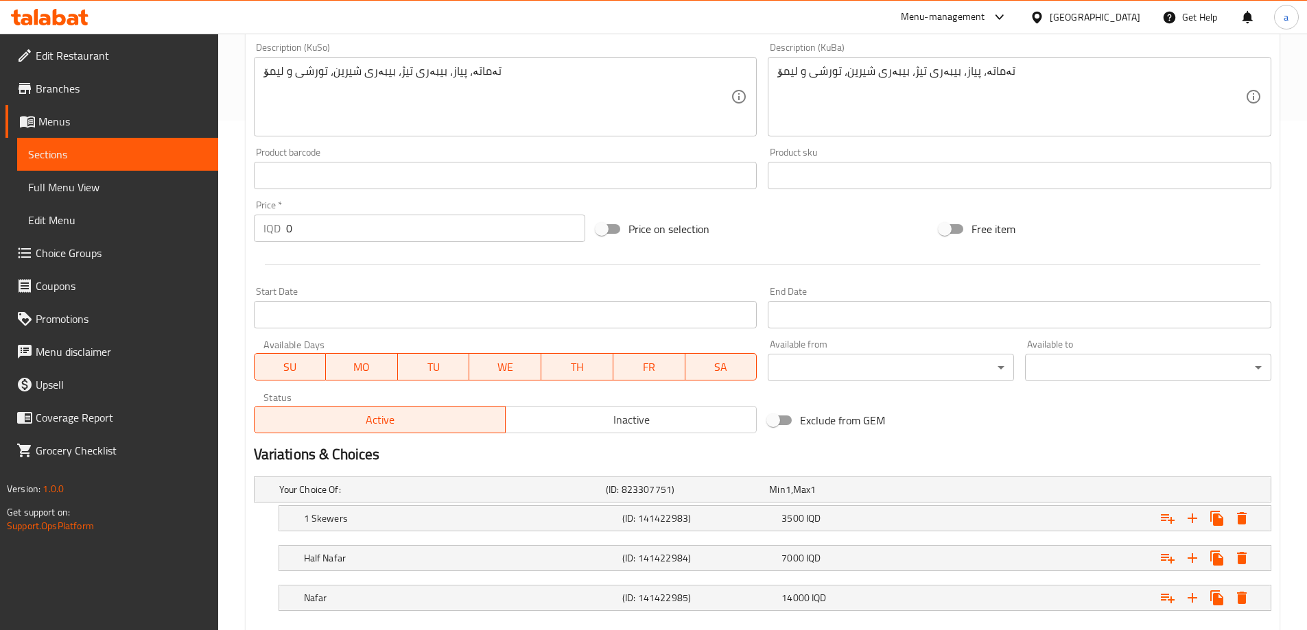
scroll to position [542, 0]
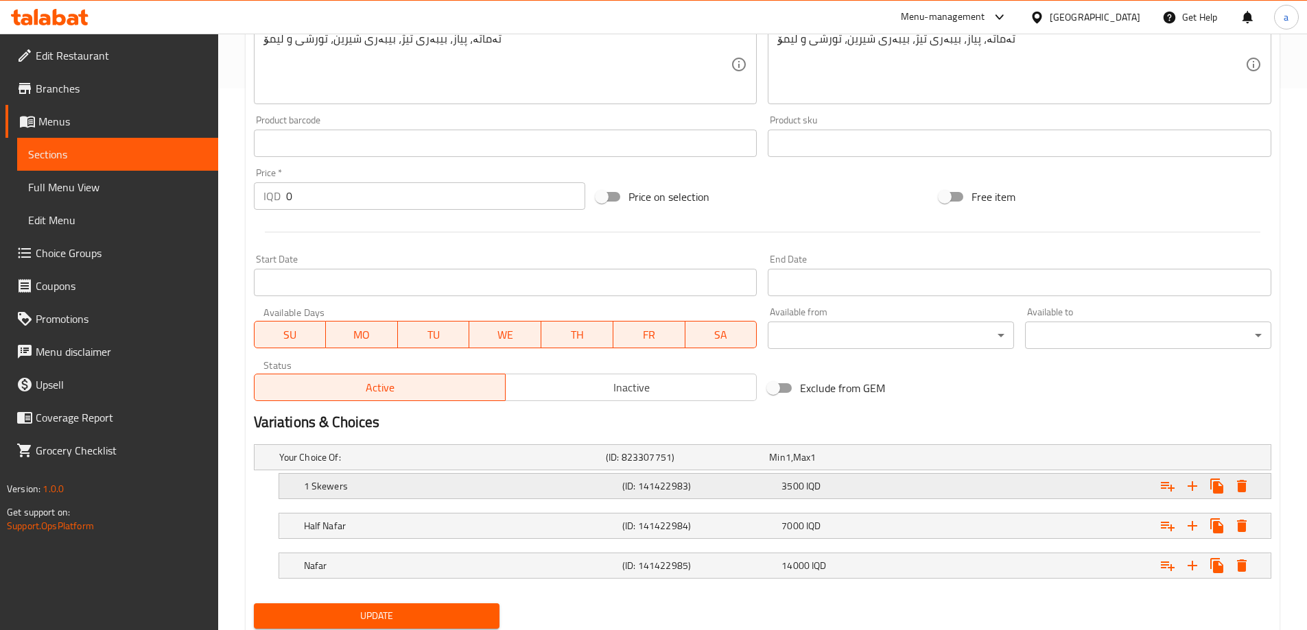
click at [677, 490] on h5 "(ID: 141422983)" at bounding box center [699, 487] width 154 height 14
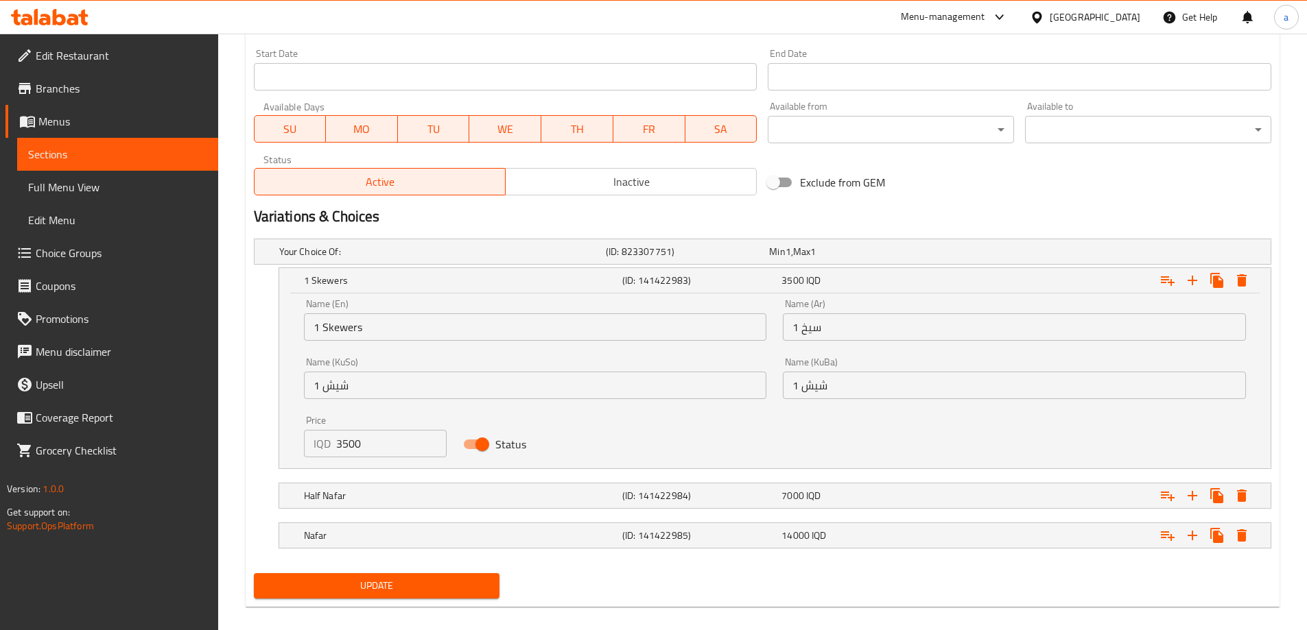
scroll to position [763, 0]
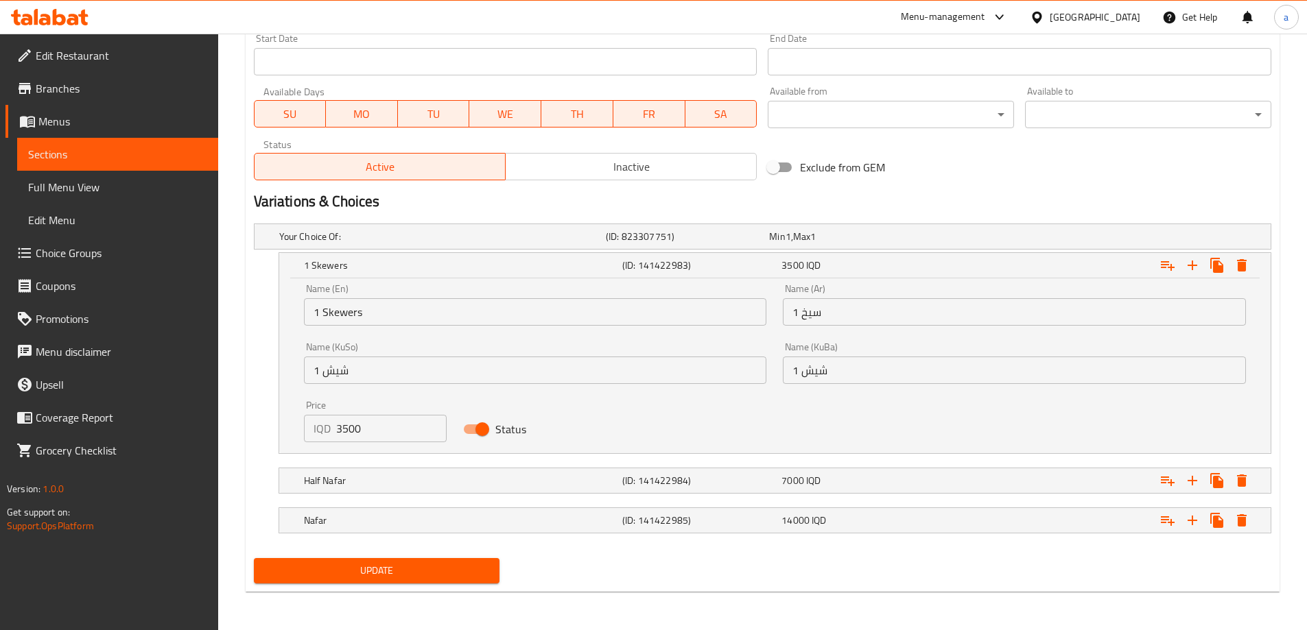
click at [341, 429] on input "3500" at bounding box center [391, 428] width 111 height 27
paste input "40"
type input "4000"
click at [400, 234] on h5 "Your Choice Of:" at bounding box center [439, 237] width 321 height 14
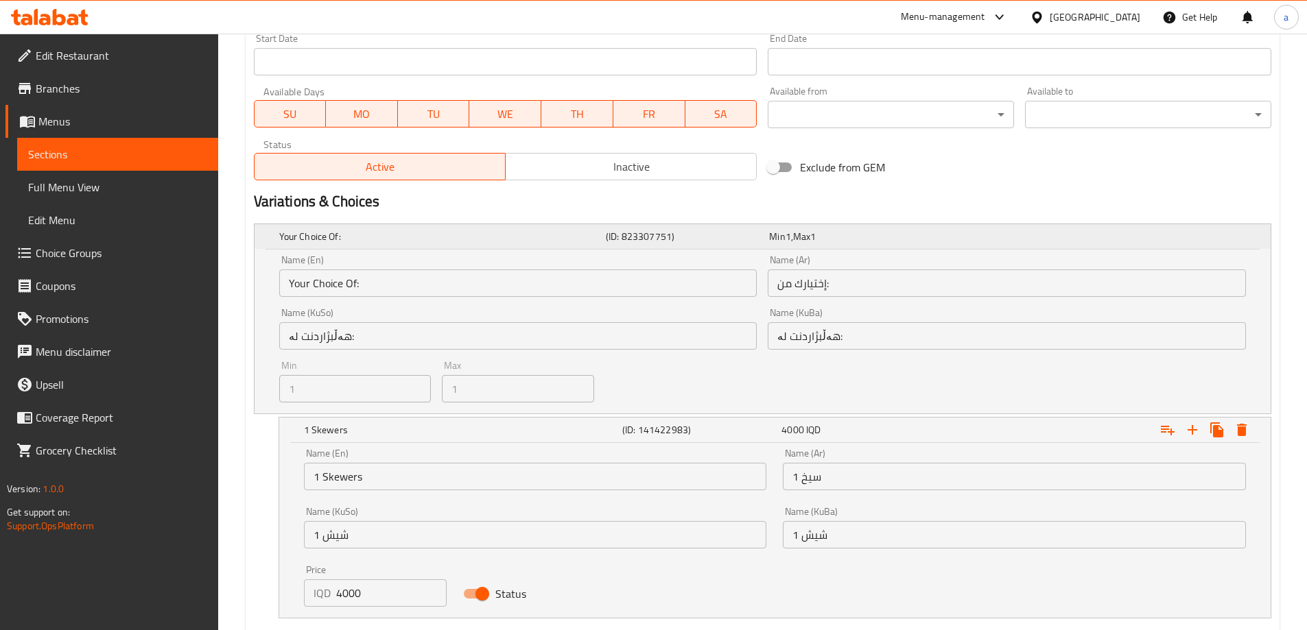
click at [400, 234] on h5 "Your Choice Of:" at bounding box center [439, 237] width 321 height 14
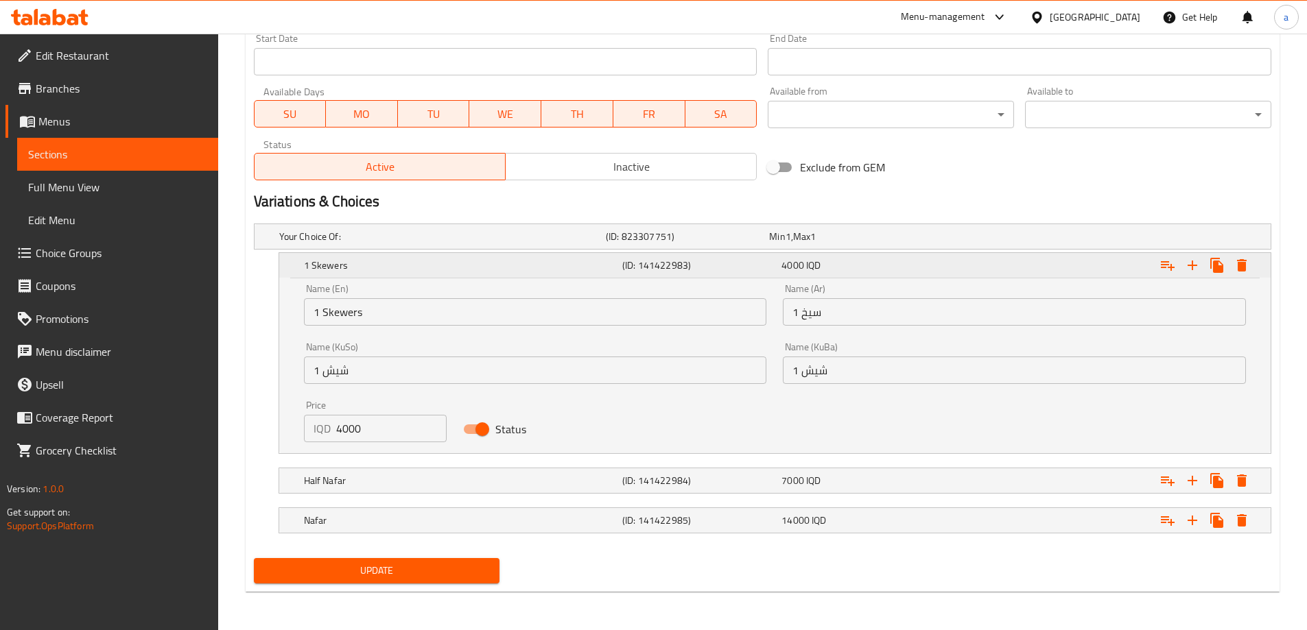
click at [401, 268] on h5 "1 Skewers" at bounding box center [460, 266] width 313 height 14
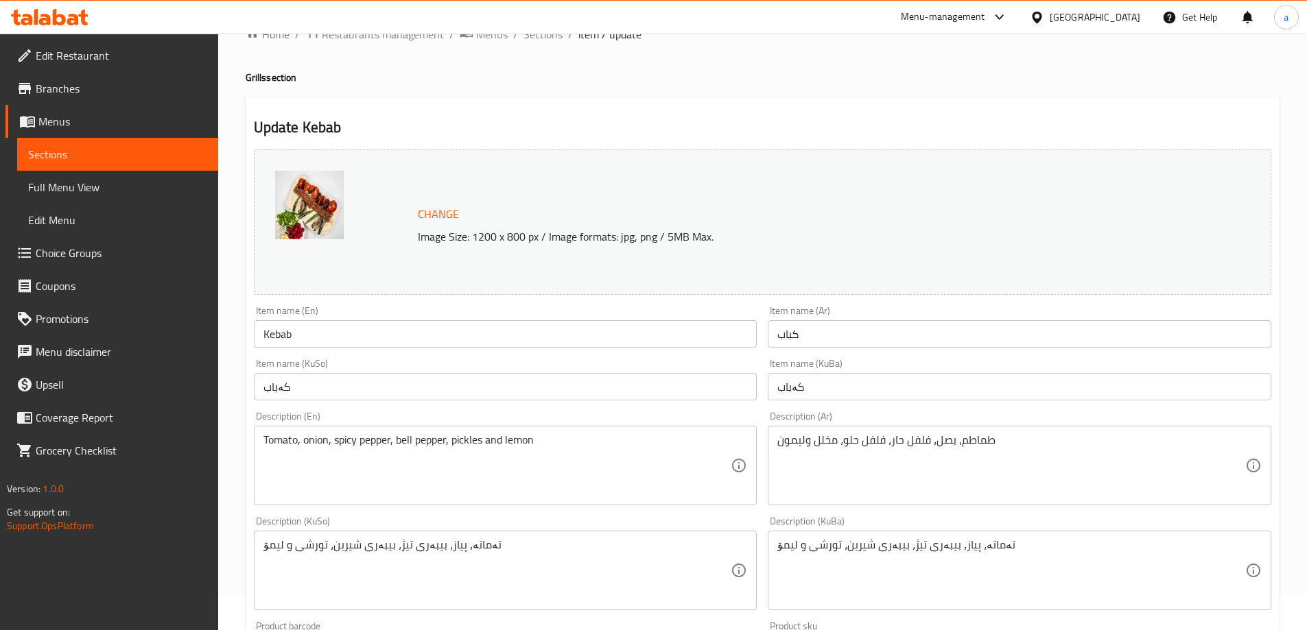
scroll to position [0, 0]
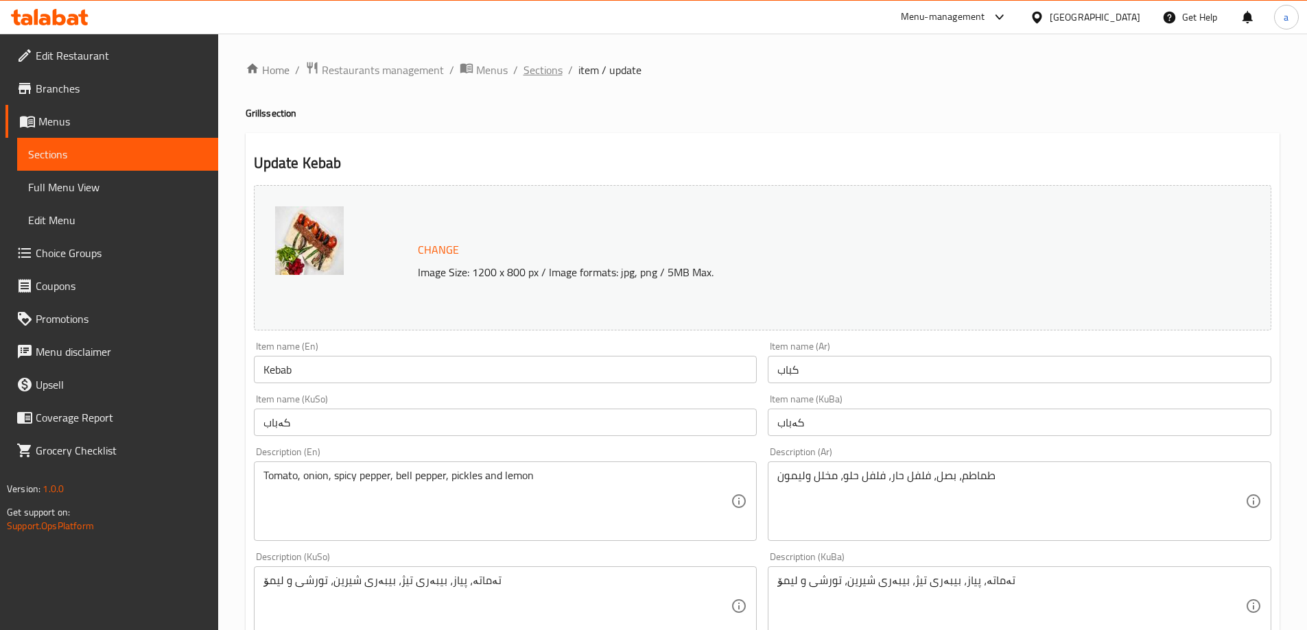
click at [546, 67] on span "Sections" at bounding box center [542, 70] width 39 height 16
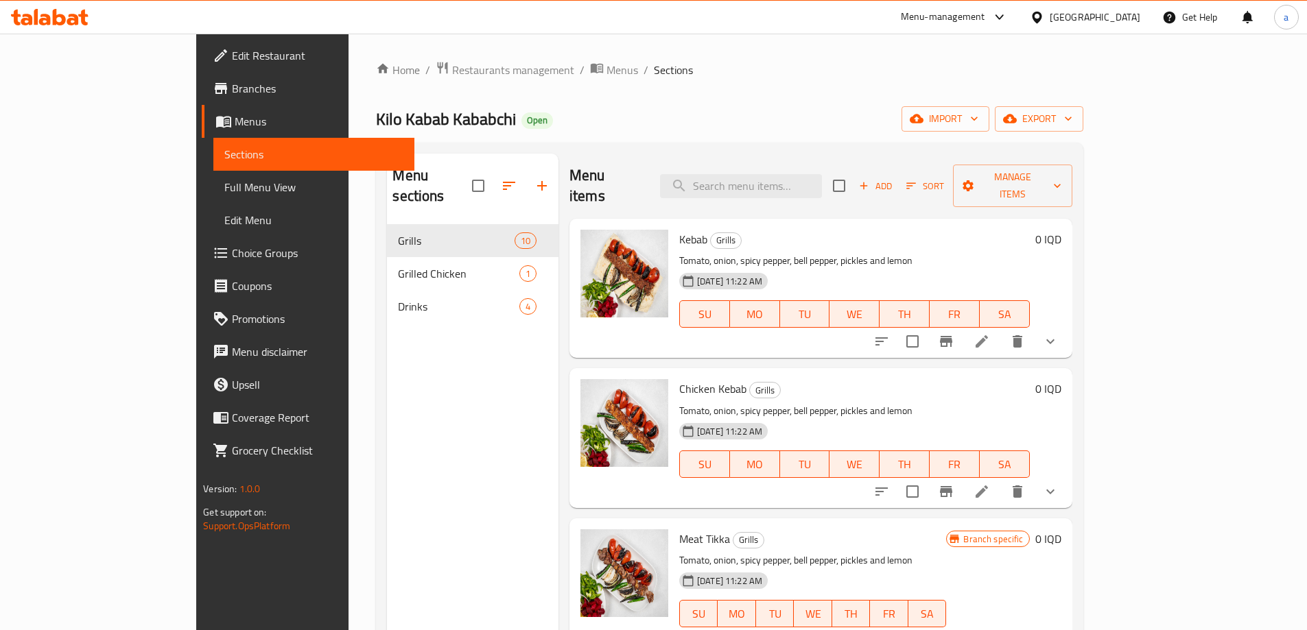
click at [202, 102] on link "Branches" at bounding box center [308, 88] width 213 height 33
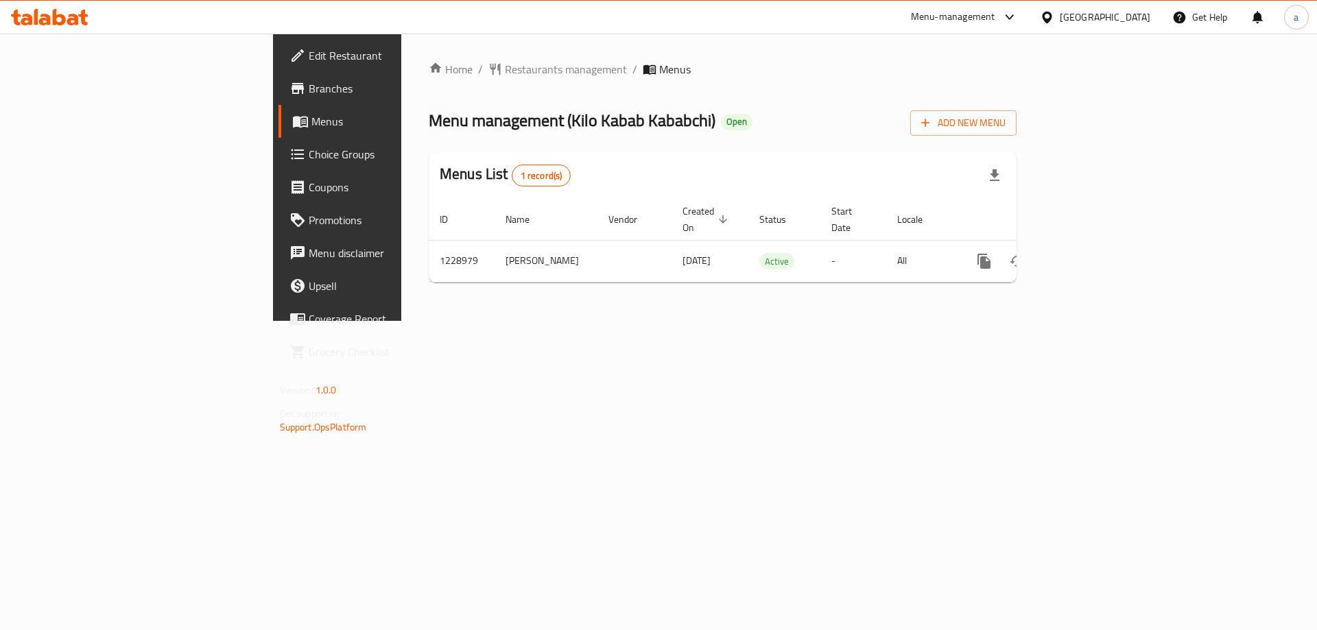
click at [884, 321] on div "Home / Restaurants management / Menus Menu management ( Kilo Kabab Kababchi ) O…" at bounding box center [722, 177] width 643 height 287
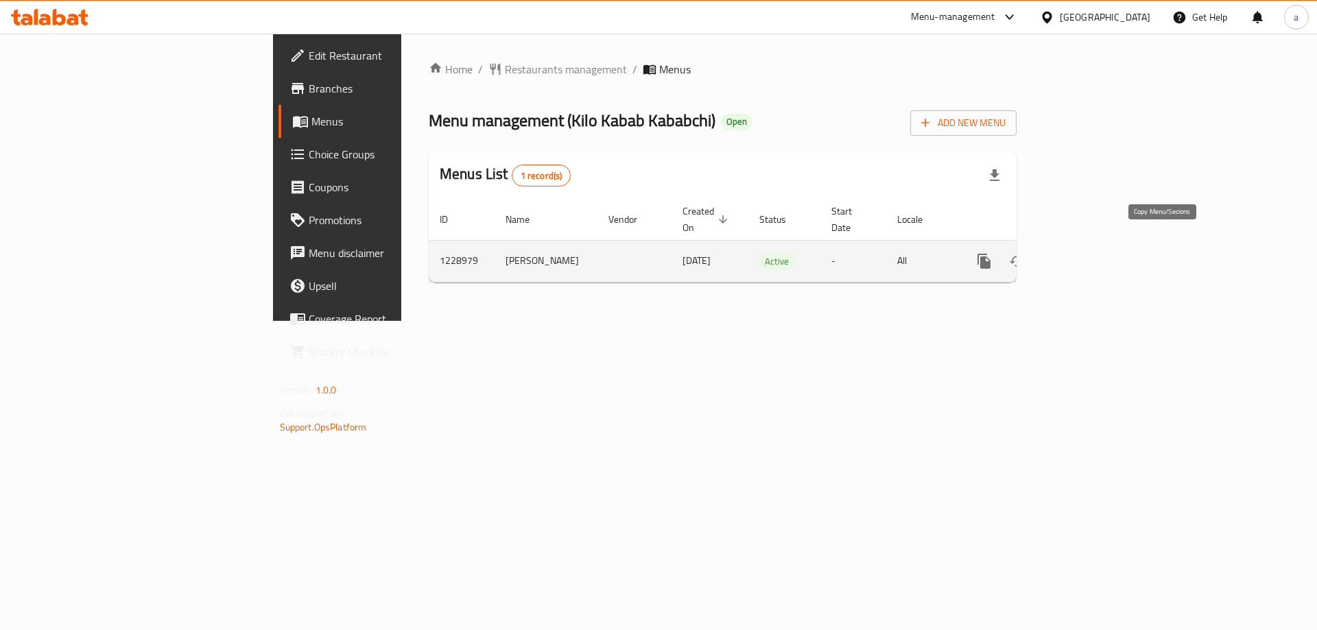
click at [991, 254] on icon "more" at bounding box center [984, 261] width 13 height 15
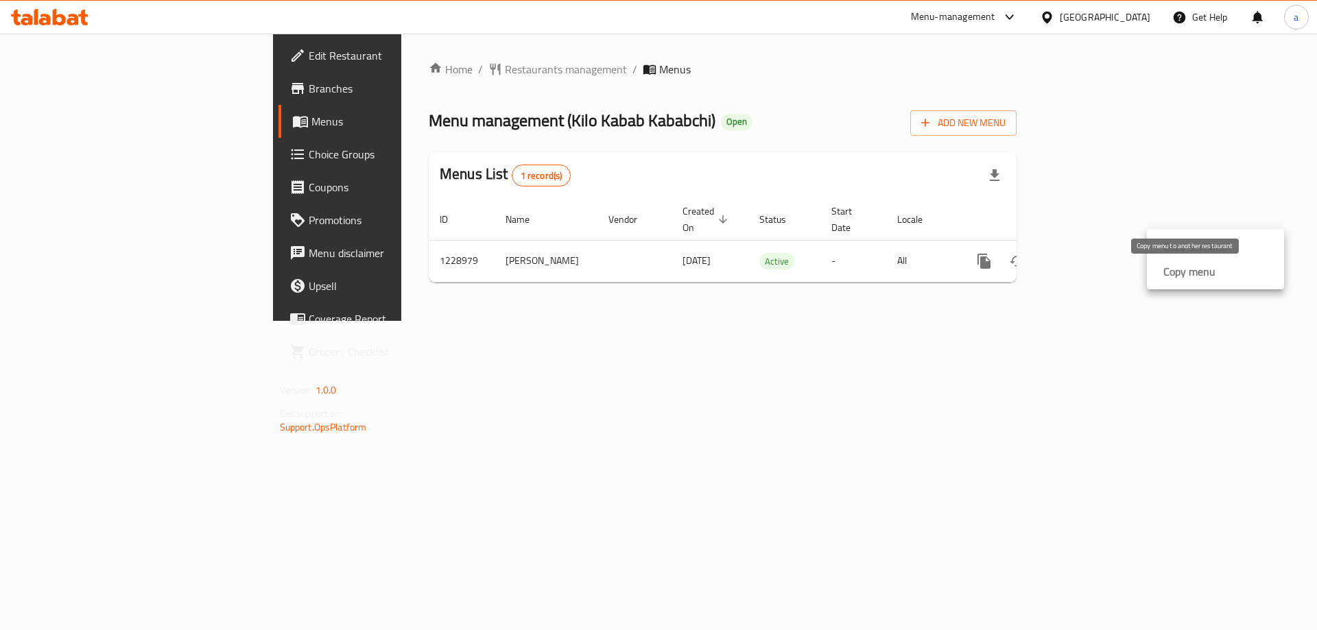
click at [1177, 270] on strong "Copy menu" at bounding box center [1190, 271] width 52 height 16
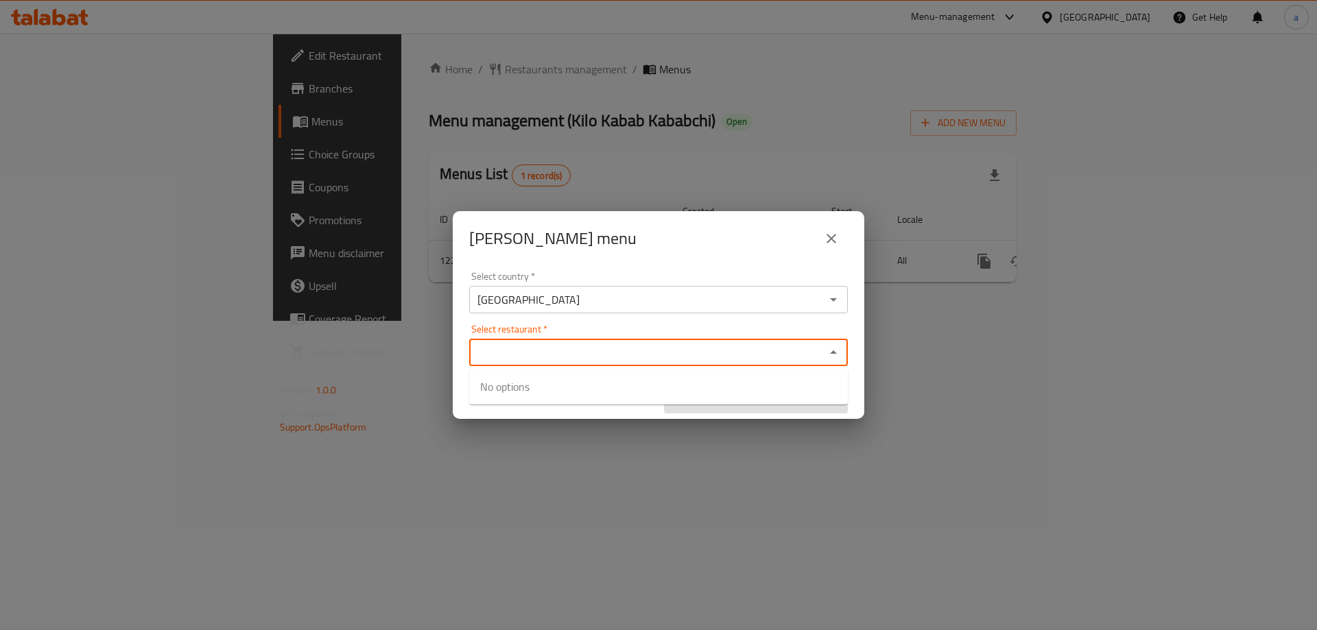
click at [505, 357] on input "Select restaurant   *" at bounding box center [647, 352] width 348 height 19
paste input "676630"
type input "676630"
click at [552, 268] on div "Select country   * [GEOGRAPHIC_DATA] Select country * Select restaurant   * Sel…" at bounding box center [659, 342] width 412 height 153
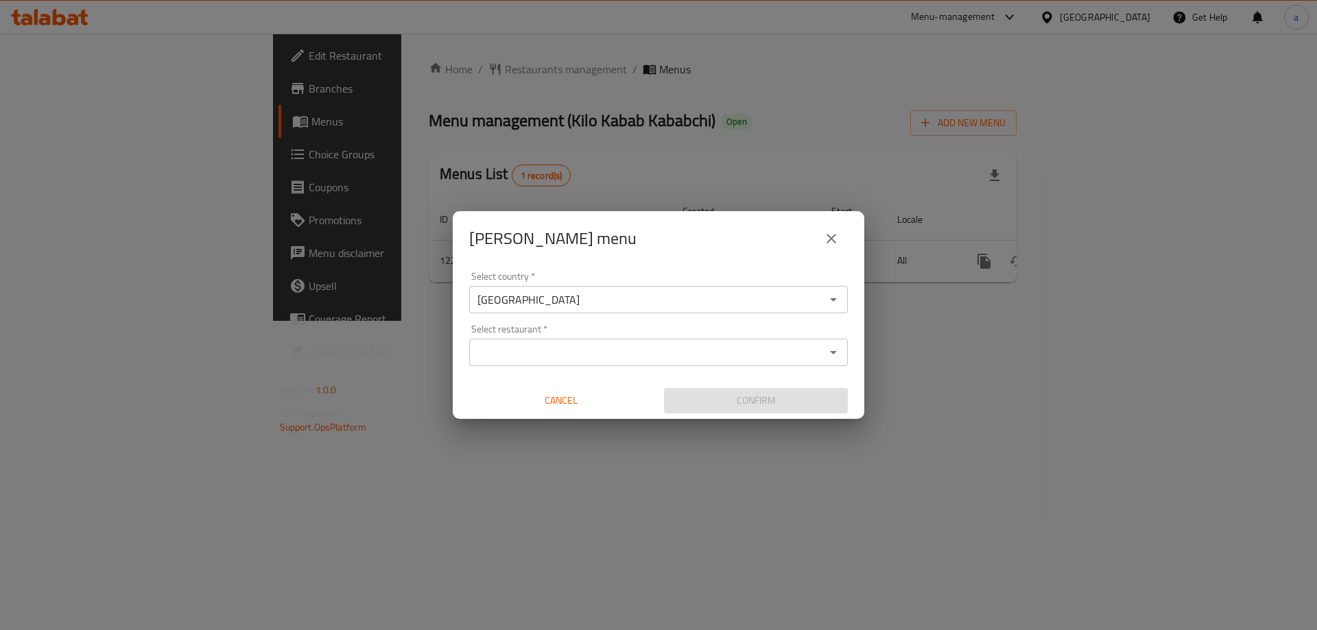
click at [527, 358] on input "Select restaurant   *" at bounding box center [647, 352] width 348 height 19
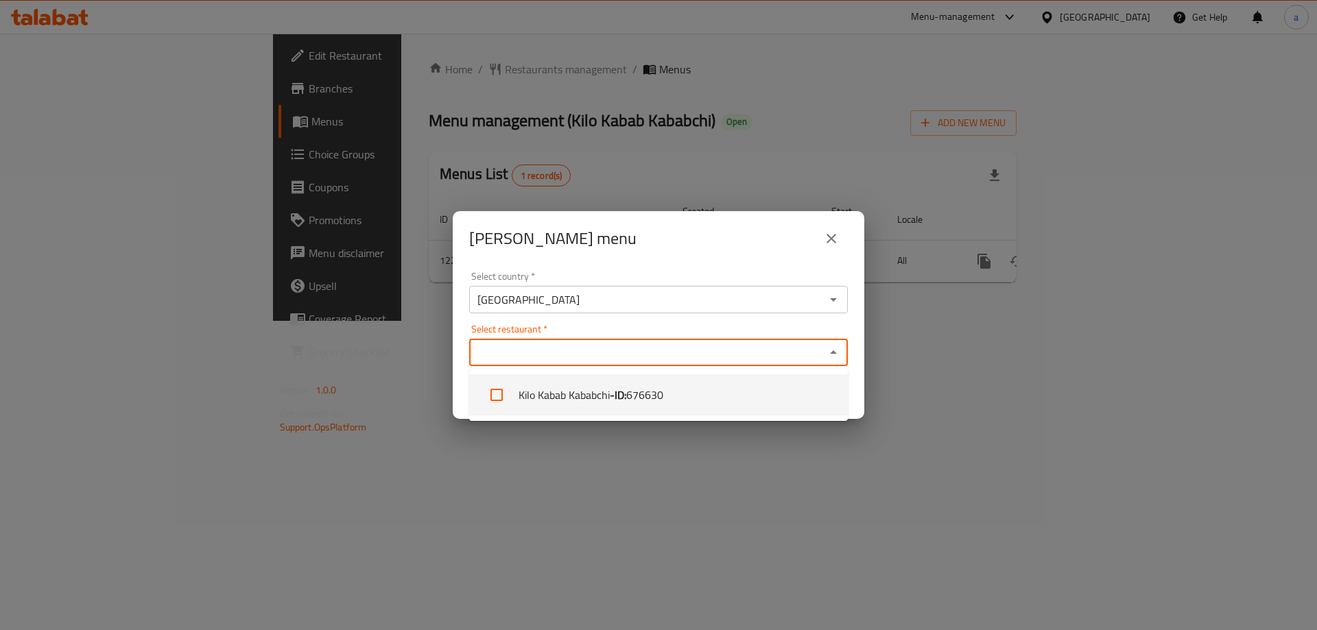
click at [526, 401] on li "Kilo Kabab Kababchi - ID: 676630" at bounding box center [658, 395] width 379 height 41
checkbox input "true"
click at [814, 469] on div "Copy Ibrahim menu Select country   * [GEOGRAPHIC_DATA] Select country * Select …" at bounding box center [658, 315] width 1317 height 630
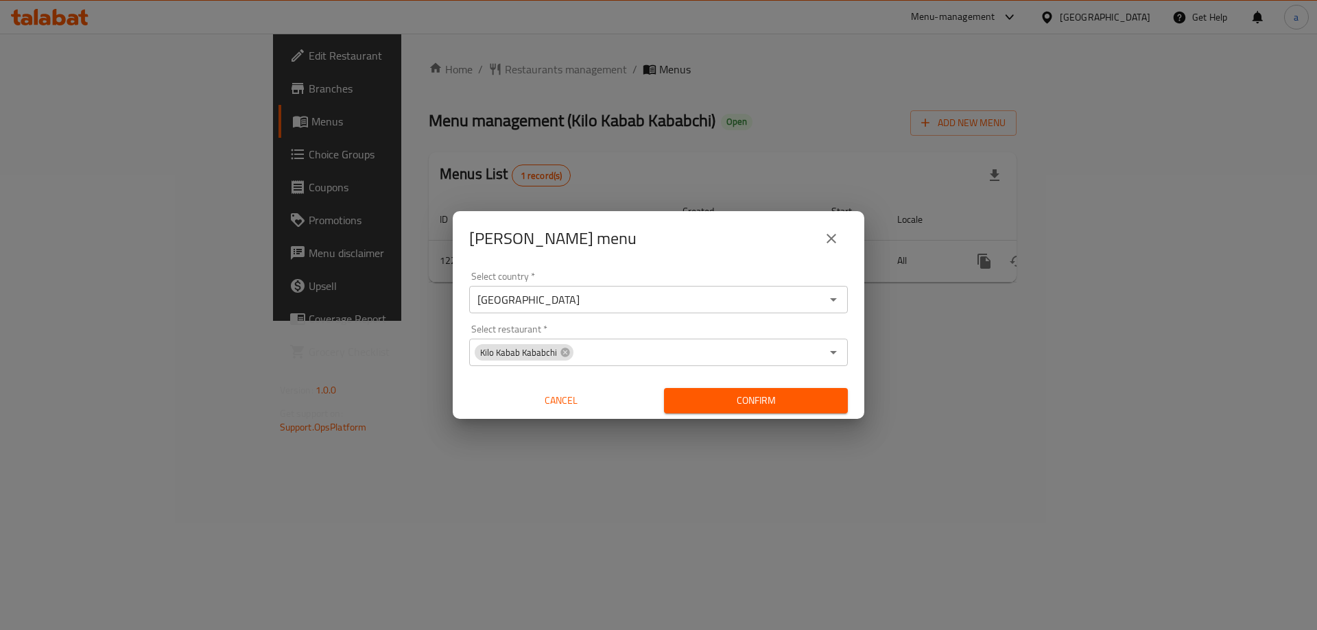
click at [794, 401] on span "Confirm" at bounding box center [756, 400] width 162 height 17
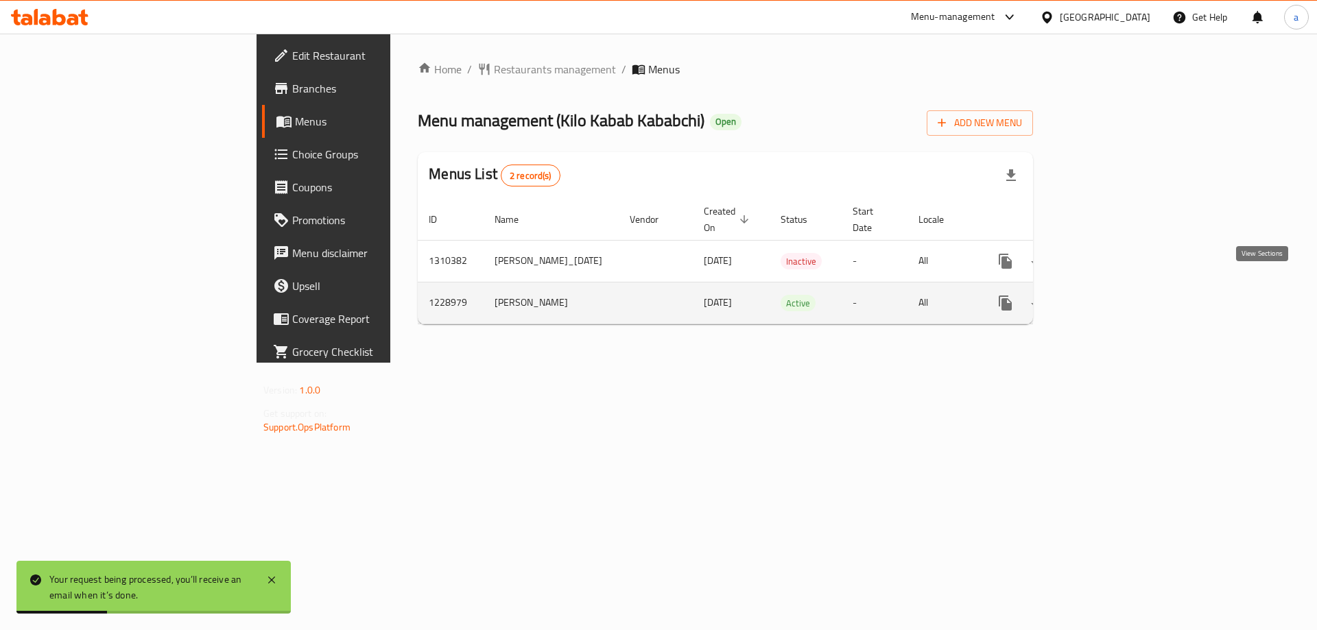
click at [1121, 291] on link "enhanced table" at bounding box center [1104, 303] width 33 height 33
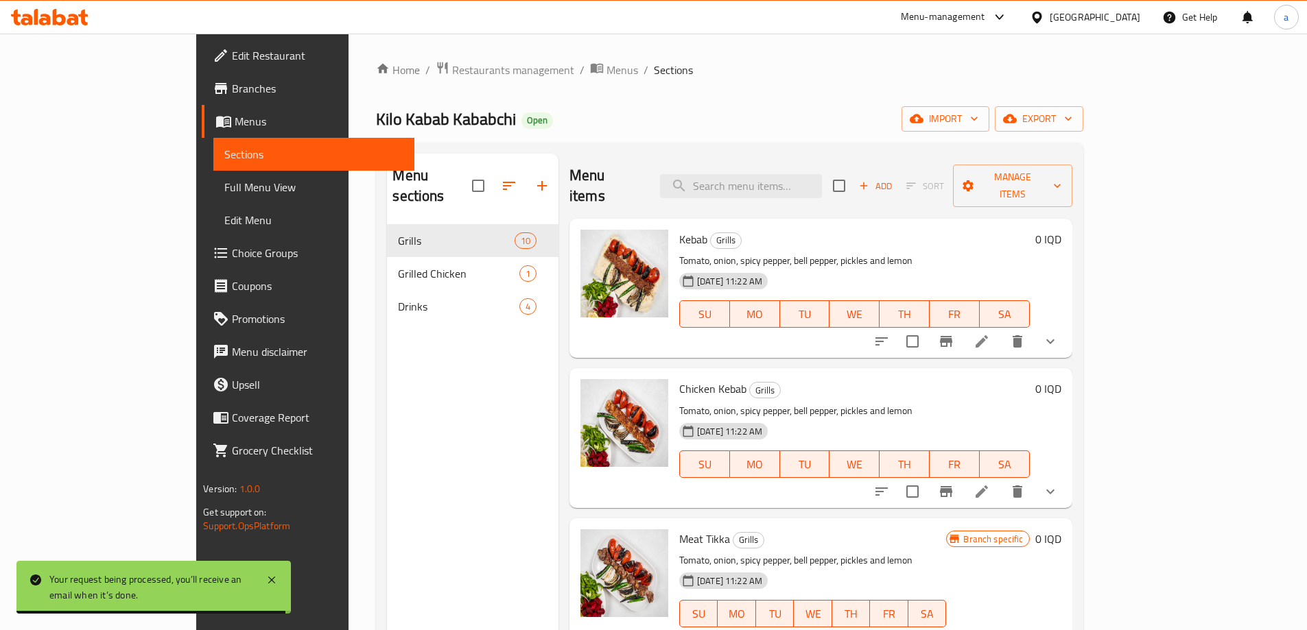
click at [1001, 329] on li at bounding box center [982, 341] width 38 height 25
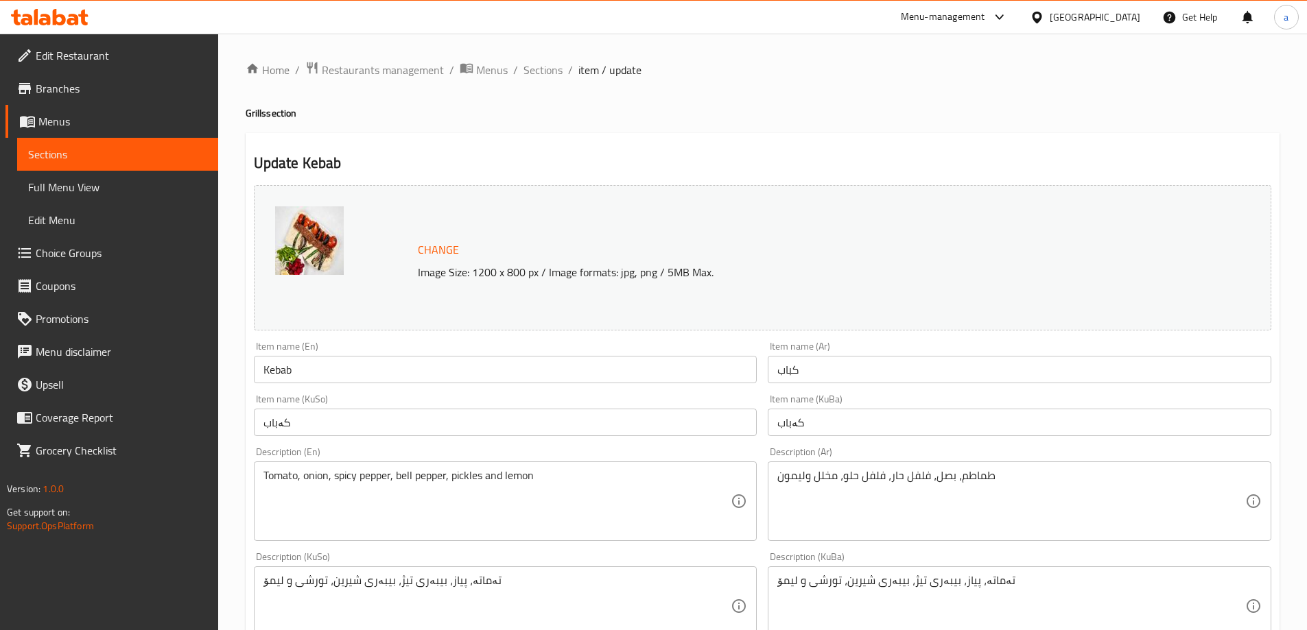
scroll to position [587, 0]
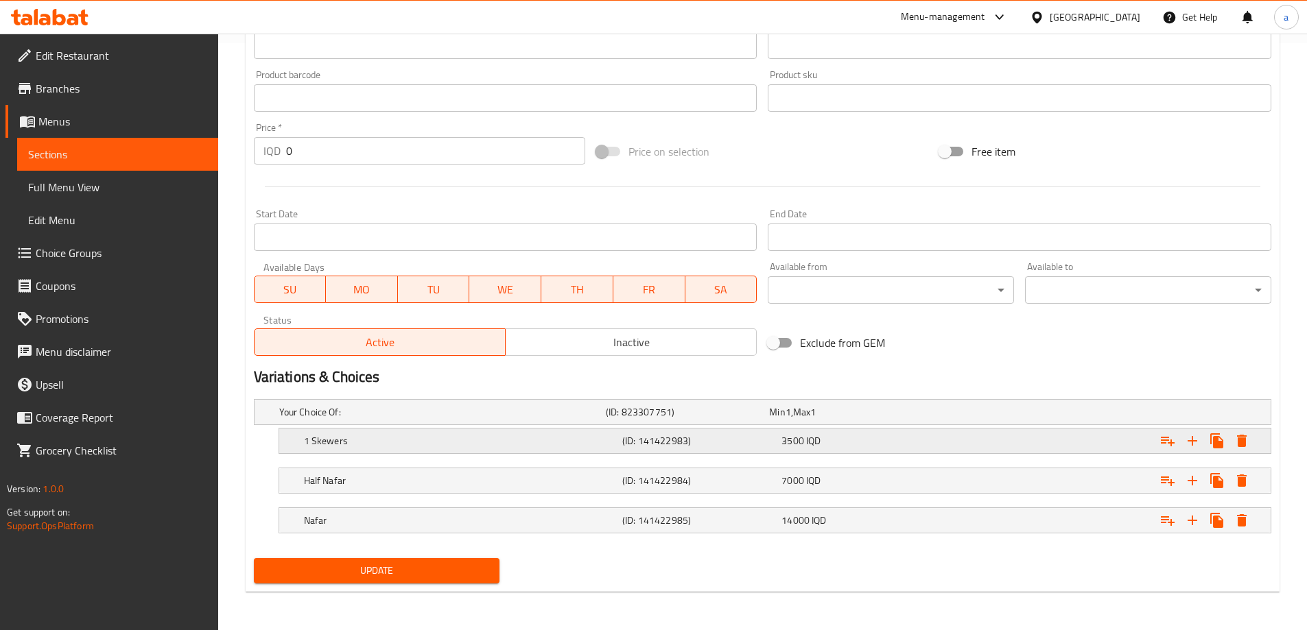
click at [370, 447] on h5 "1 Skewers" at bounding box center [460, 441] width 313 height 14
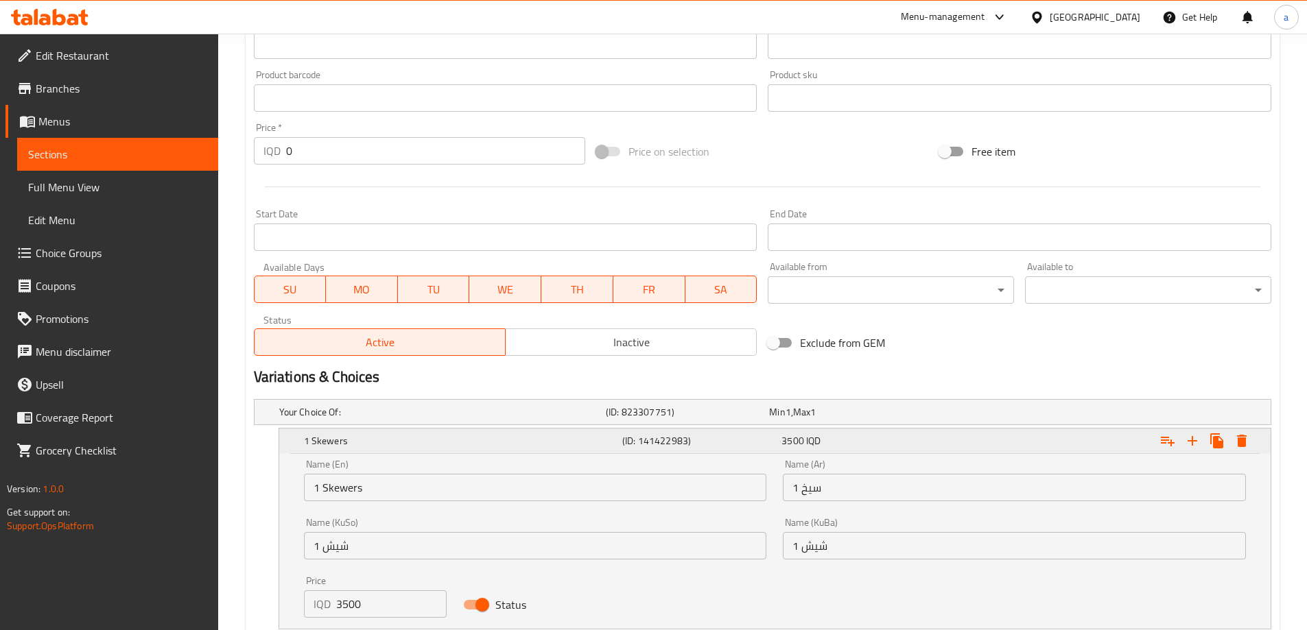
click at [370, 447] on h5 "1 Skewers" at bounding box center [460, 441] width 313 height 14
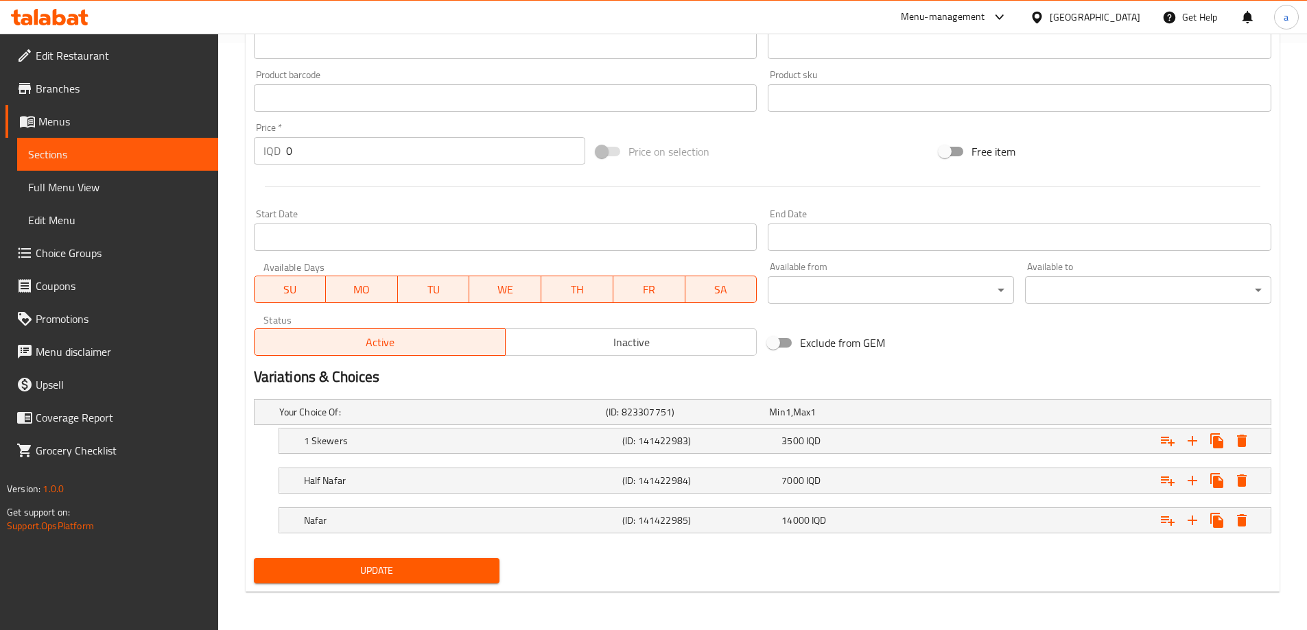
scroll to position [0, 0]
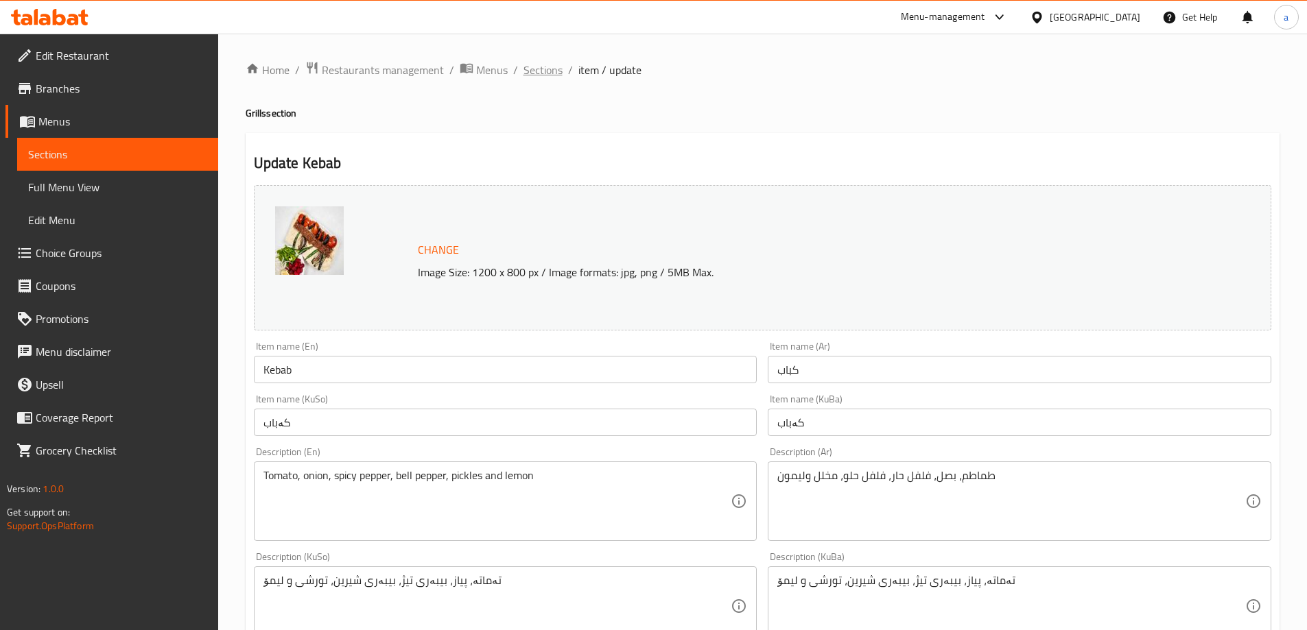
click at [552, 62] on span "Sections" at bounding box center [542, 70] width 39 height 16
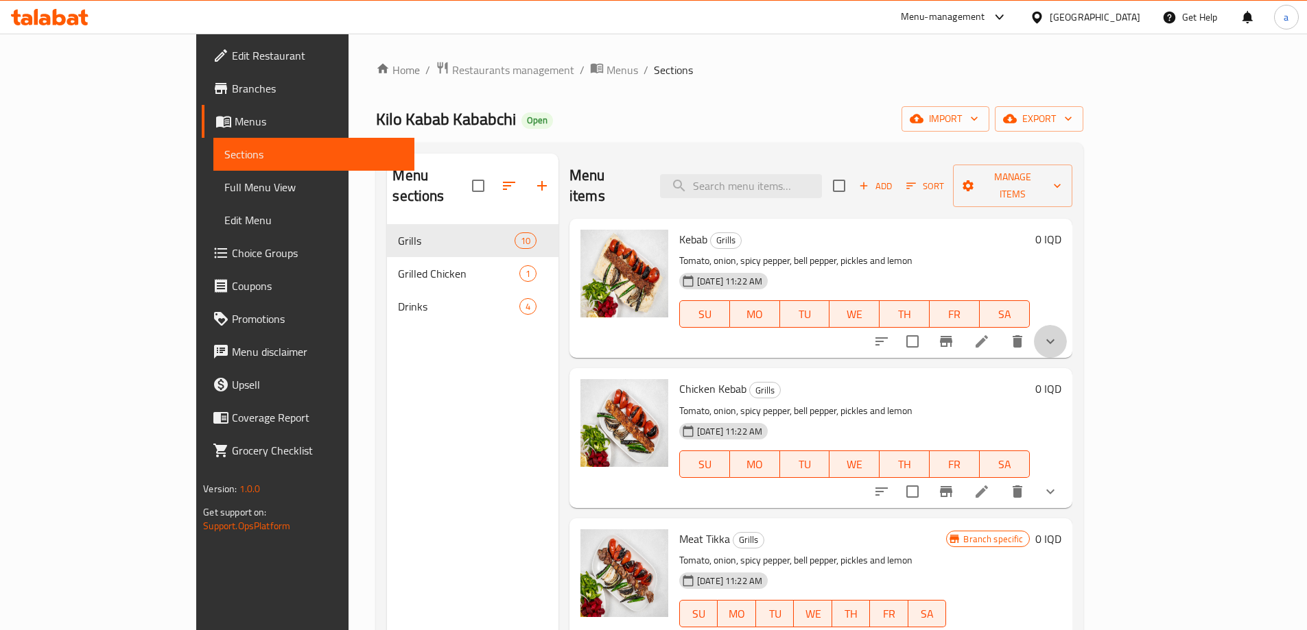
click at [1067, 325] on button "show more" at bounding box center [1050, 341] width 33 height 33
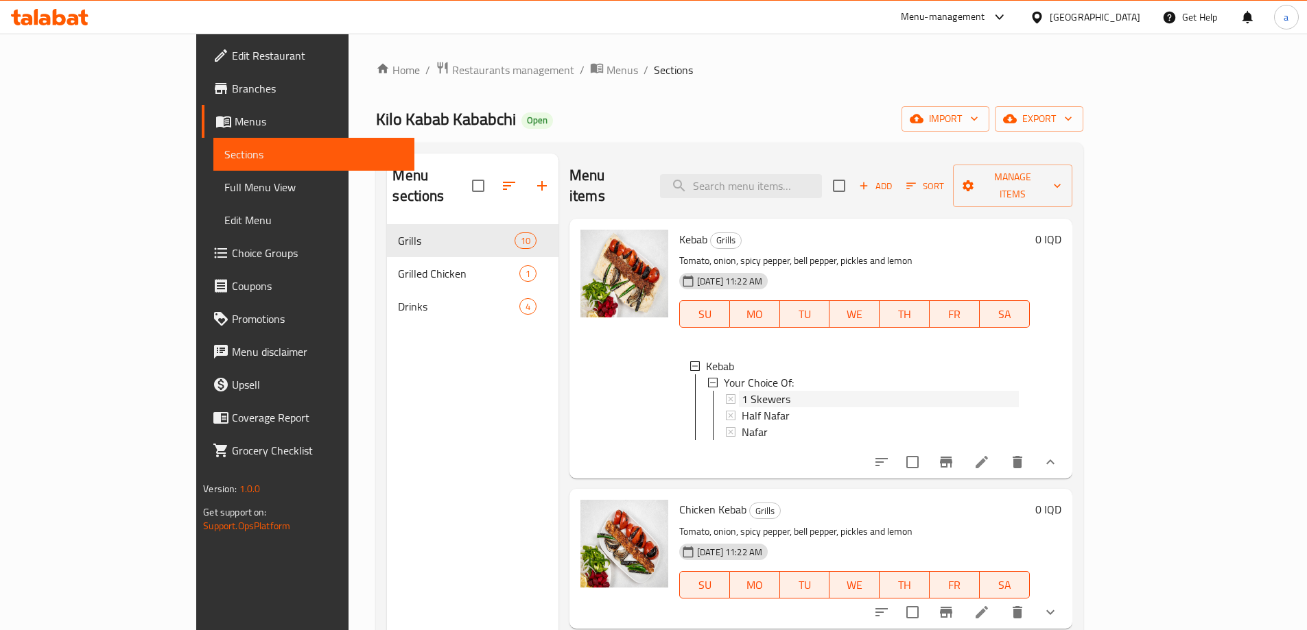
click at [742, 391] on span "1 Skewers" at bounding box center [766, 399] width 49 height 16
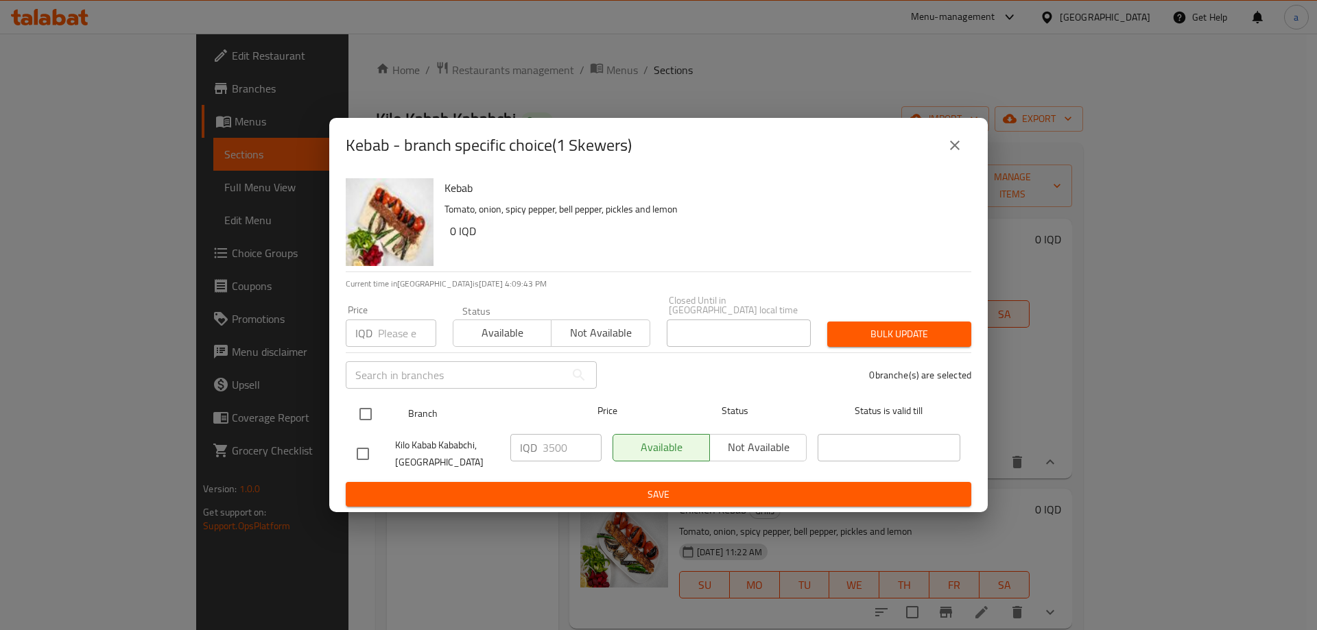
click at [366, 409] on input "checkbox" at bounding box center [365, 414] width 29 height 29
checkbox input "true"
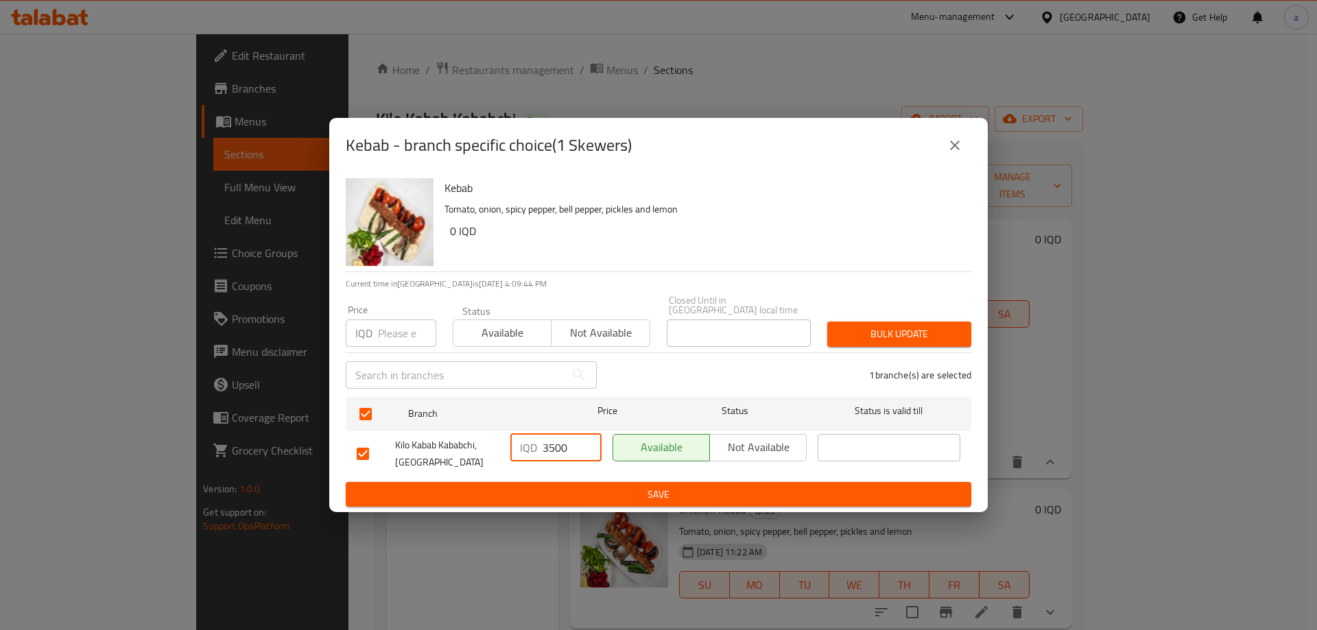
click at [553, 445] on input "3500" at bounding box center [572, 447] width 59 height 27
paste input "40"
type input "4000"
click at [567, 486] on span "Save" at bounding box center [659, 494] width 604 height 17
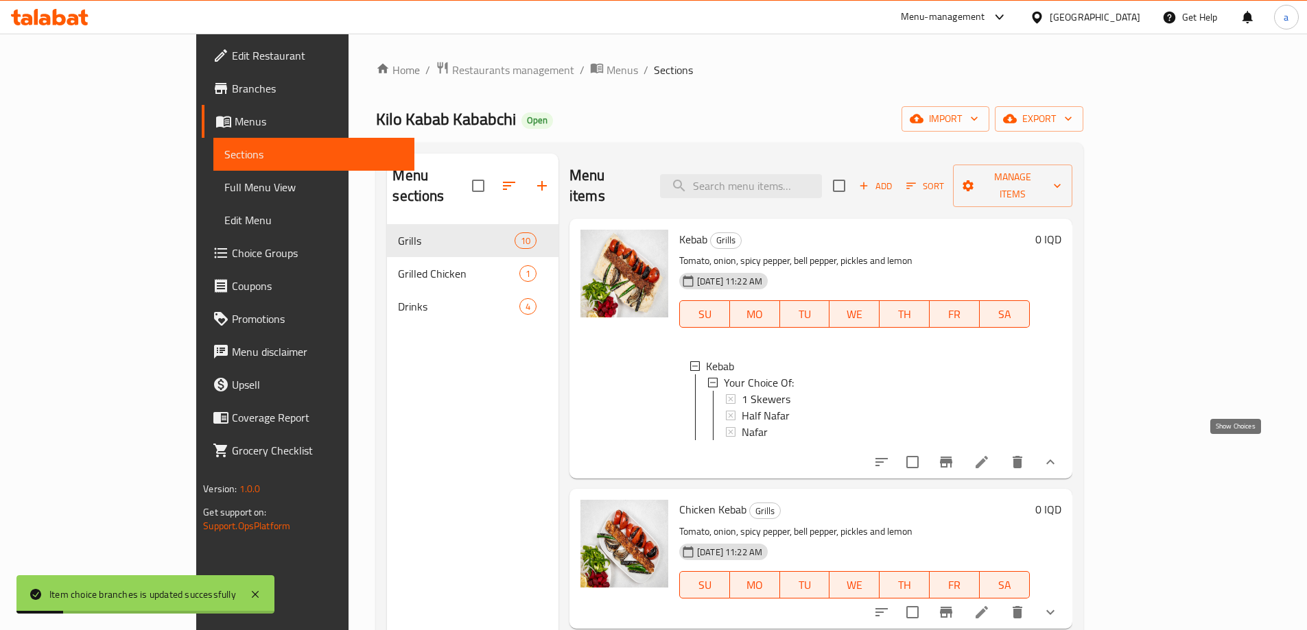
click at [1059, 456] on icon "show more" at bounding box center [1050, 462] width 16 height 16
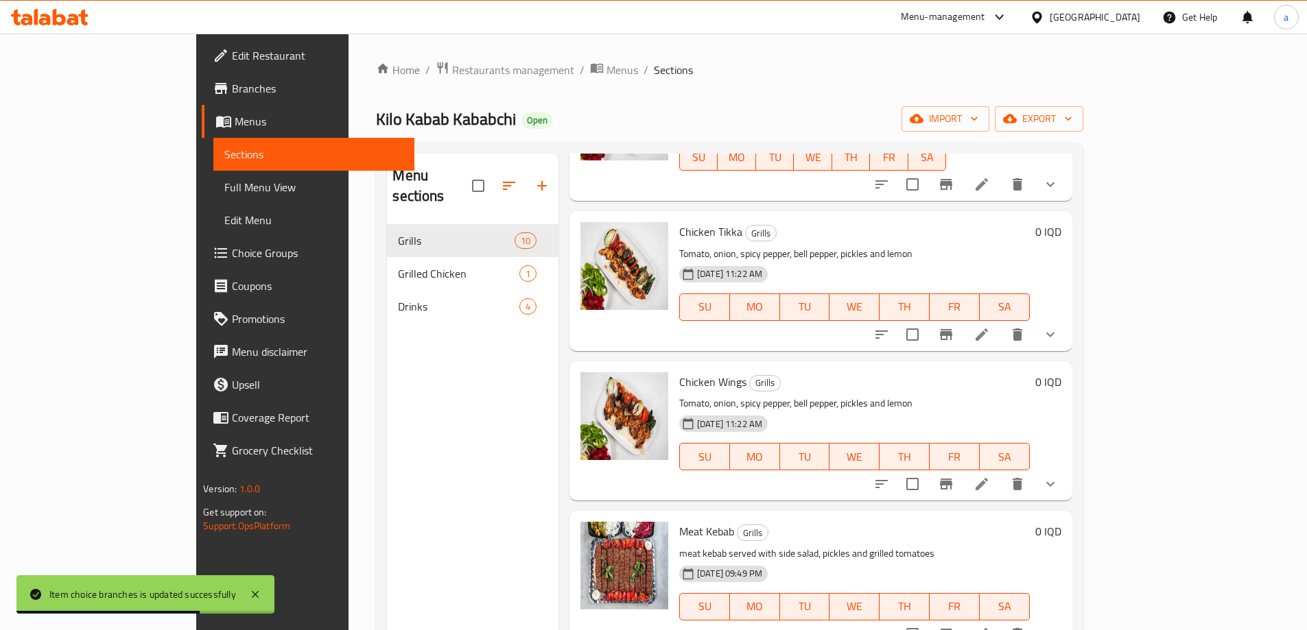
scroll to position [458, 0]
click at [1067, 472] on button "show more" at bounding box center [1050, 483] width 33 height 33
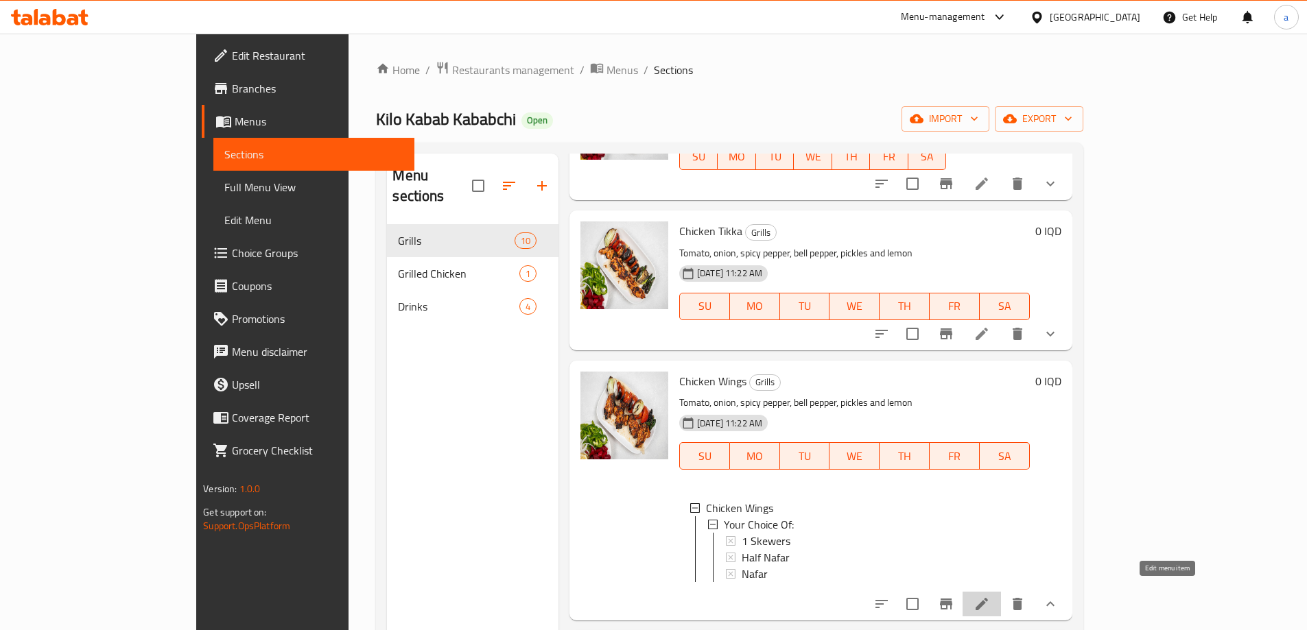
click at [990, 596] on icon at bounding box center [982, 604] width 16 height 16
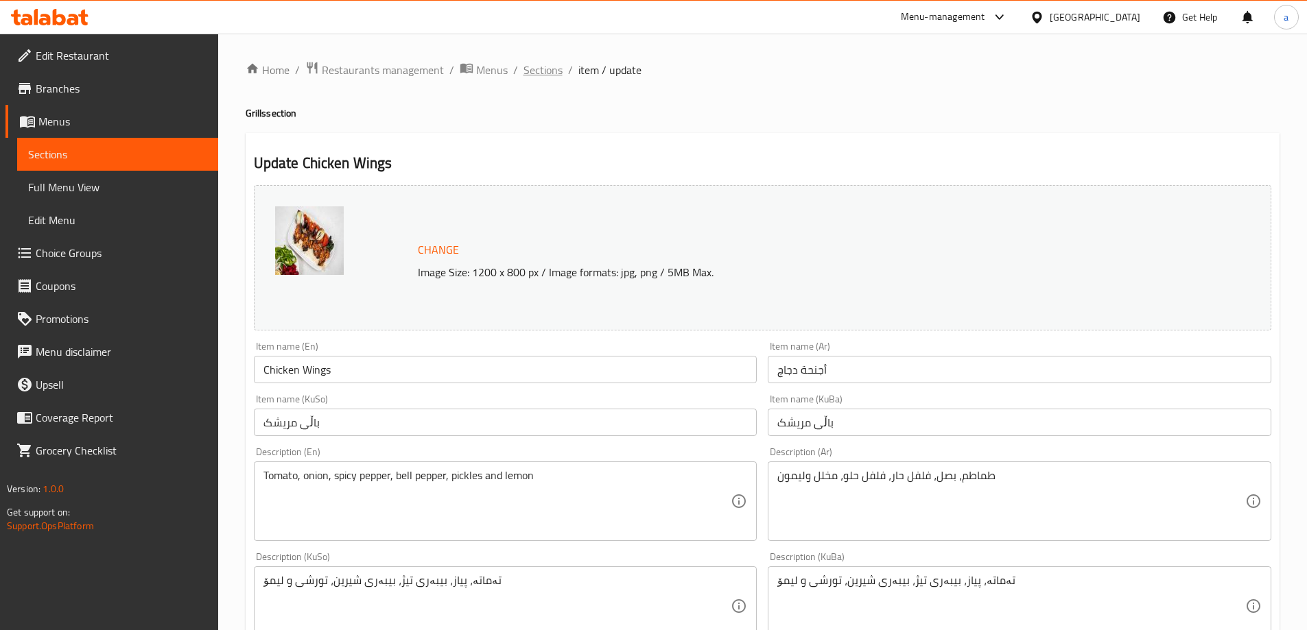
click at [539, 71] on span "Sections" at bounding box center [542, 70] width 39 height 16
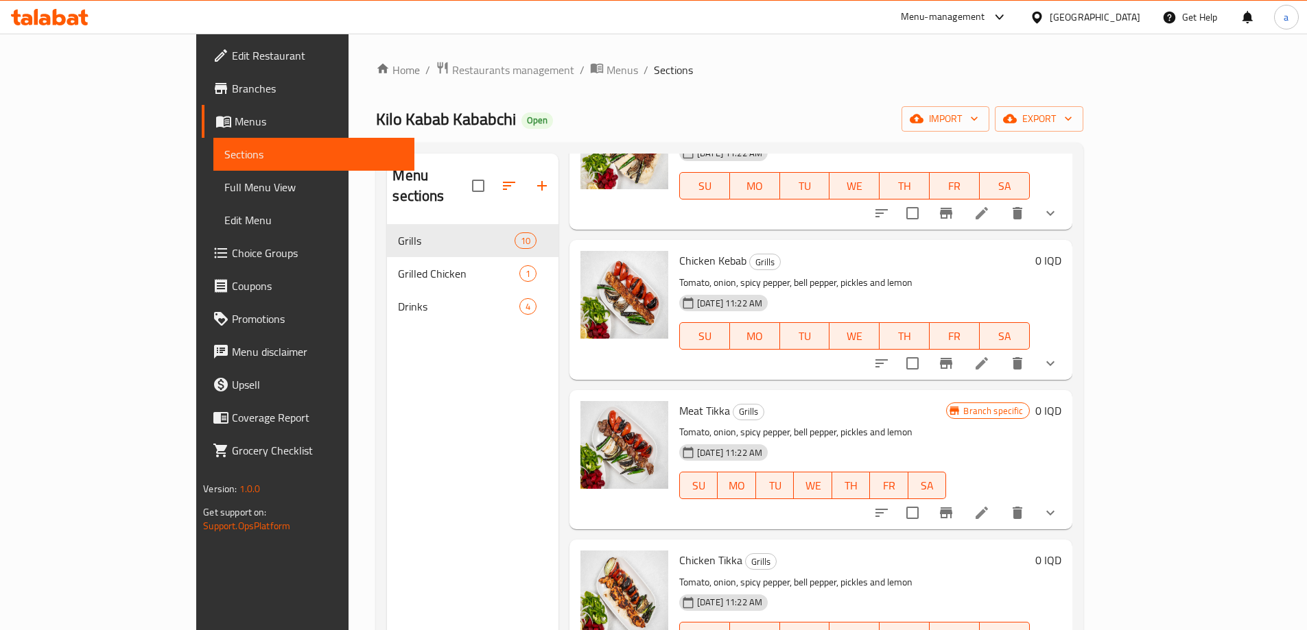
scroll to position [458, 0]
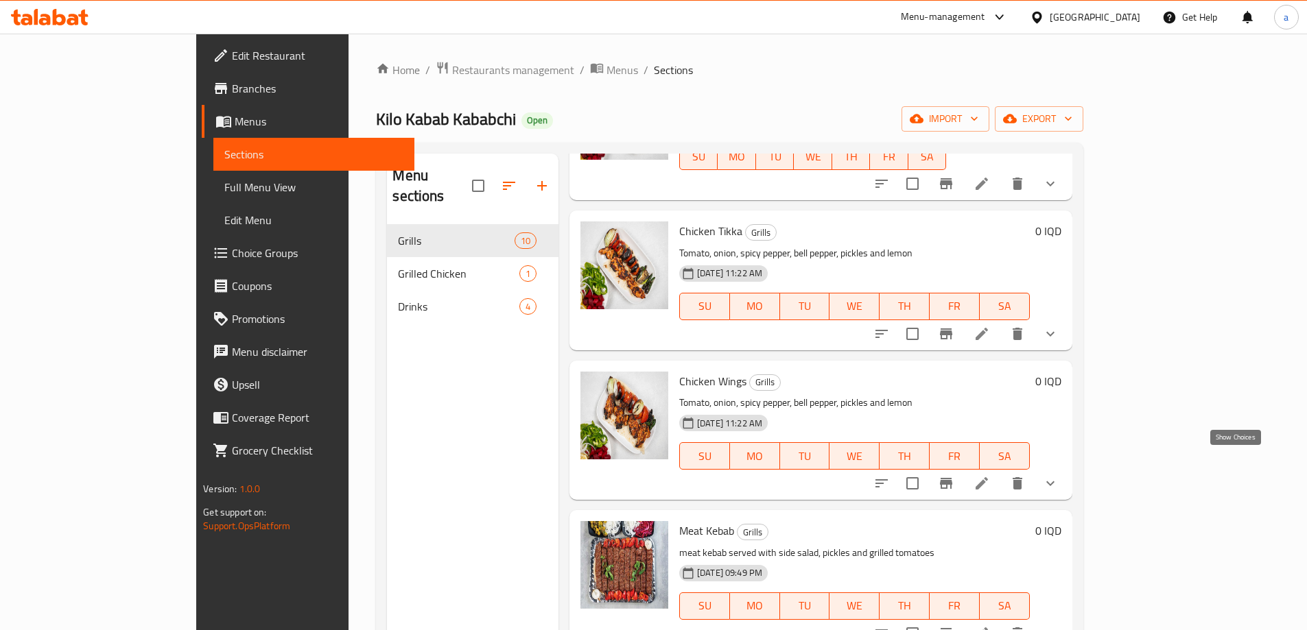
click at [1059, 475] on icon "show more" at bounding box center [1050, 483] width 16 height 16
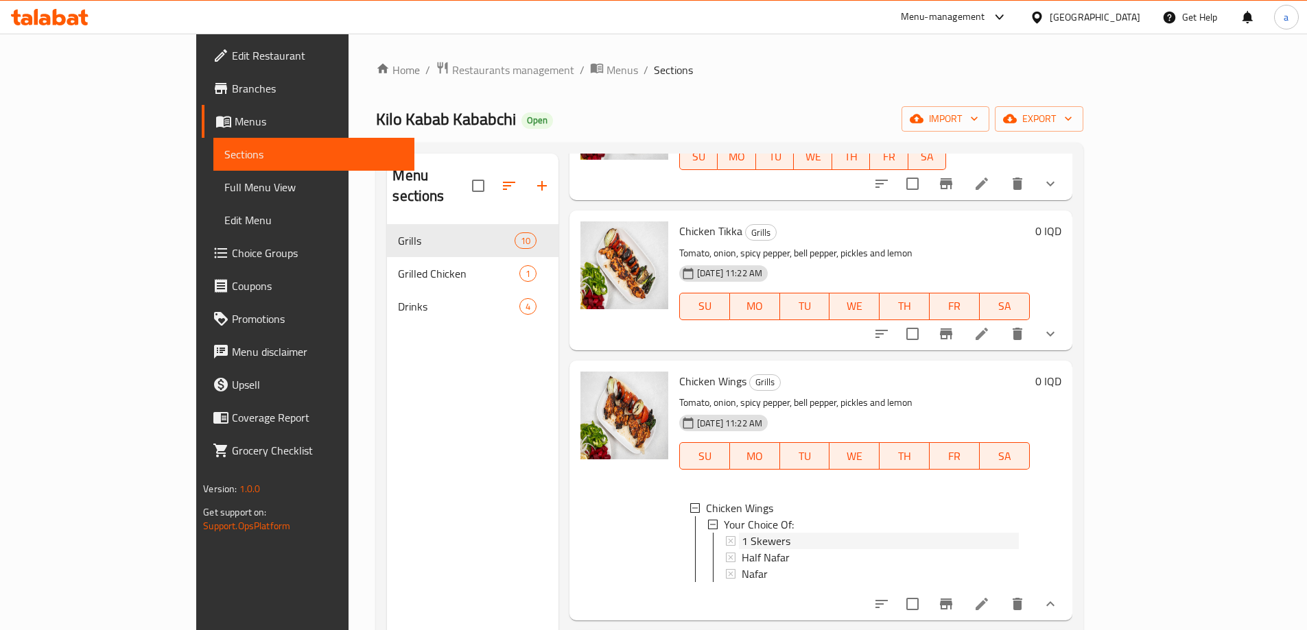
click at [742, 533] on span "1 Skewers" at bounding box center [766, 541] width 49 height 16
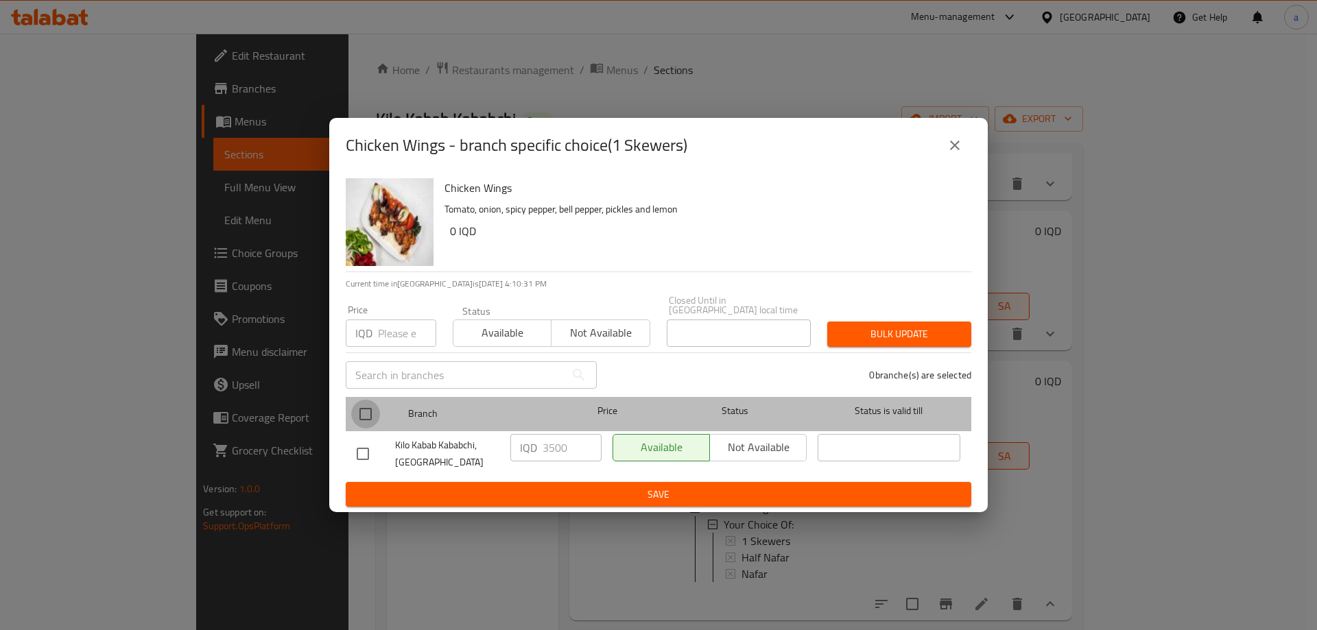
click at [371, 404] on input "checkbox" at bounding box center [365, 414] width 29 height 29
checkbox input "true"
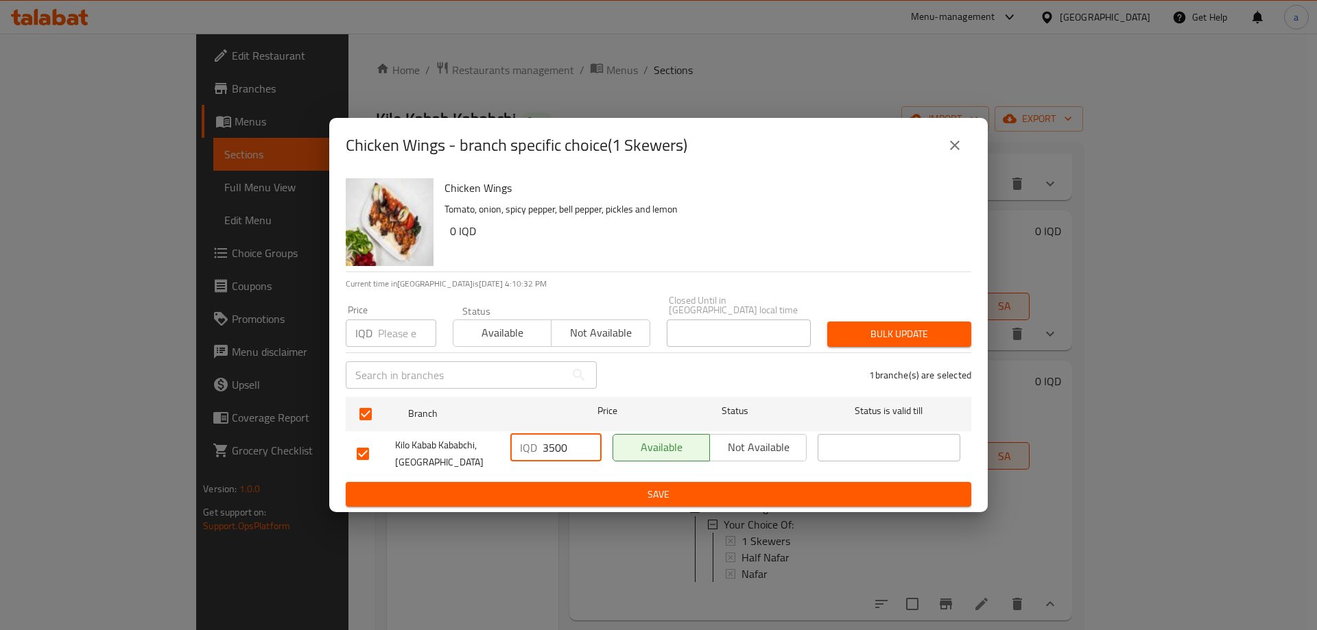
click at [549, 441] on input "3500" at bounding box center [572, 447] width 59 height 27
paste input "40"
type input "4000"
click at [556, 486] on span "Save" at bounding box center [659, 494] width 604 height 17
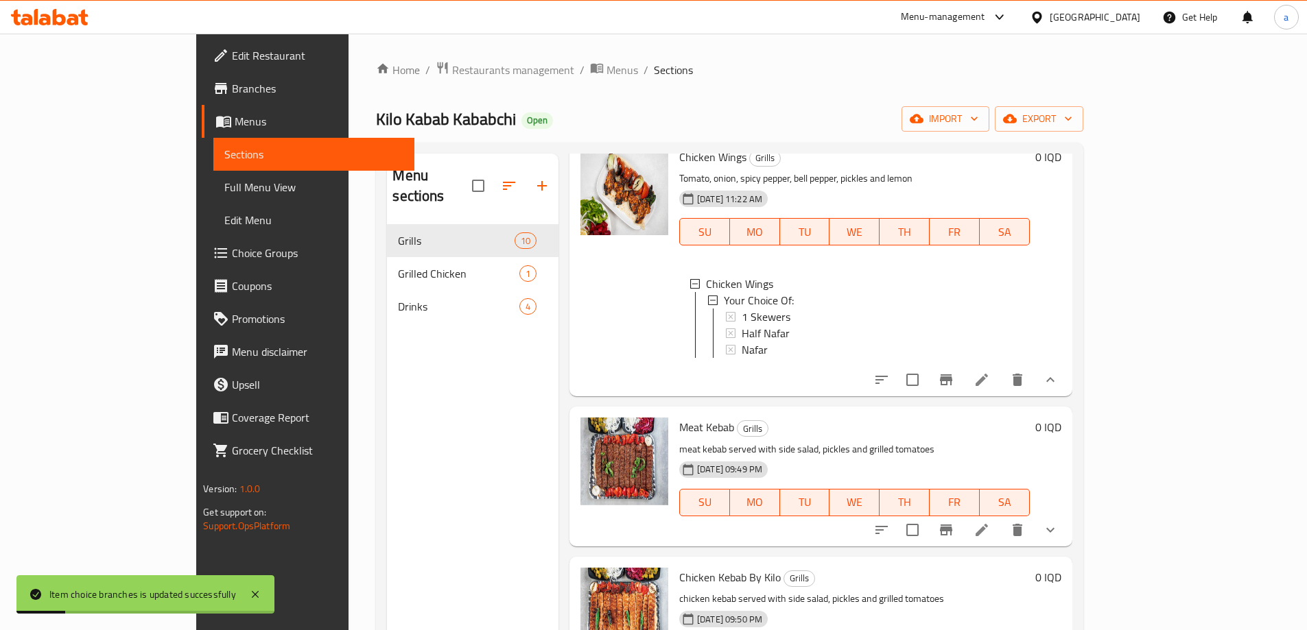
scroll to position [686, 0]
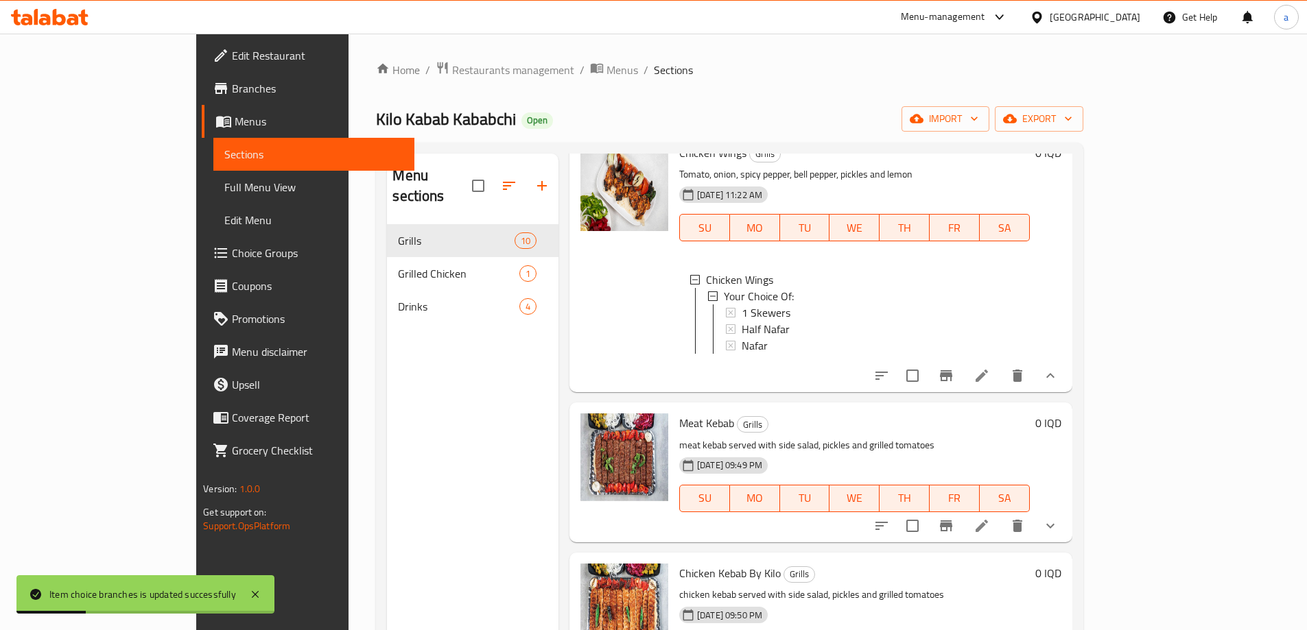
click at [1059, 368] on icon "show more" at bounding box center [1050, 376] width 16 height 16
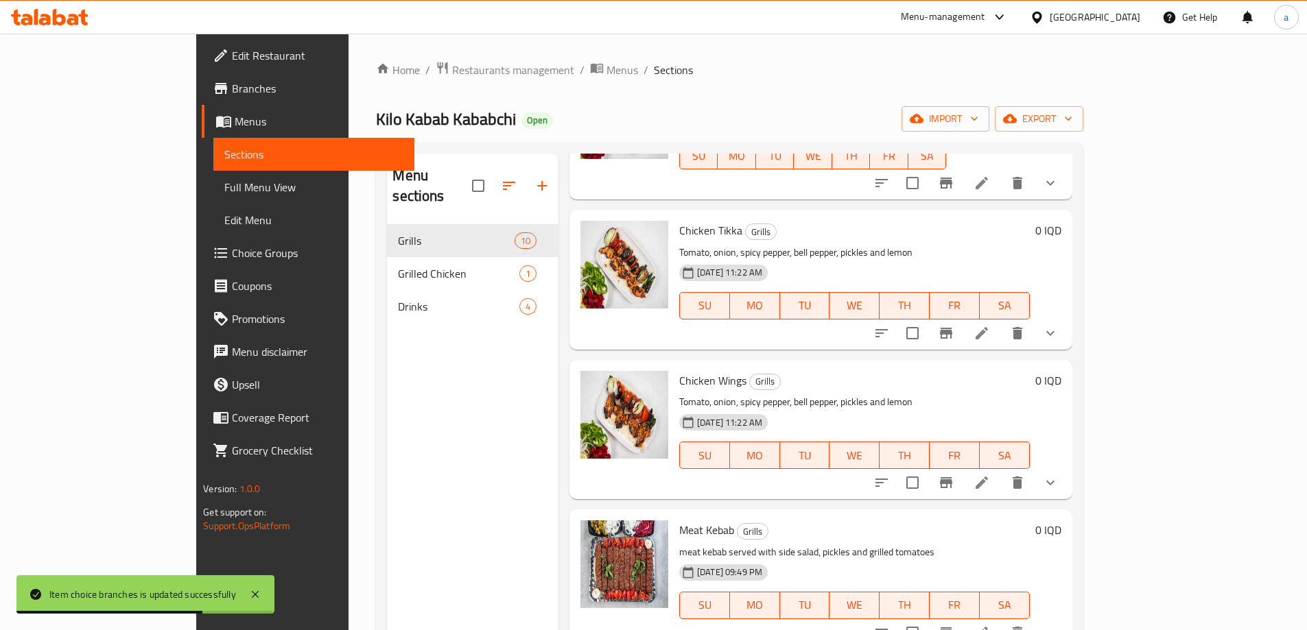
scroll to position [458, 0]
click at [1059, 326] on icon "show more" at bounding box center [1050, 334] width 16 height 16
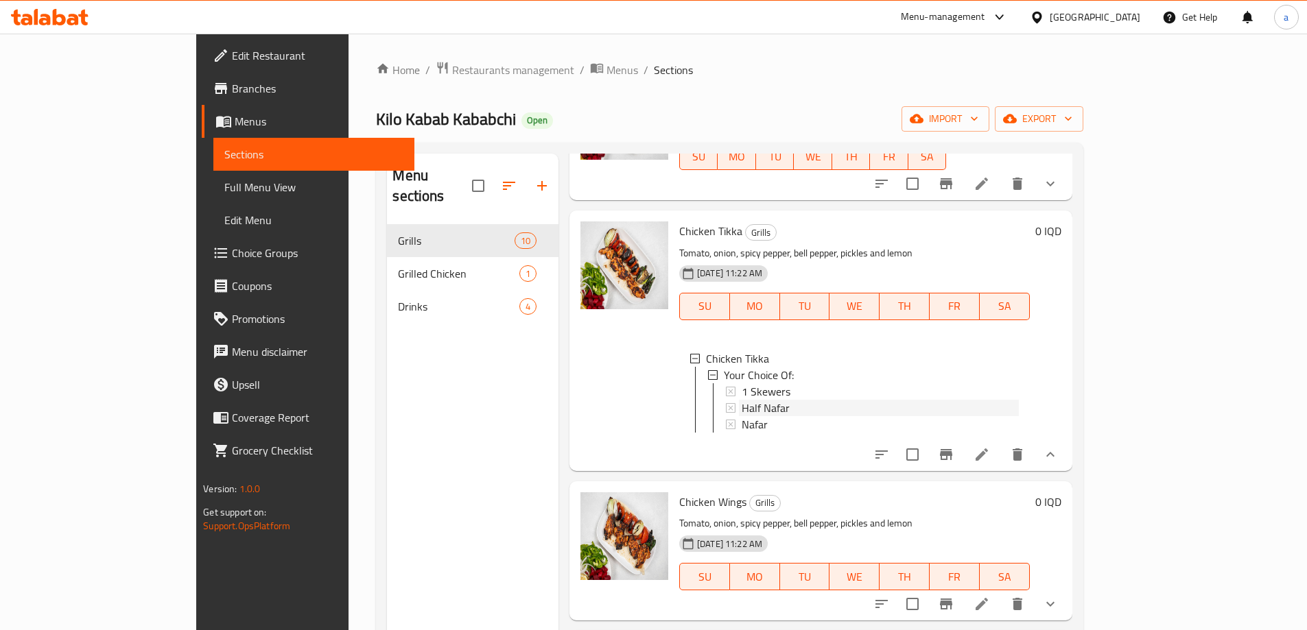
click at [835, 400] on div "Half Nafar" at bounding box center [880, 408] width 277 height 16
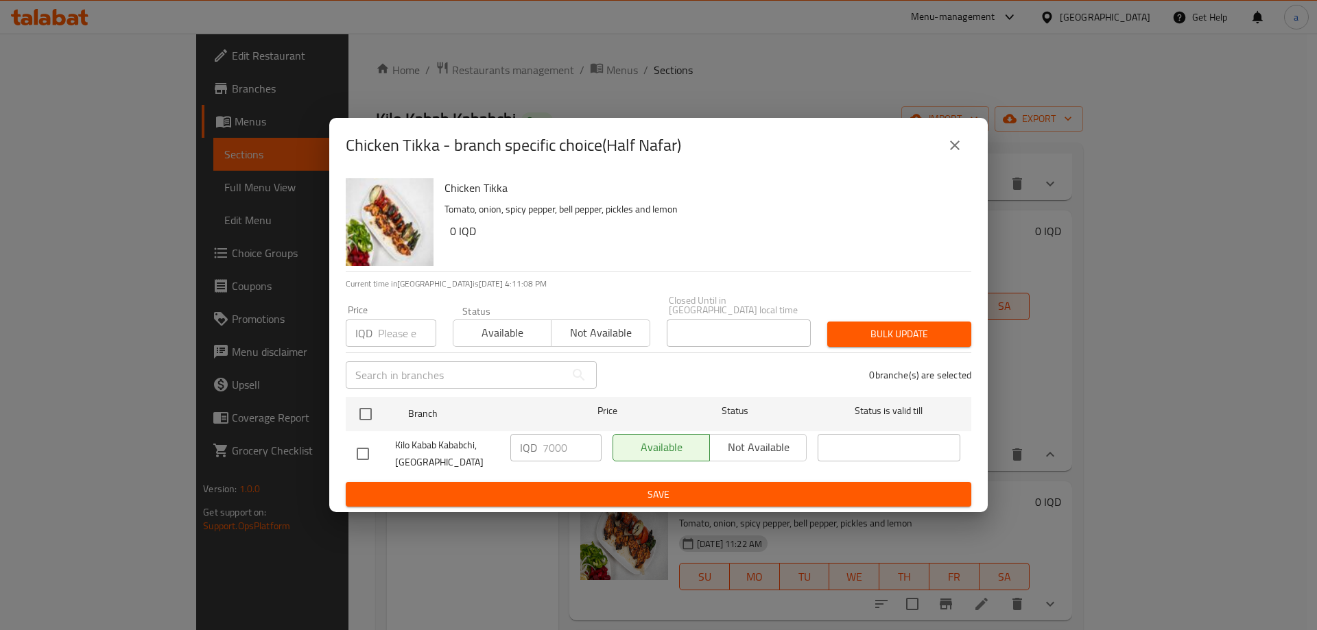
click at [943, 148] on button "close" at bounding box center [955, 145] width 33 height 33
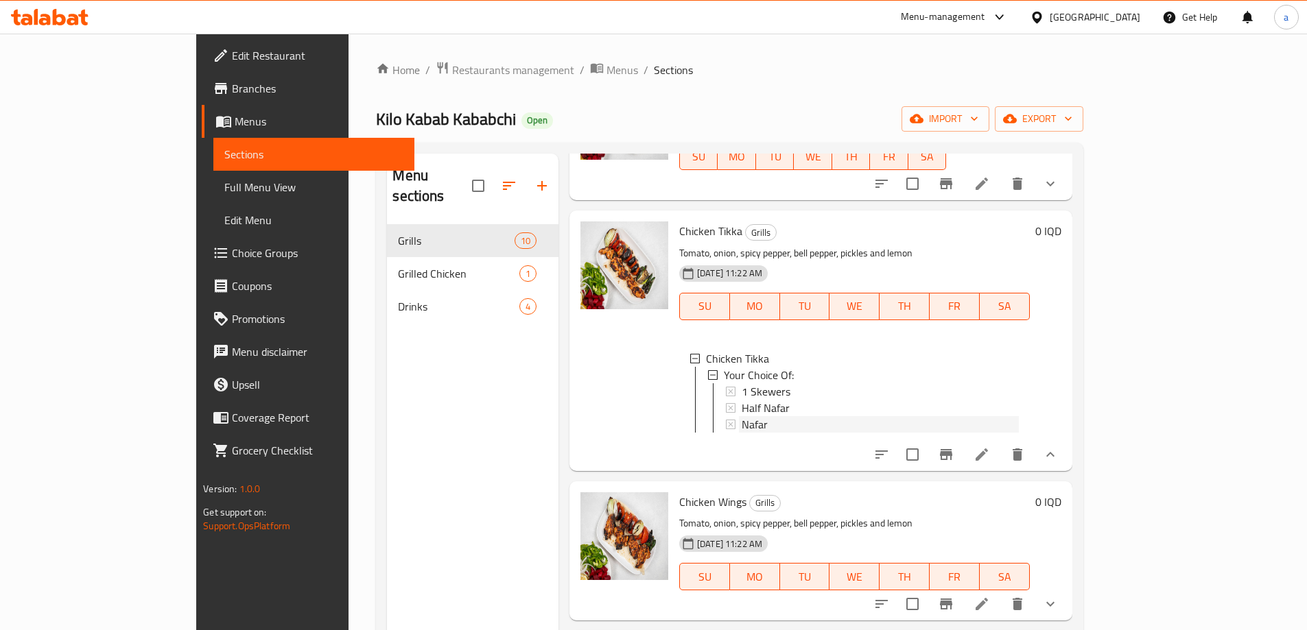
click at [742, 416] on span "Nafar" at bounding box center [755, 424] width 26 height 16
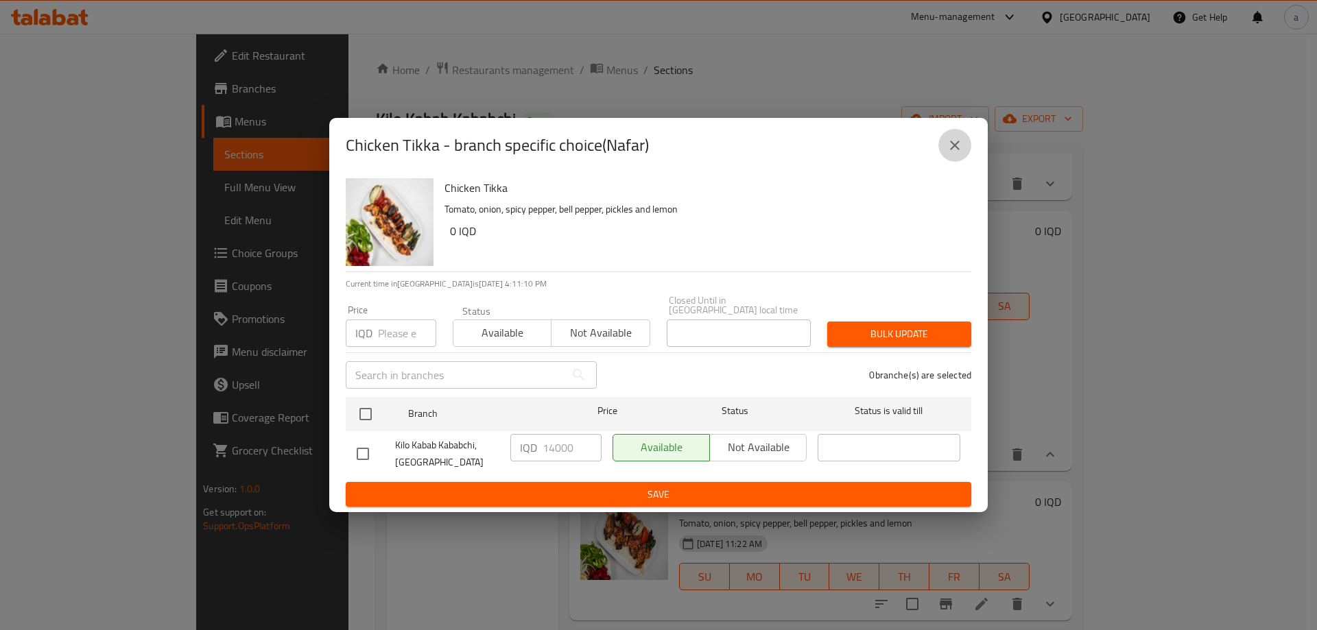
click at [952, 154] on icon "close" at bounding box center [955, 145] width 16 height 16
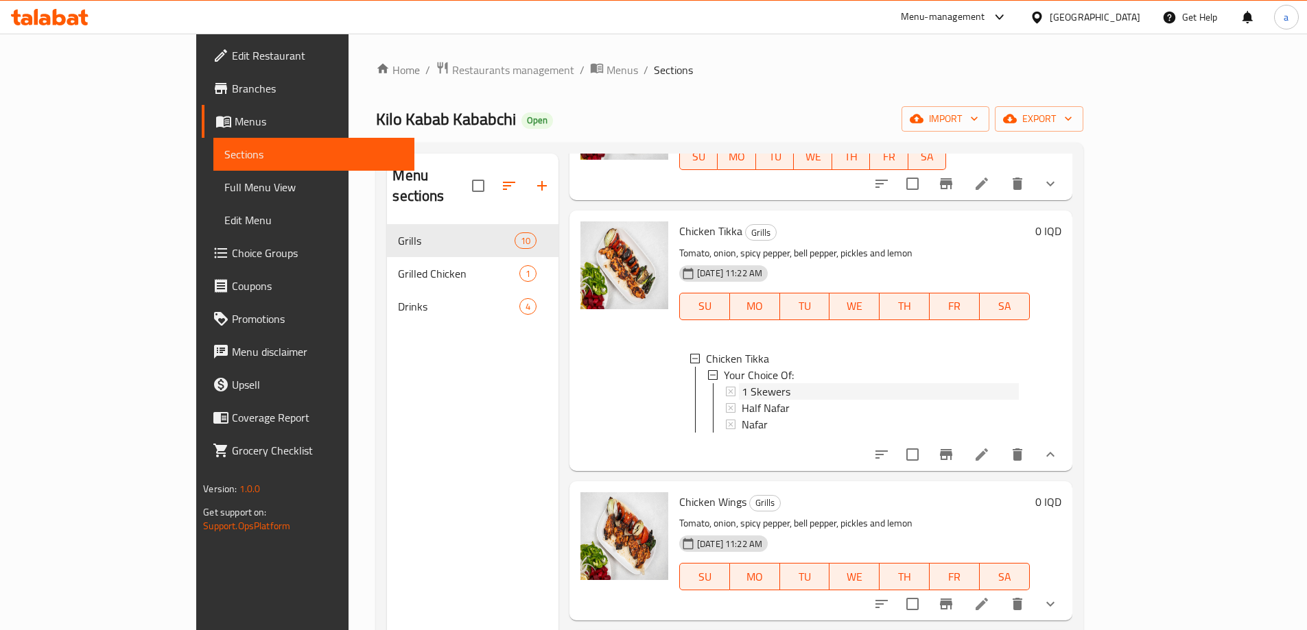
click at [742, 384] on span "1 Skewers" at bounding box center [766, 392] width 49 height 16
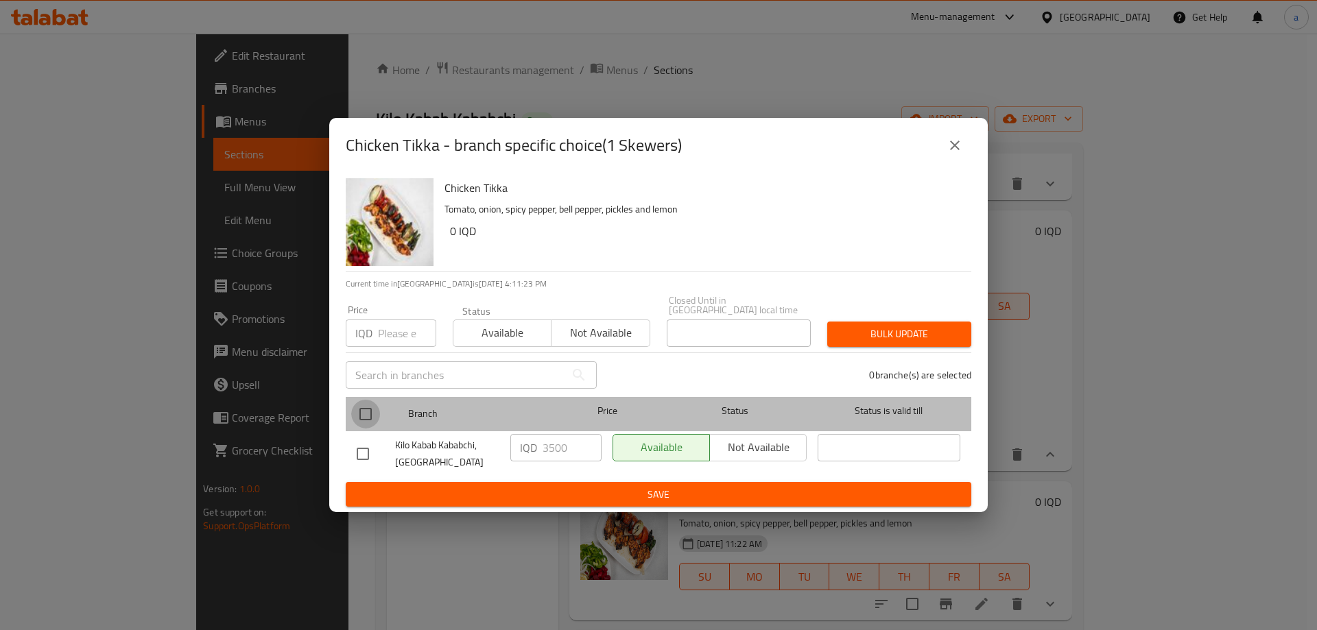
click at [360, 408] on input "checkbox" at bounding box center [365, 414] width 29 height 29
checkbox input "true"
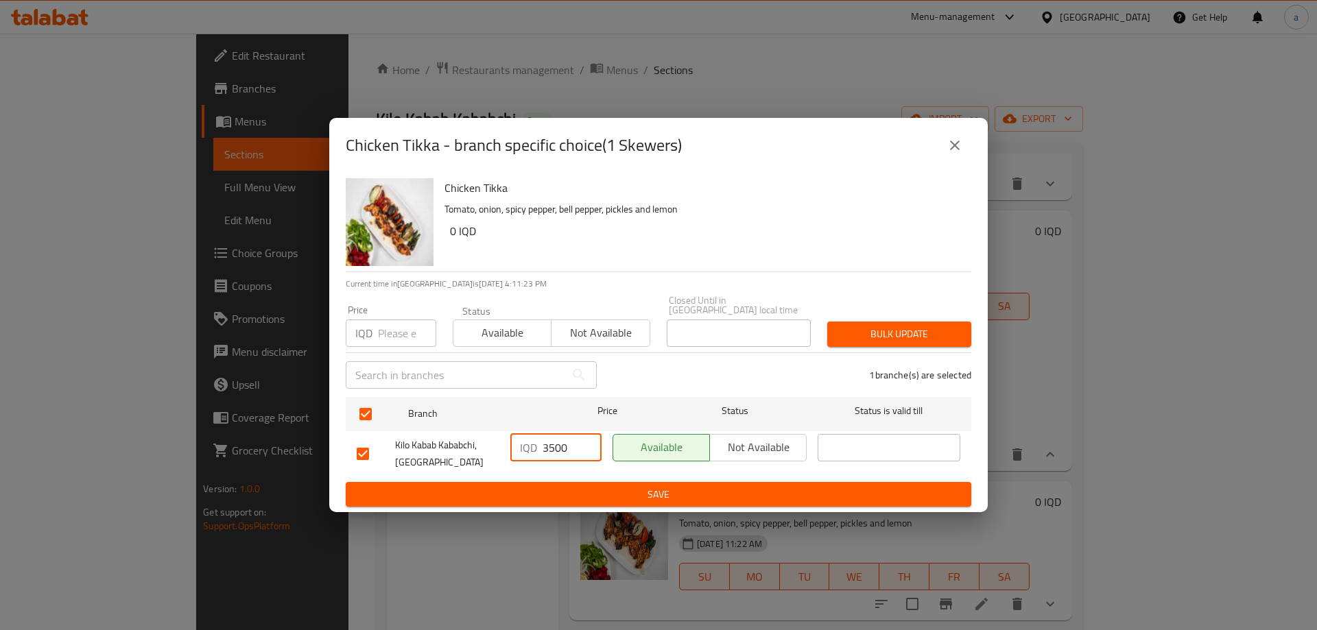
click at [550, 444] on input "3500" at bounding box center [572, 447] width 59 height 27
paste input "40"
type input "4000"
click at [622, 492] on span "Save" at bounding box center [659, 494] width 604 height 17
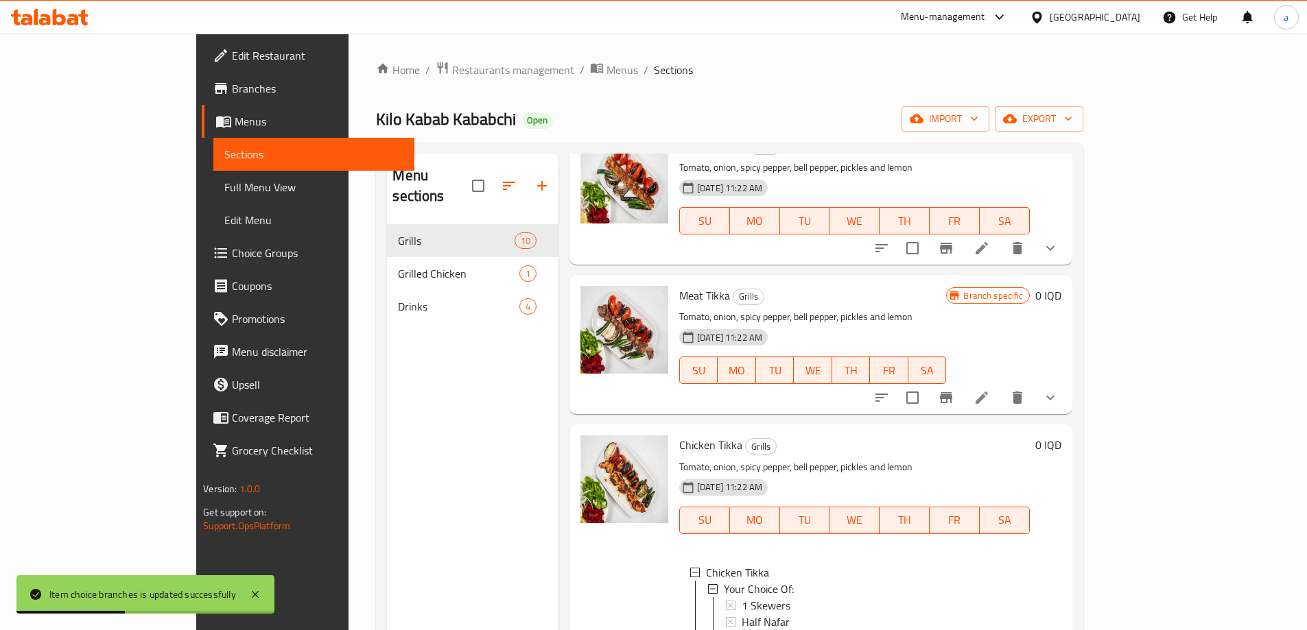
scroll to position [0, 0]
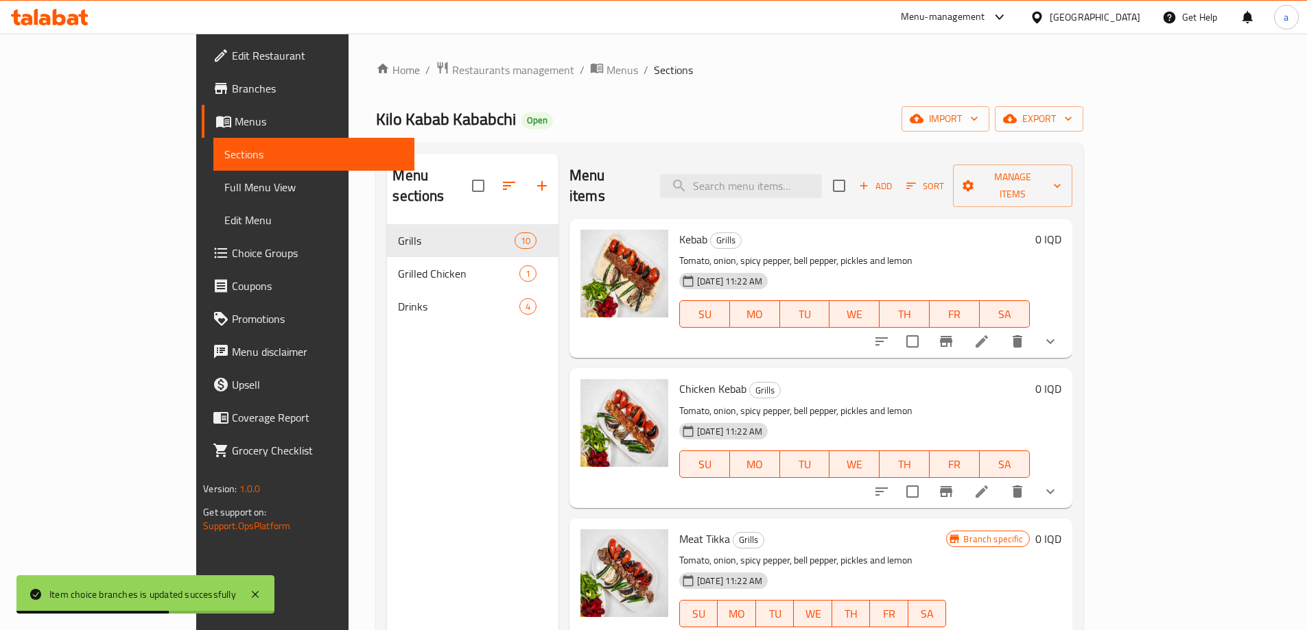
click at [1059, 484] on icon "show more" at bounding box center [1050, 492] width 16 height 16
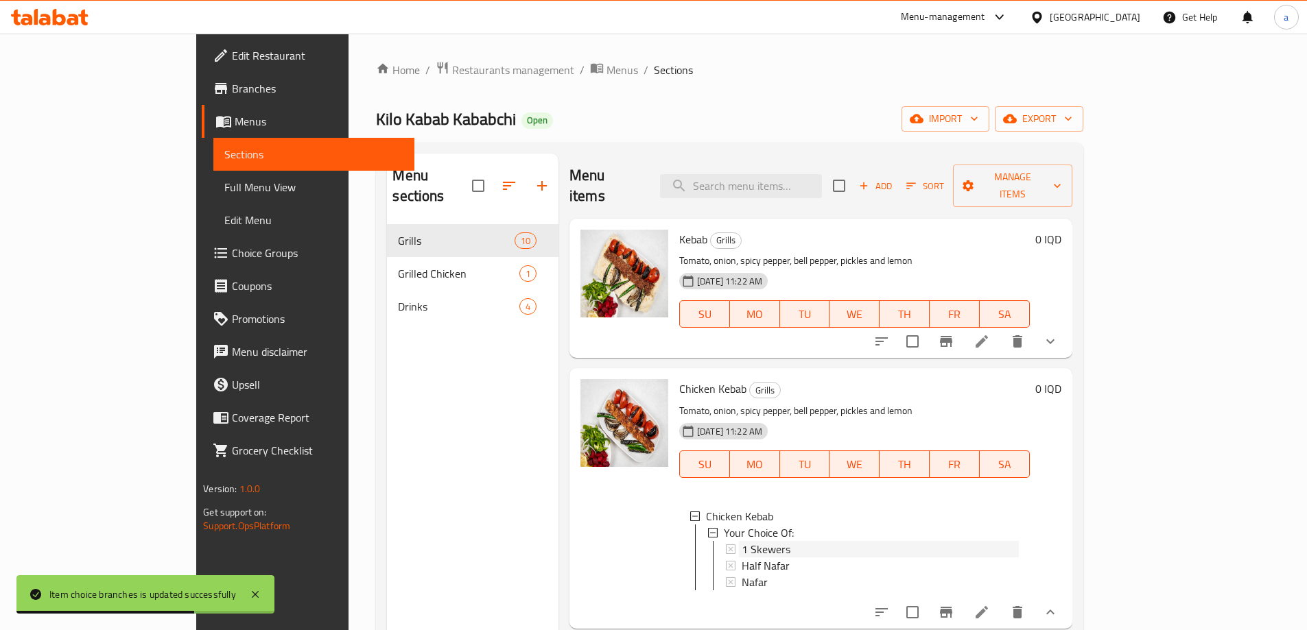
click at [742, 541] on span "1 Skewers" at bounding box center [766, 549] width 49 height 16
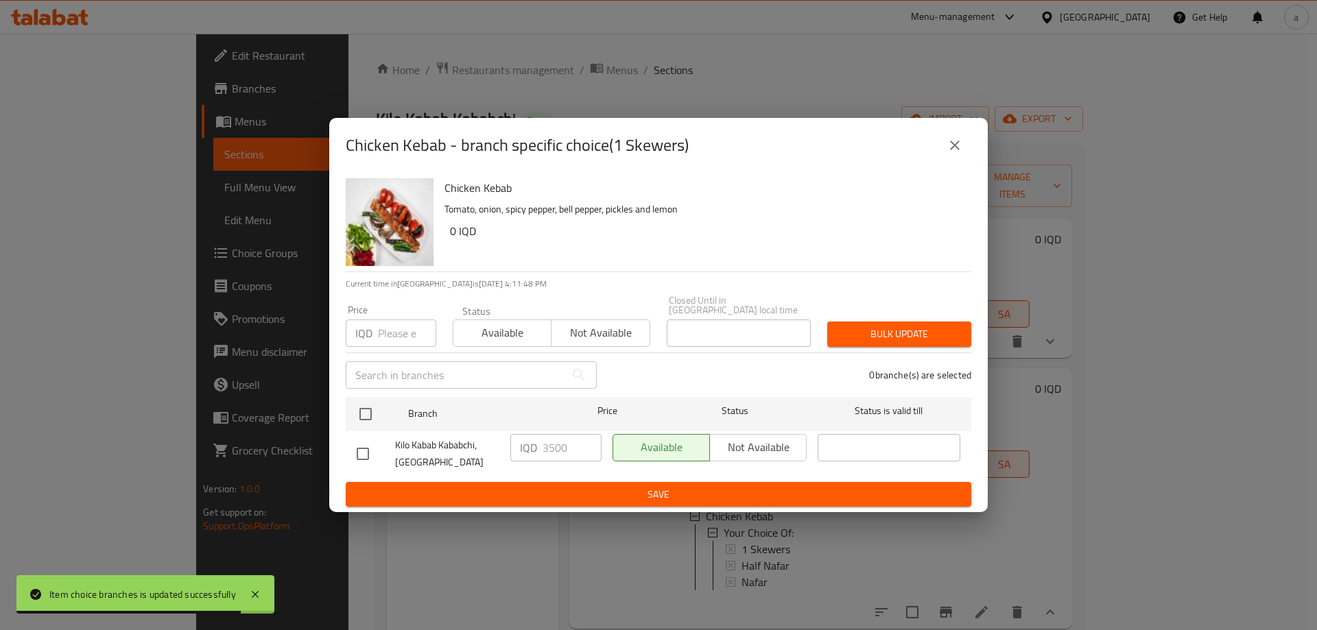
click at [947, 160] on button "close" at bounding box center [955, 145] width 33 height 33
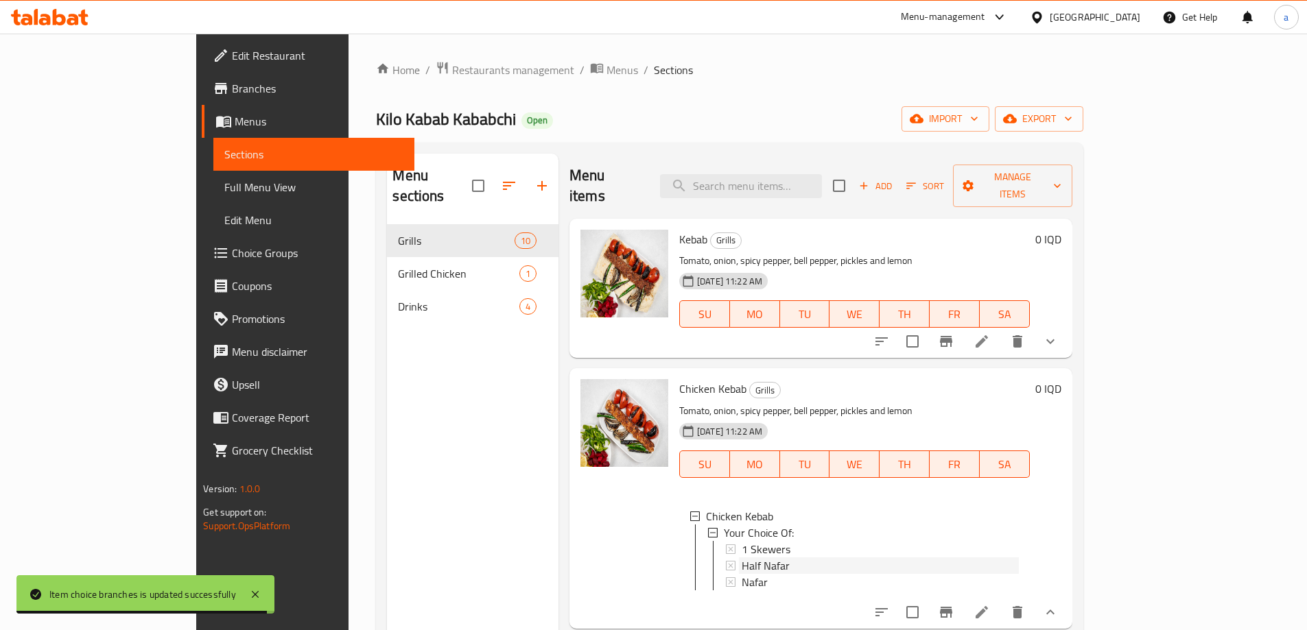
click at [742, 558] on span "Half Nafar" at bounding box center [766, 566] width 48 height 16
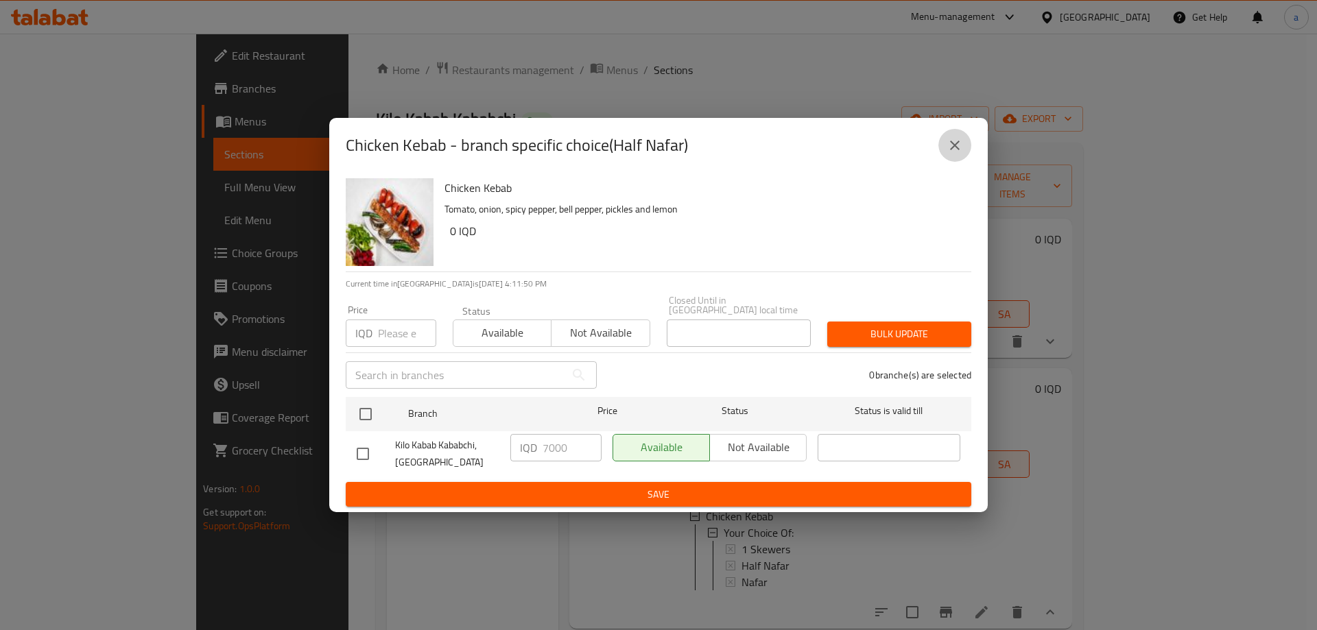
click at [958, 150] on icon "close" at bounding box center [955, 145] width 16 height 16
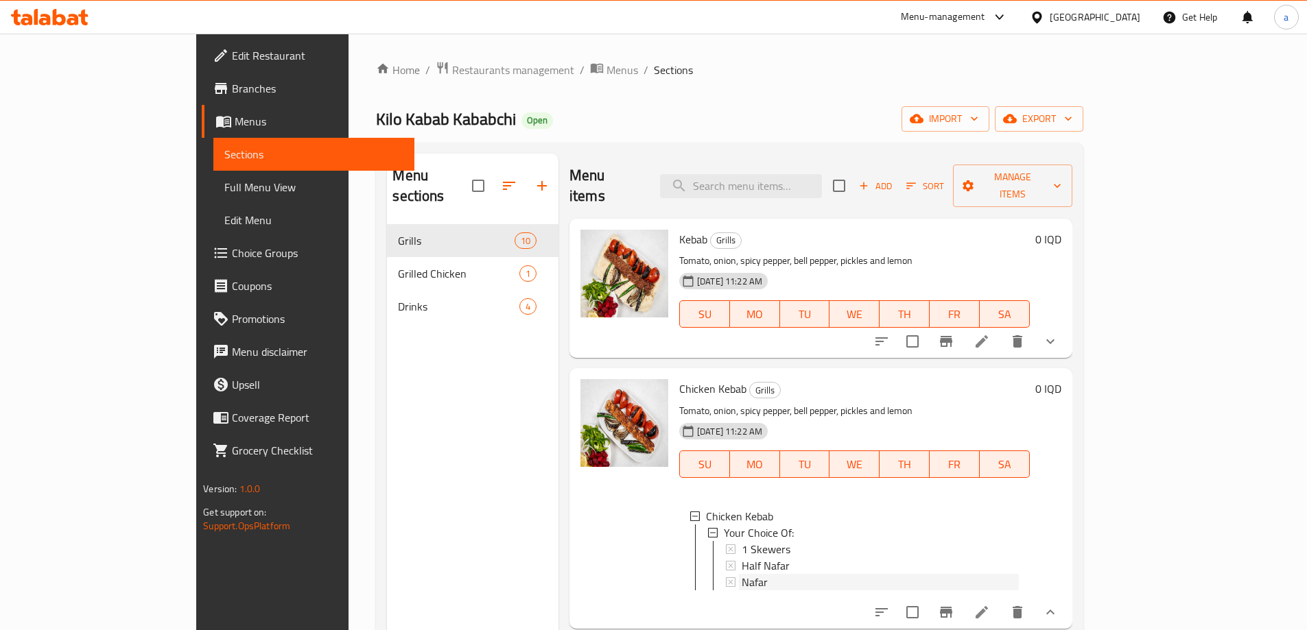
click at [742, 574] on span "Nafar" at bounding box center [755, 582] width 26 height 16
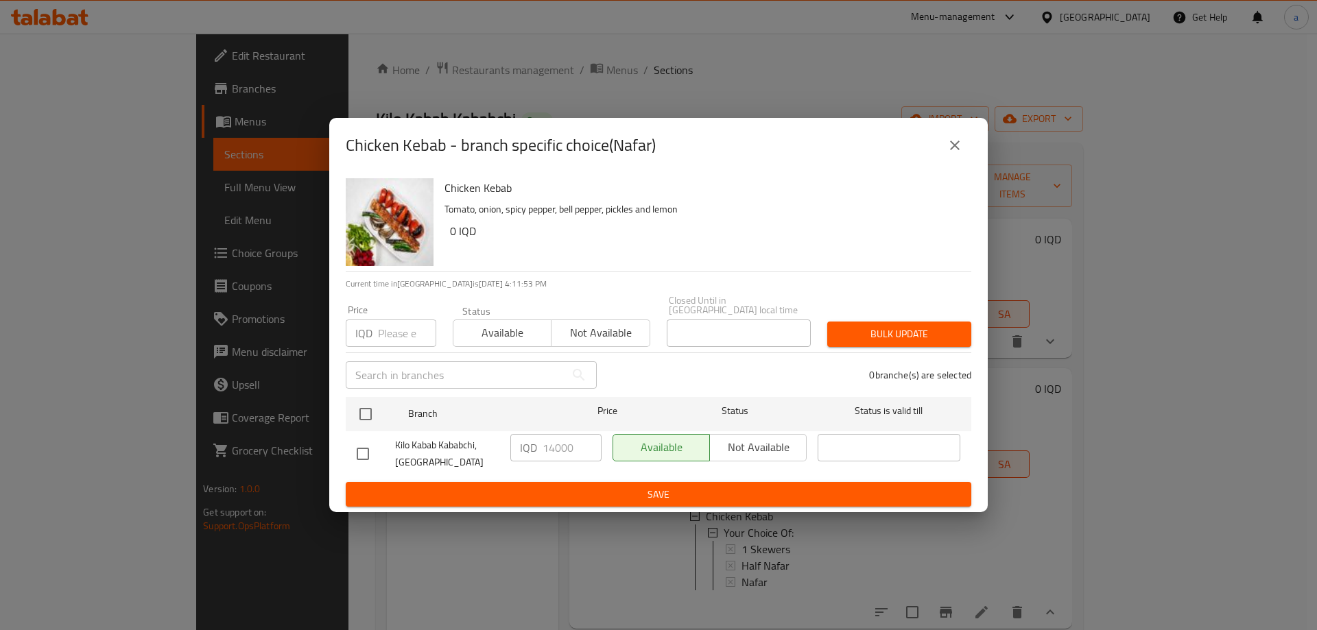
click at [967, 147] on button "close" at bounding box center [955, 145] width 33 height 33
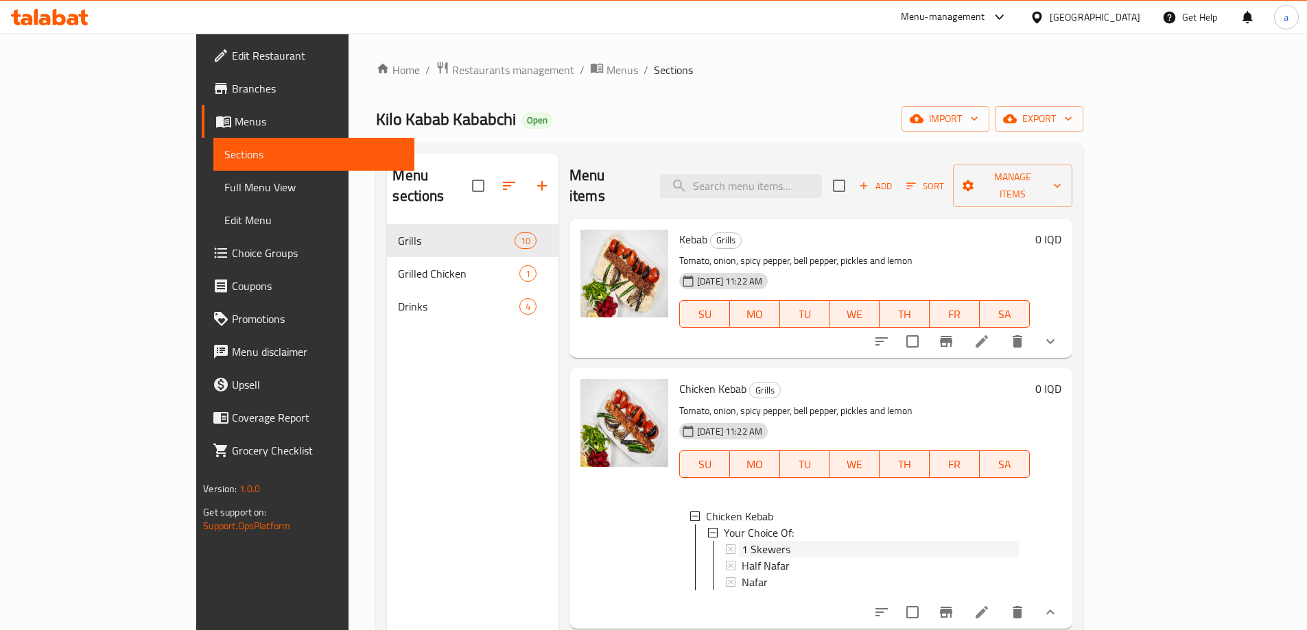
click at [742, 541] on span "1 Skewers" at bounding box center [766, 549] width 49 height 16
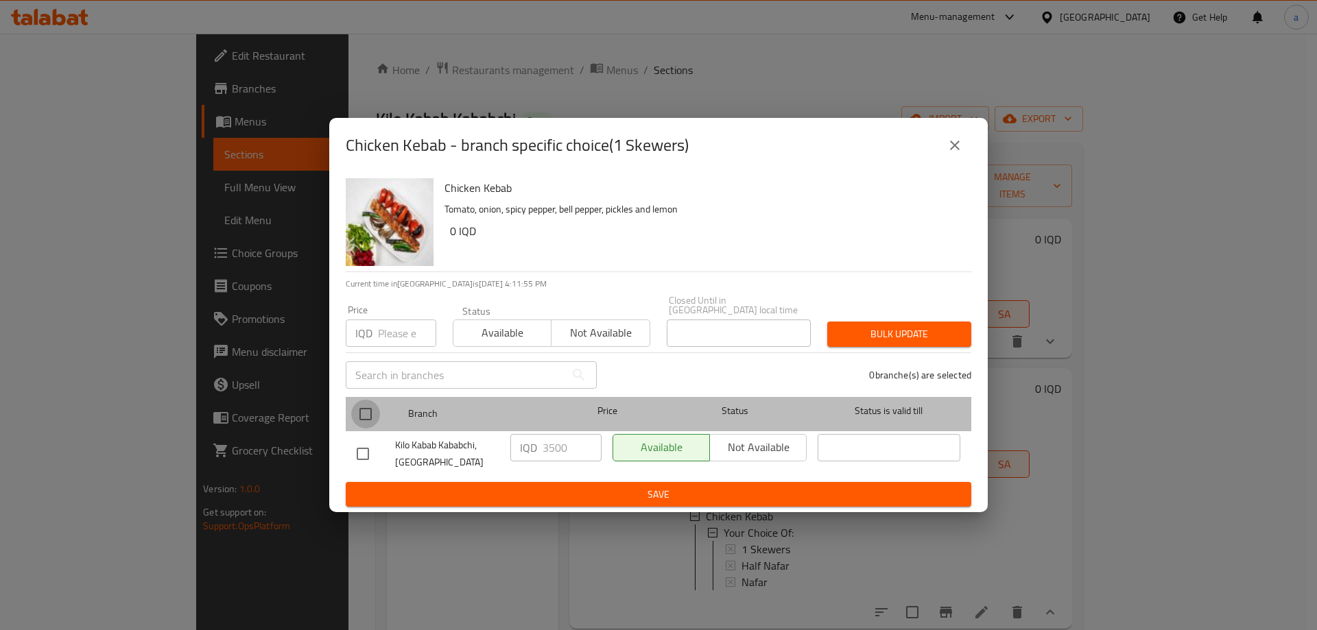
click at [369, 402] on input "checkbox" at bounding box center [365, 414] width 29 height 29
checkbox input "true"
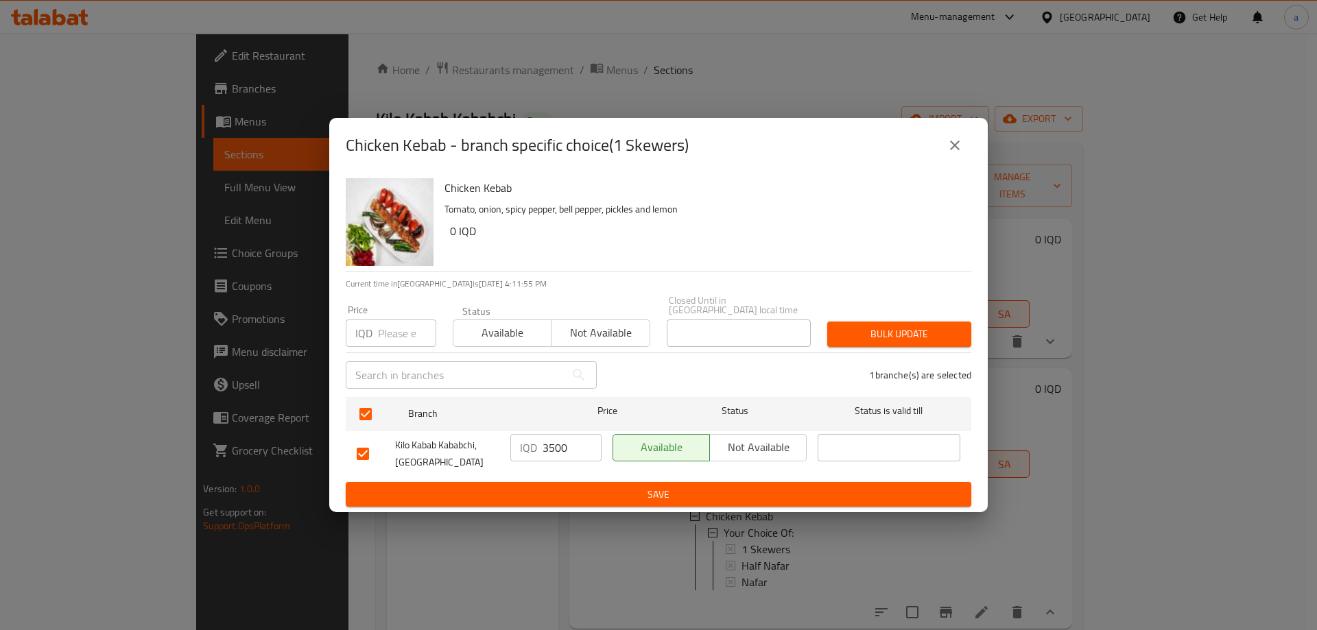
click at [552, 444] on input "3500" at bounding box center [572, 447] width 59 height 27
paste input "40"
type input "4000"
click at [651, 486] on span "Save" at bounding box center [659, 494] width 604 height 17
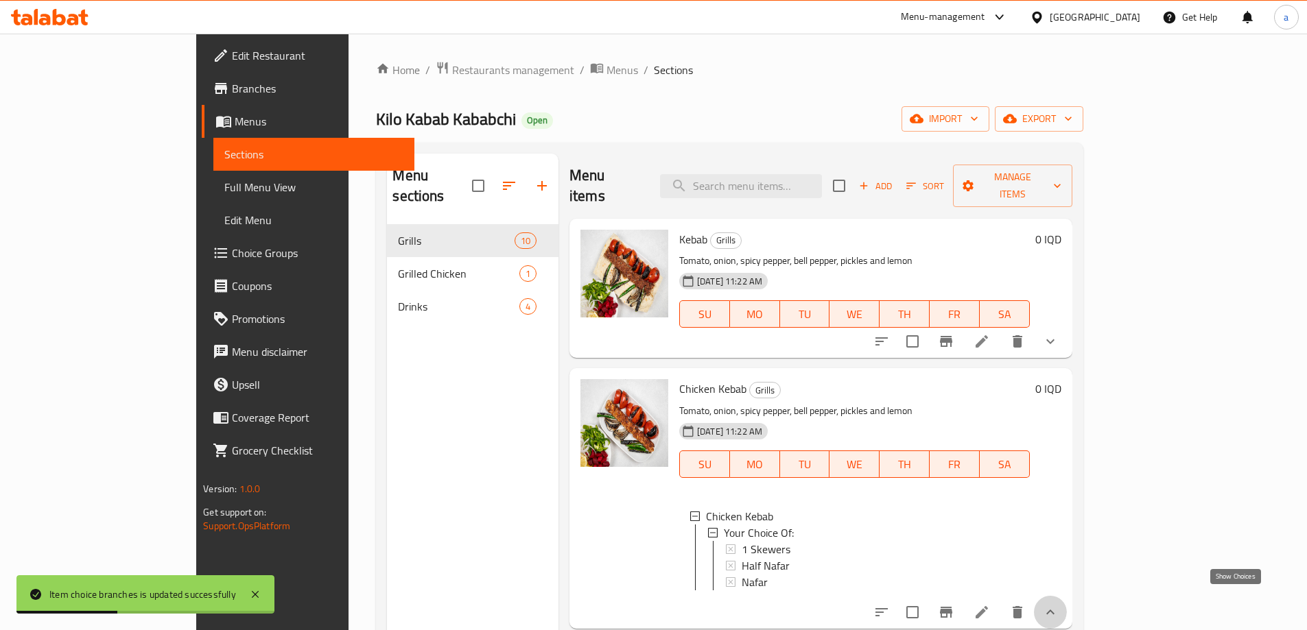
click at [1059, 604] on icon "show more" at bounding box center [1050, 612] width 16 height 16
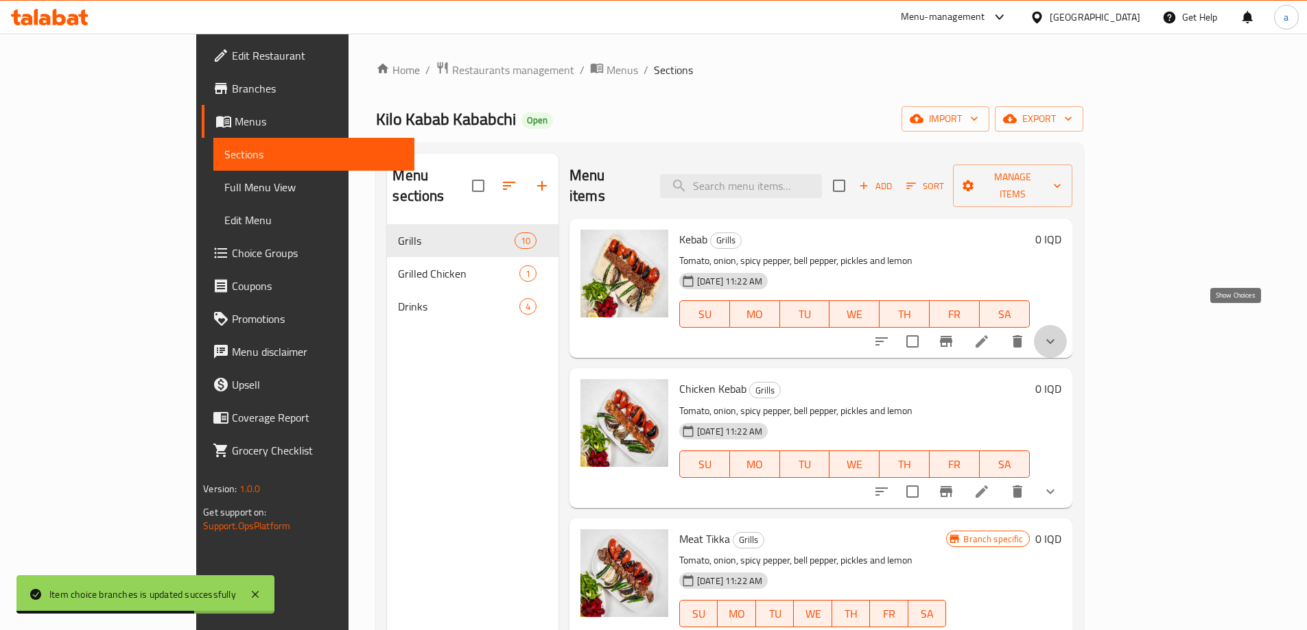
click at [1059, 333] on icon "show more" at bounding box center [1050, 341] width 16 height 16
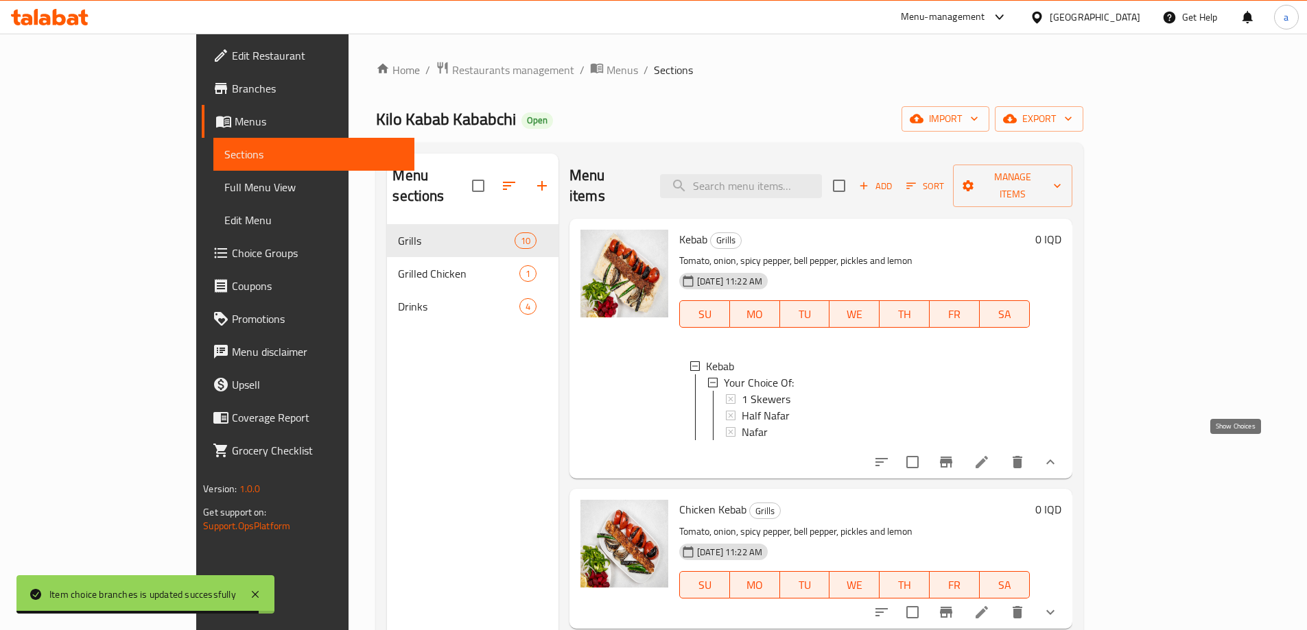
click at [1059, 456] on icon "show more" at bounding box center [1050, 462] width 16 height 16
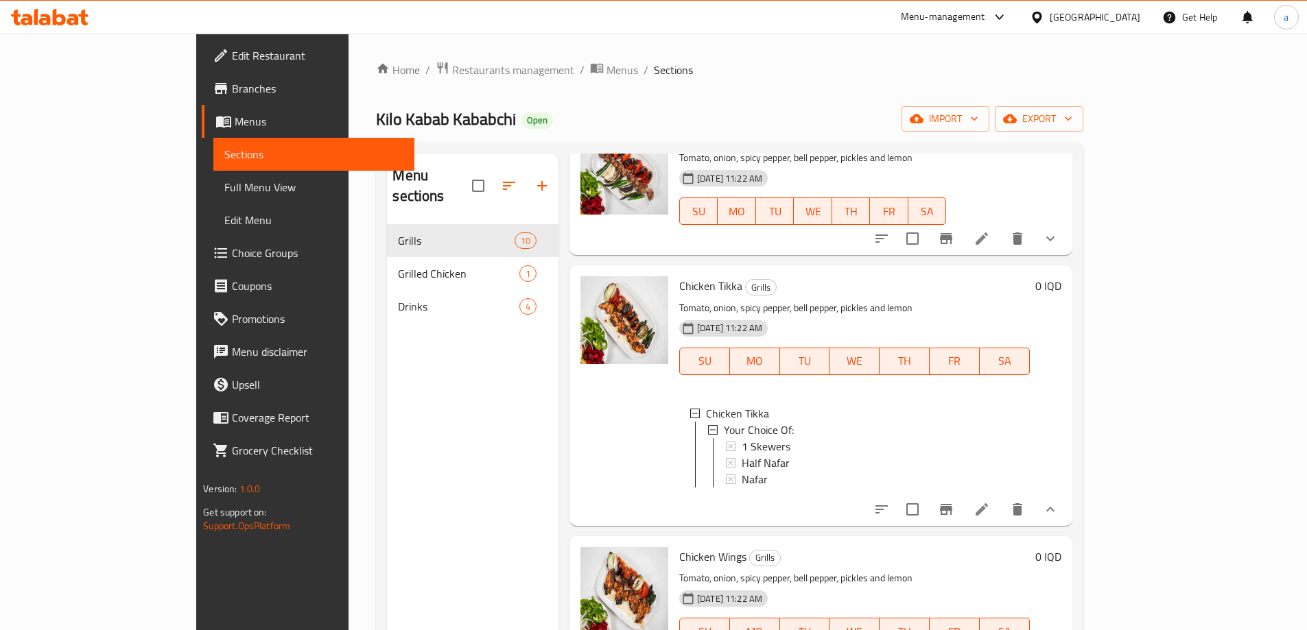
scroll to position [410, 0]
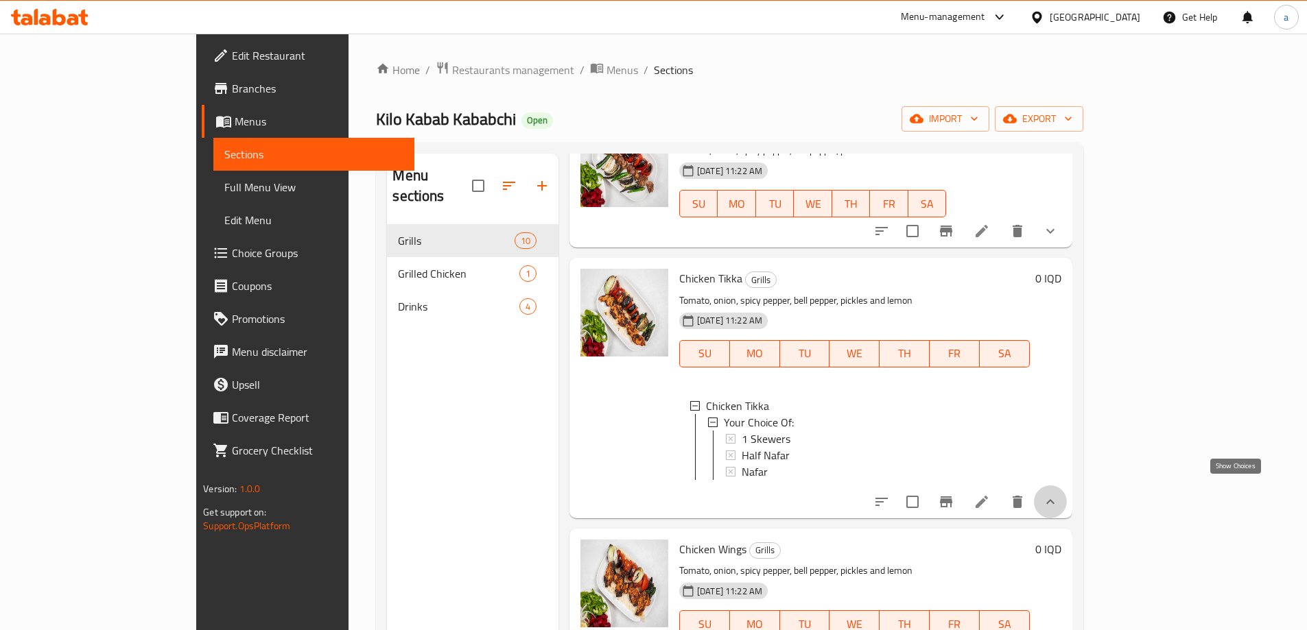
click at [1059, 494] on icon "show more" at bounding box center [1050, 502] width 16 height 16
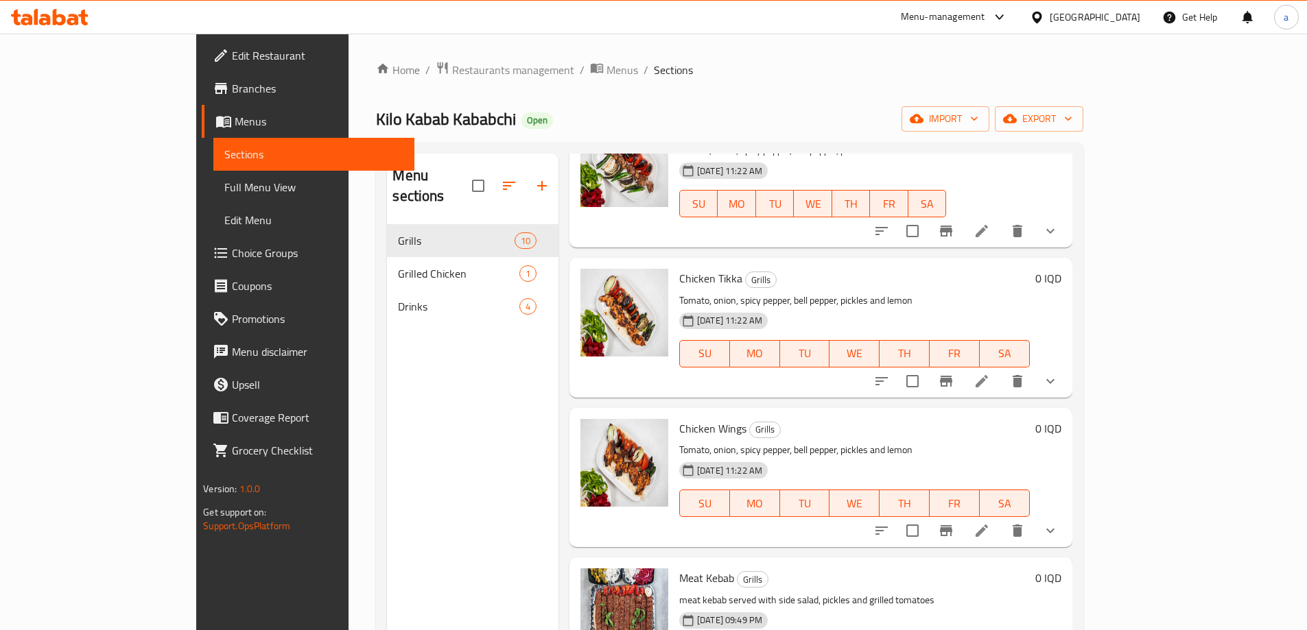
scroll to position [639, 0]
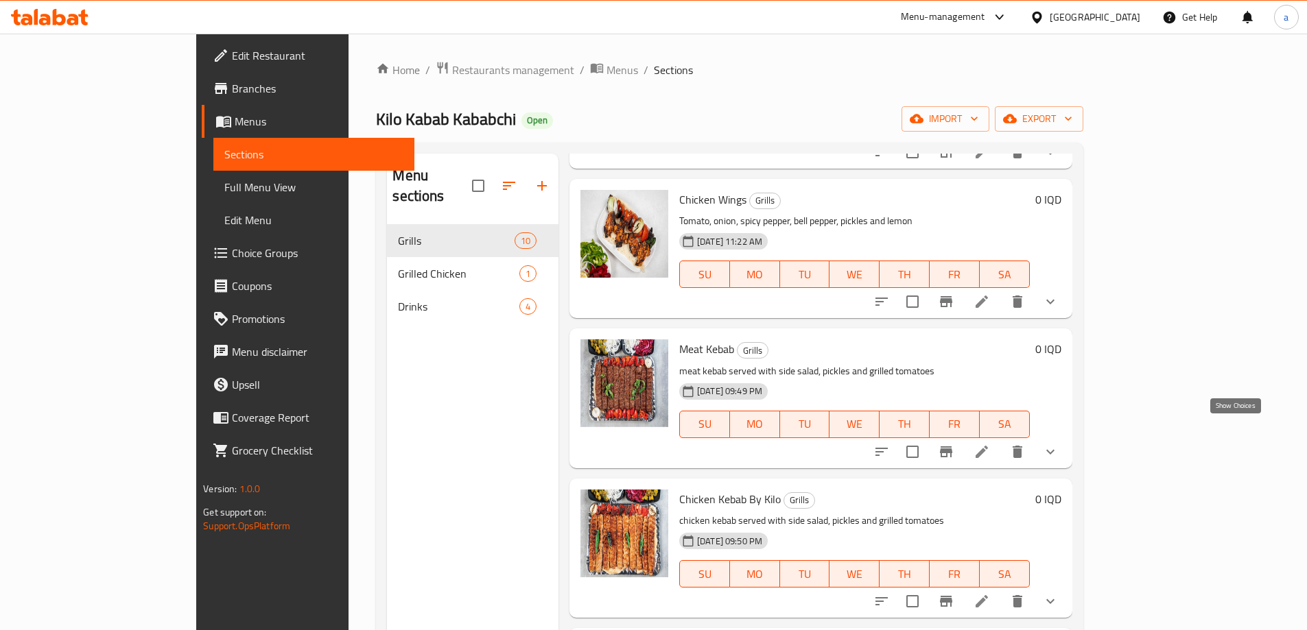
click at [1059, 444] on icon "show more" at bounding box center [1050, 452] width 16 height 16
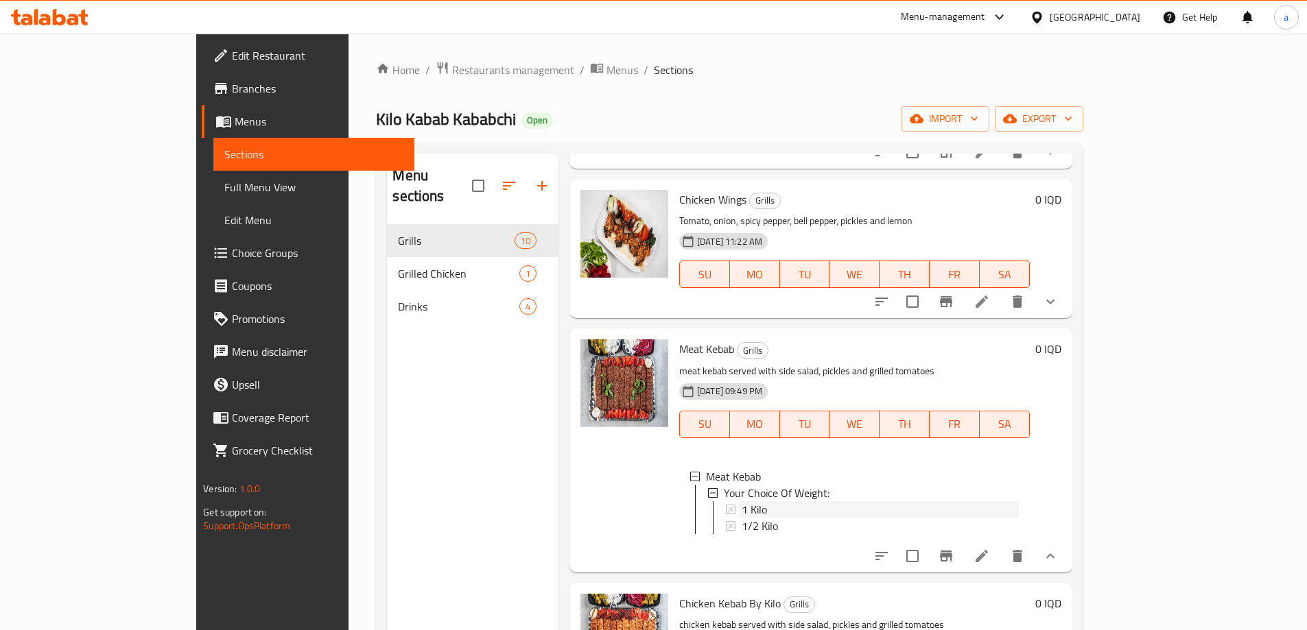
click at [742, 502] on span "1 Kilo" at bounding box center [754, 510] width 25 height 16
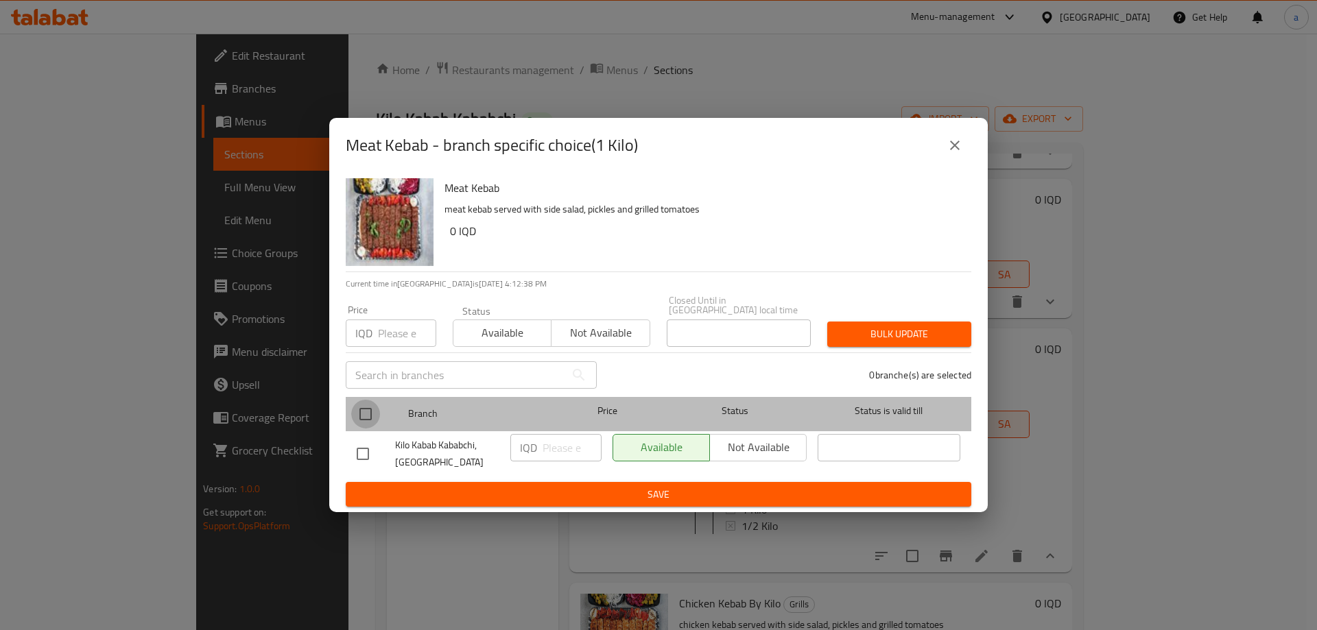
click at [367, 407] on input "checkbox" at bounding box center [365, 414] width 29 height 29
checkbox input "true"
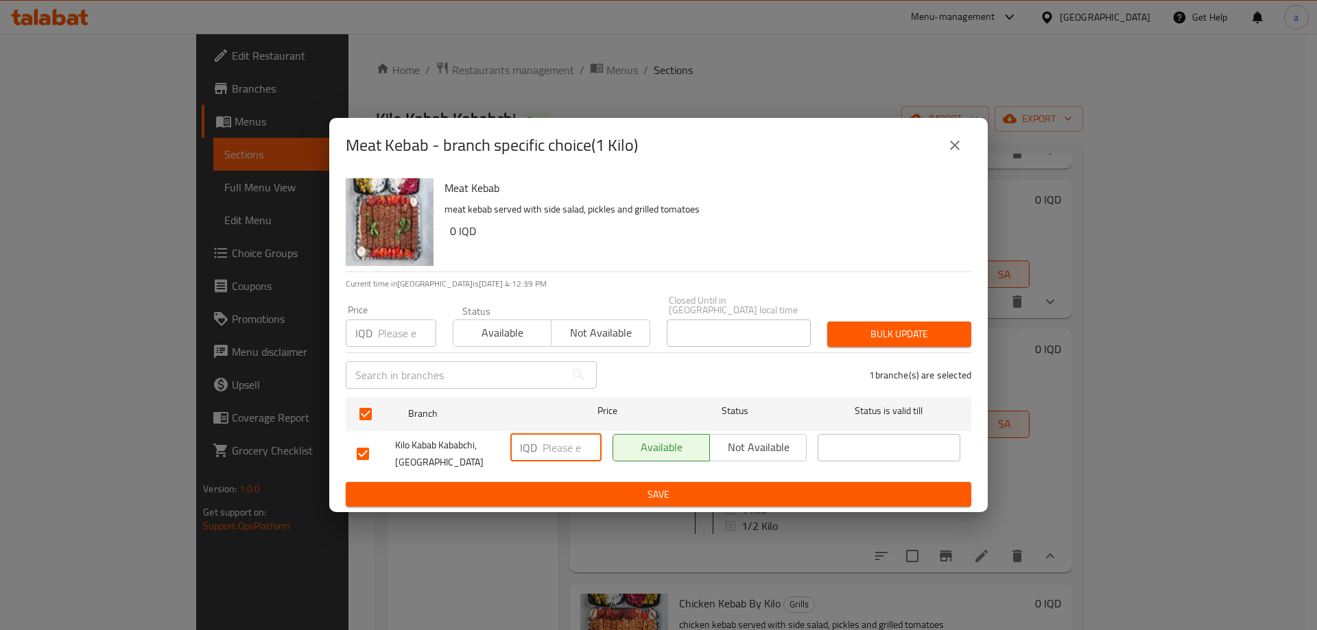
click at [563, 443] on input "number" at bounding box center [572, 447] width 59 height 27
paste input "26000"
type input "26000"
click at [950, 150] on icon "close" at bounding box center [955, 145] width 16 height 16
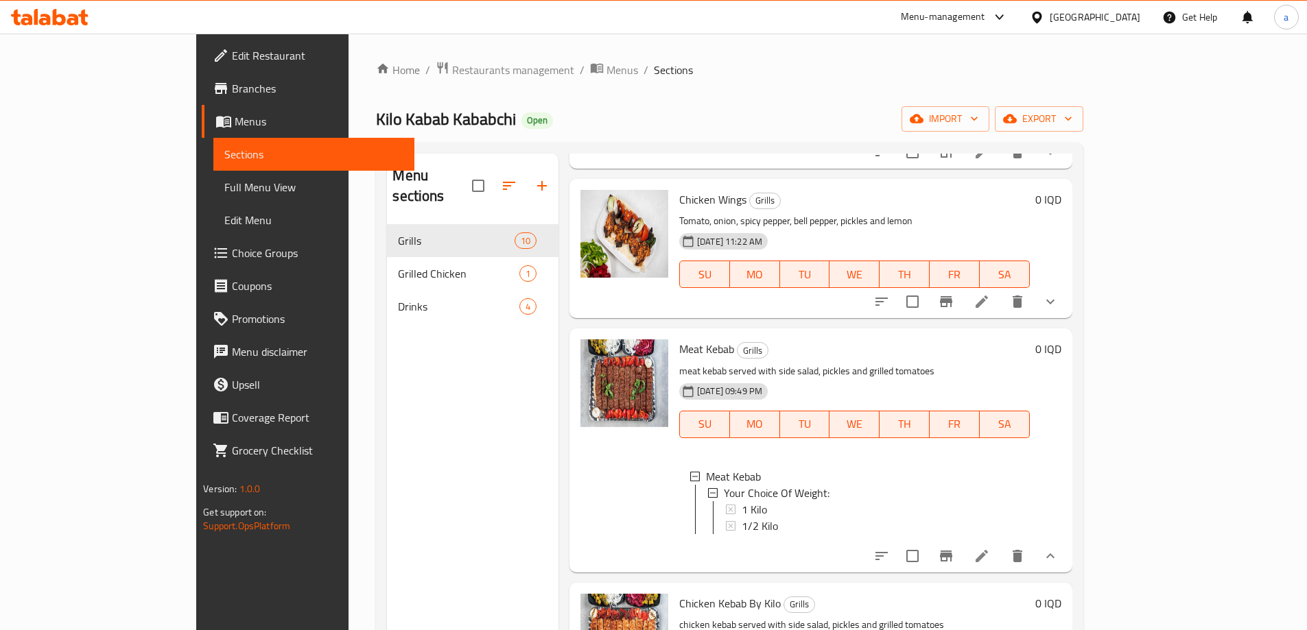
click at [990, 548] on icon at bounding box center [982, 556] width 16 height 16
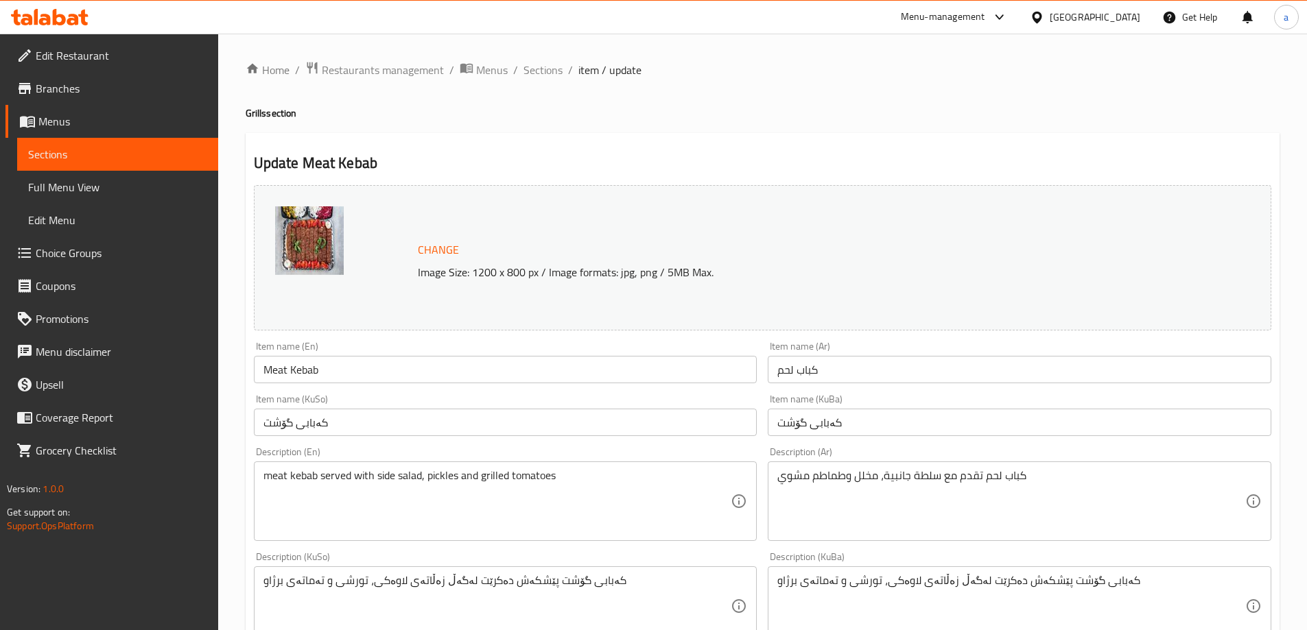
scroll to position [572, 0]
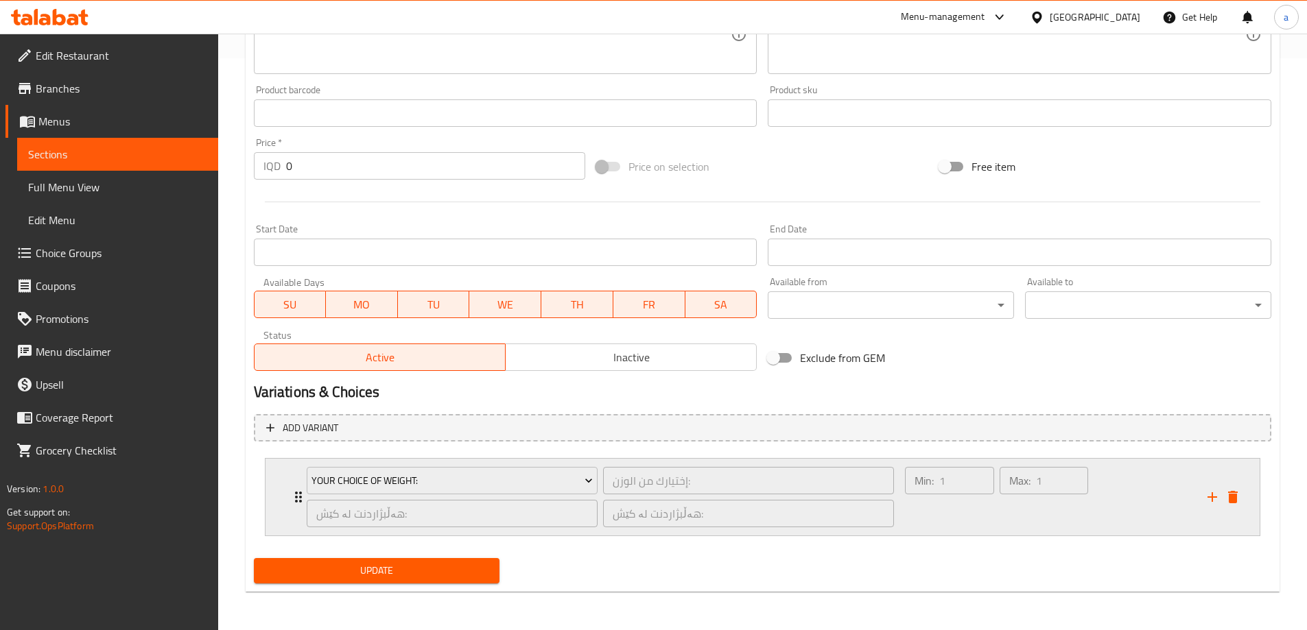
click at [285, 499] on div "Your Choice Of Weight: إختيارك من الوزن: ​ هەڵبژاردنت لە کێش: ​ هەڵبژاردنت لە ک…" at bounding box center [763, 497] width 994 height 77
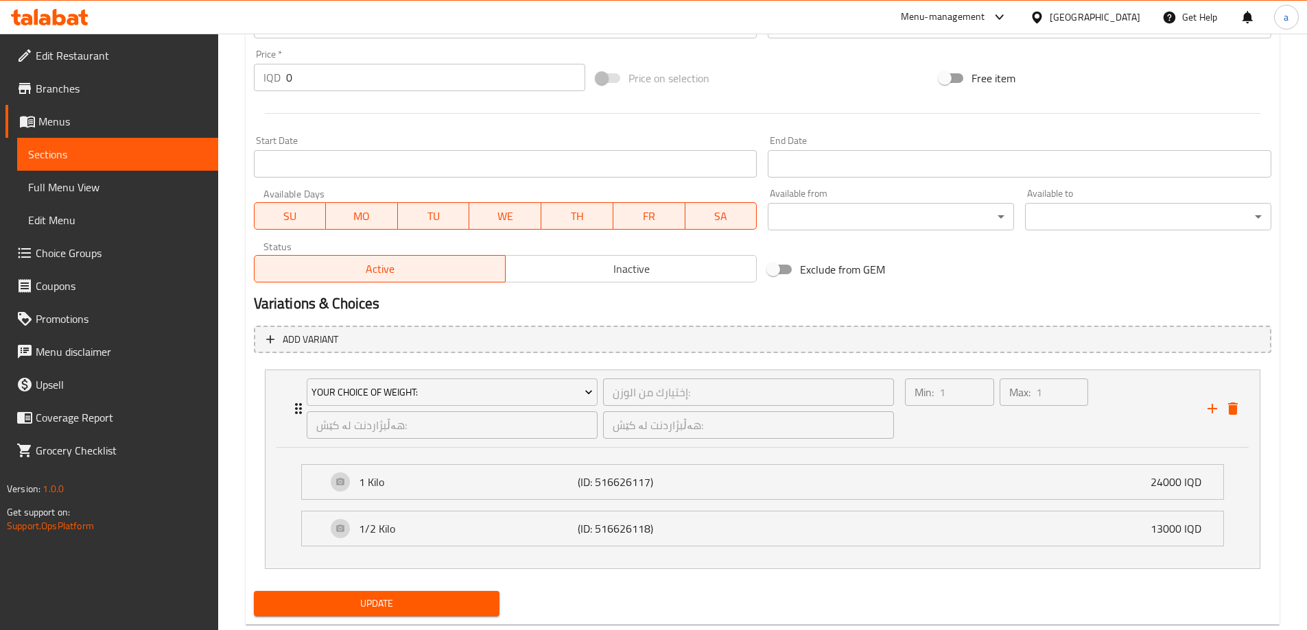
scroll to position [694, 0]
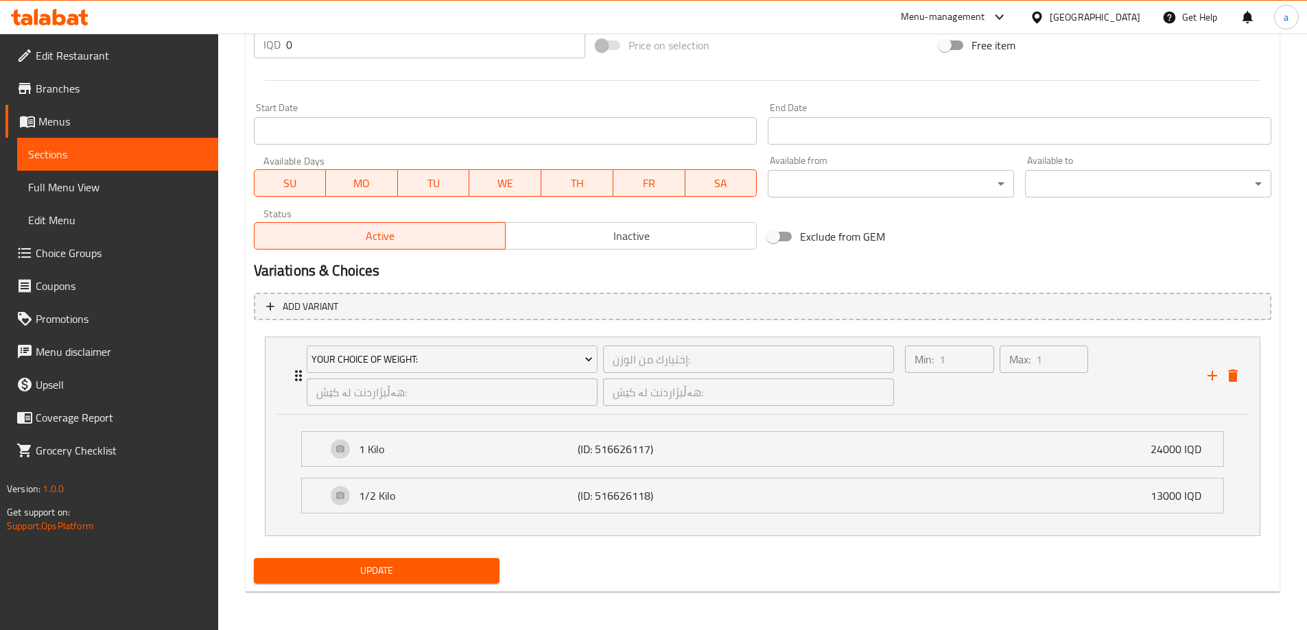
click at [53, 255] on span "Choice Groups" at bounding box center [122, 253] width 172 height 16
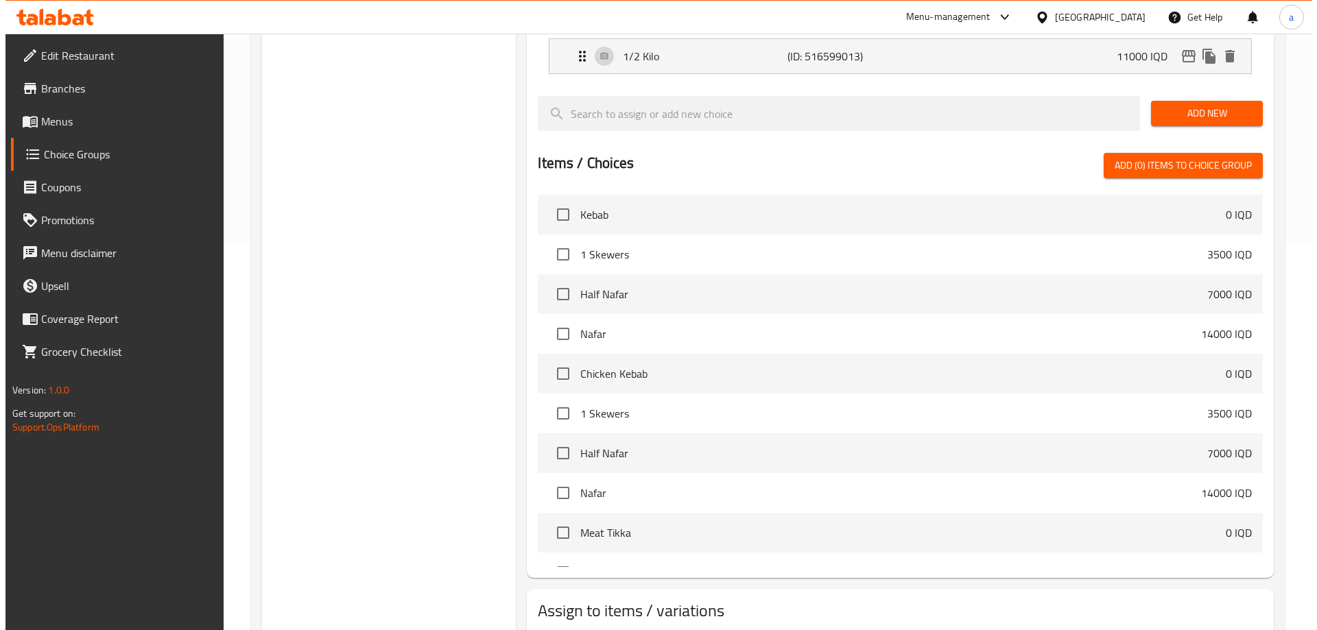
scroll to position [437, 0]
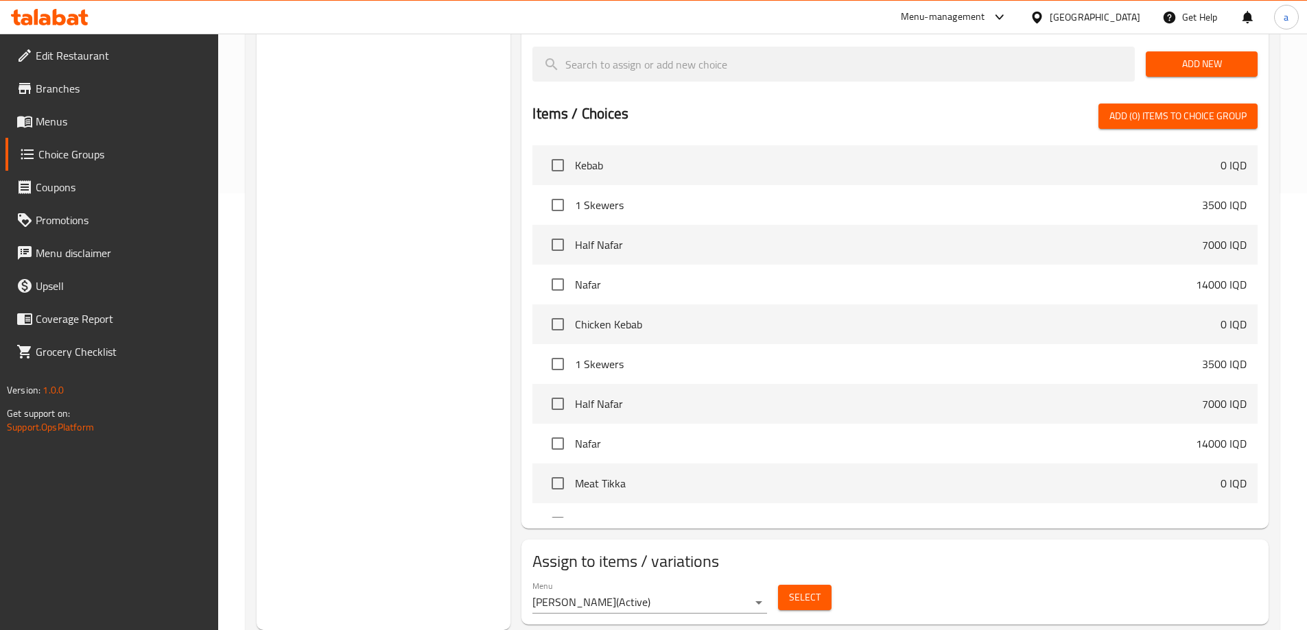
click at [821, 585] on button "Select" at bounding box center [805, 597] width 54 height 25
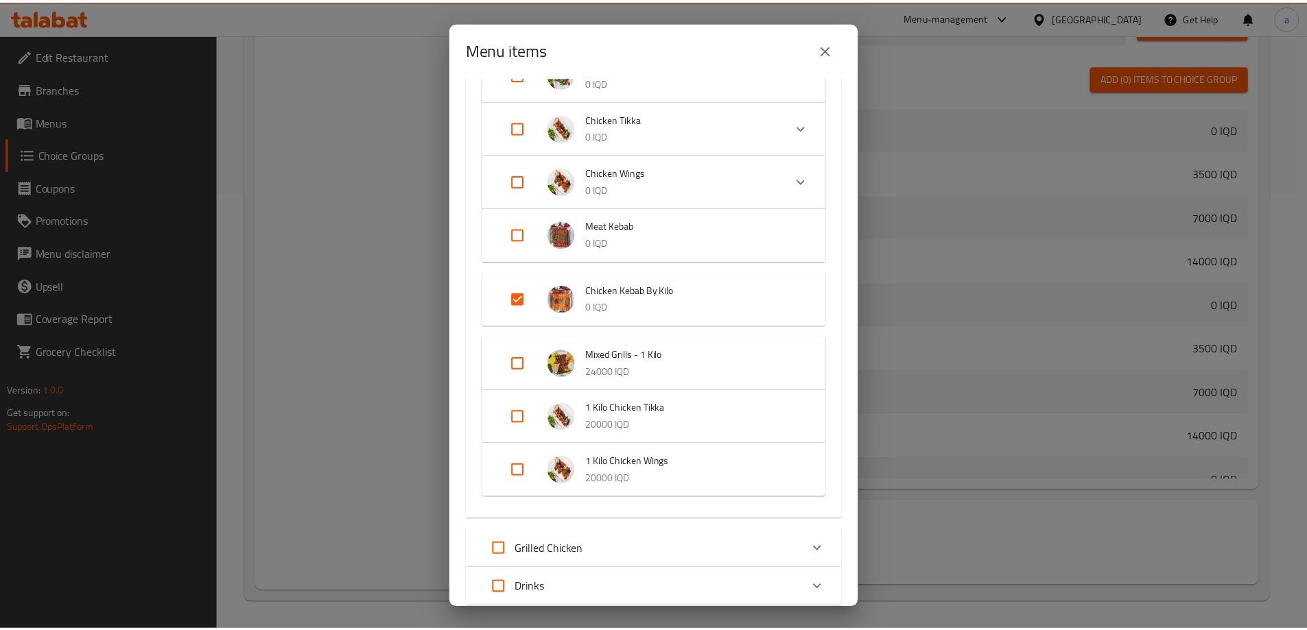
scroll to position [340, 0]
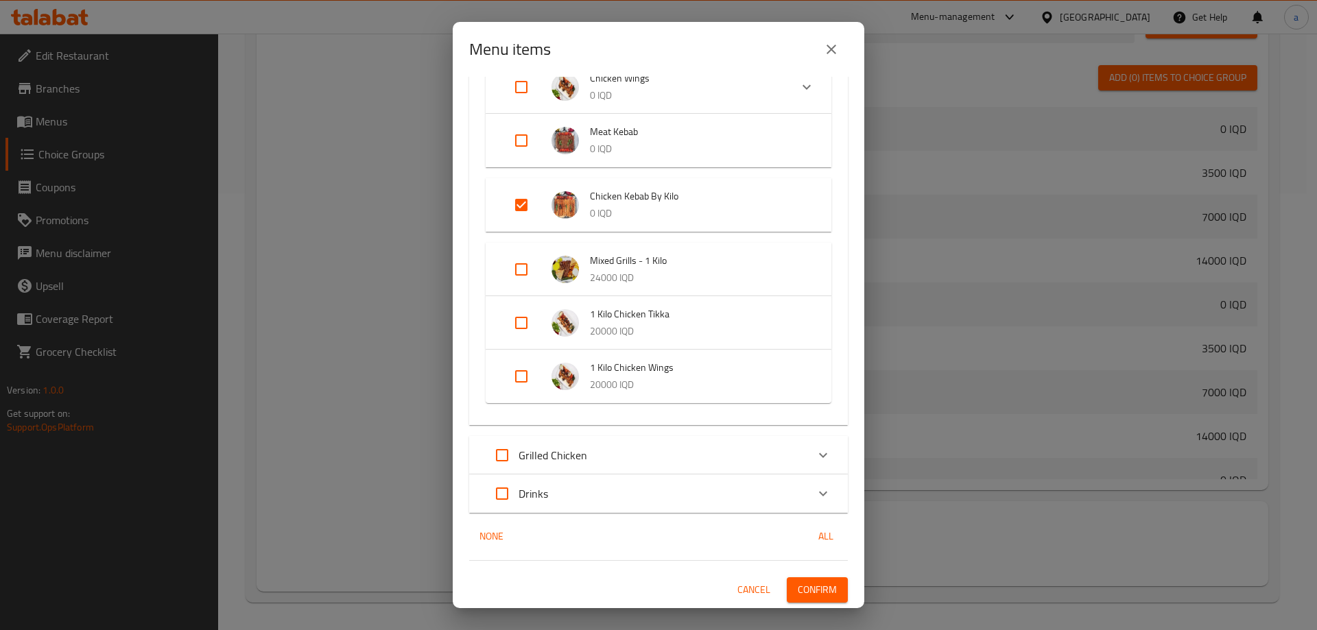
click at [830, 49] on icon "close" at bounding box center [832, 50] width 10 height 10
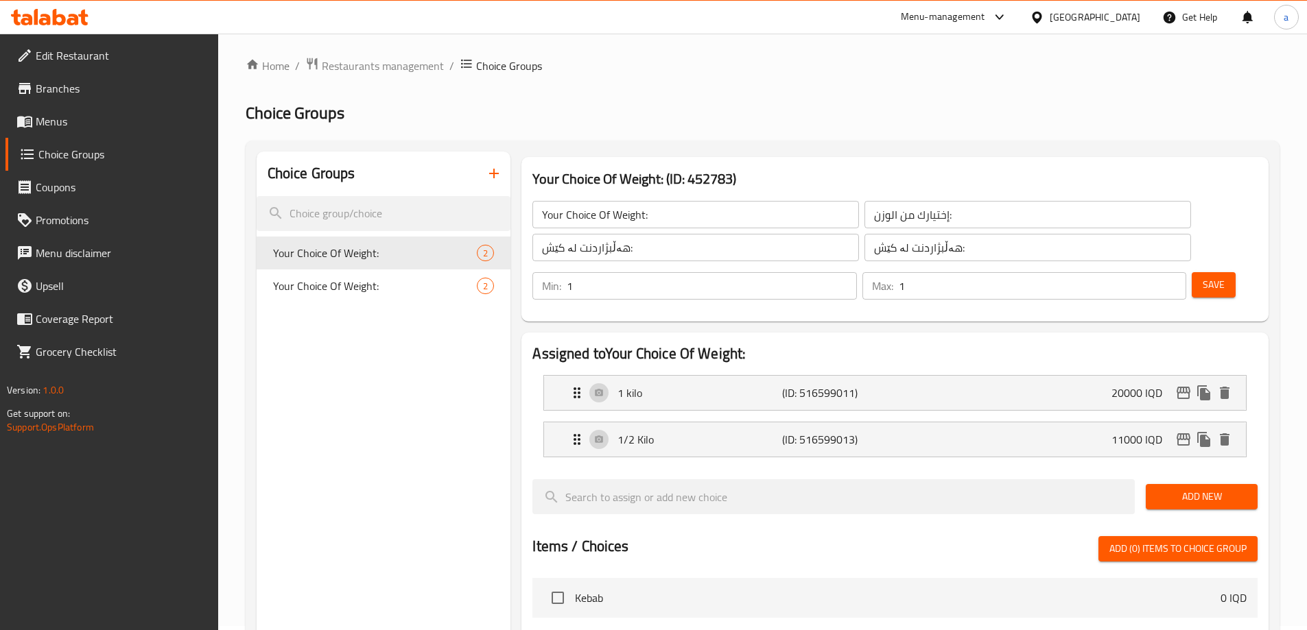
scroll to position [0, 0]
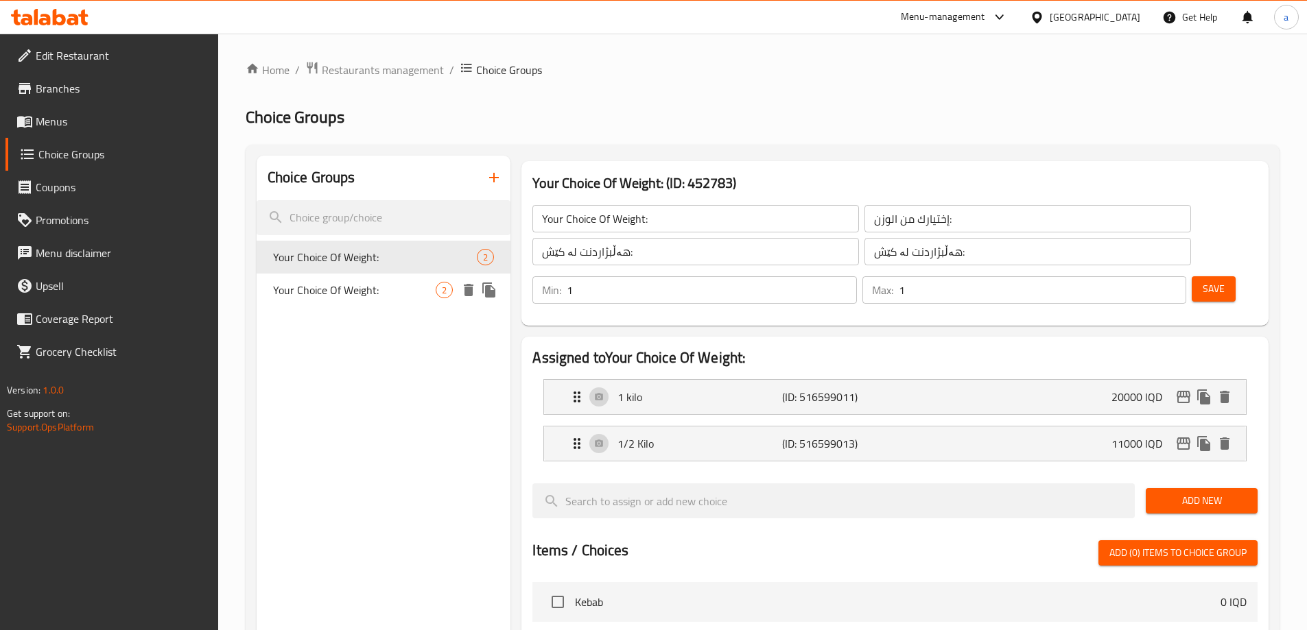
click at [309, 293] on span "Your Choice Of Weight:" at bounding box center [354, 290] width 163 height 16
type input "Your Choice Of Weight:"
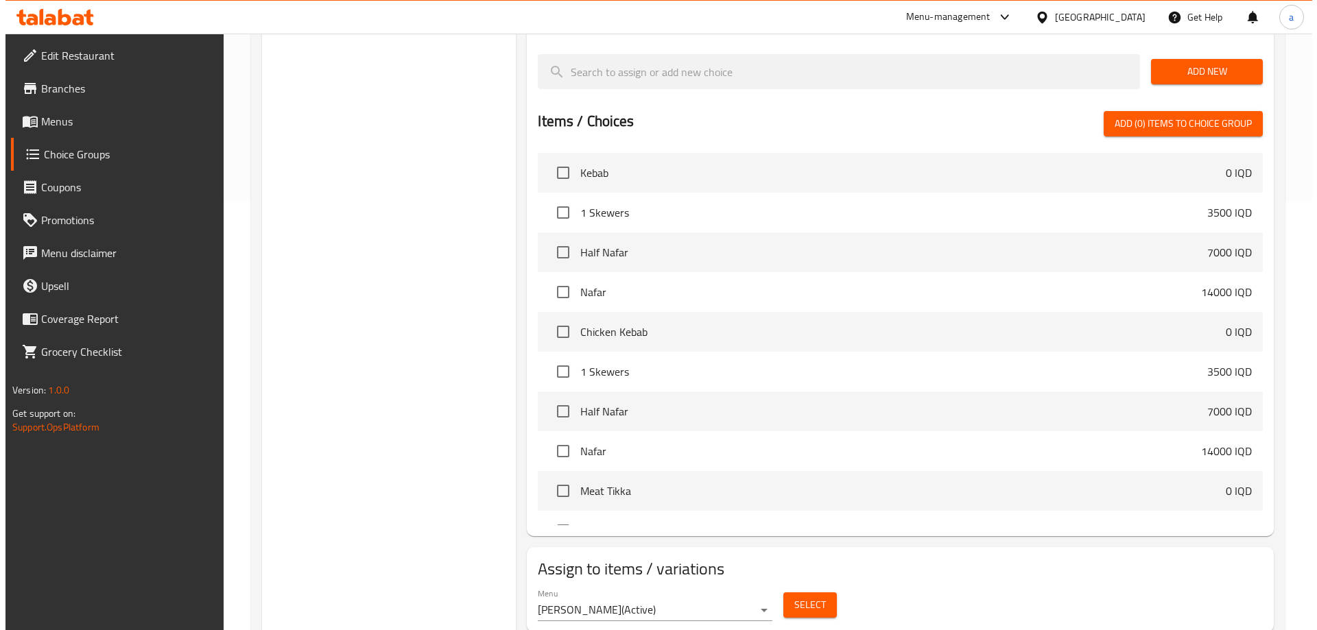
scroll to position [437, 0]
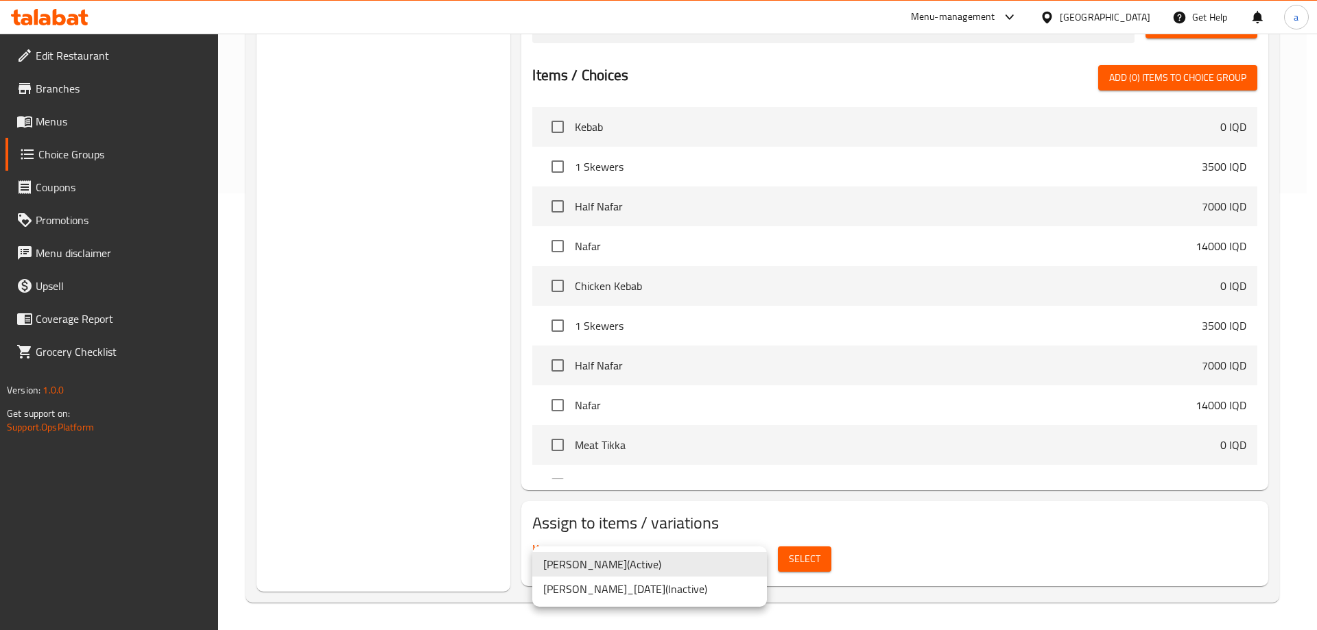
click at [591, 562] on li "Ibrahim ( Active )" at bounding box center [649, 564] width 235 height 25
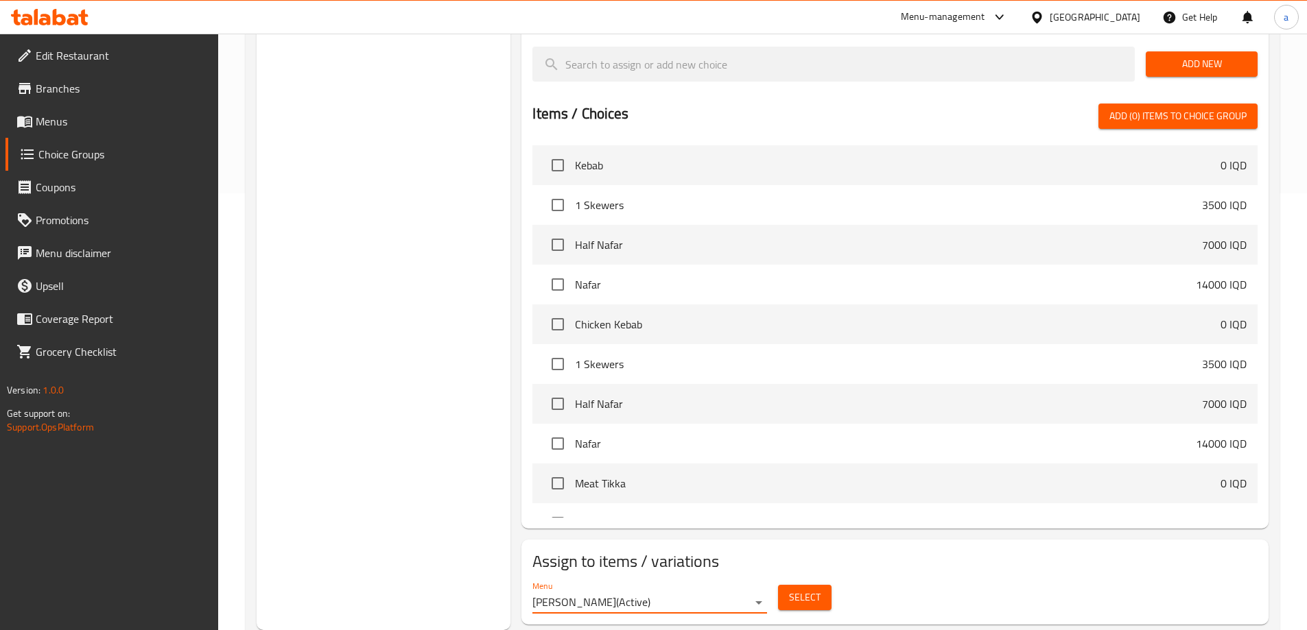
click at [786, 585] on button "Select" at bounding box center [805, 597] width 54 height 25
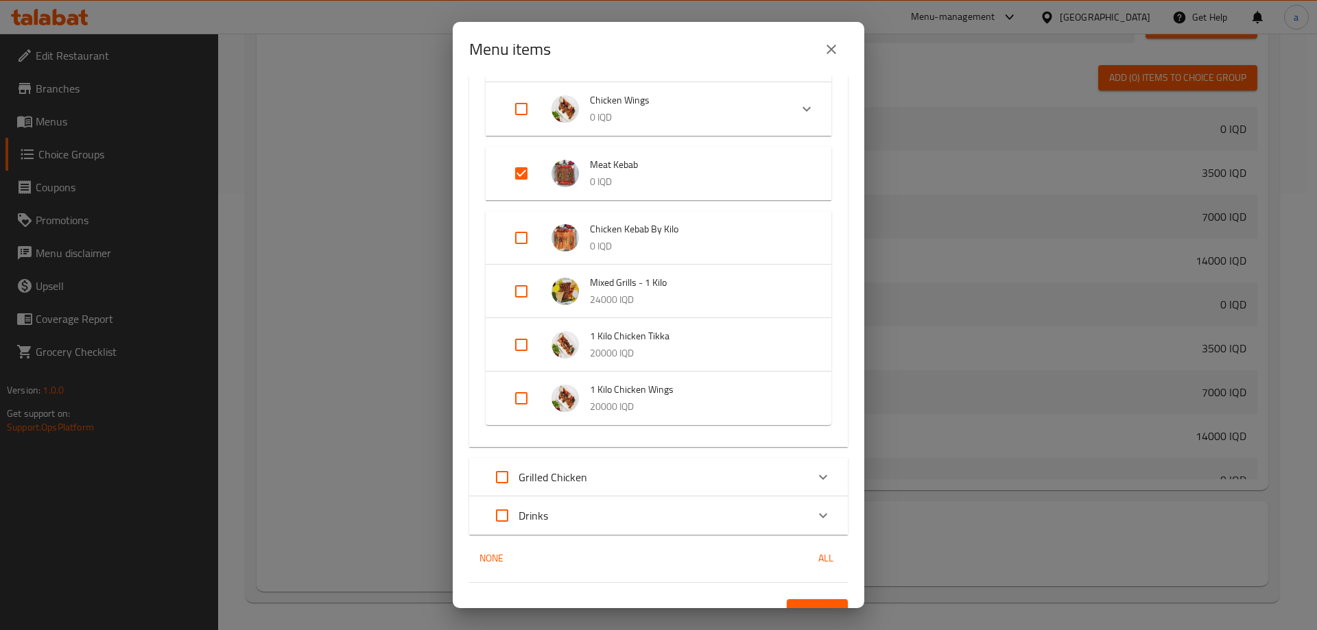
scroll to position [340, 0]
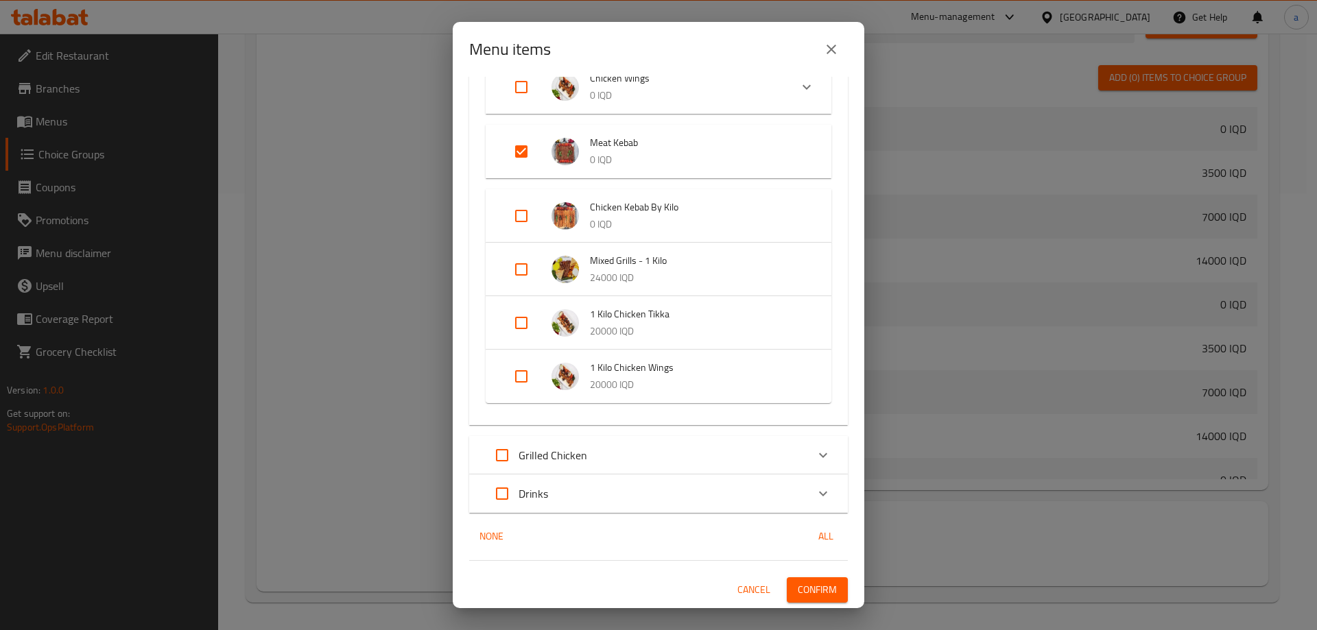
click at [664, 161] on p "0 IQD" at bounding box center [697, 160] width 214 height 17
click at [664, 161] on span "Meat Kebab" at bounding box center [697, 153] width 214 height 17
click at [839, 57] on icon "close" at bounding box center [831, 49] width 16 height 16
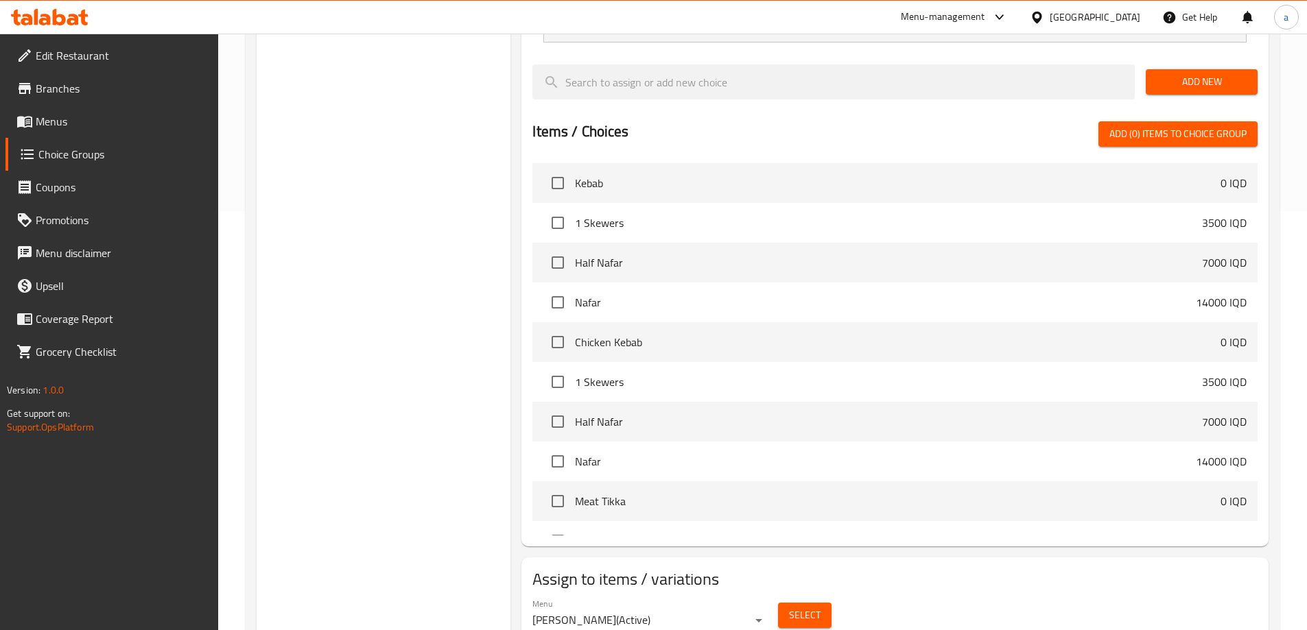
scroll to position [437, 0]
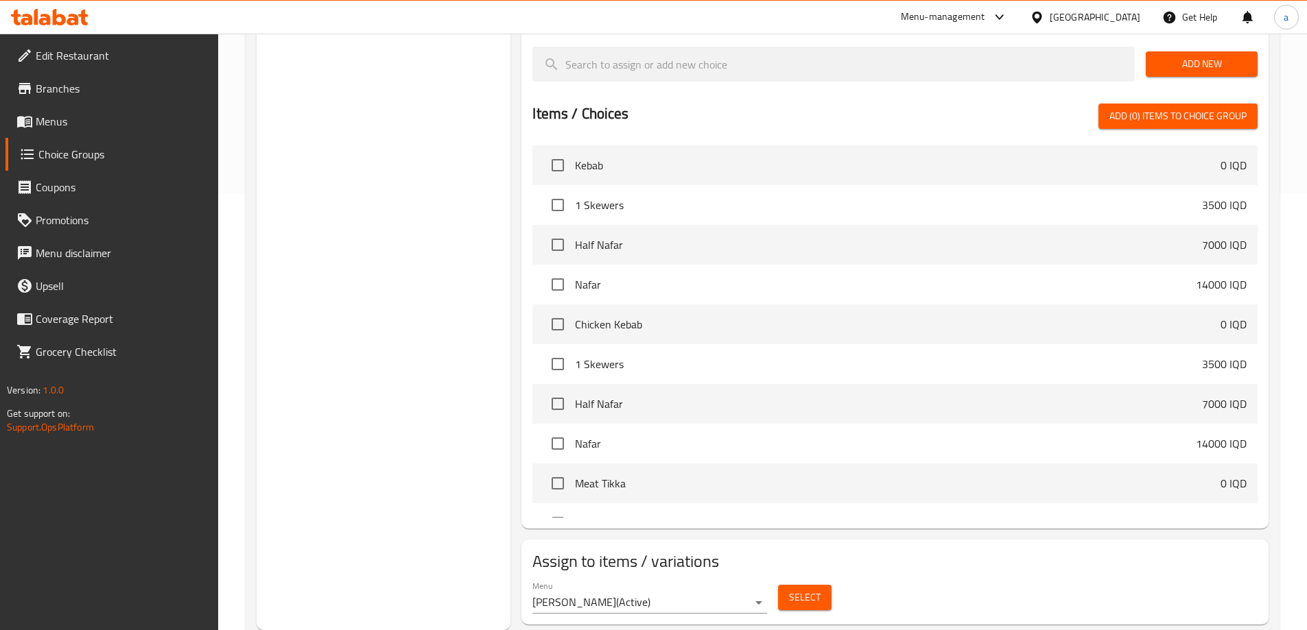
click at [798, 589] on span "Select" at bounding box center [805, 597] width 32 height 17
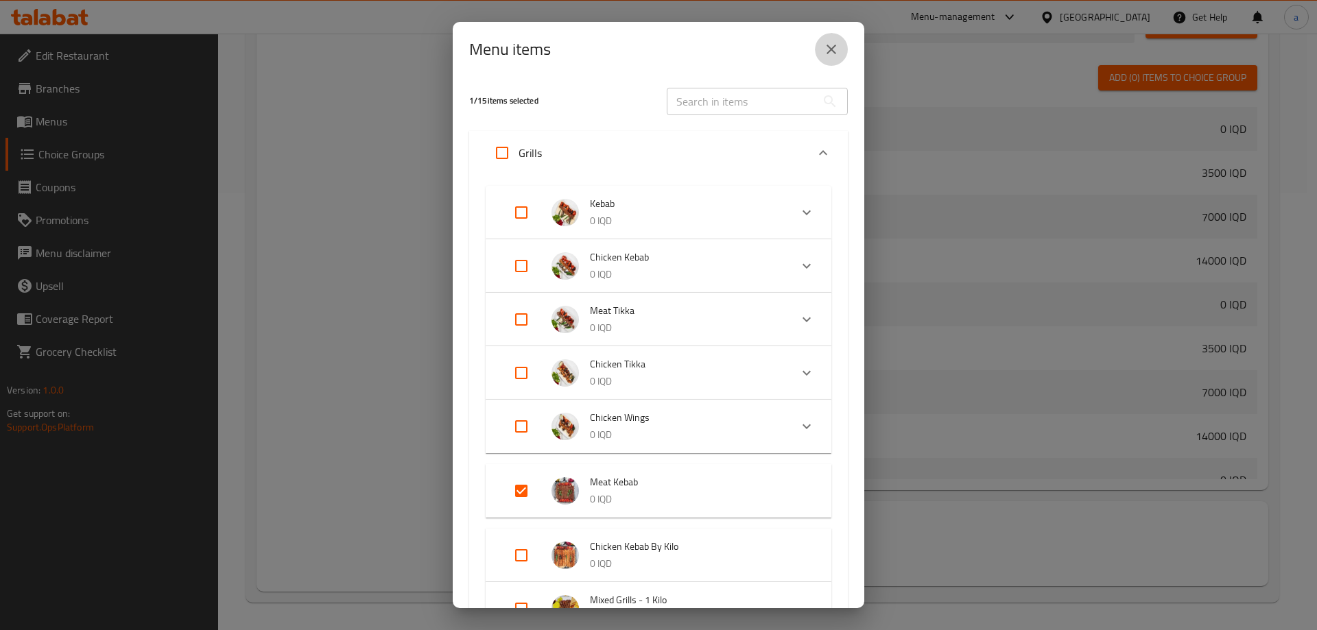
click at [830, 58] on button "close" at bounding box center [831, 49] width 33 height 33
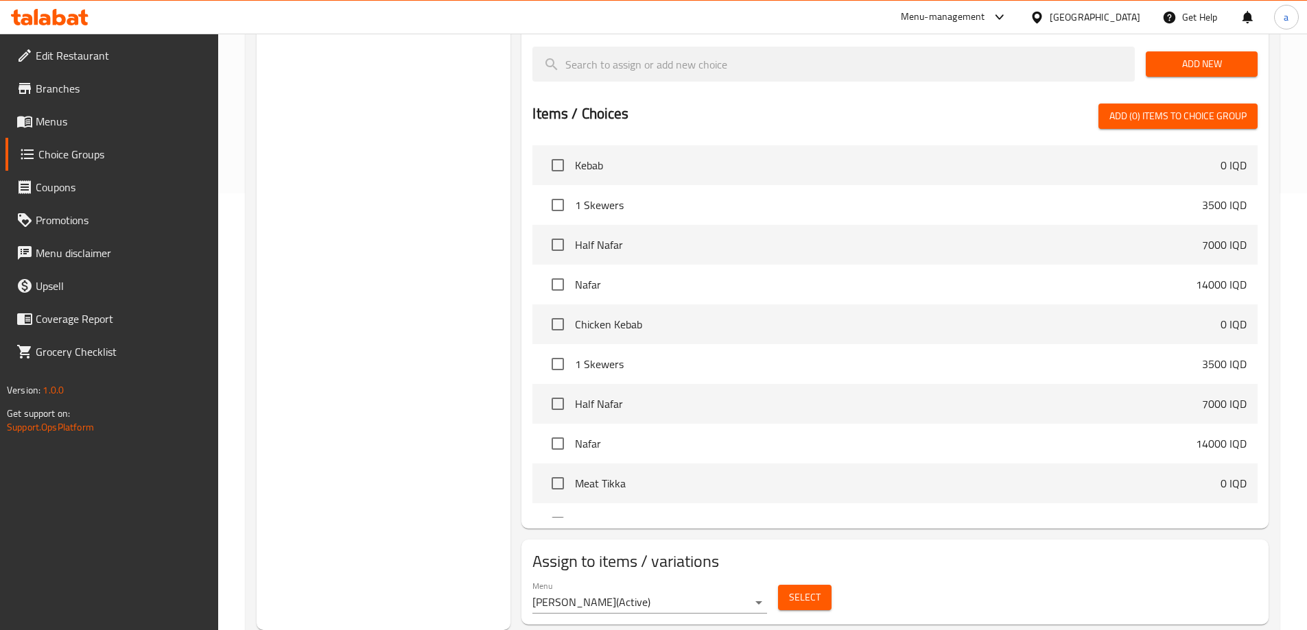
scroll to position [0, 0]
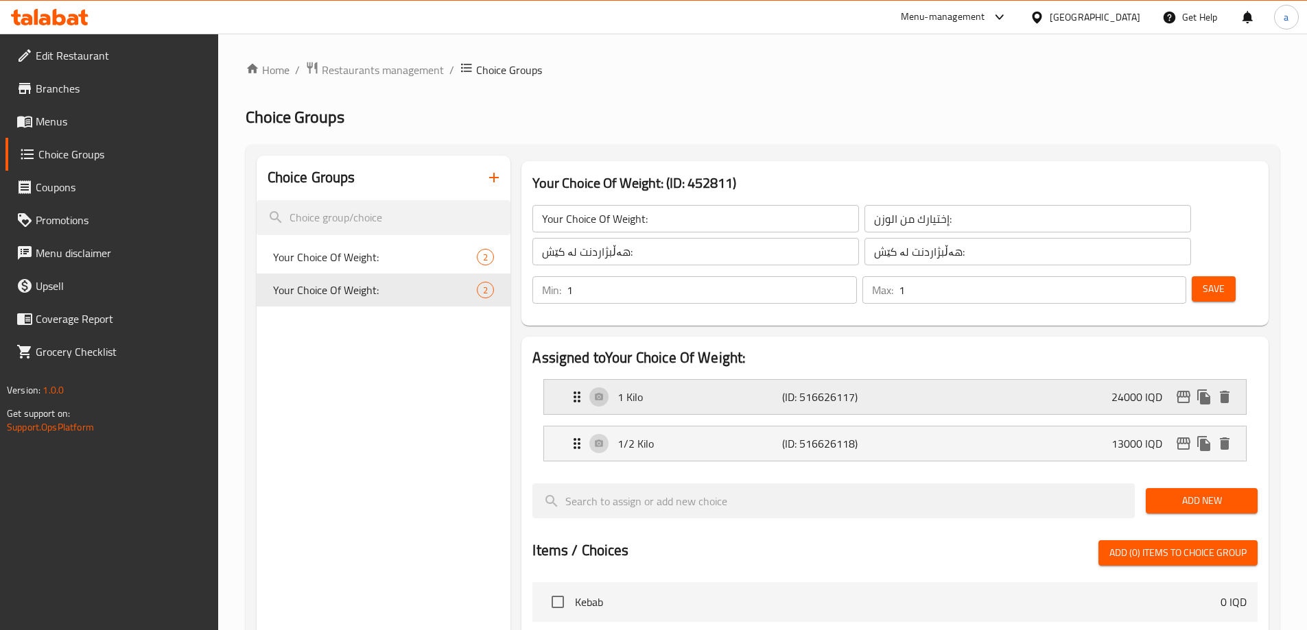
click at [960, 380] on div "1 Kilo (ID: 516626117) 24000 IQD" at bounding box center [899, 397] width 661 height 34
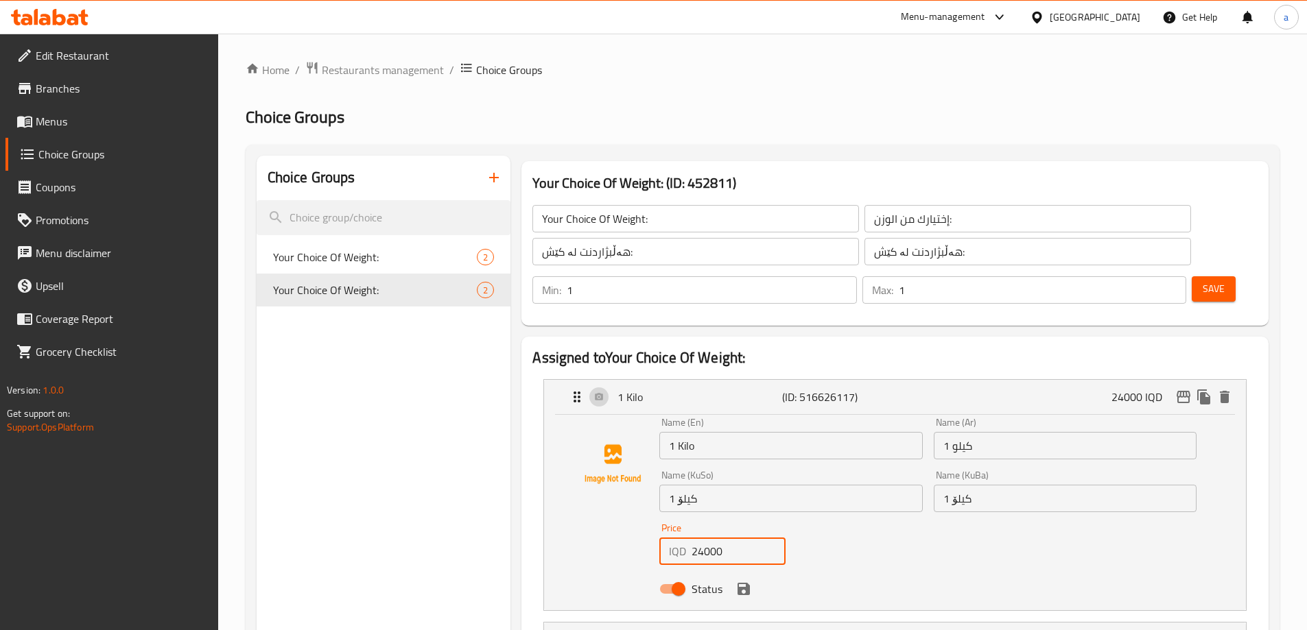
click at [713, 538] on input "24000" at bounding box center [739, 551] width 94 height 27
paste input "6"
click at [743, 583] on icon "save" at bounding box center [744, 589] width 12 height 12
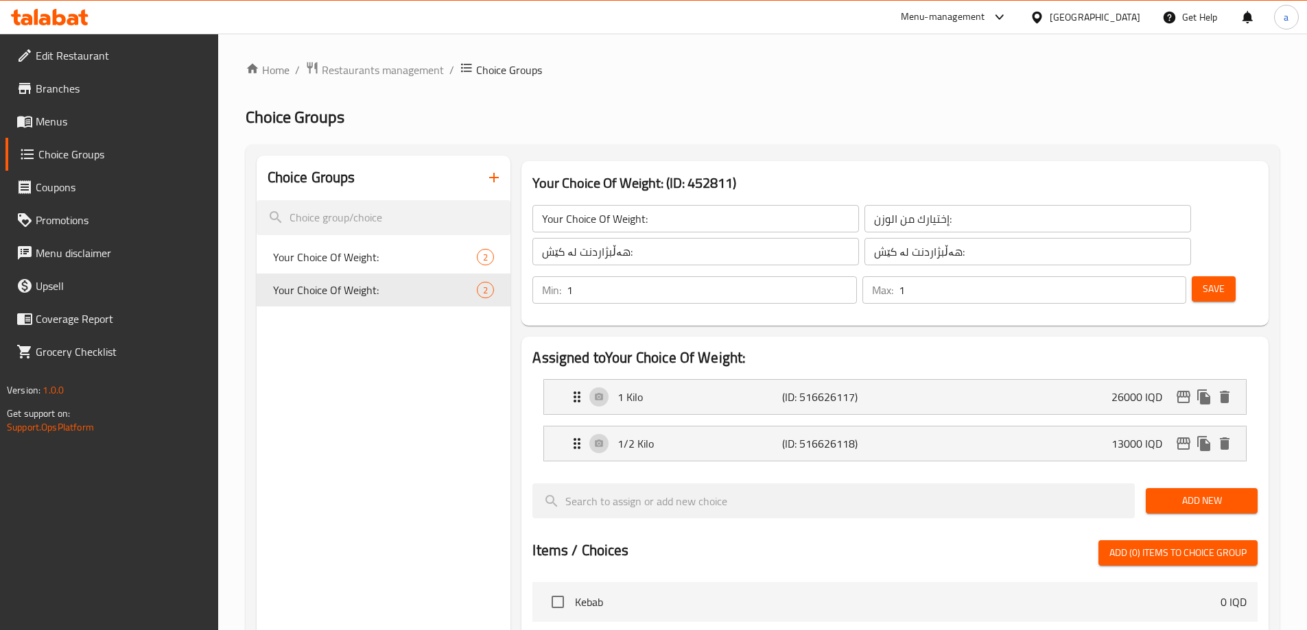
type input "26000"
click at [1192, 276] on button "Save" at bounding box center [1214, 288] width 44 height 25
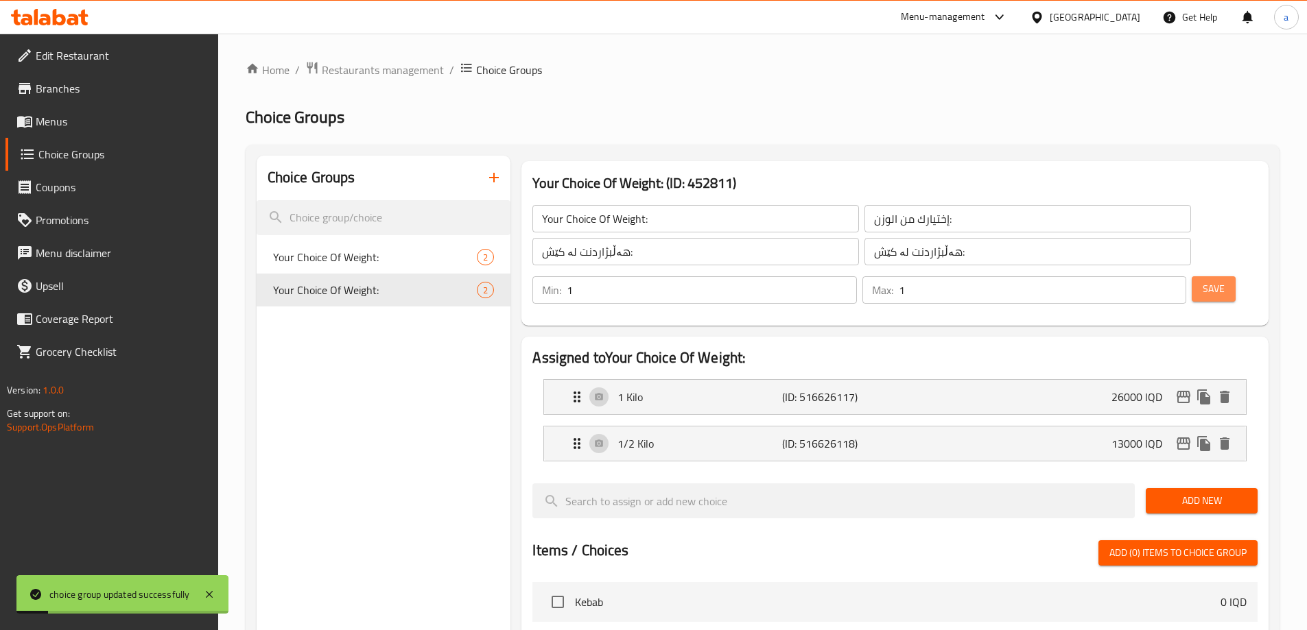
click at [1192, 276] on button "Save" at bounding box center [1214, 288] width 44 height 25
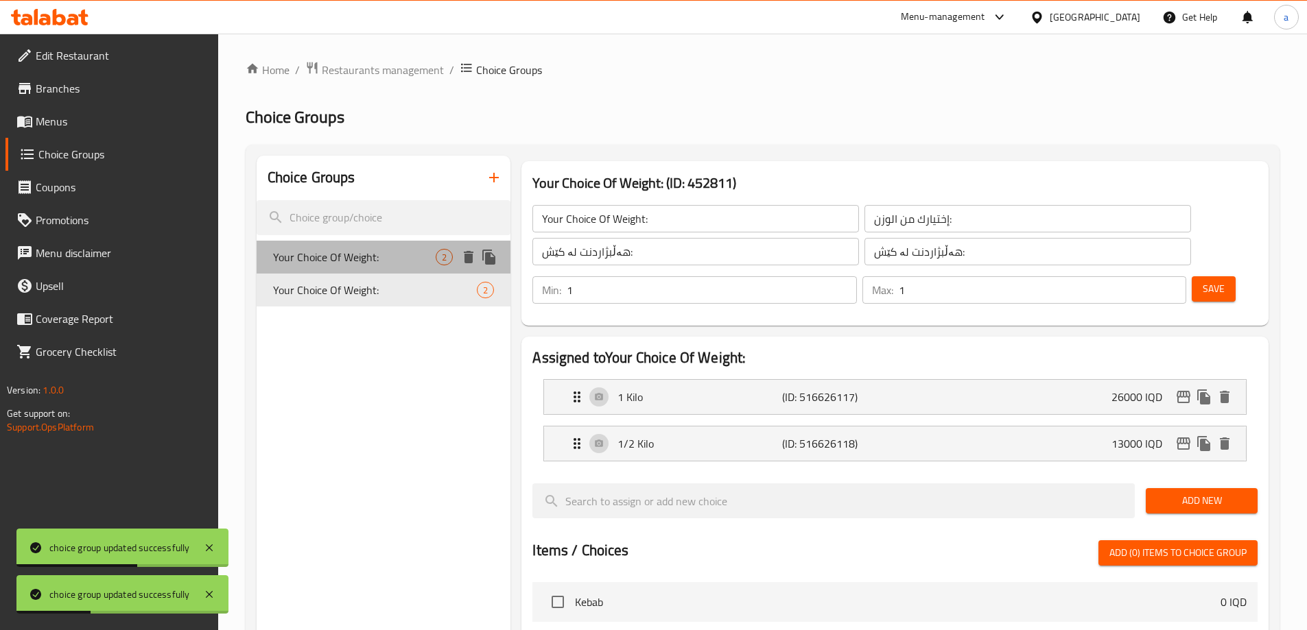
click at [342, 259] on span "Your Choice Of Weight:" at bounding box center [354, 257] width 163 height 16
type input "Your Choice Of Weight:"
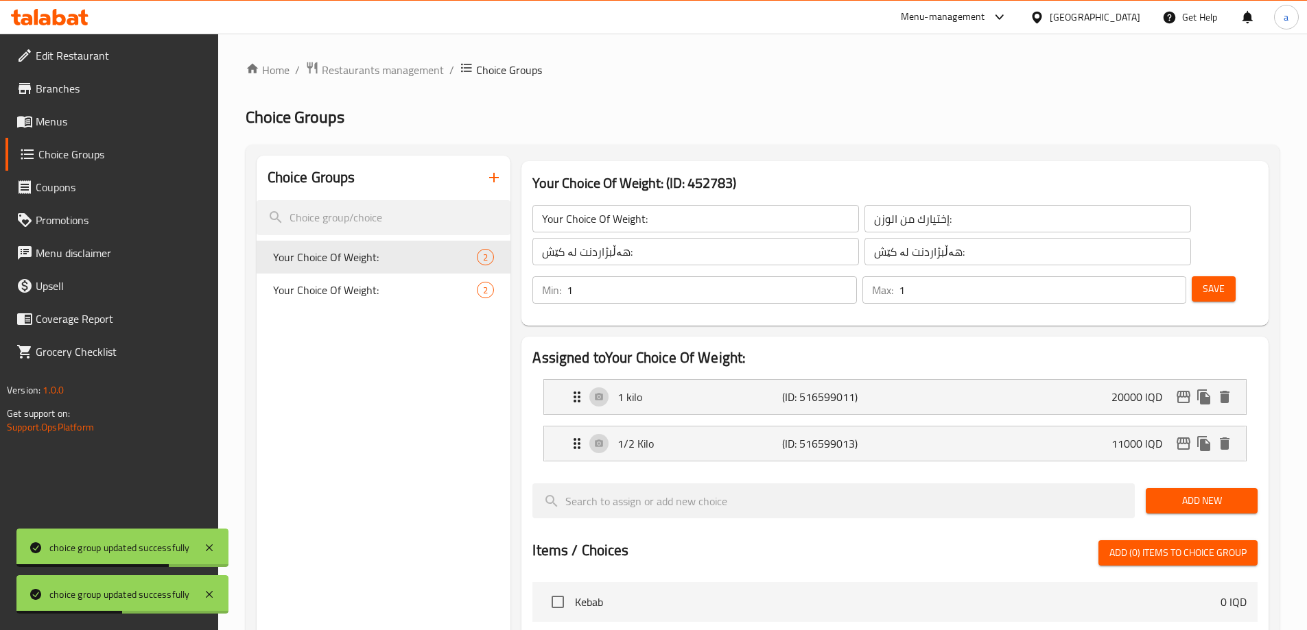
scroll to position [437, 0]
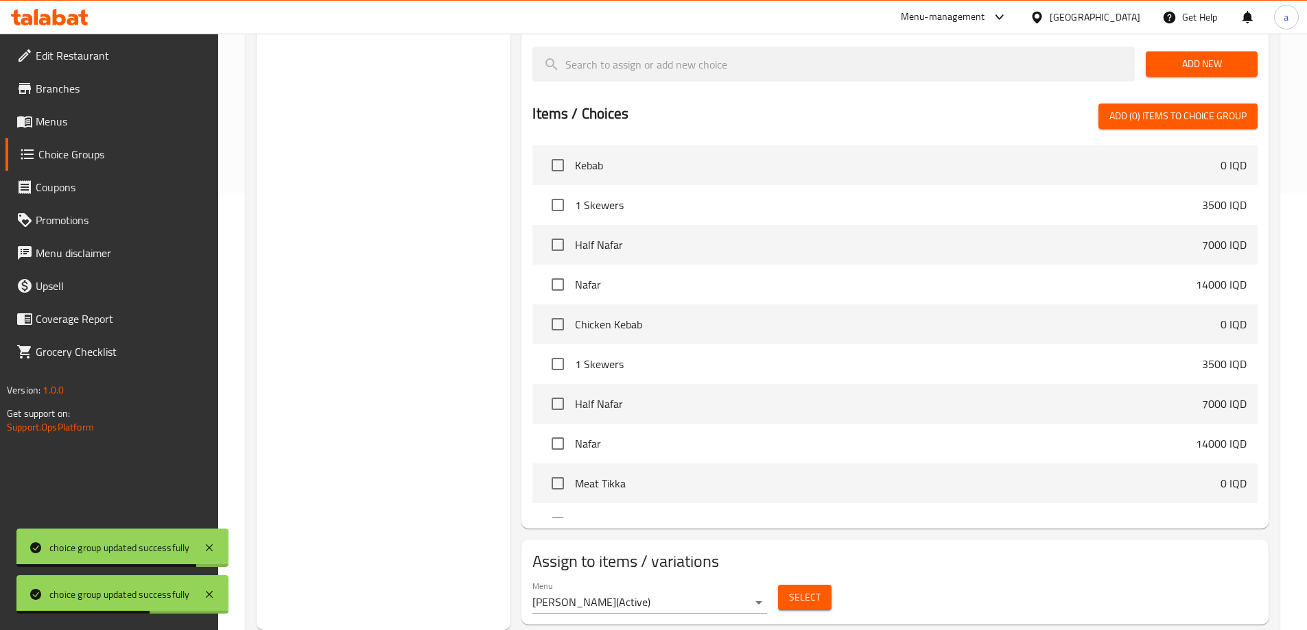
click at [803, 589] on span "Select" at bounding box center [805, 597] width 32 height 17
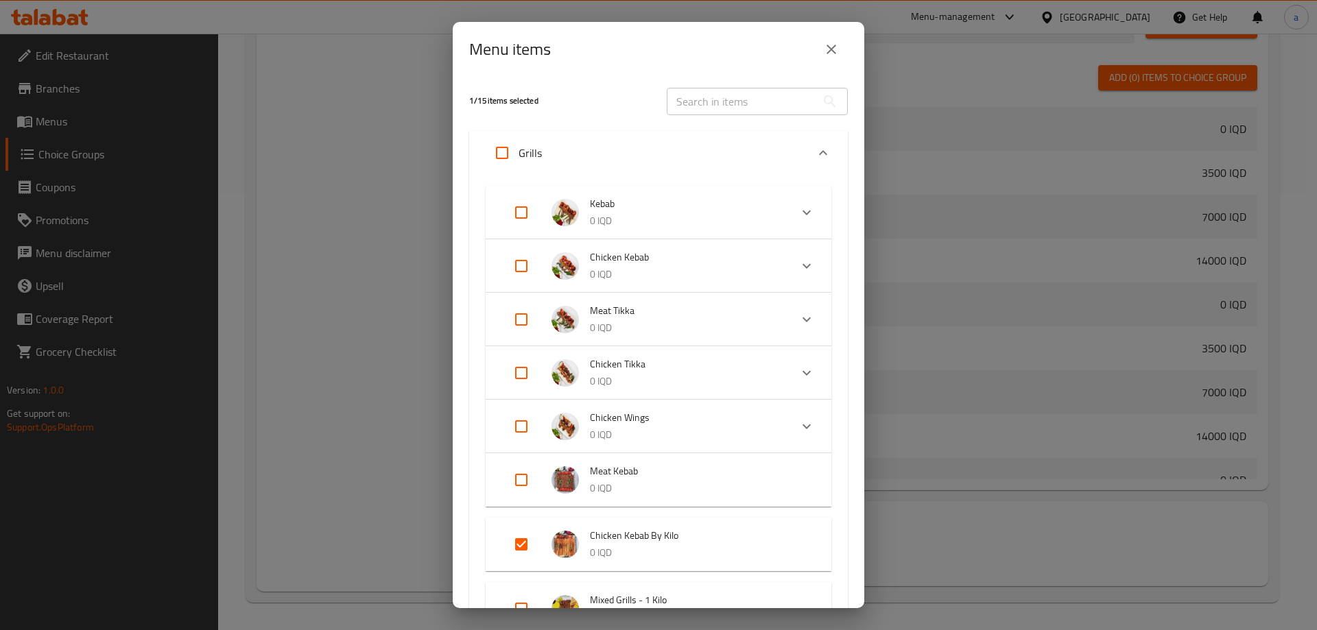
click at [840, 48] on button "close" at bounding box center [831, 49] width 33 height 33
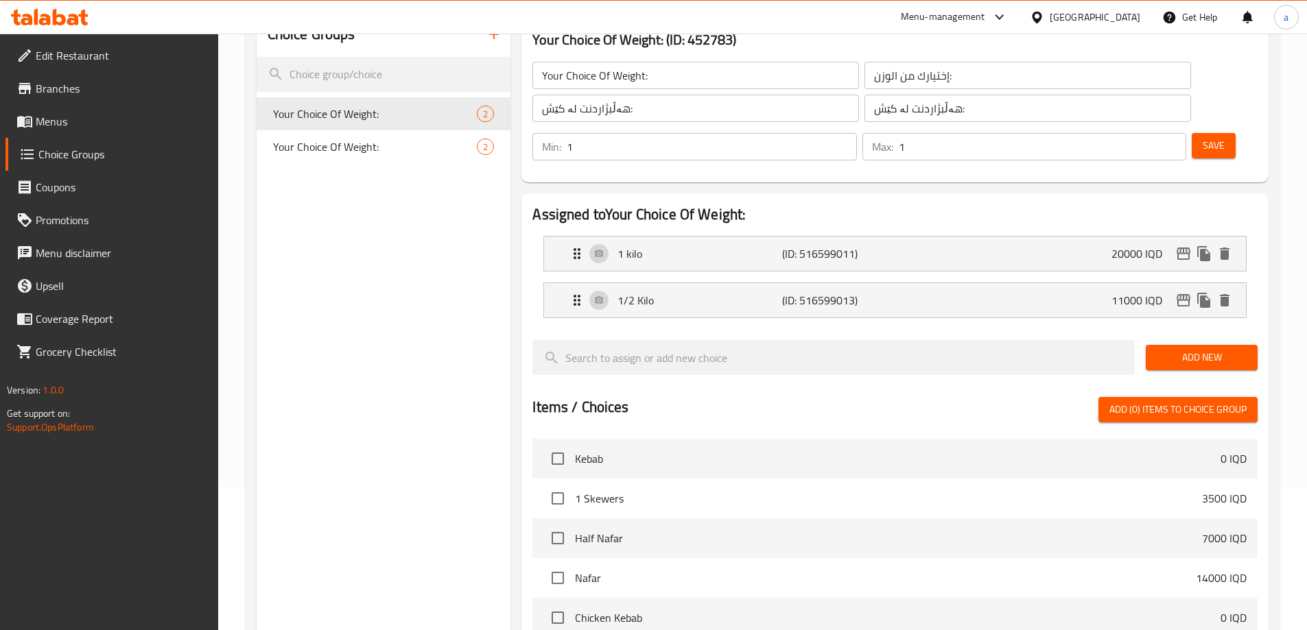
scroll to position [0, 0]
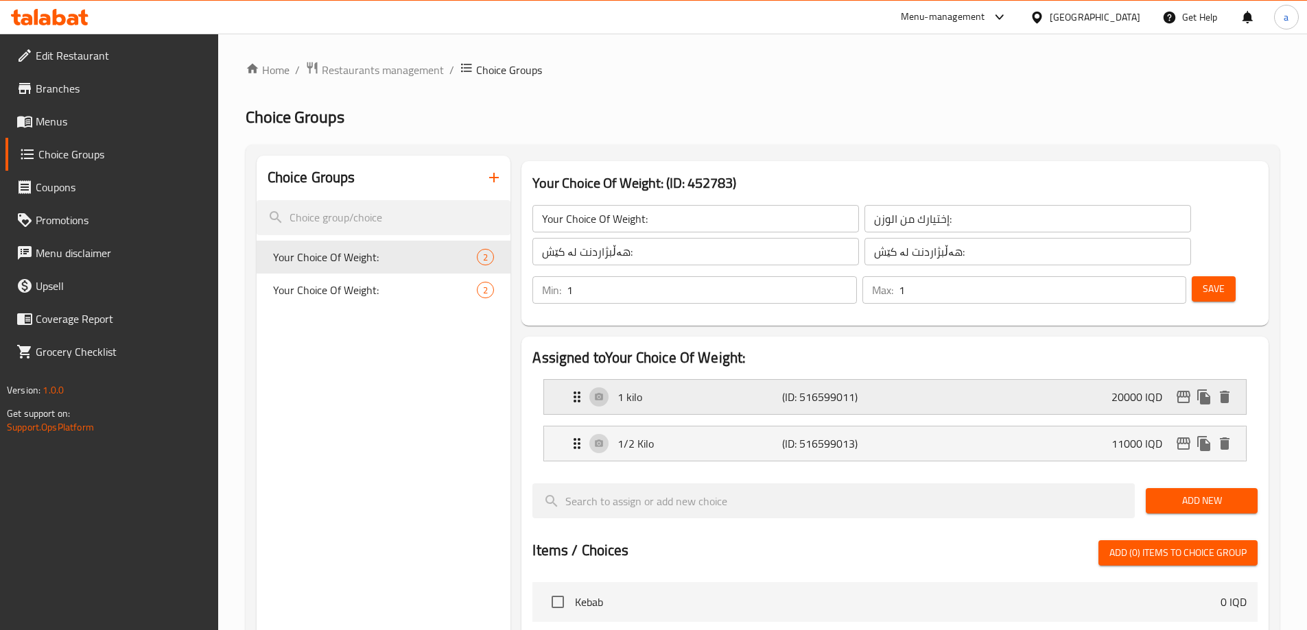
click at [647, 380] on div "1 kilo (ID: 516599011) 20000 IQD" at bounding box center [899, 397] width 661 height 34
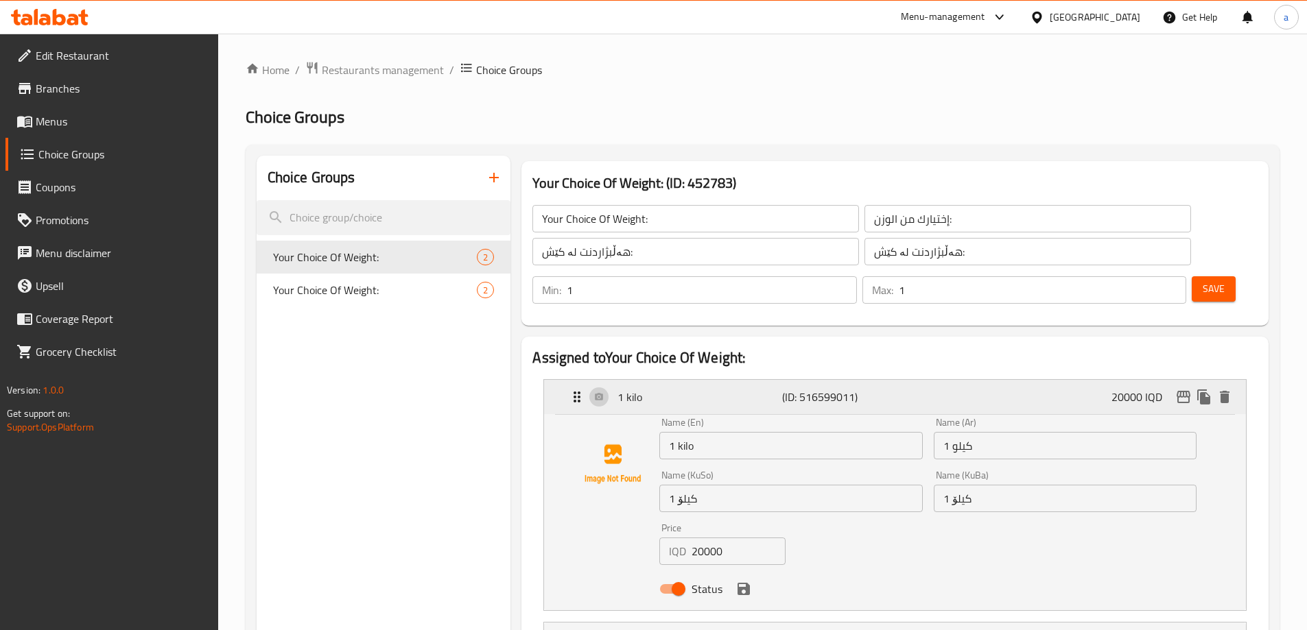
click at [647, 380] on div "1 kilo (ID: 516599011) 20000 IQD" at bounding box center [899, 397] width 661 height 34
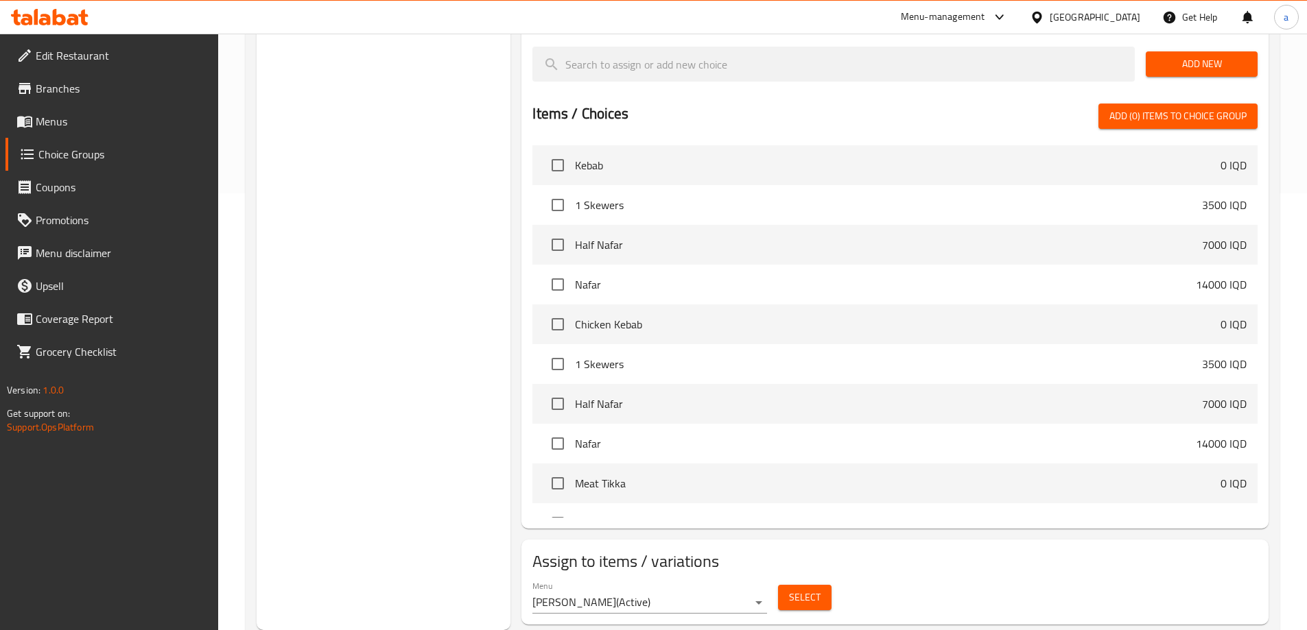
click at [793, 589] on span "Select" at bounding box center [805, 597] width 32 height 17
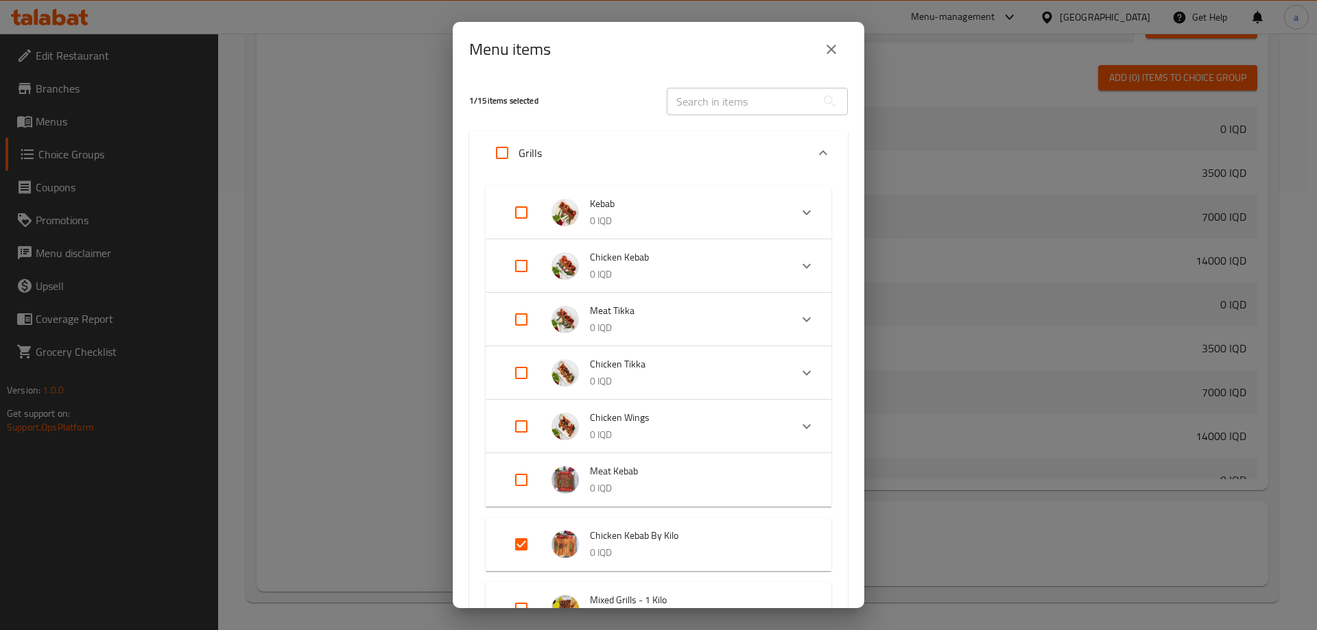
click at [825, 49] on icon "close" at bounding box center [831, 49] width 16 height 16
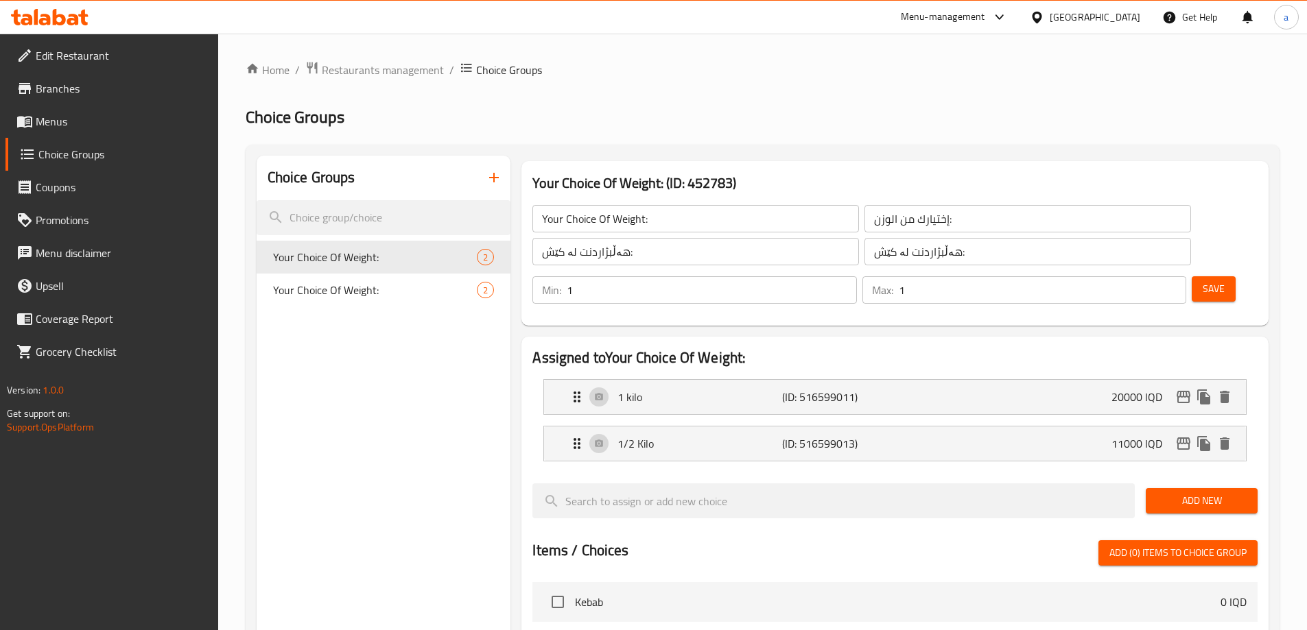
click at [40, 122] on span "Menus" at bounding box center [122, 121] width 172 height 16
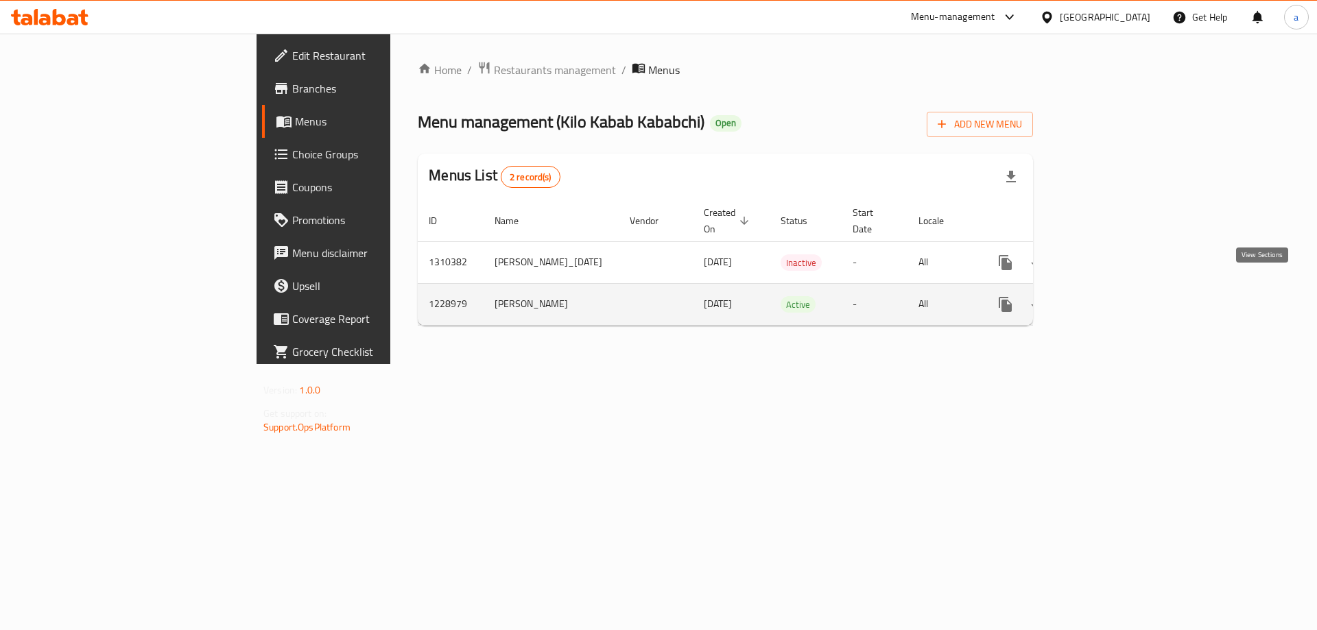
click at [1111, 298] on icon "enhanced table" at bounding box center [1104, 304] width 12 height 12
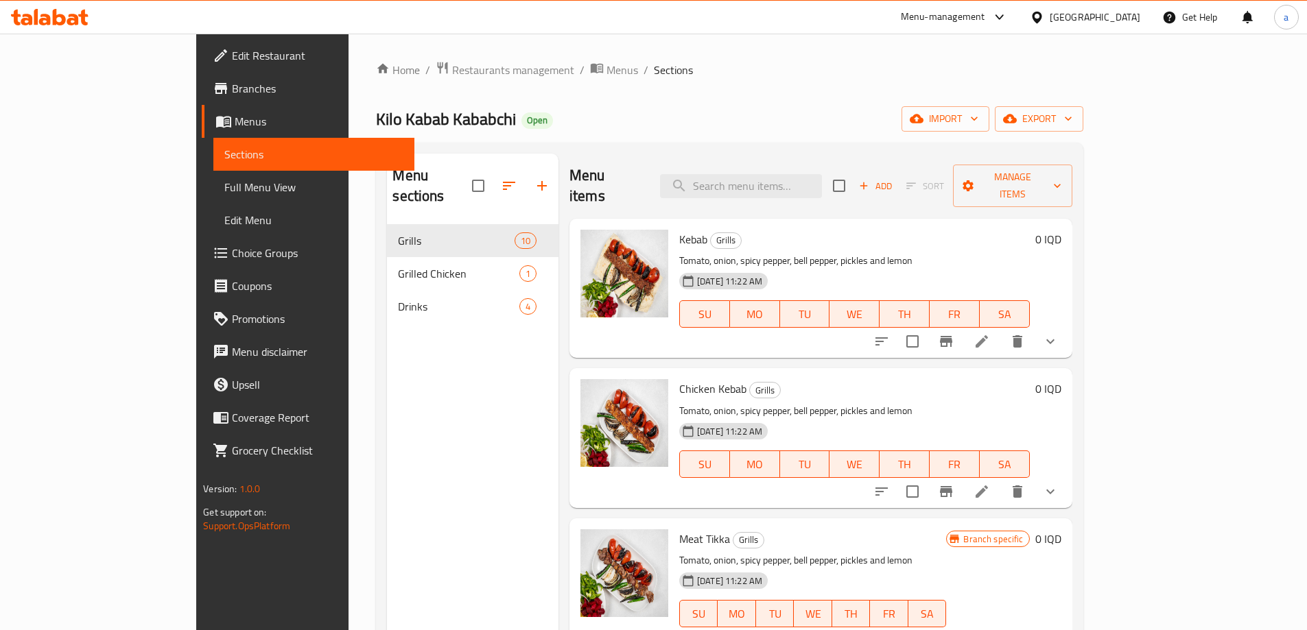
click at [224, 196] on span "Full Menu View" at bounding box center [313, 187] width 179 height 16
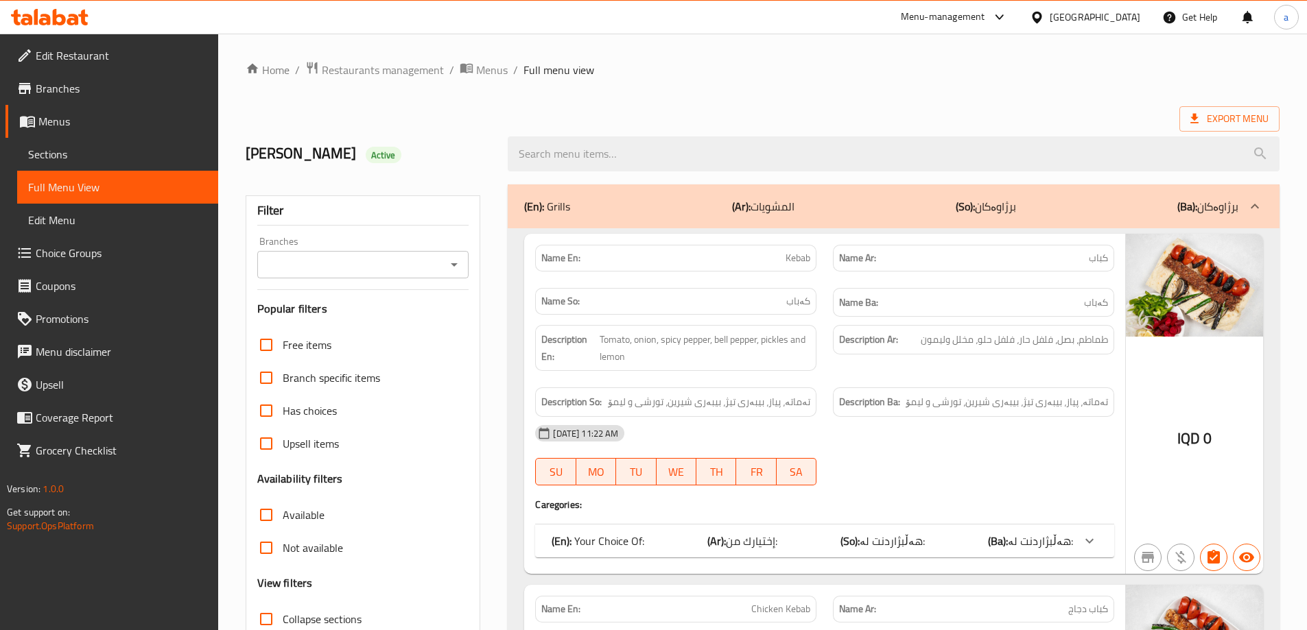
click at [454, 272] on icon "Open" at bounding box center [454, 265] width 16 height 16
click at [412, 166] on div "Ibrahim Active" at bounding box center [368, 153] width 263 height 61
click at [461, 263] on icon "Open" at bounding box center [454, 265] width 16 height 16
click at [464, 265] on button "Open" at bounding box center [454, 264] width 19 height 19
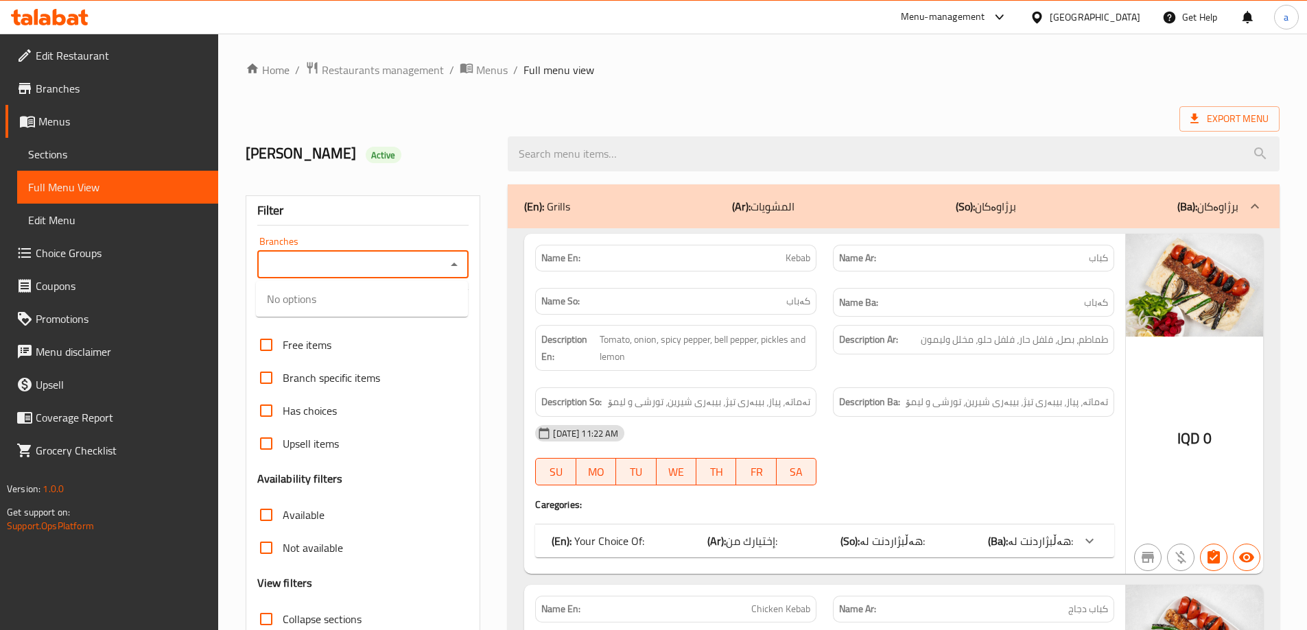
click at [468, 271] on div "Branches" at bounding box center [363, 264] width 212 height 27
click at [450, 263] on icon "Close" at bounding box center [454, 265] width 16 height 16
click at [450, 263] on icon "Open" at bounding box center [454, 265] width 16 height 16
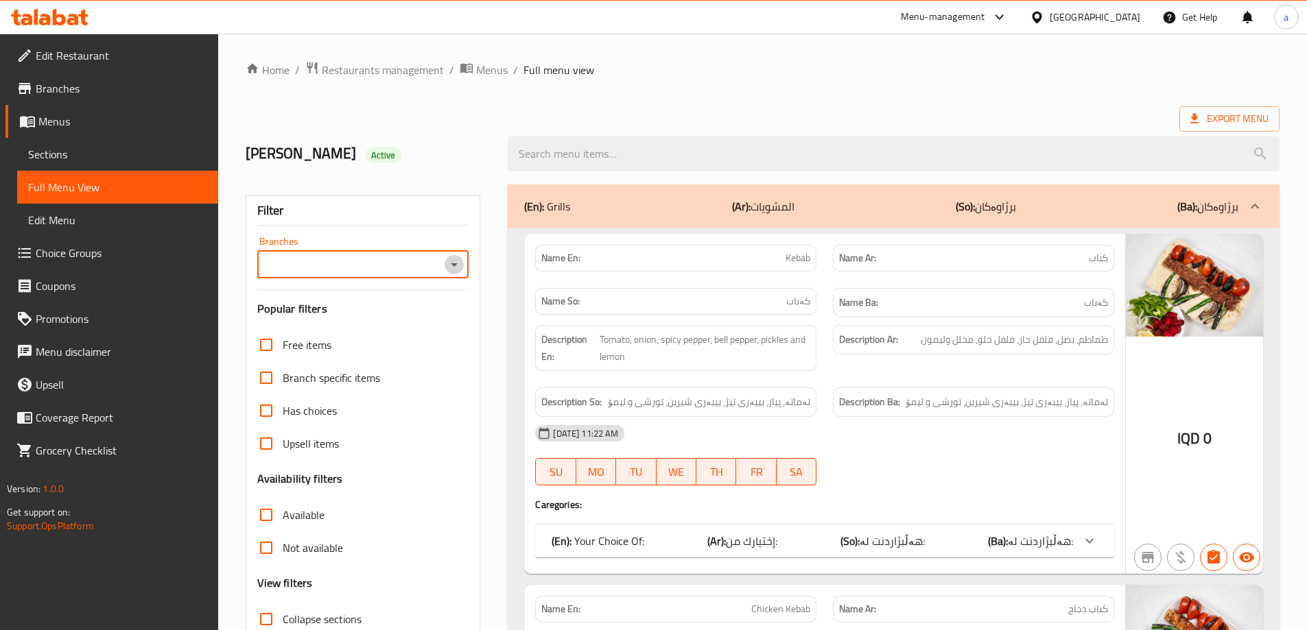
click at [450, 263] on icon "Open" at bounding box center [454, 265] width 16 height 16
click at [450, 263] on icon "Close" at bounding box center [454, 265] width 16 height 16
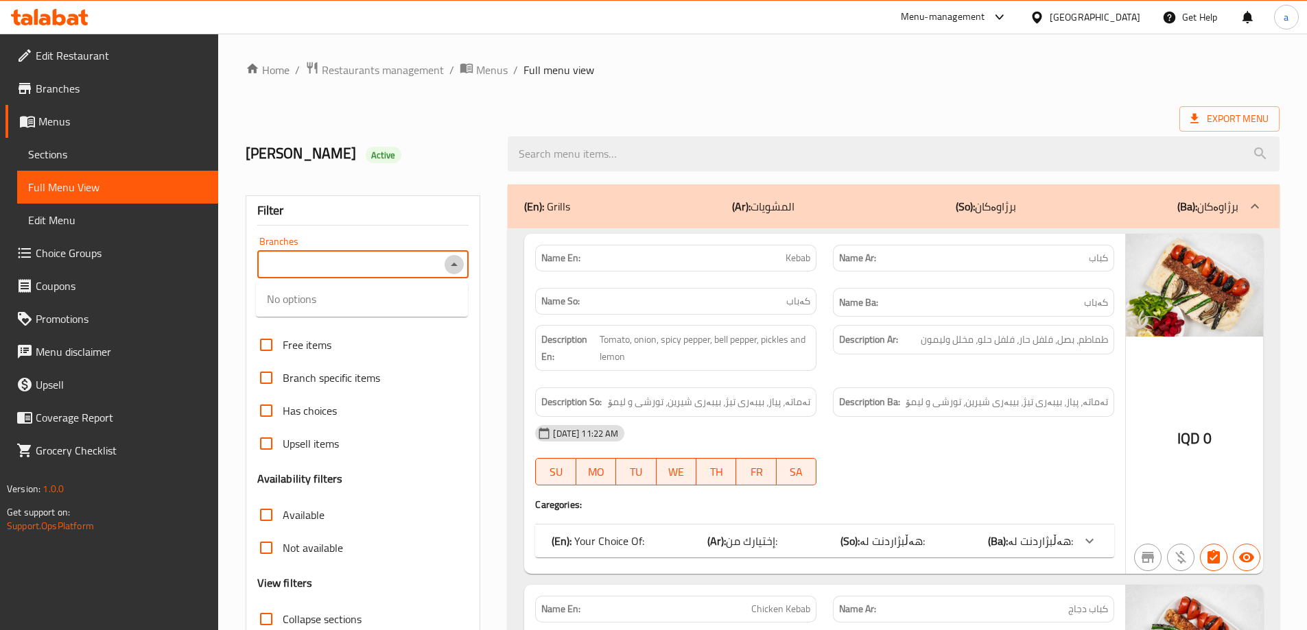
click at [450, 263] on icon "Close" at bounding box center [454, 265] width 16 height 16
click at [450, 263] on icon "Open" at bounding box center [454, 265] width 16 height 16
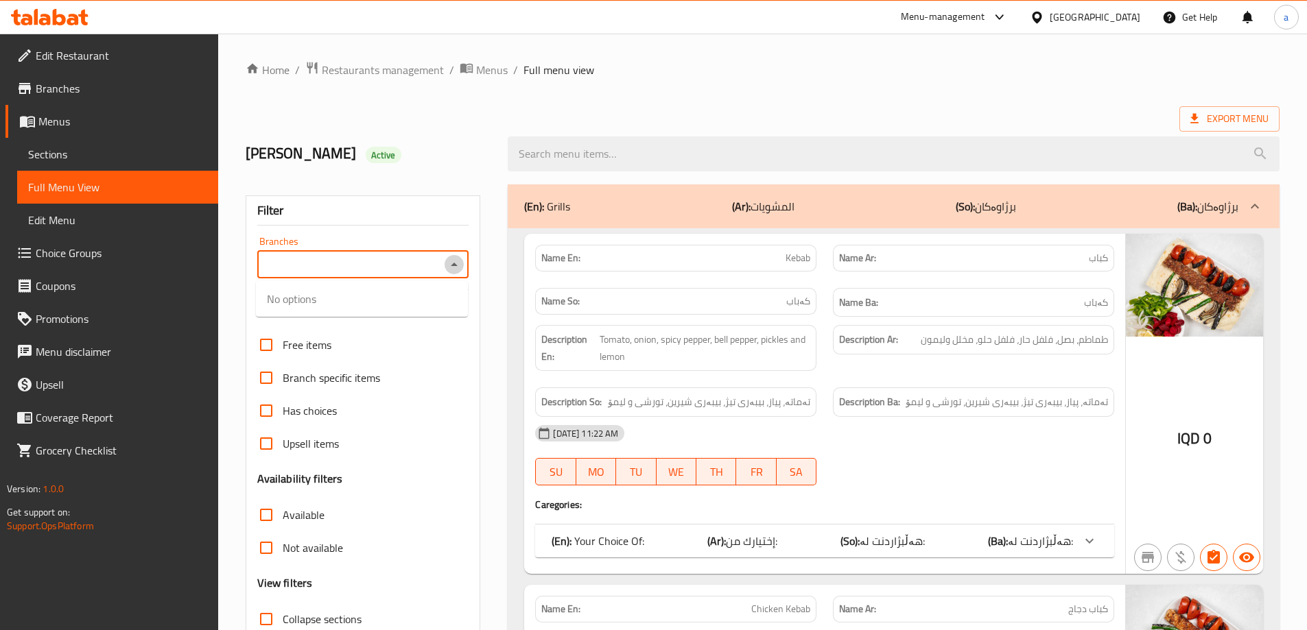
click at [450, 263] on icon "Close" at bounding box center [454, 265] width 16 height 16
click at [450, 263] on icon "Open" at bounding box center [454, 265] width 16 height 16
click at [443, 135] on div "Ibrahim Active" at bounding box center [368, 153] width 263 height 61
click at [454, 262] on icon "Open" at bounding box center [454, 265] width 16 height 16
click at [365, 318] on span "Kilo Kabab Kababchi, Bakrajo" at bounding box center [362, 332] width 190 height 33
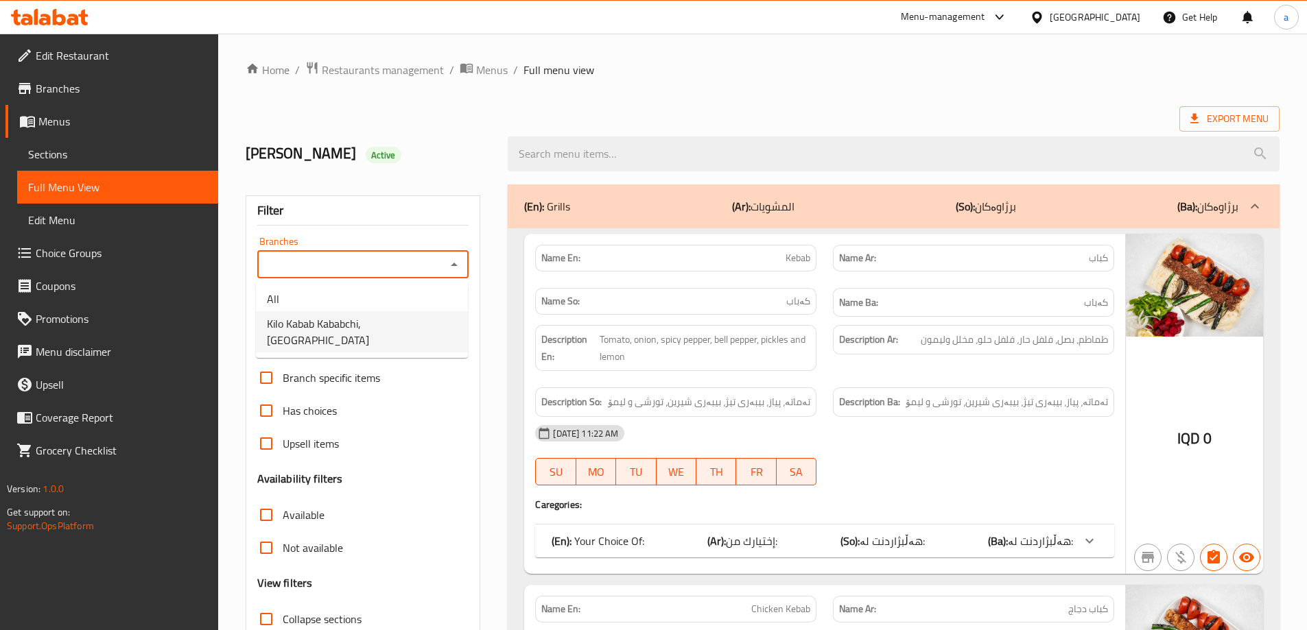
type input "Kilo Kabab Kababchi, Bakrajo"
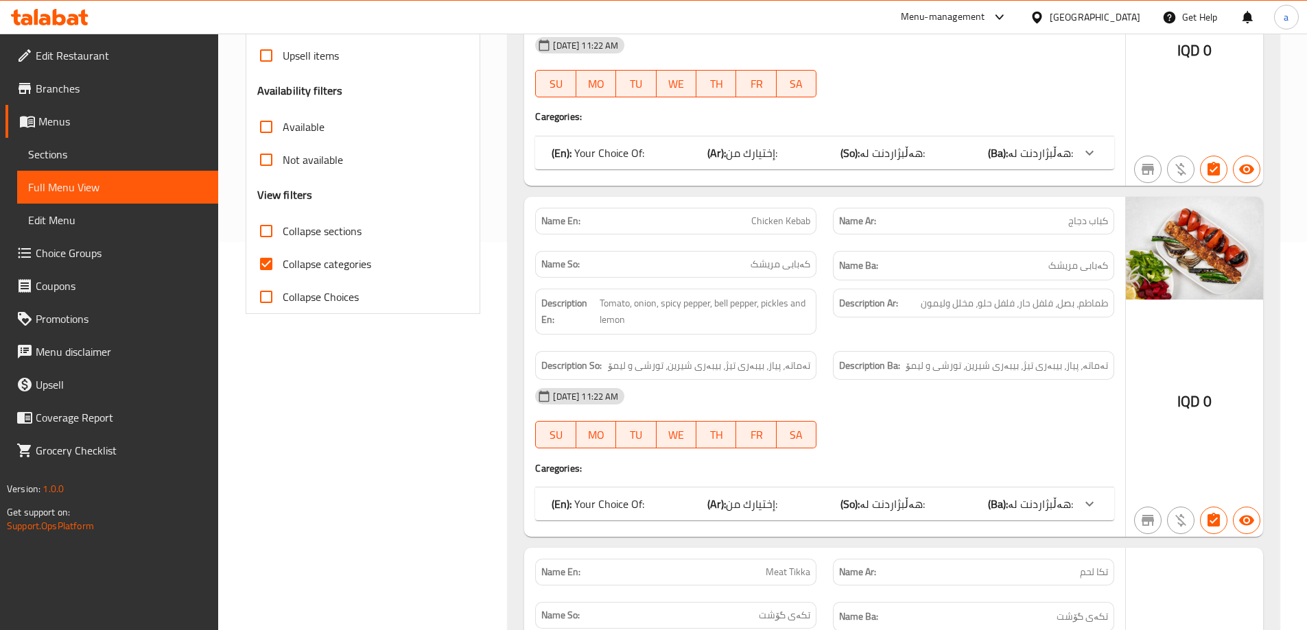
scroll to position [458, 0]
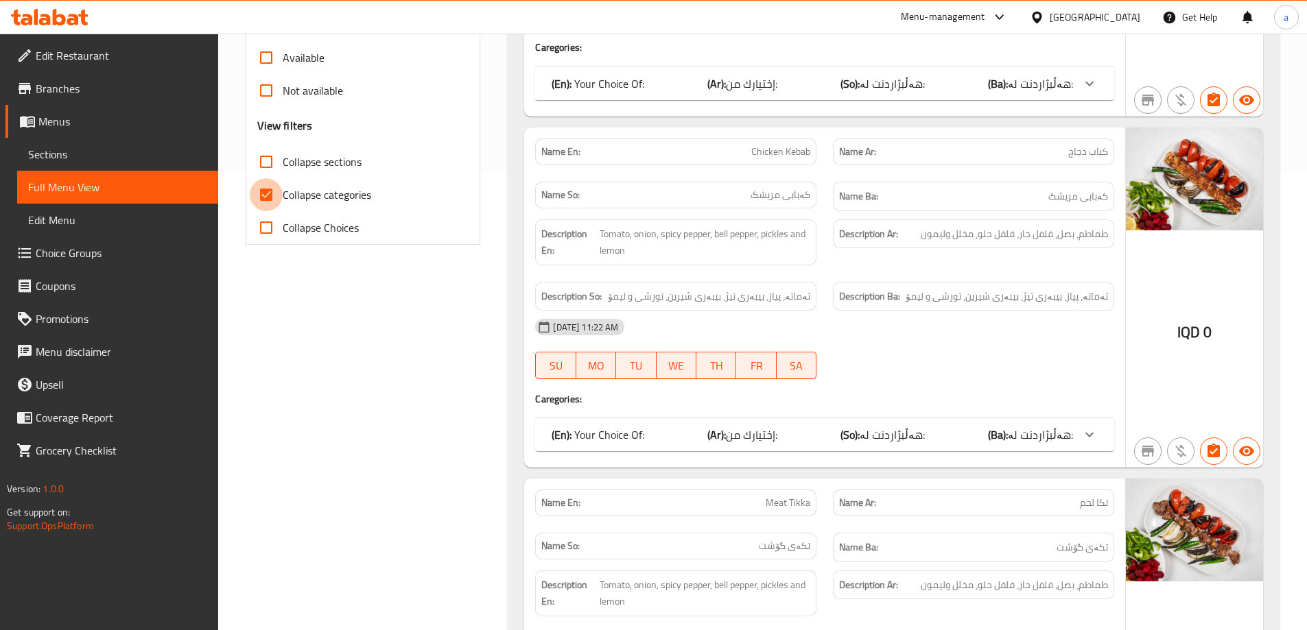
click at [266, 188] on input "Collapse categories" at bounding box center [266, 194] width 33 height 33
checkbox input "false"
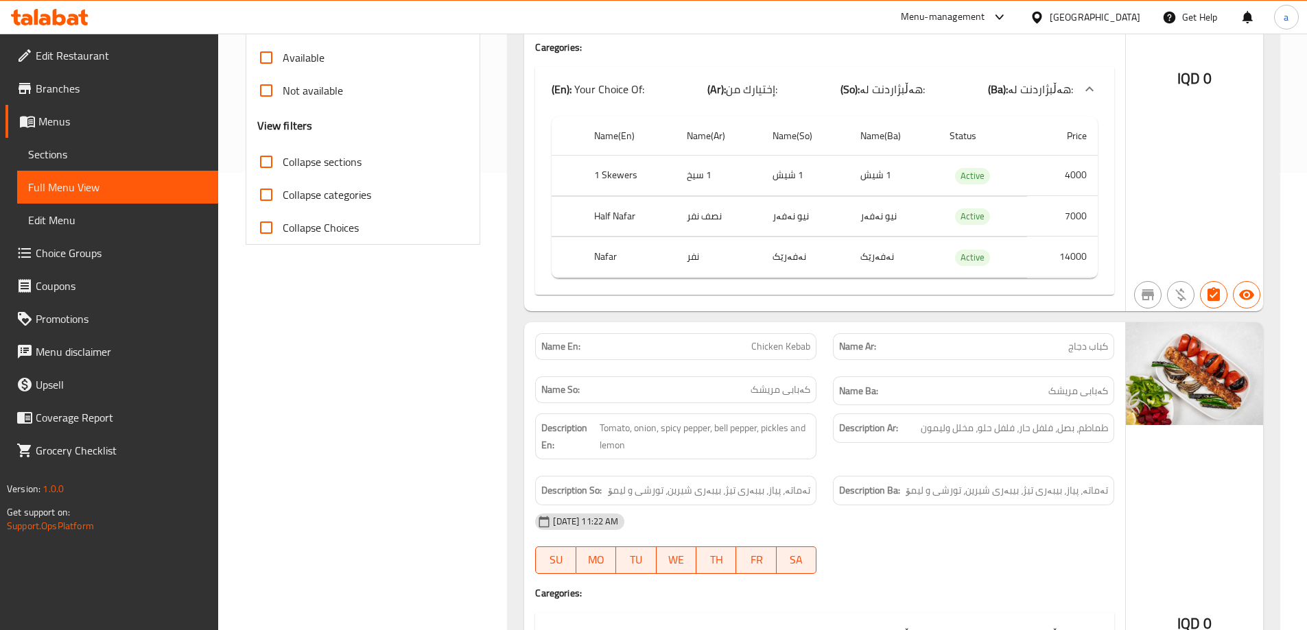
click at [263, 159] on input "Collapse sections" at bounding box center [266, 161] width 33 height 33
checkbox input "true"
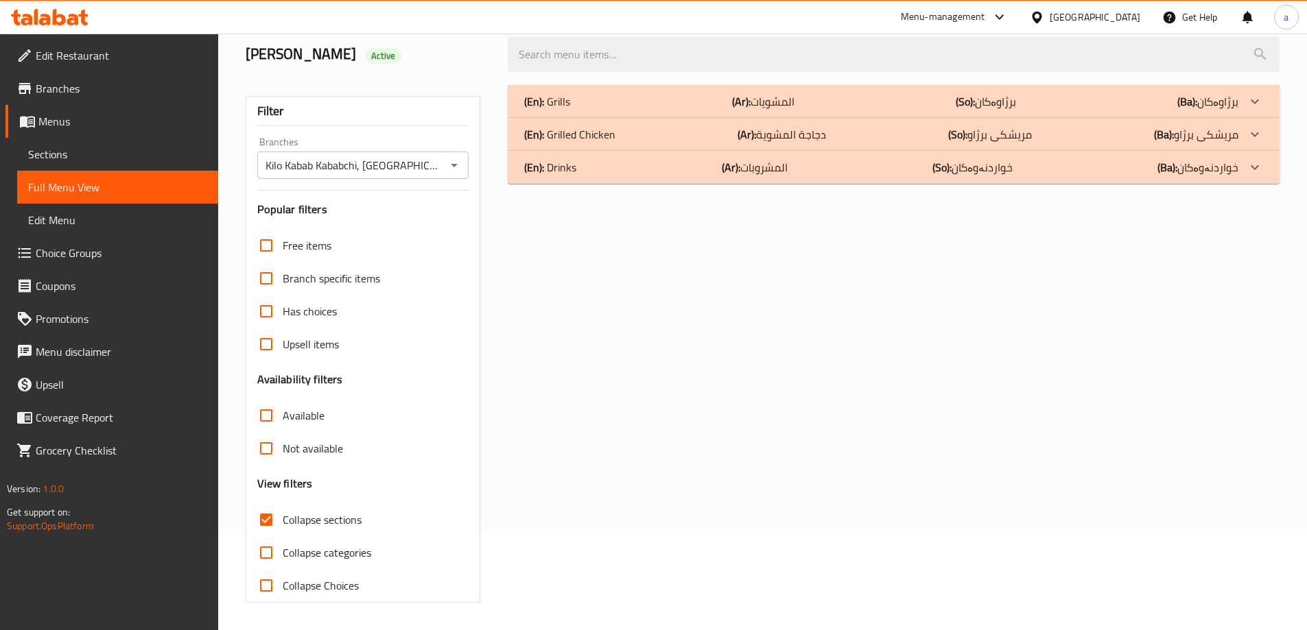
scroll to position [99, 0]
click at [635, 97] on div "(En): Grills (Ar): المشويات (So): برژاوەکان (Ba): برژاوەکان" at bounding box center [881, 101] width 714 height 16
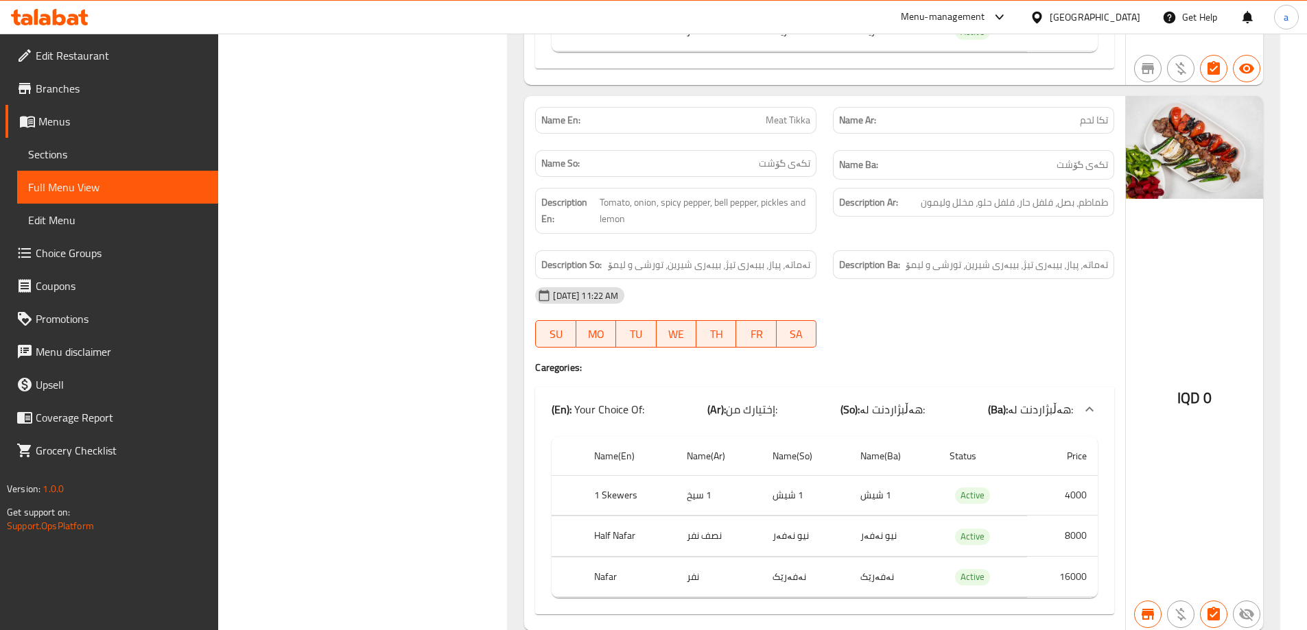
scroll to position [1242, 0]
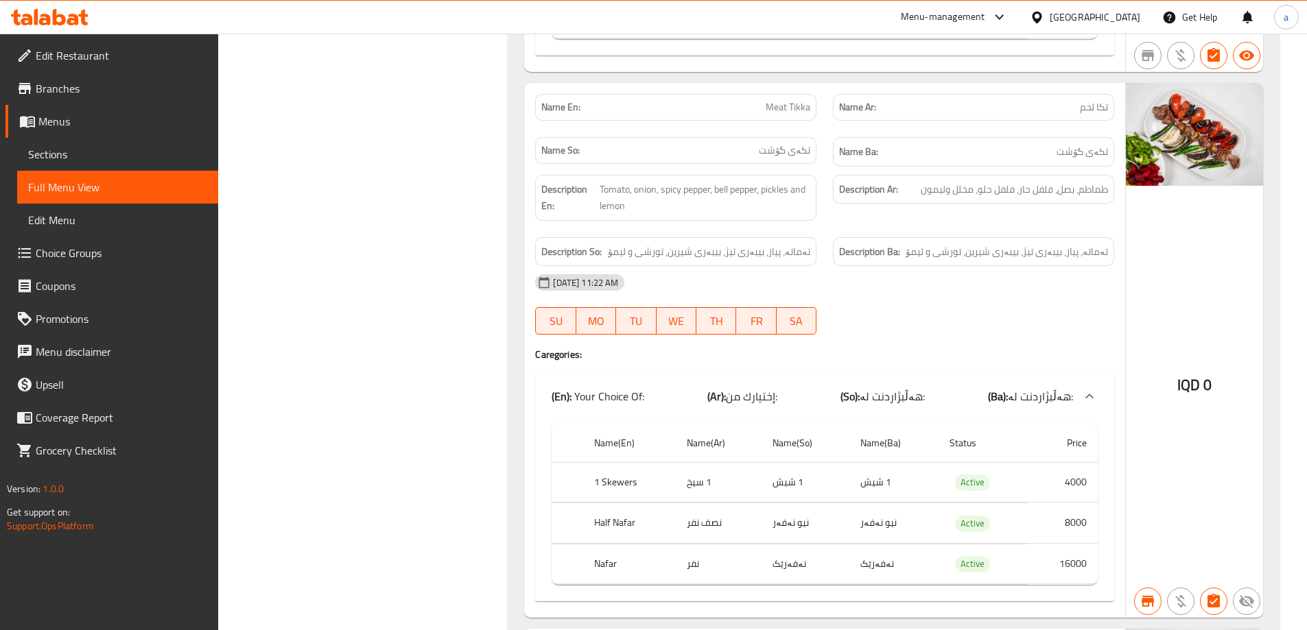
click at [59, 130] on span "Menus" at bounding box center [122, 121] width 169 height 16
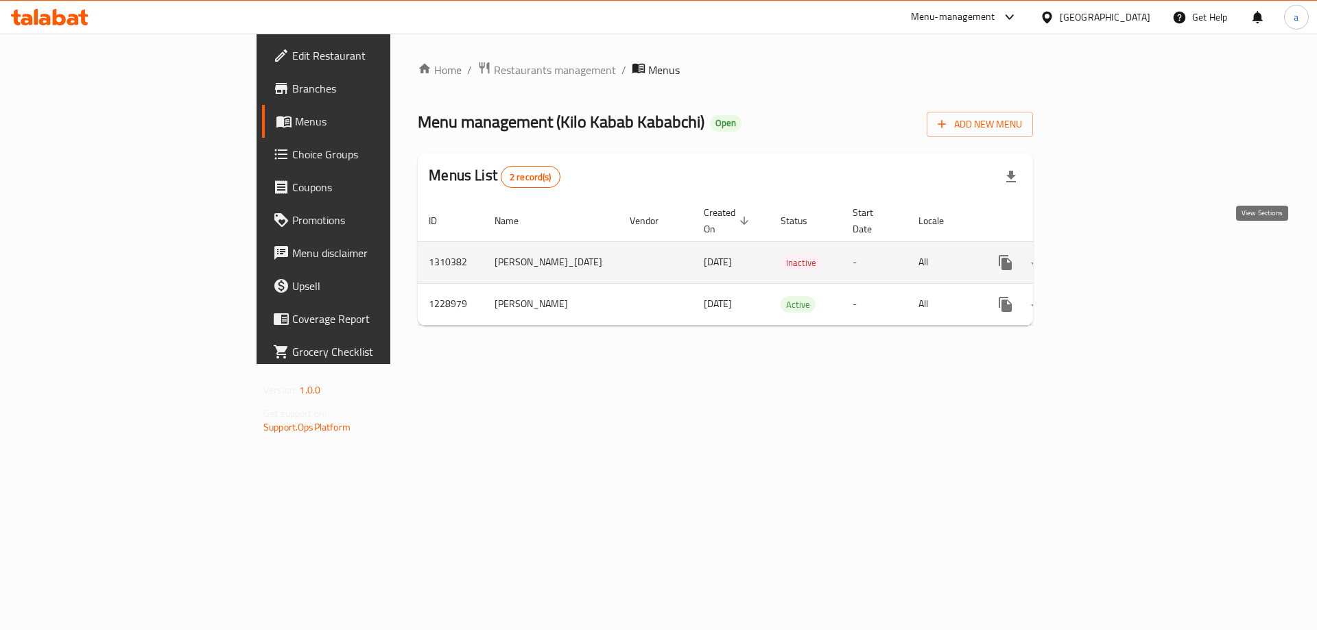
click at [1113, 255] on icon "enhanced table" at bounding box center [1104, 263] width 16 height 16
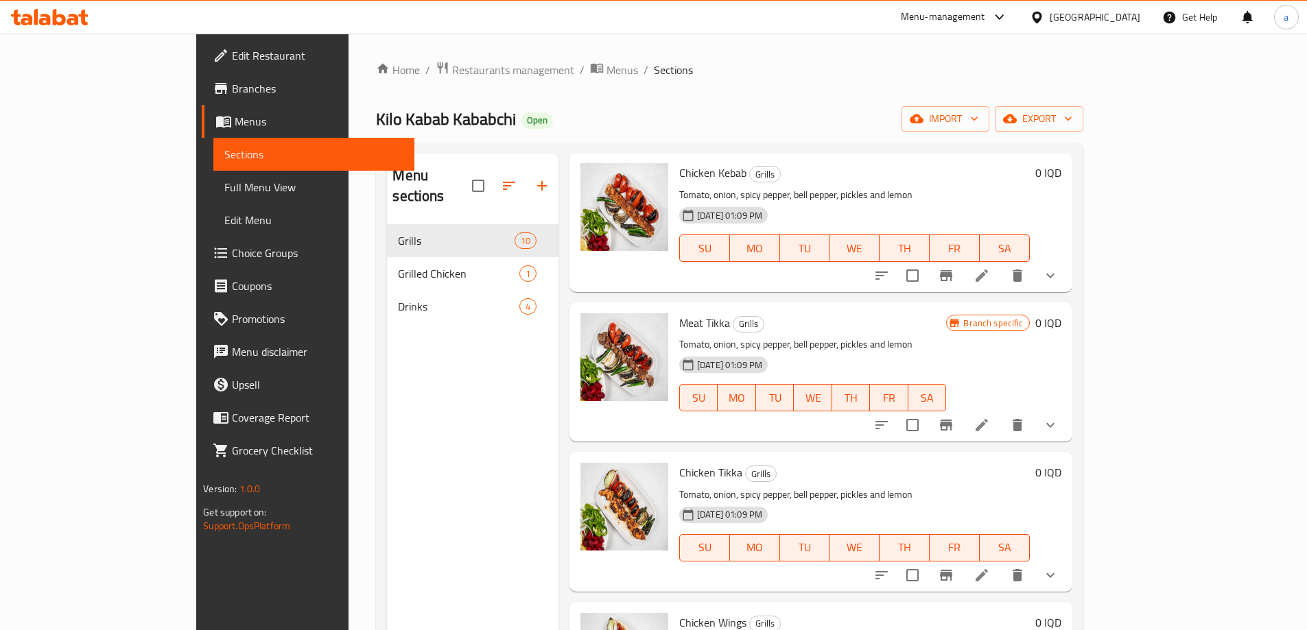
scroll to position [228, 0]
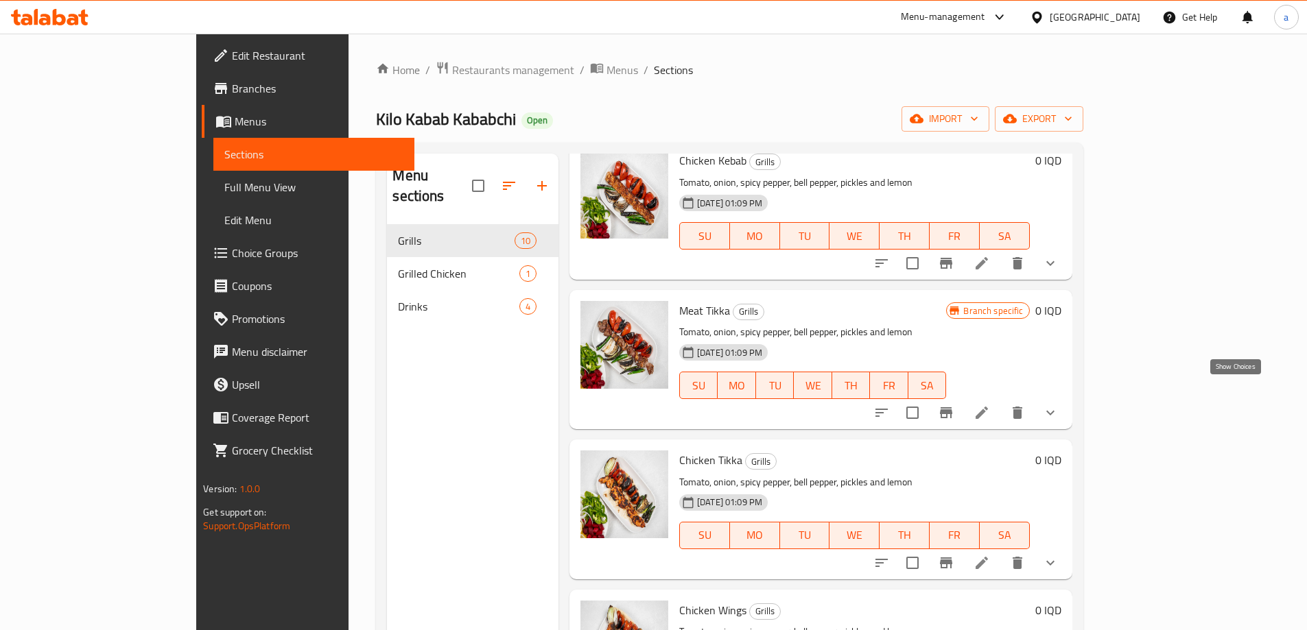
click at [1059, 405] on icon "show more" at bounding box center [1050, 413] width 16 height 16
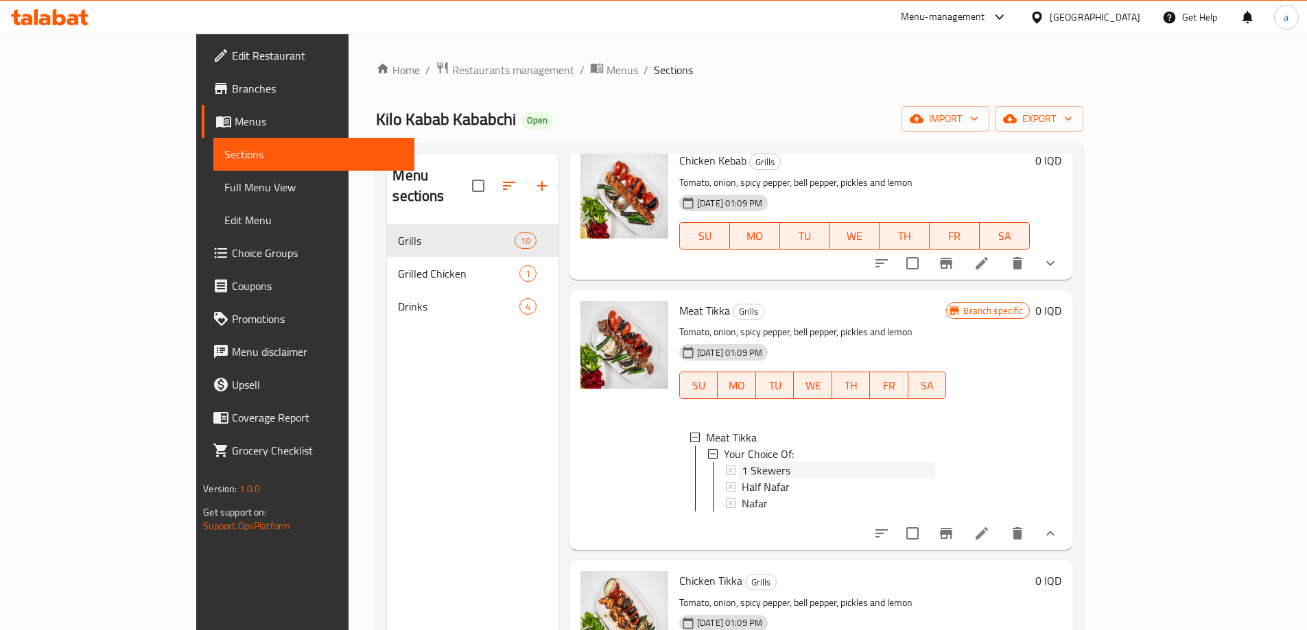
click at [773, 462] on div "1 Skewers" at bounding box center [838, 470] width 193 height 16
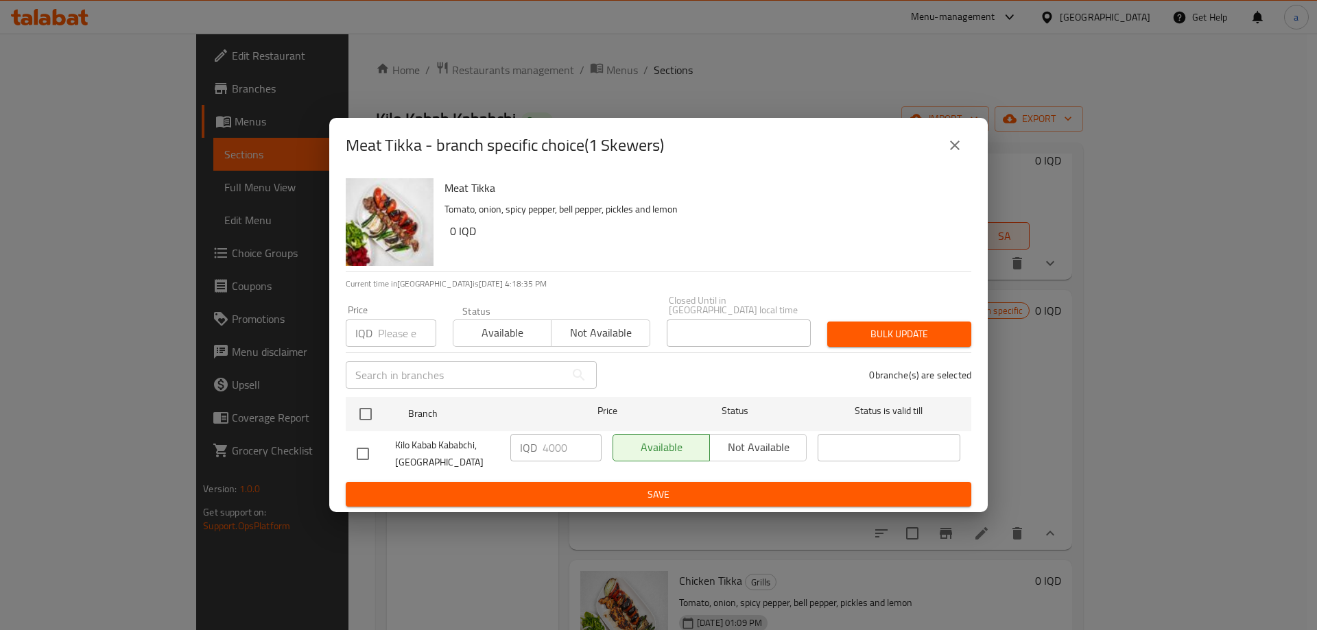
click at [945, 153] on button "close" at bounding box center [955, 145] width 33 height 33
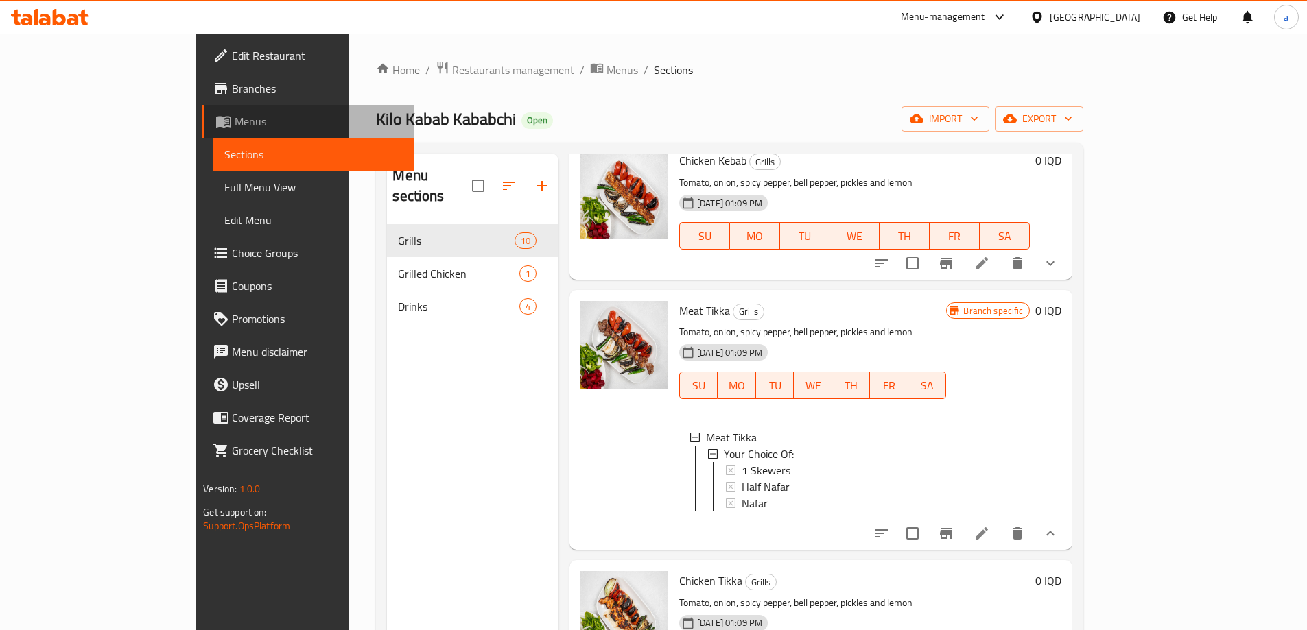
click at [235, 113] on span "Menus" at bounding box center [319, 121] width 169 height 16
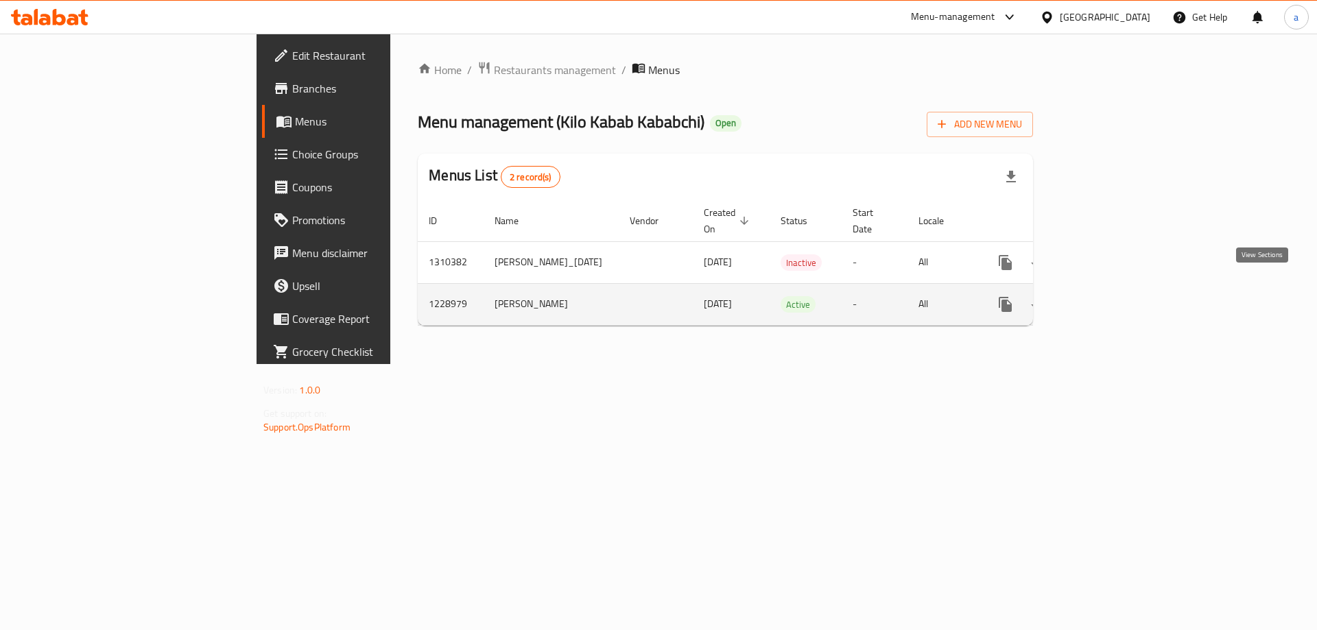
click at [1113, 296] on icon "enhanced table" at bounding box center [1104, 304] width 16 height 16
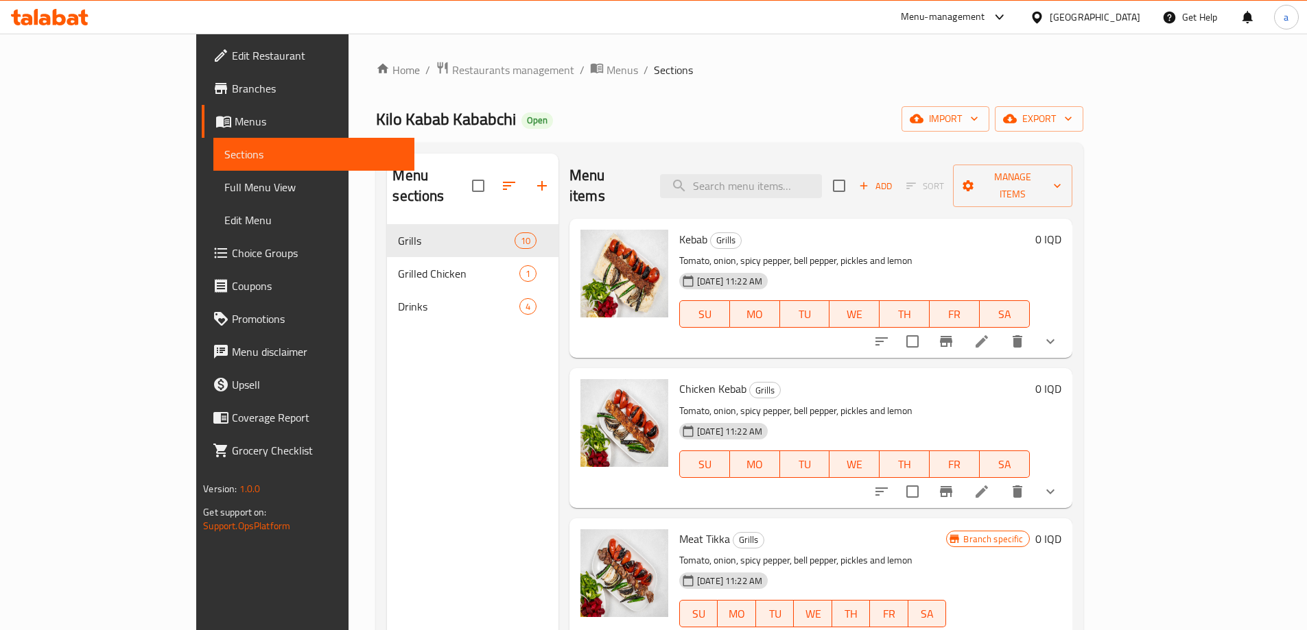
click at [224, 192] on span "Full Menu View" at bounding box center [313, 187] width 179 height 16
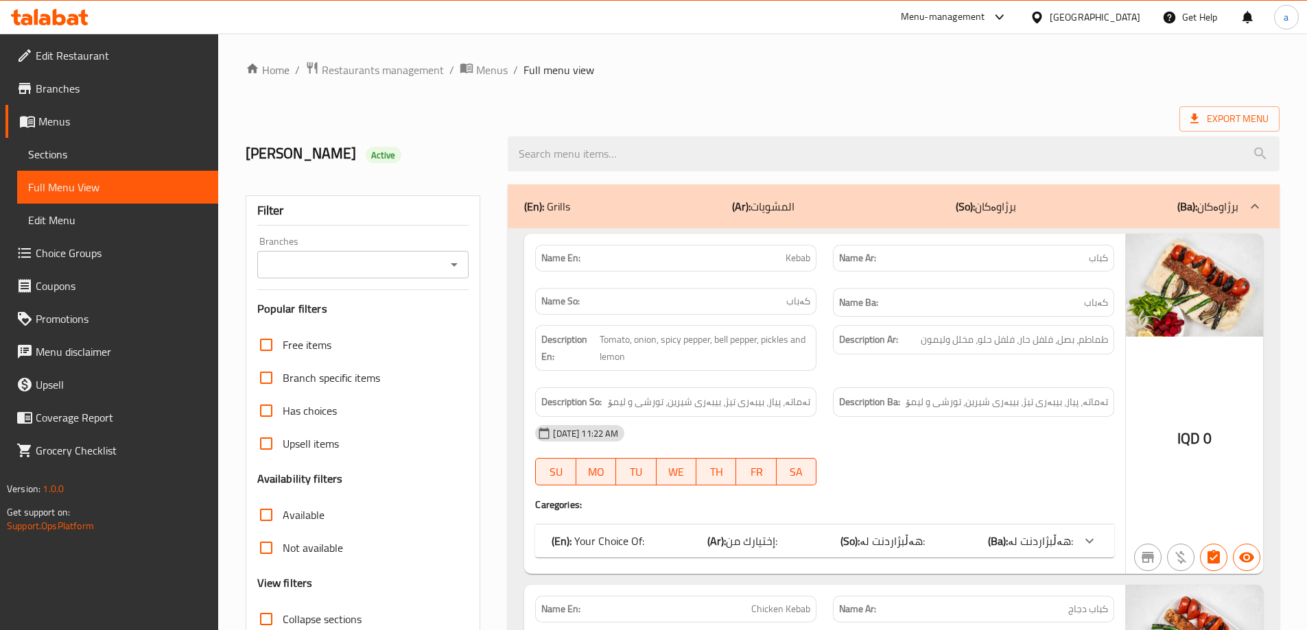
click at [454, 271] on icon "Open" at bounding box center [454, 265] width 16 height 16
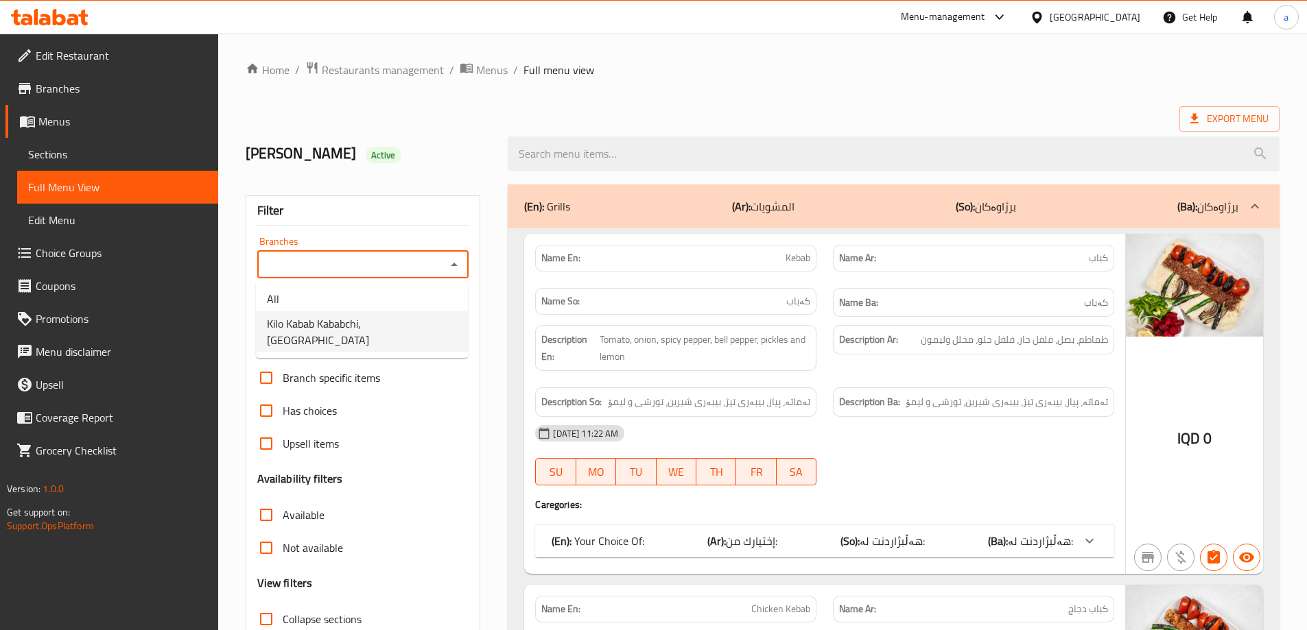
click at [323, 327] on span "Kilo Kabab Kababchi, Bakrajo" at bounding box center [362, 332] width 190 height 33
type input "Kilo Kabab Kababchi, Bakrajo"
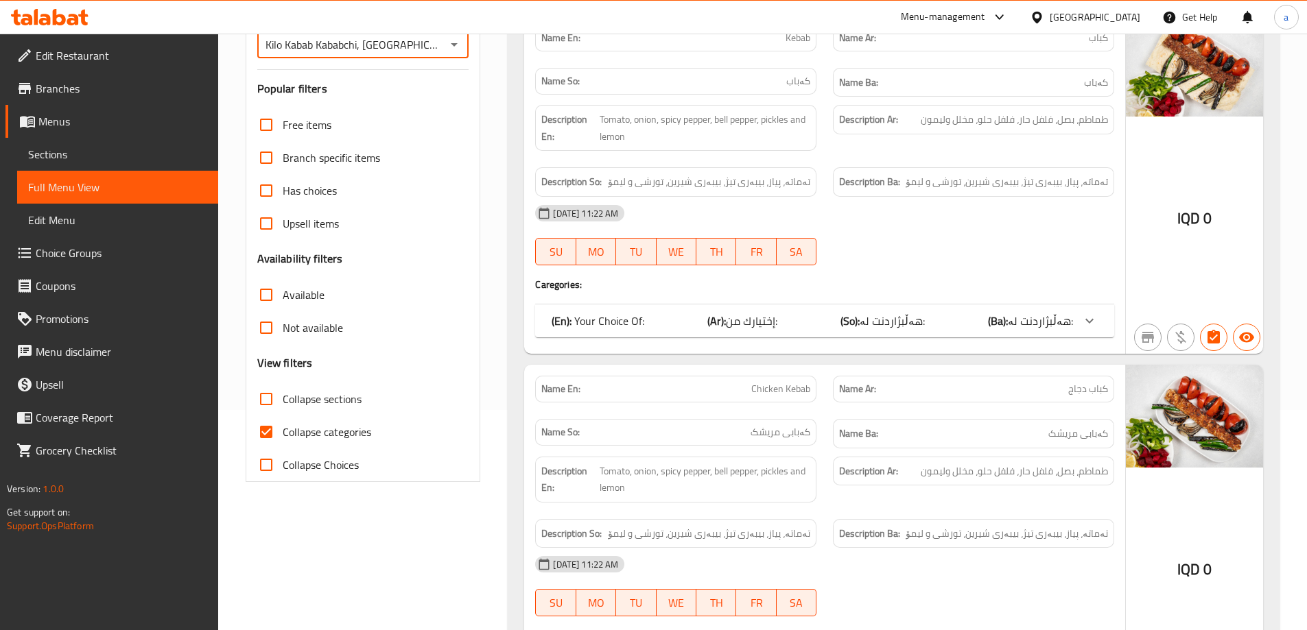
scroll to position [228, 0]
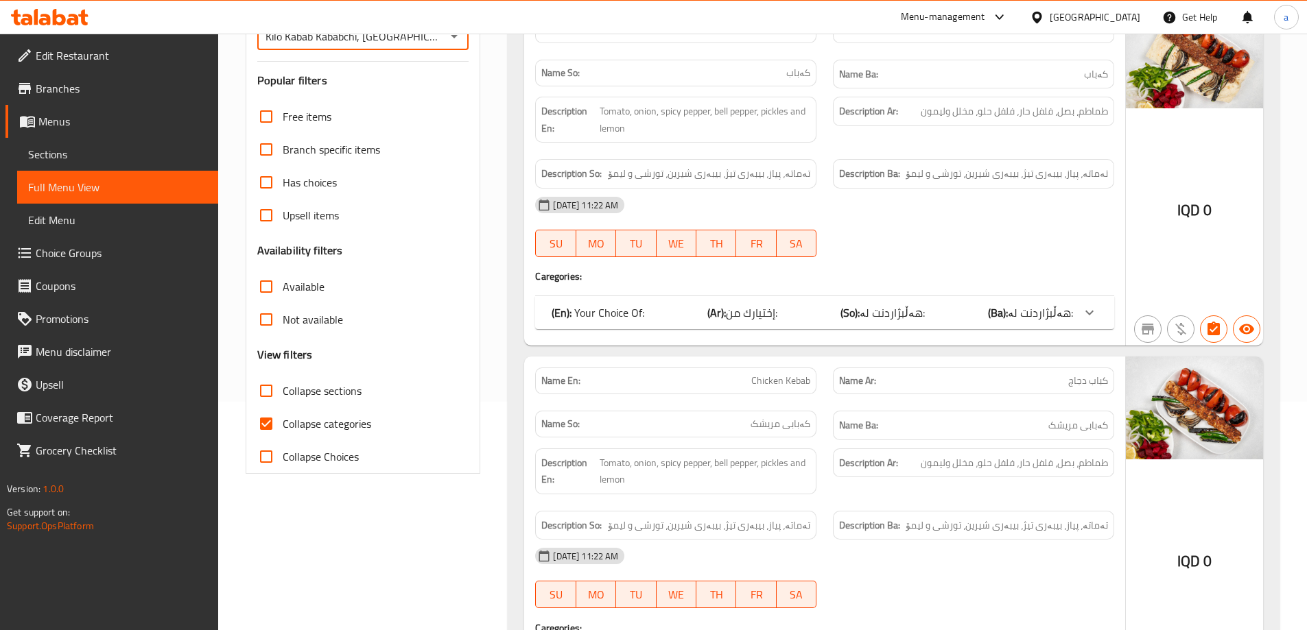
click at [272, 415] on input "Collapse categories" at bounding box center [266, 424] width 33 height 33
checkbox input "false"
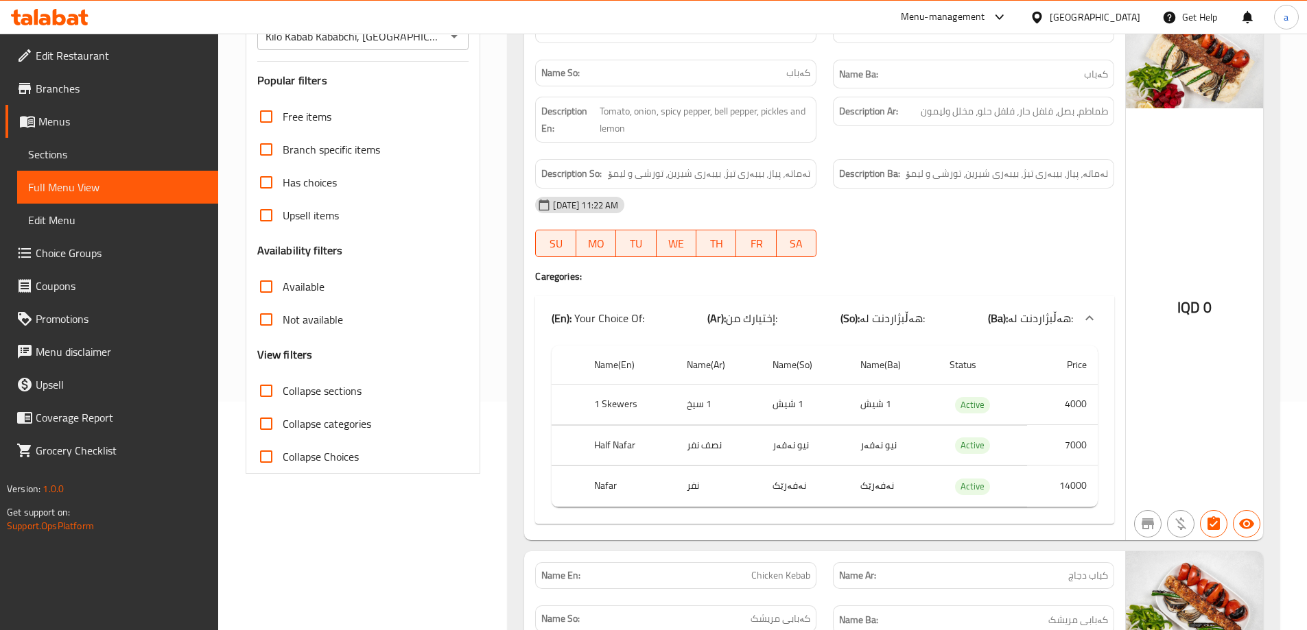
click at [269, 385] on input "Collapse sections" at bounding box center [266, 391] width 33 height 33
checkbox input "true"
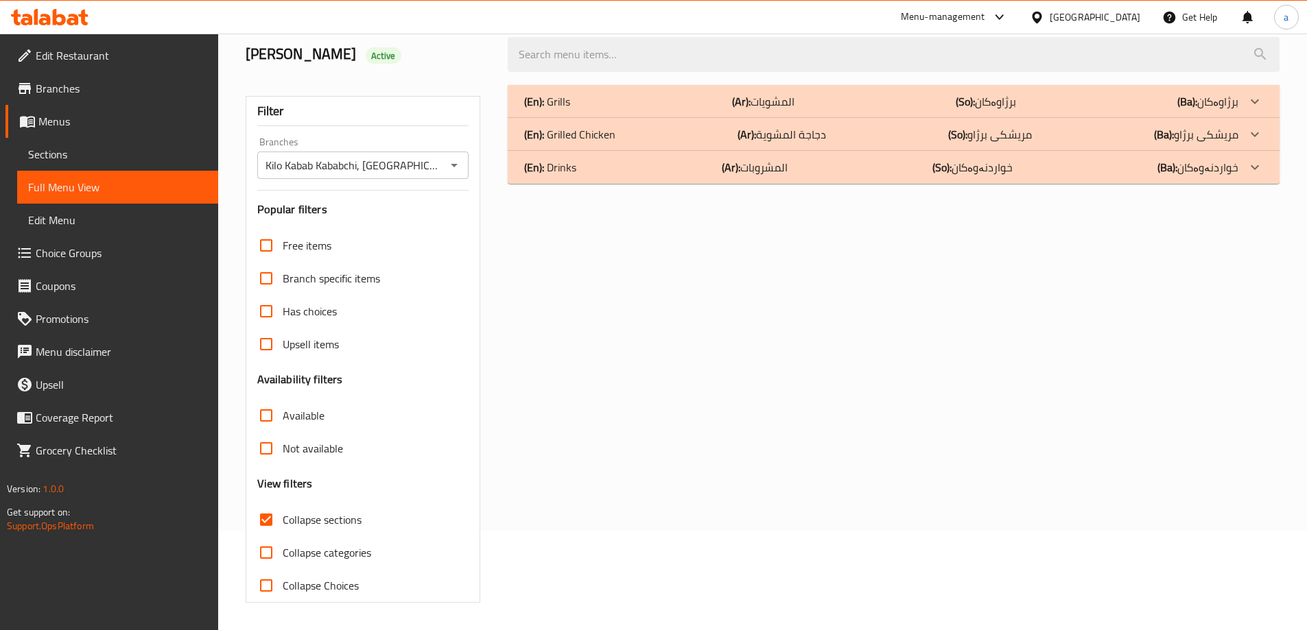
scroll to position [99, 0]
click at [565, 105] on p "(En): Grills" at bounding box center [547, 101] width 46 height 16
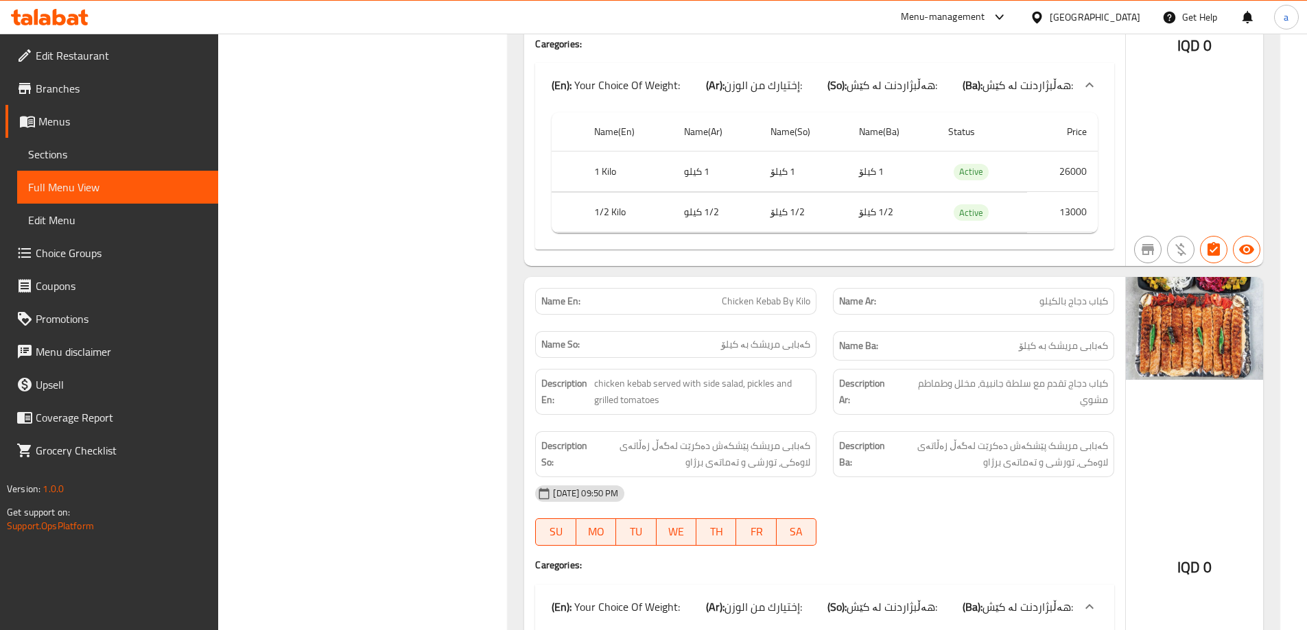
scroll to position [3430, 0]
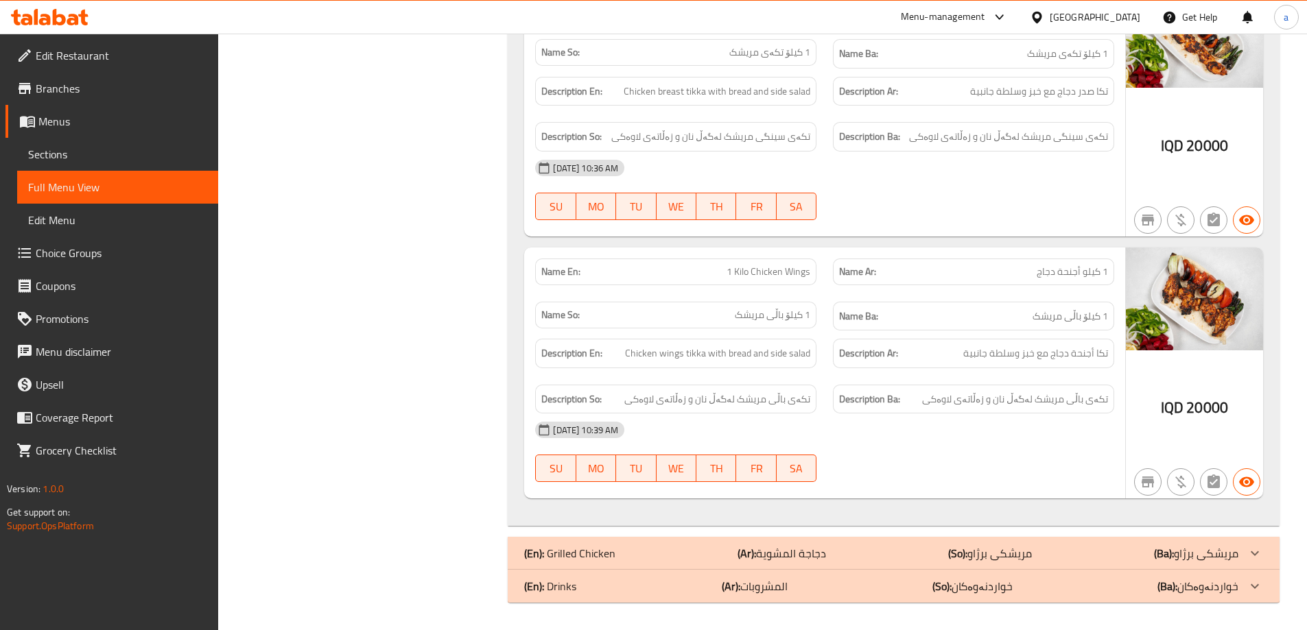
drag, startPoint x: 823, startPoint y: 303, endPoint x: 834, endPoint y: 423, distance: 119.8
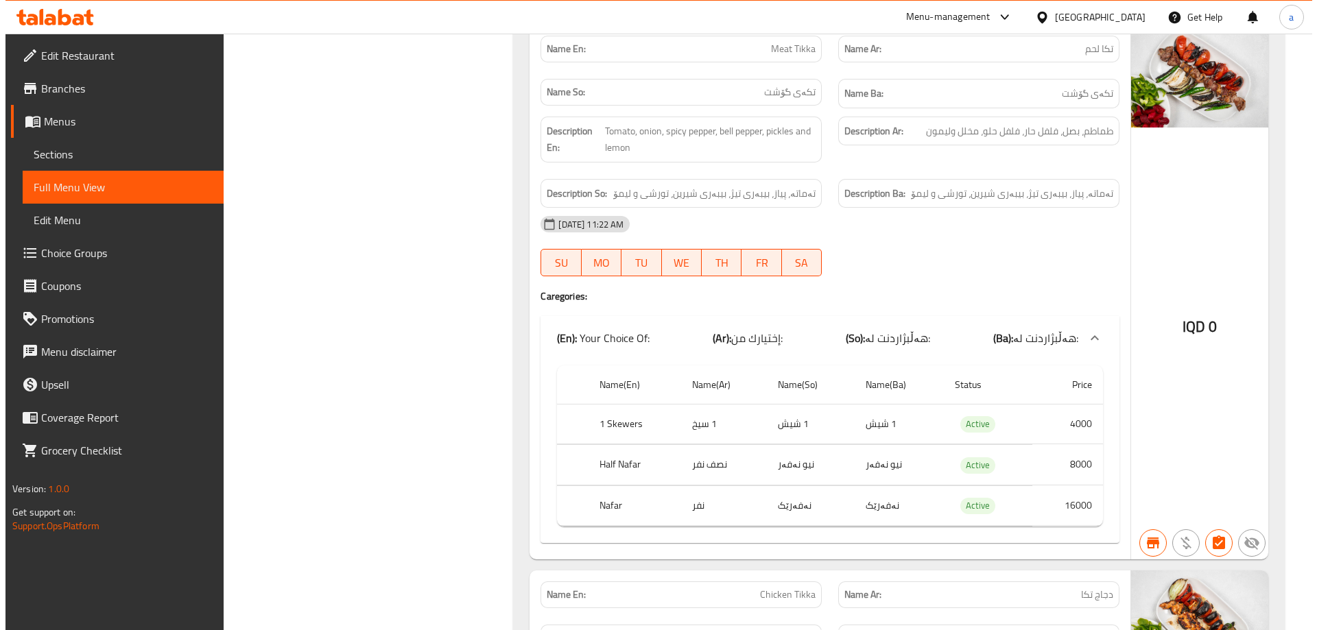
scroll to position [0, 0]
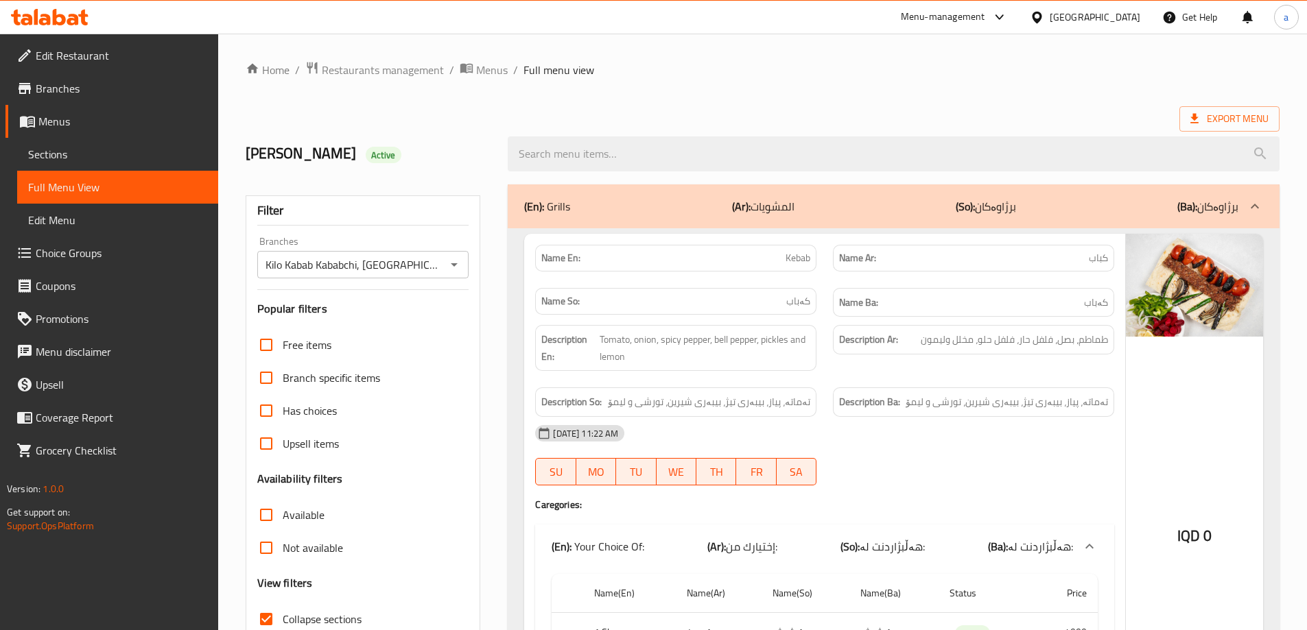
drag, startPoint x: 886, startPoint y: 241, endPoint x: 884, endPoint y: 192, distance: 49.4
drag, startPoint x: 791, startPoint y: 365, endPoint x: 773, endPoint y: 204, distance: 161.5
drag, startPoint x: 809, startPoint y: 264, endPoint x: 816, endPoint y: 75, distance: 188.8
click at [45, 91] on span "Branches" at bounding box center [122, 88] width 172 height 16
